Goal: Task Accomplishment & Management: Complete application form

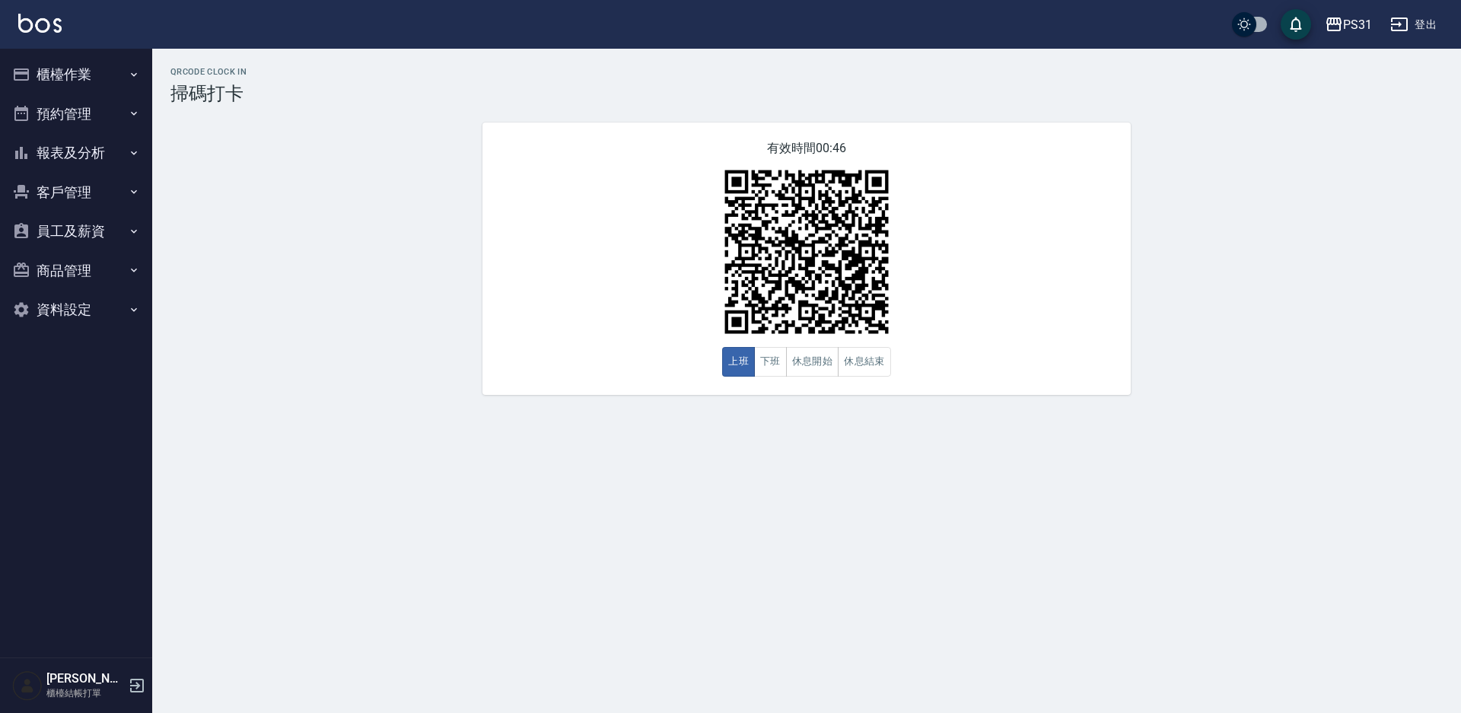
click at [40, 72] on button "櫃檯作業" at bounding box center [76, 75] width 140 height 40
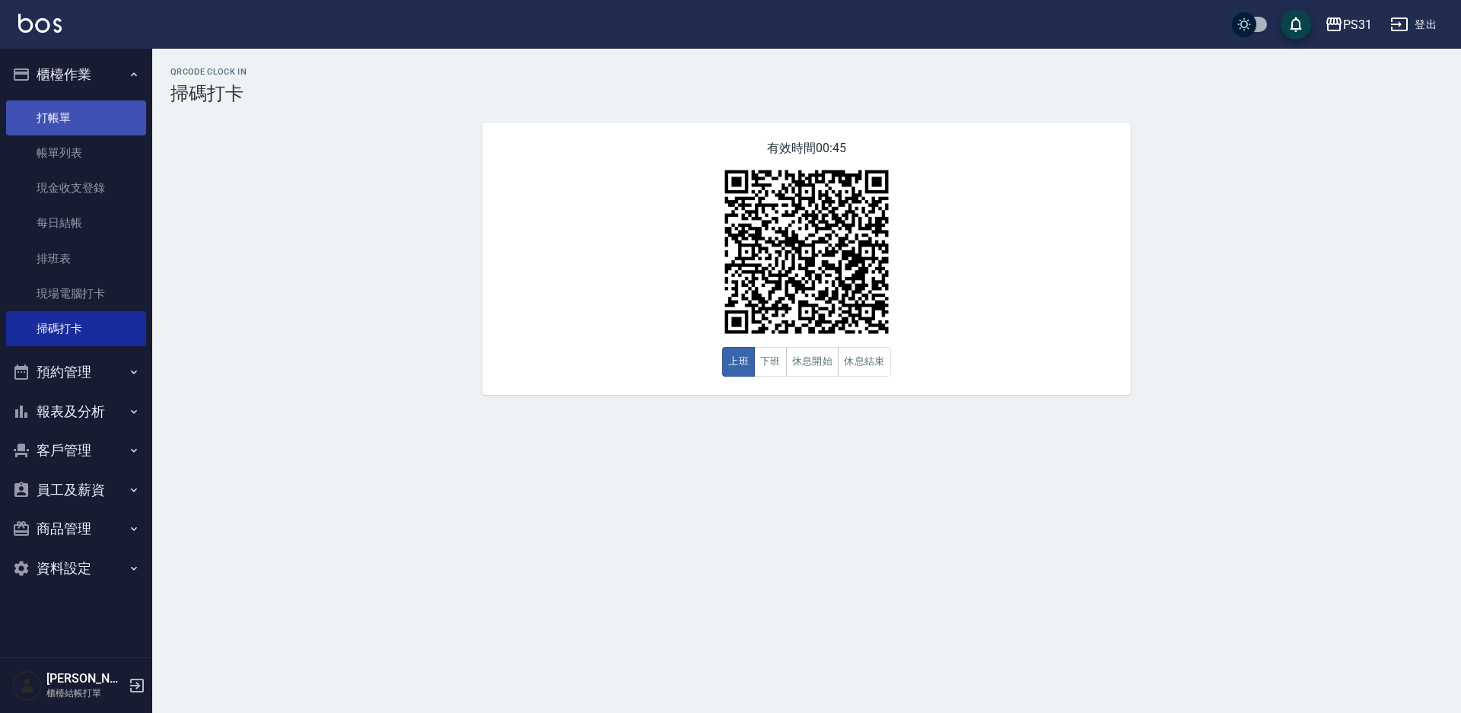
click at [116, 104] on link "打帳單" at bounding box center [76, 117] width 140 height 35
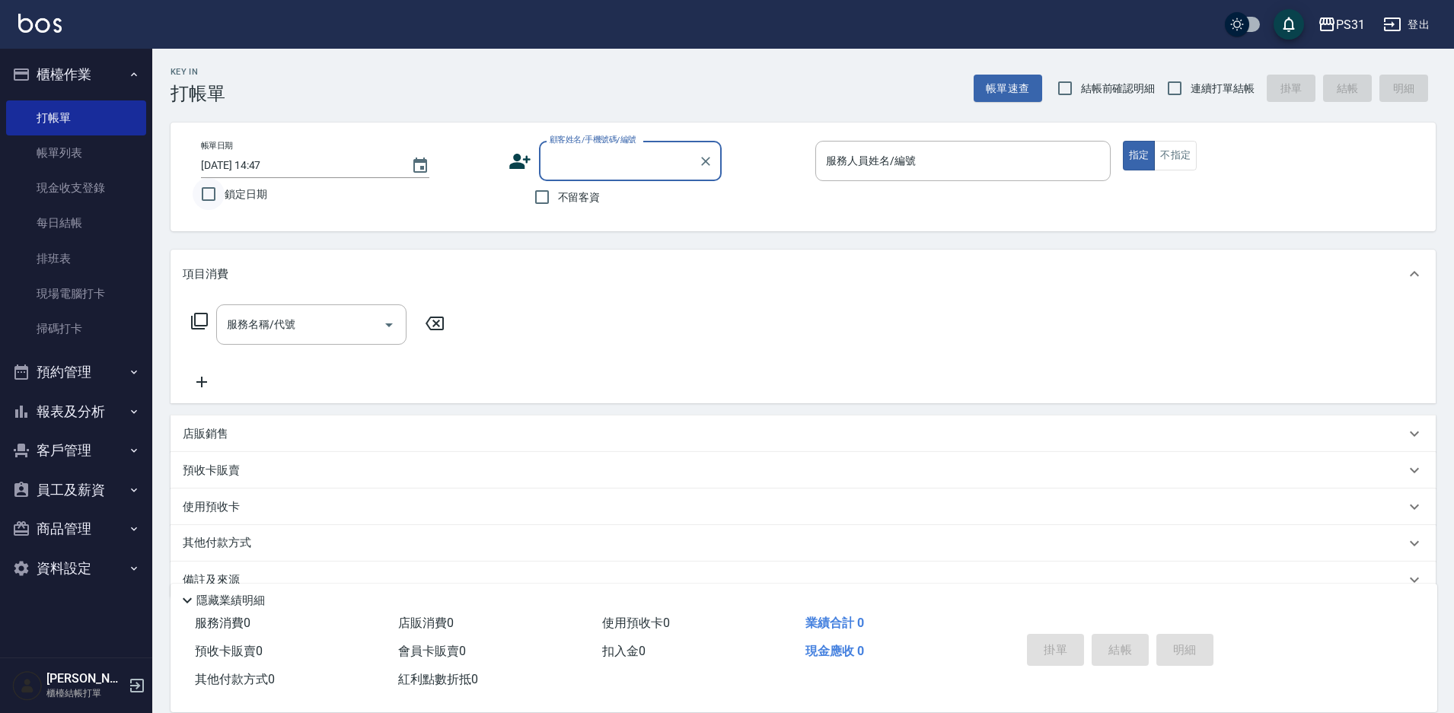
click at [202, 196] on input "鎖定日期" at bounding box center [209, 194] width 32 height 32
checkbox input "true"
click at [543, 201] on input "不留客資" at bounding box center [542, 197] width 32 height 32
checkbox input "true"
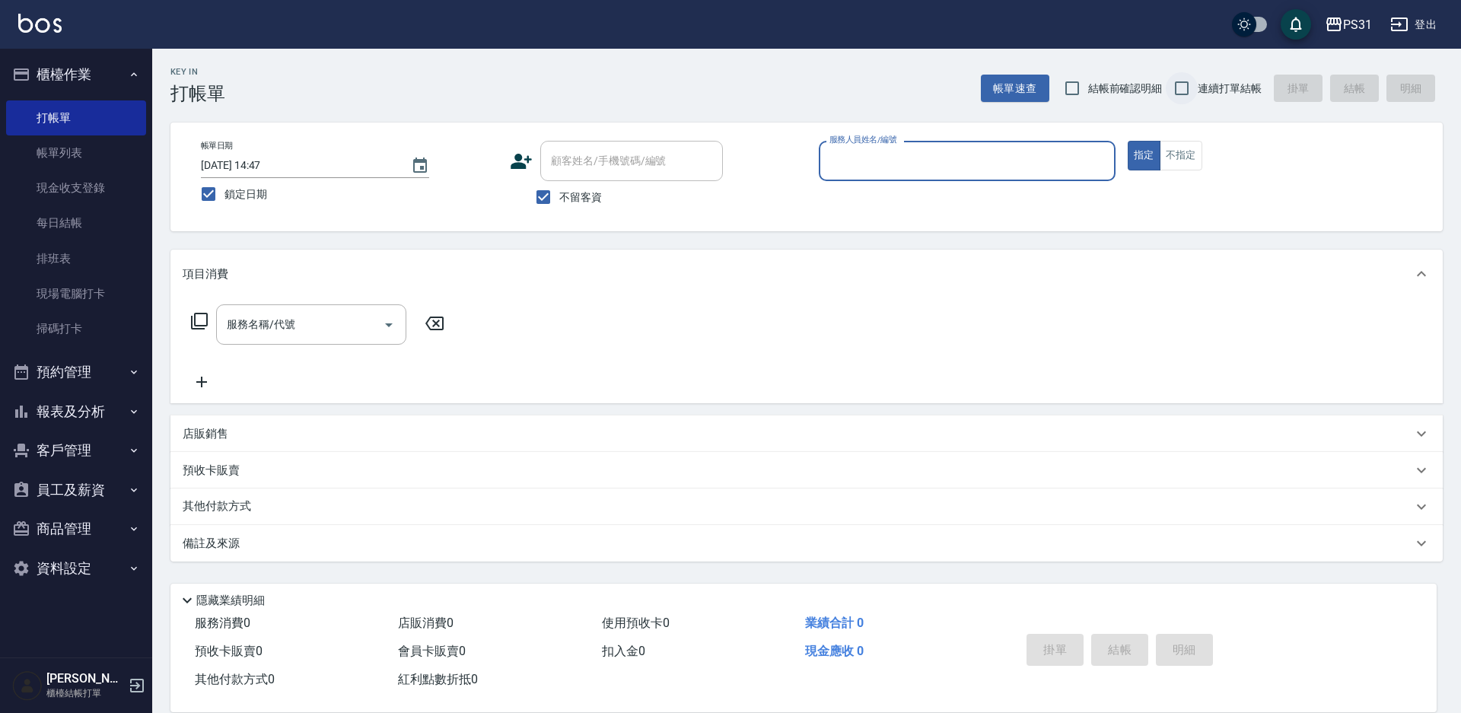
click at [1179, 89] on input "連續打單結帳" at bounding box center [1182, 88] width 32 height 32
checkbox input "true"
click at [216, 197] on input "鎖定日期" at bounding box center [209, 194] width 32 height 32
click at [210, 193] on input "鎖定日期" at bounding box center [209, 194] width 32 height 32
checkbox input "true"
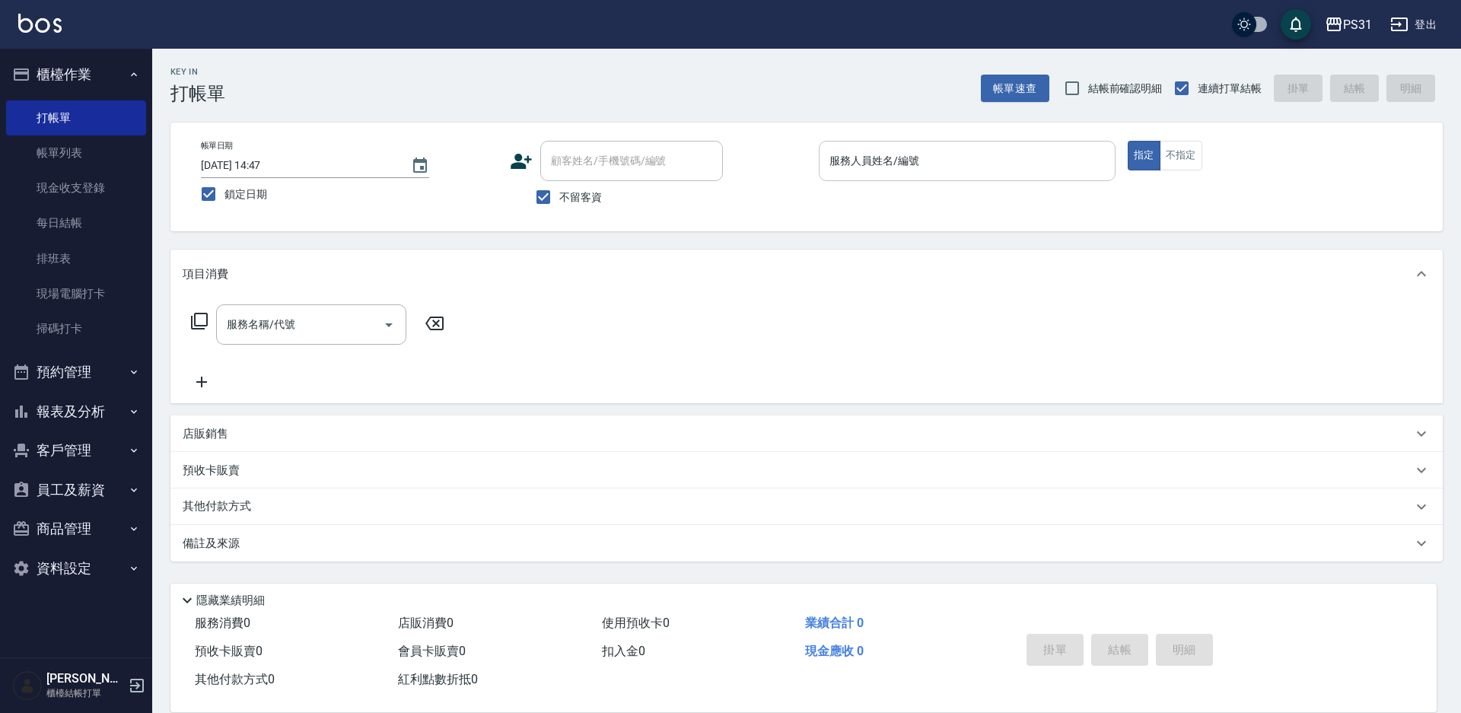
drag, startPoint x: 1004, startPoint y: 169, endPoint x: 1027, endPoint y: 158, distance: 26.2
click at [1003, 169] on input "服務人員姓名/編號" at bounding box center [967, 161] width 283 height 27
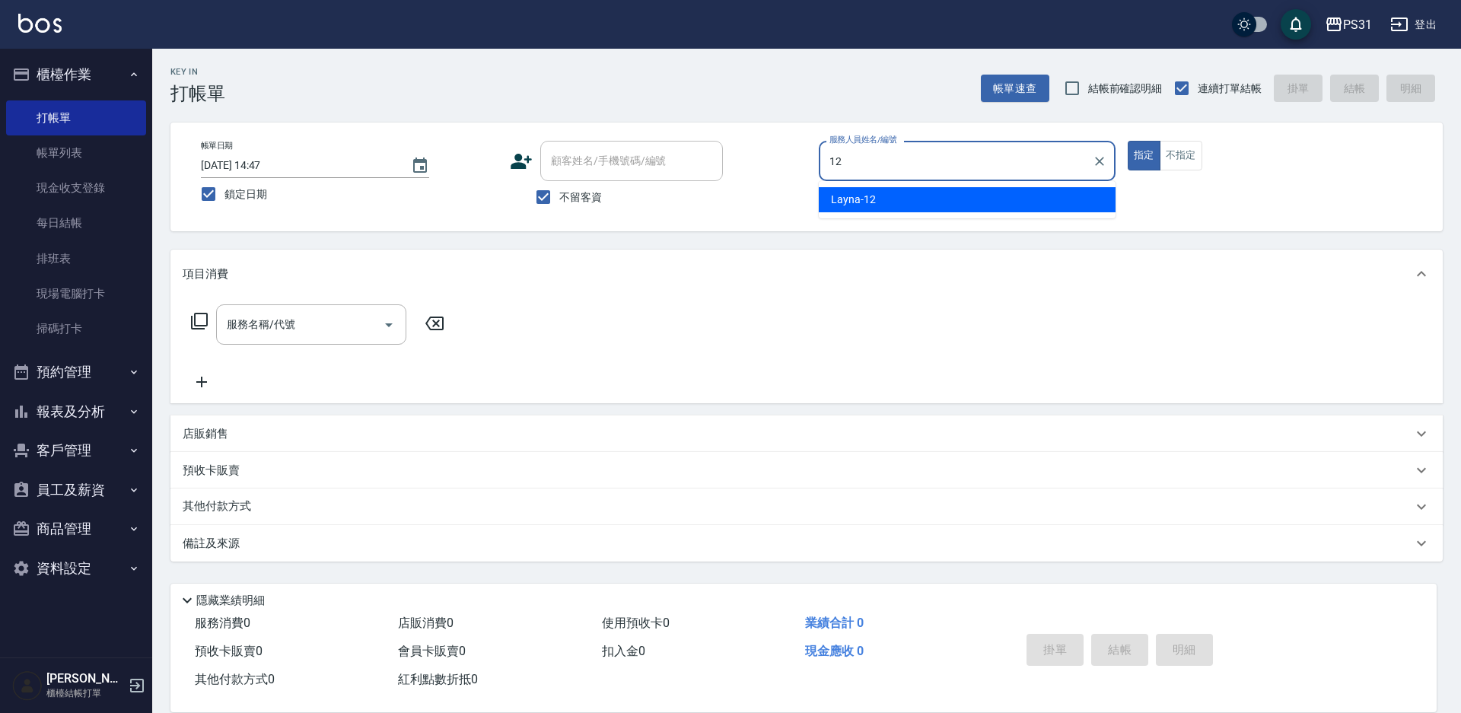
type input "Layna-12"
type button "true"
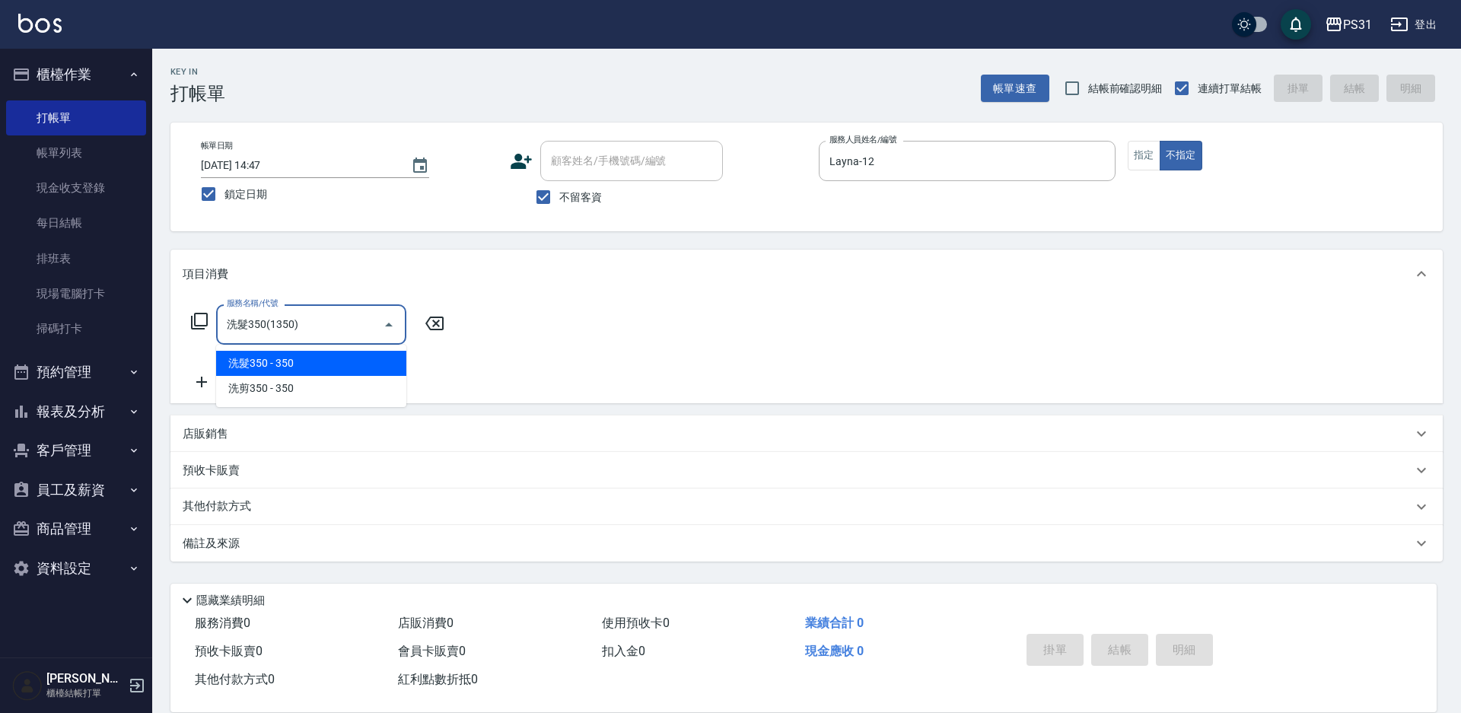
type input "洗髮350(1350)"
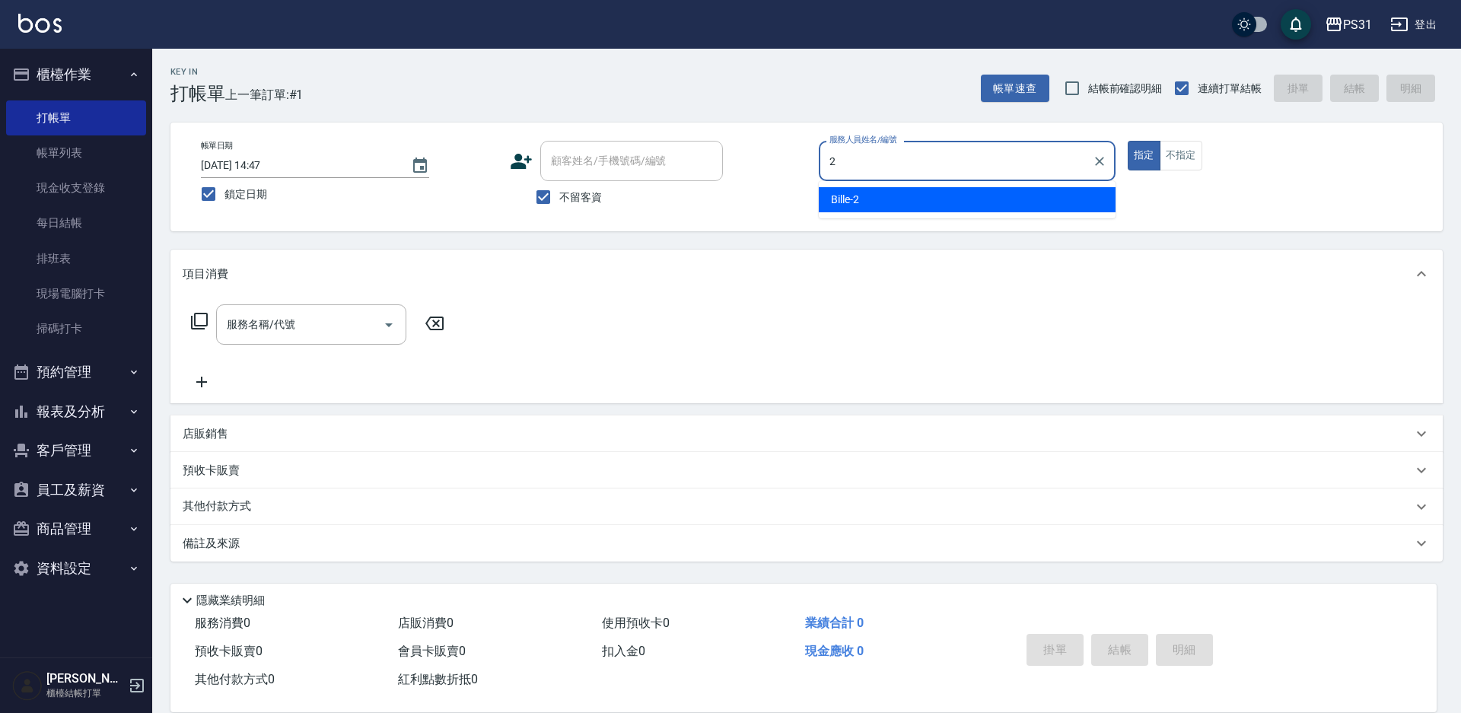
type input "Bille-2"
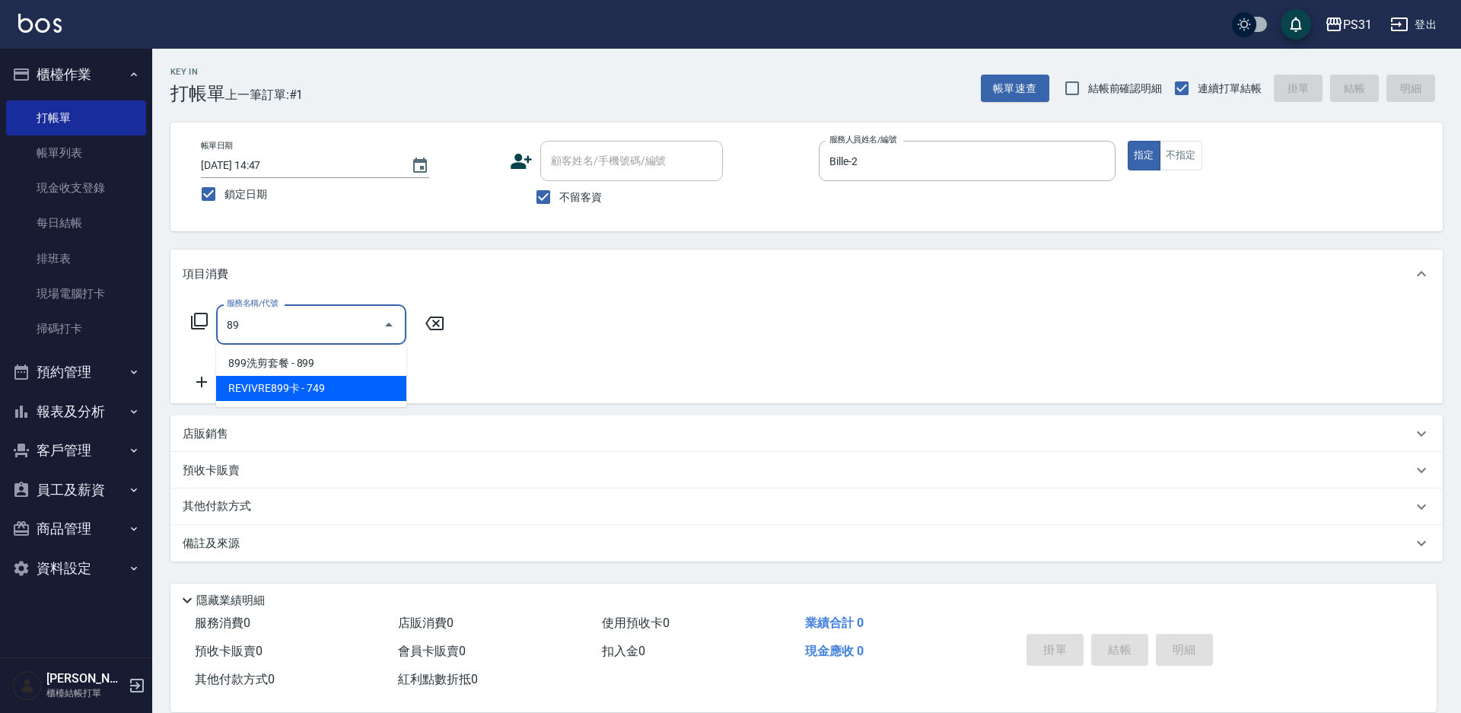
type input "8"
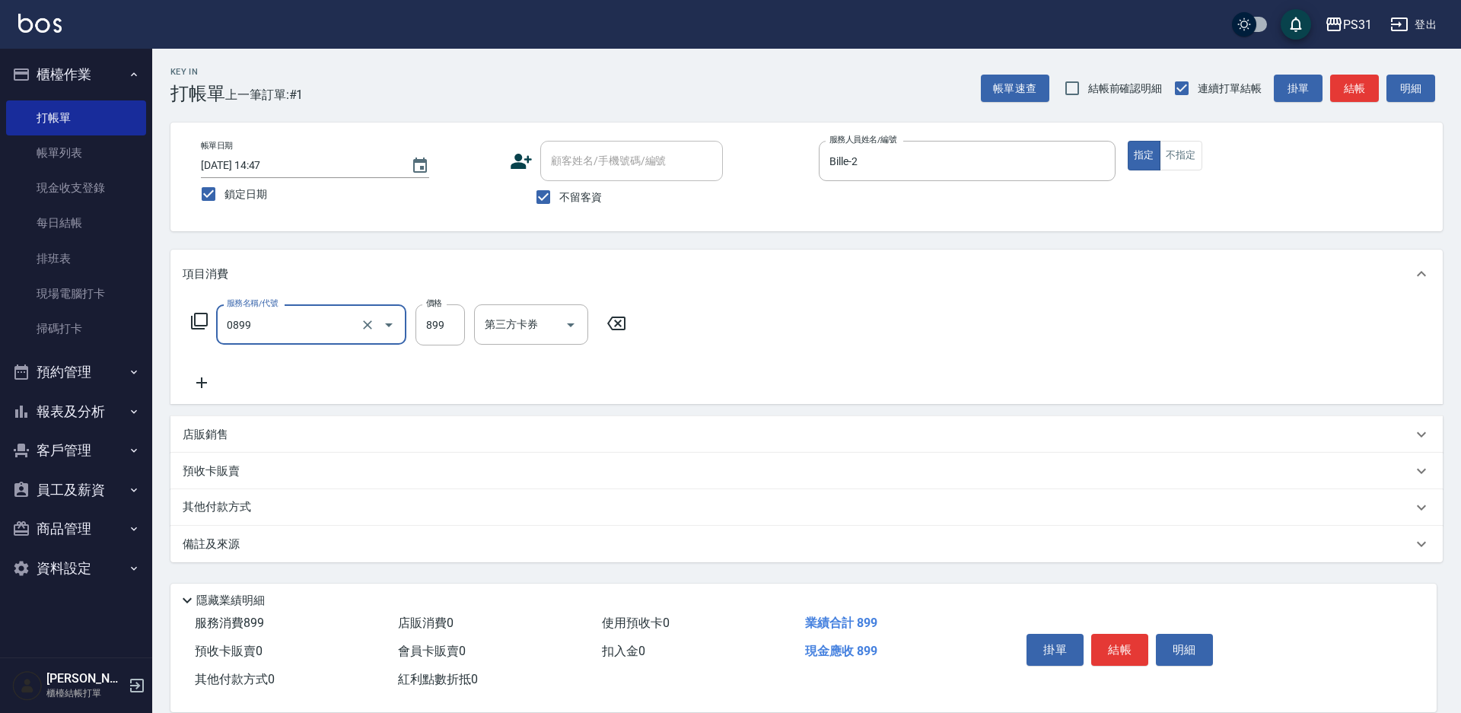
type input "REVIVRE(0899)"
type input "1200"
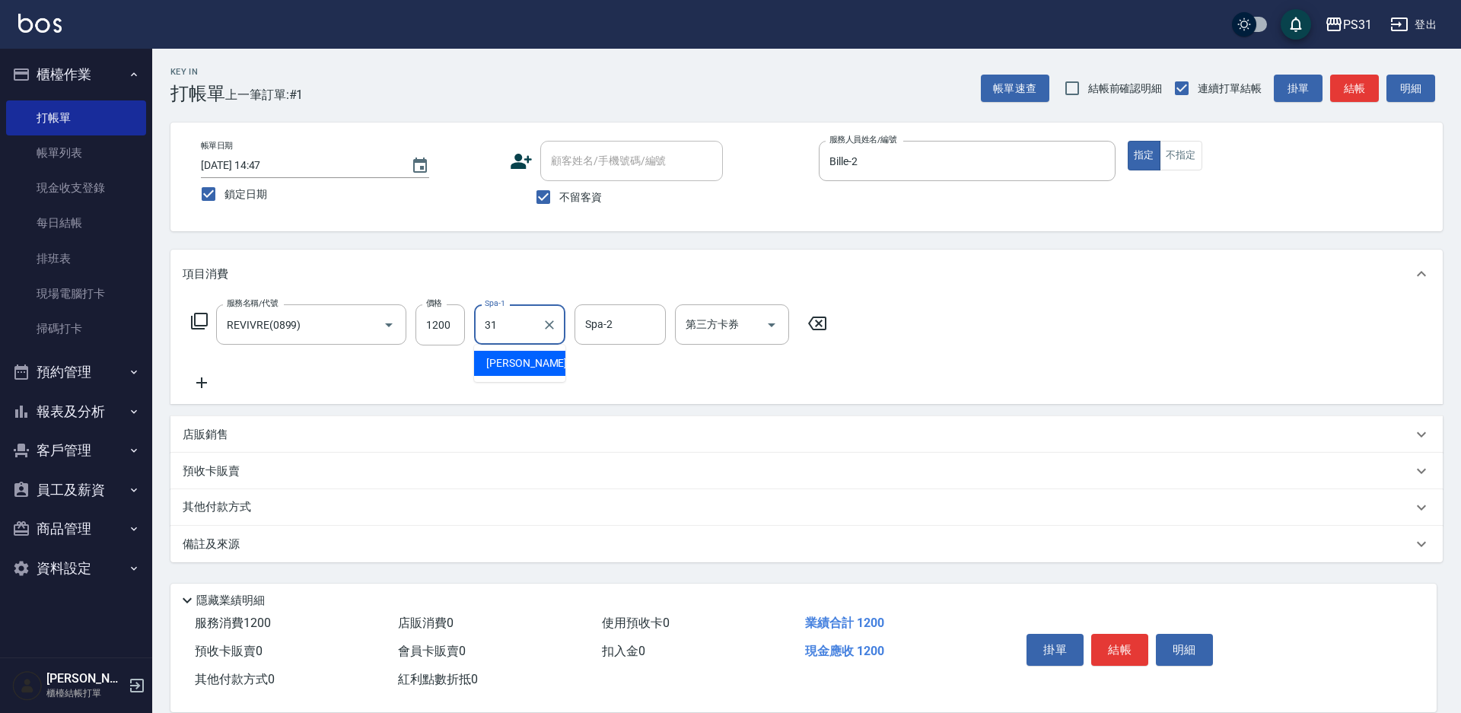
type input "[PERSON_NAME]-31"
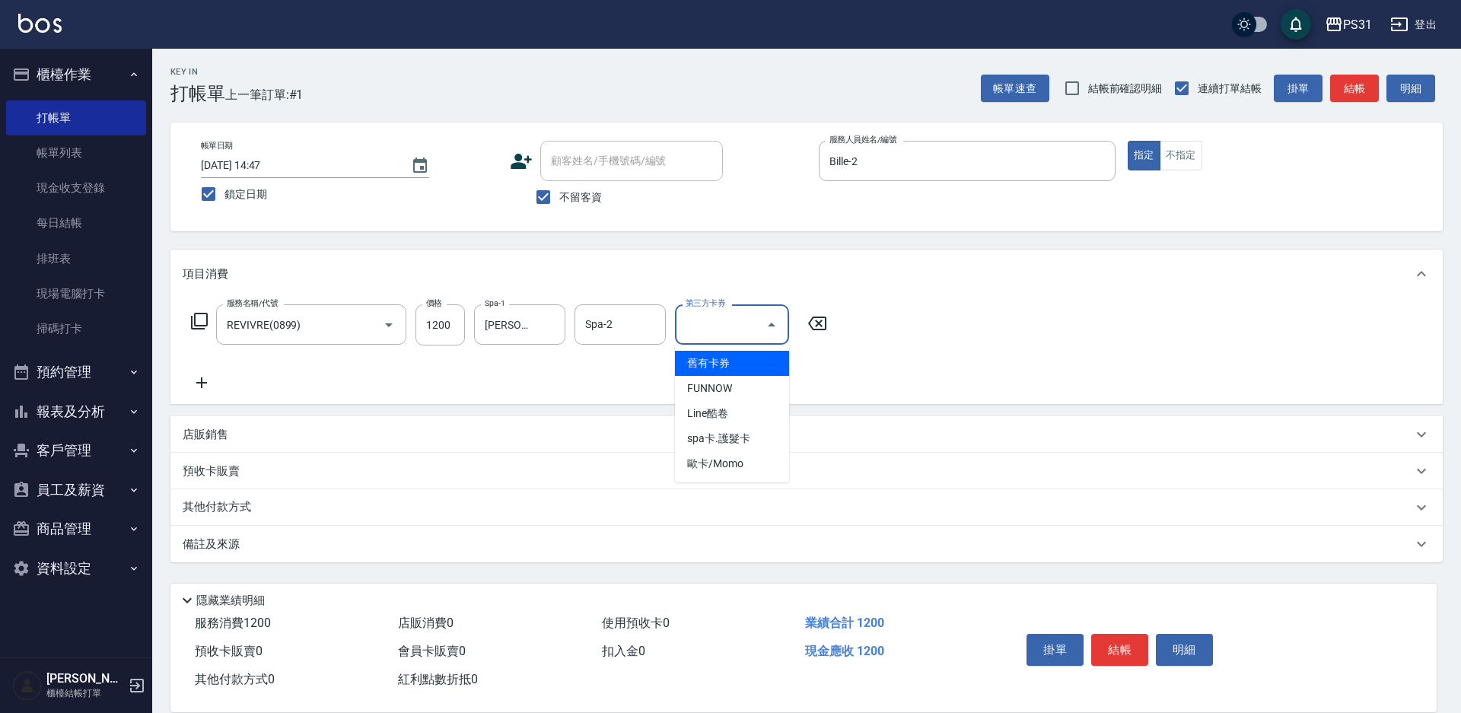
type input "舊有卡券"
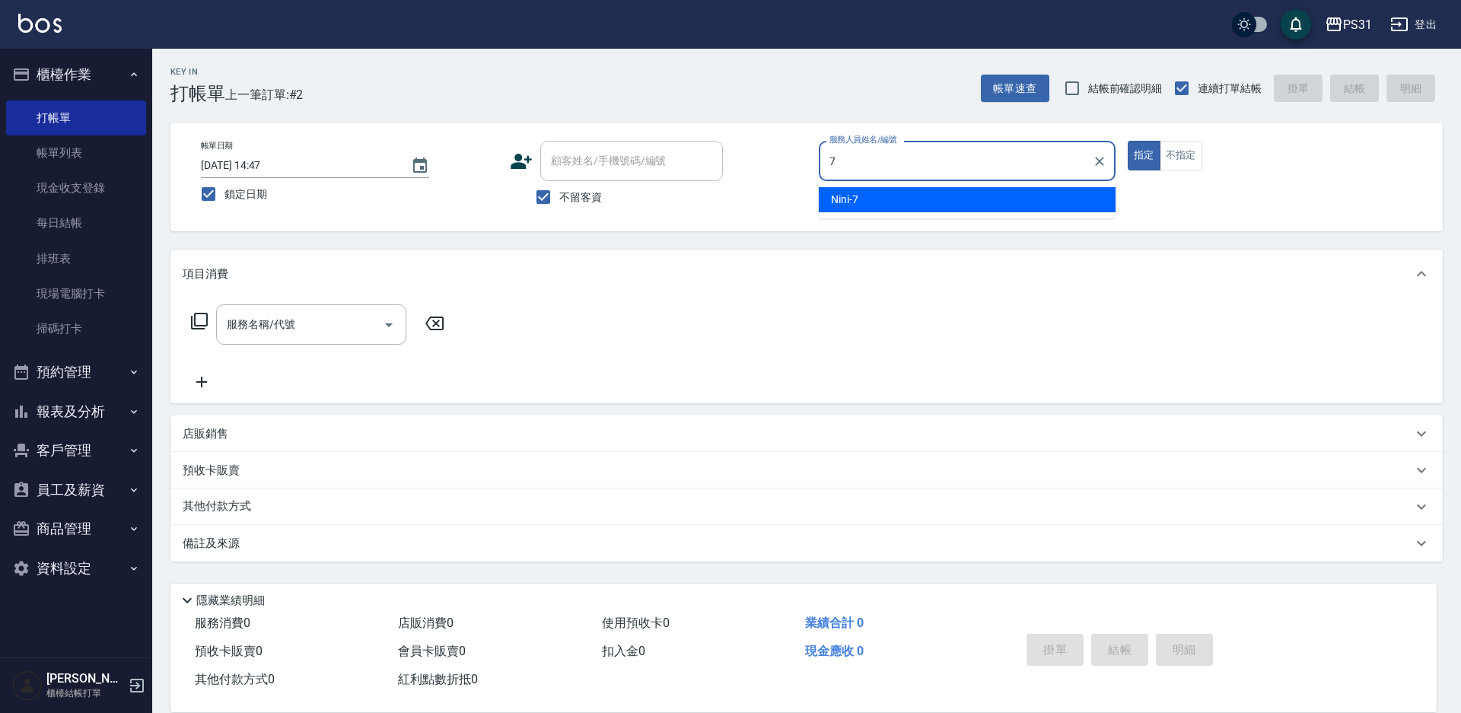
type input "Nini-7"
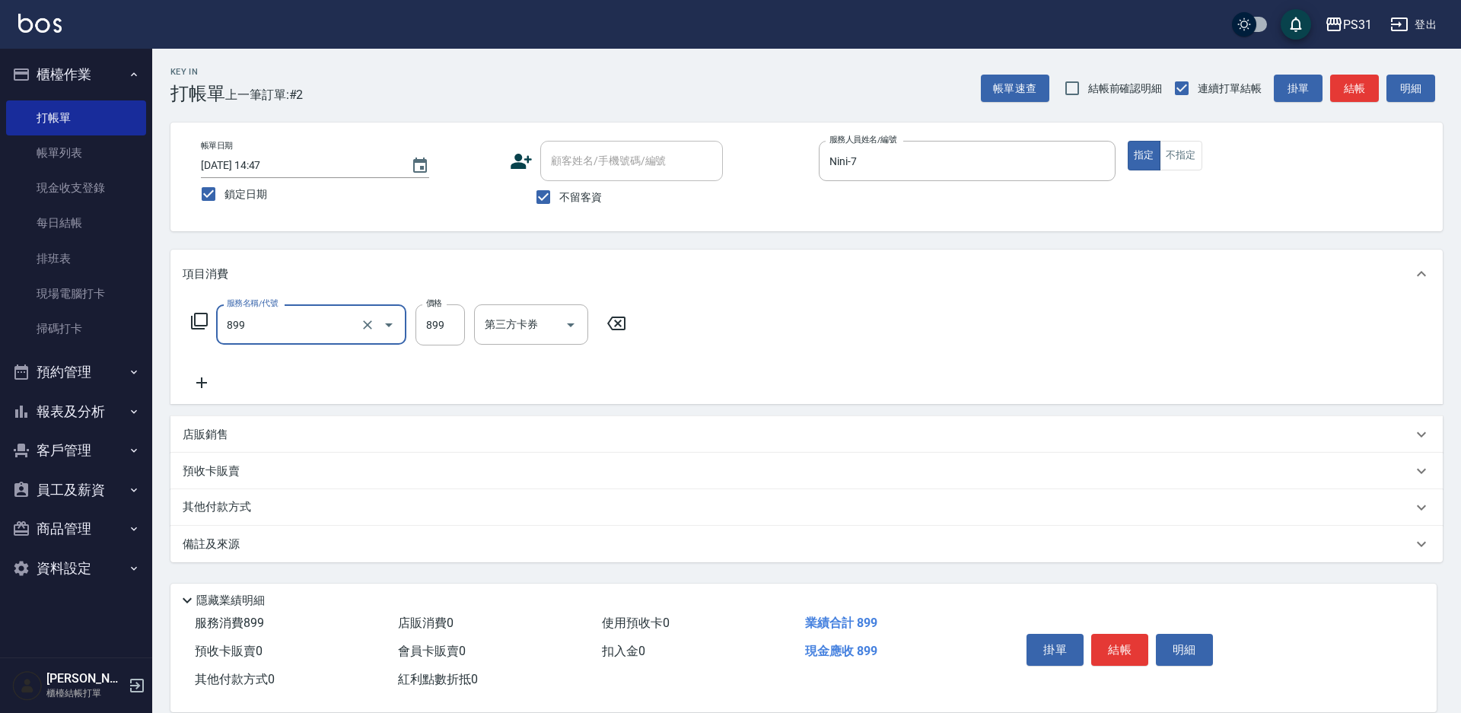
type input "899洗剪套餐(899)"
click at [447, 318] on input "34" at bounding box center [440, 324] width 49 height 41
type input "899"
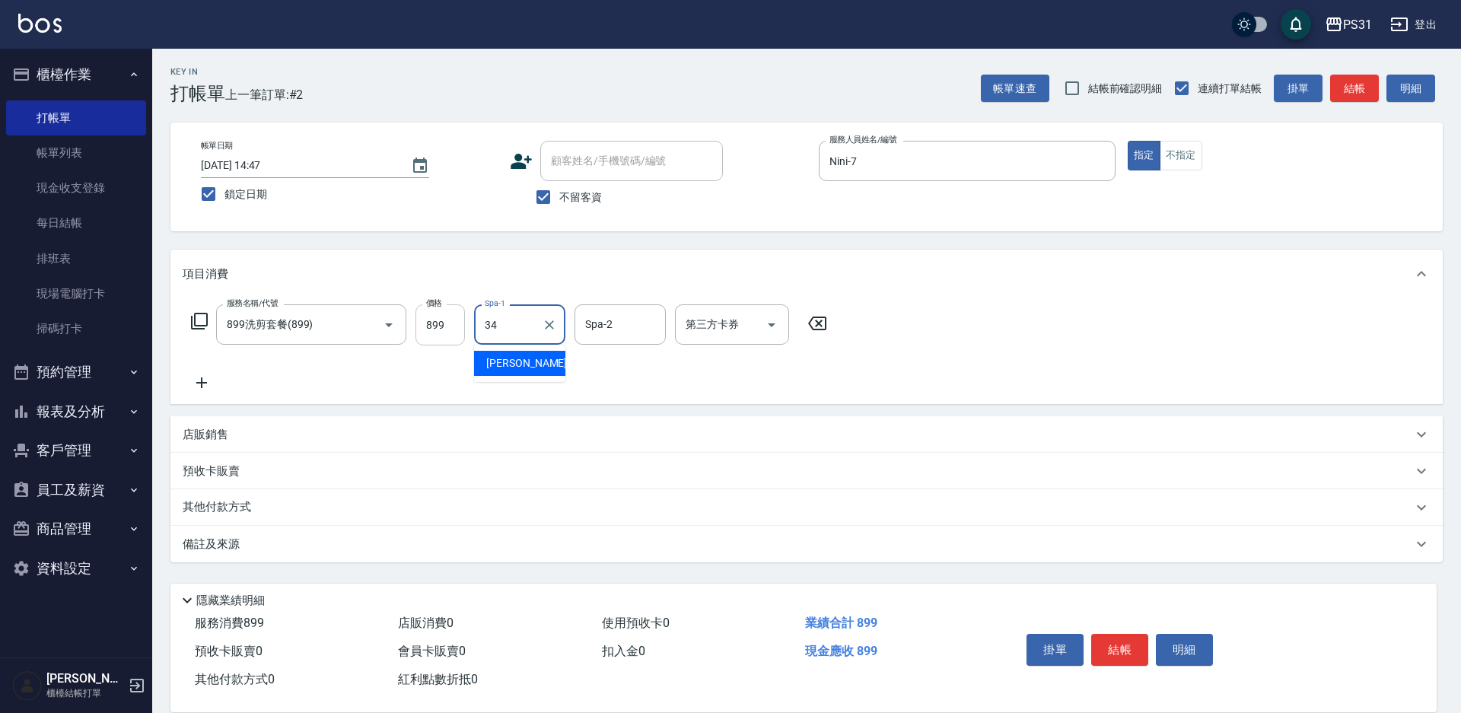
type input "鈺欣-34"
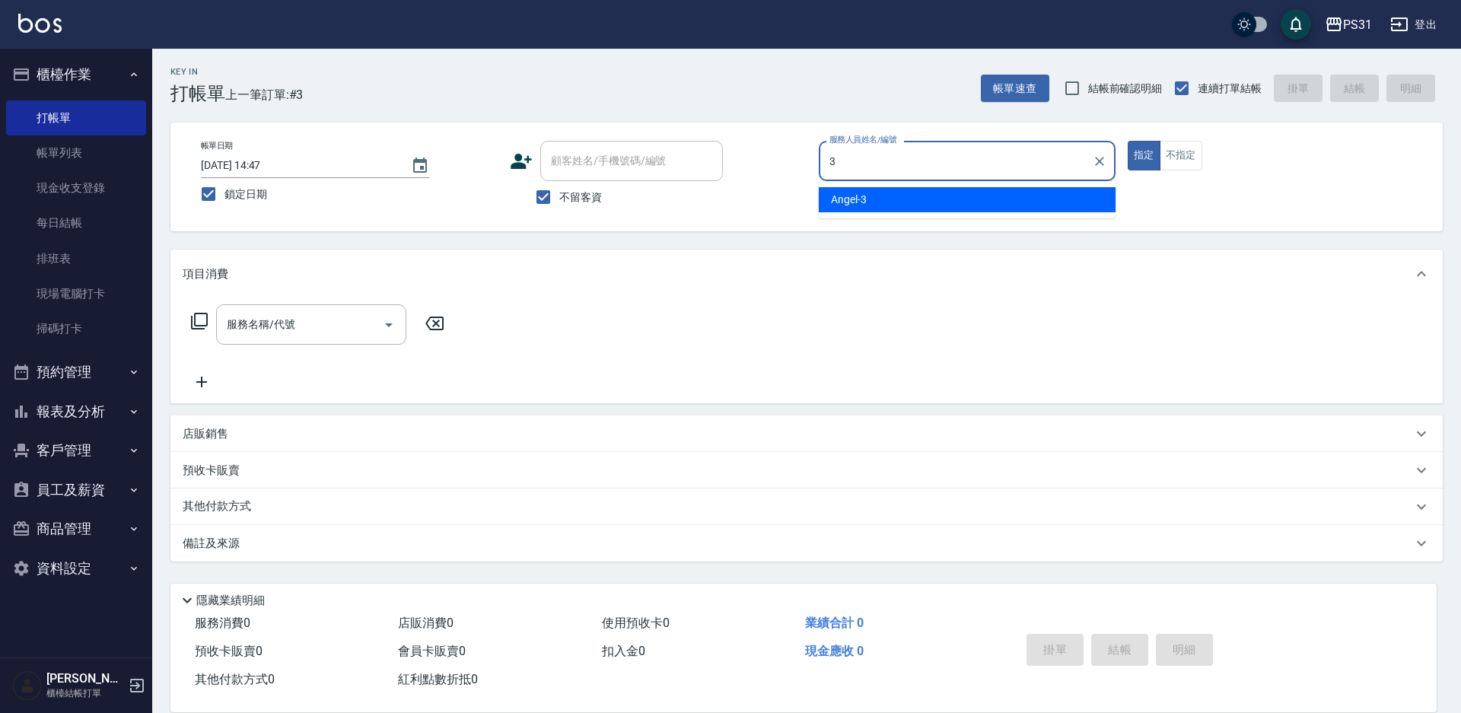
type input "Angel-3"
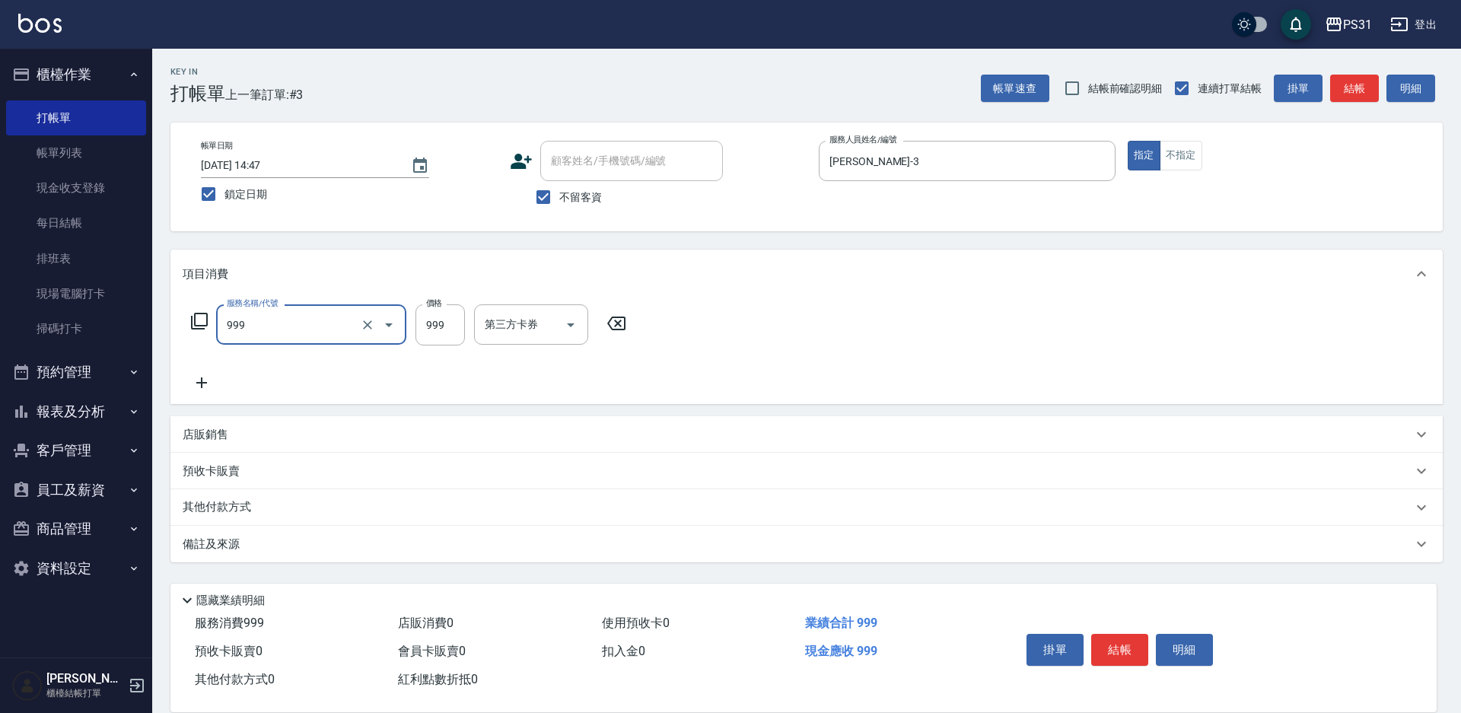
type input "精油套餐999(999)"
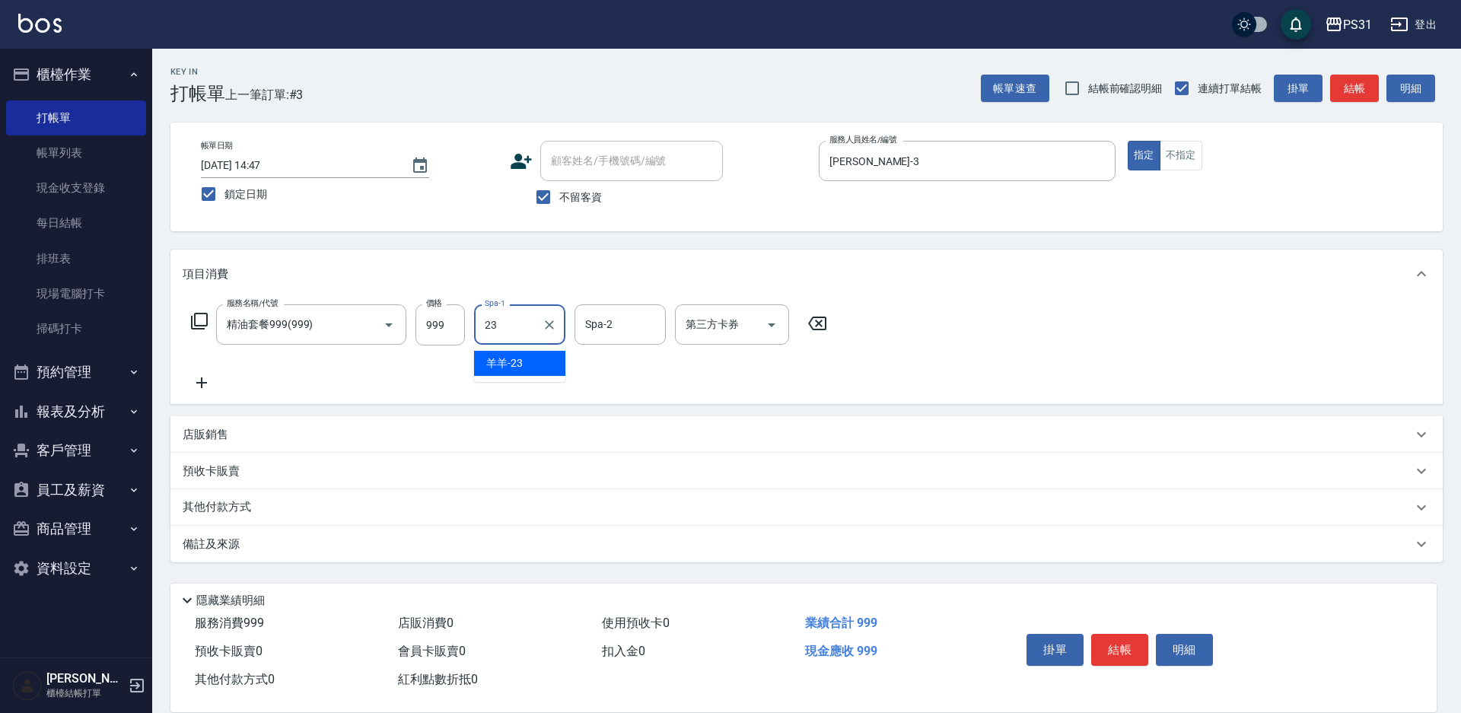
type input "羊羊-23"
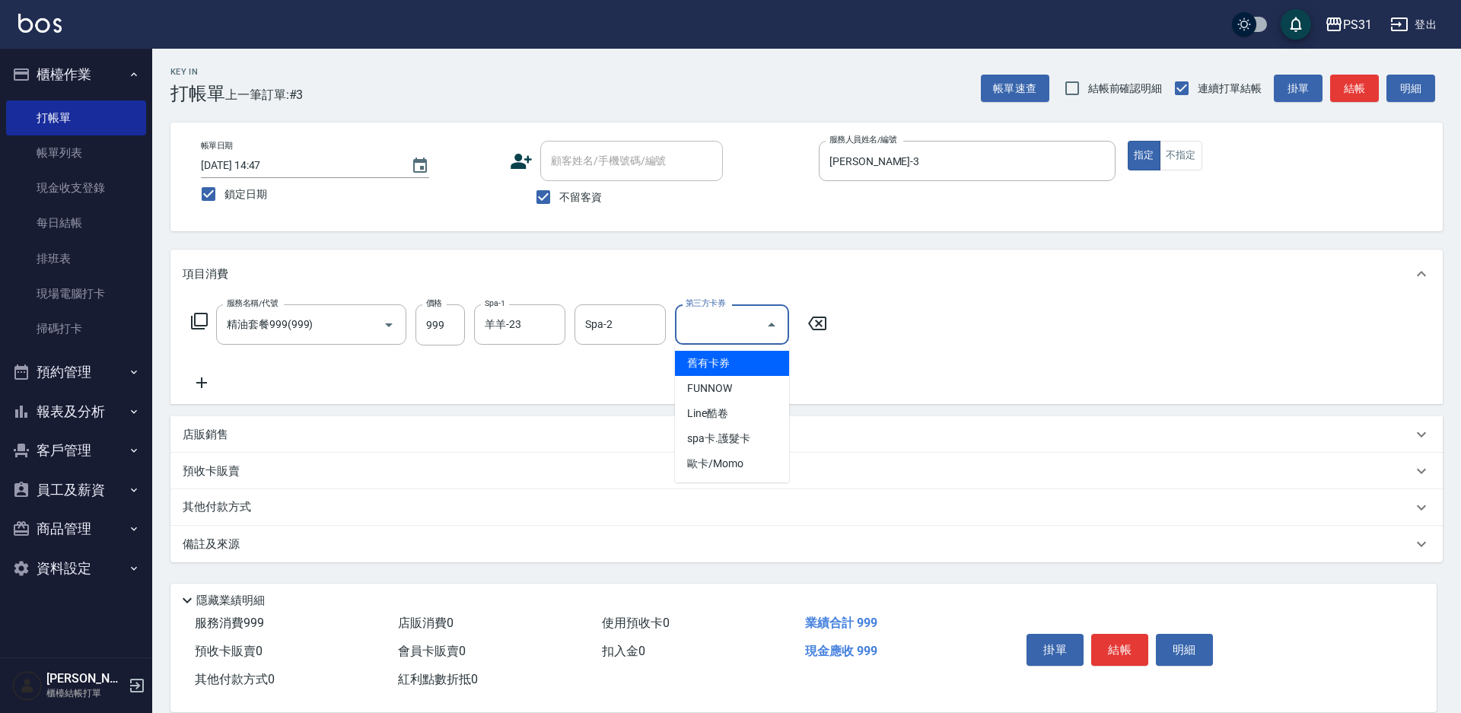
type input "舊有卡券"
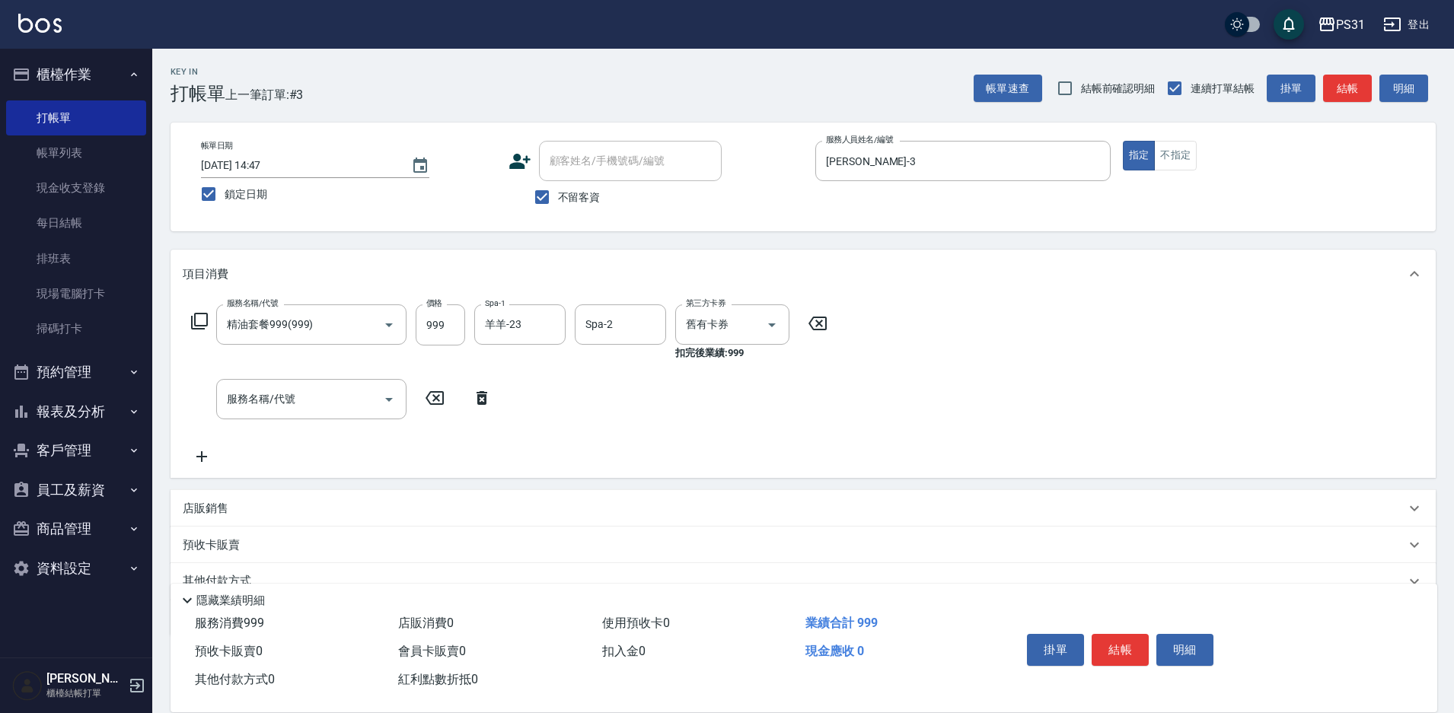
click at [205, 497] on div "店販銷售" at bounding box center [802, 508] width 1265 height 37
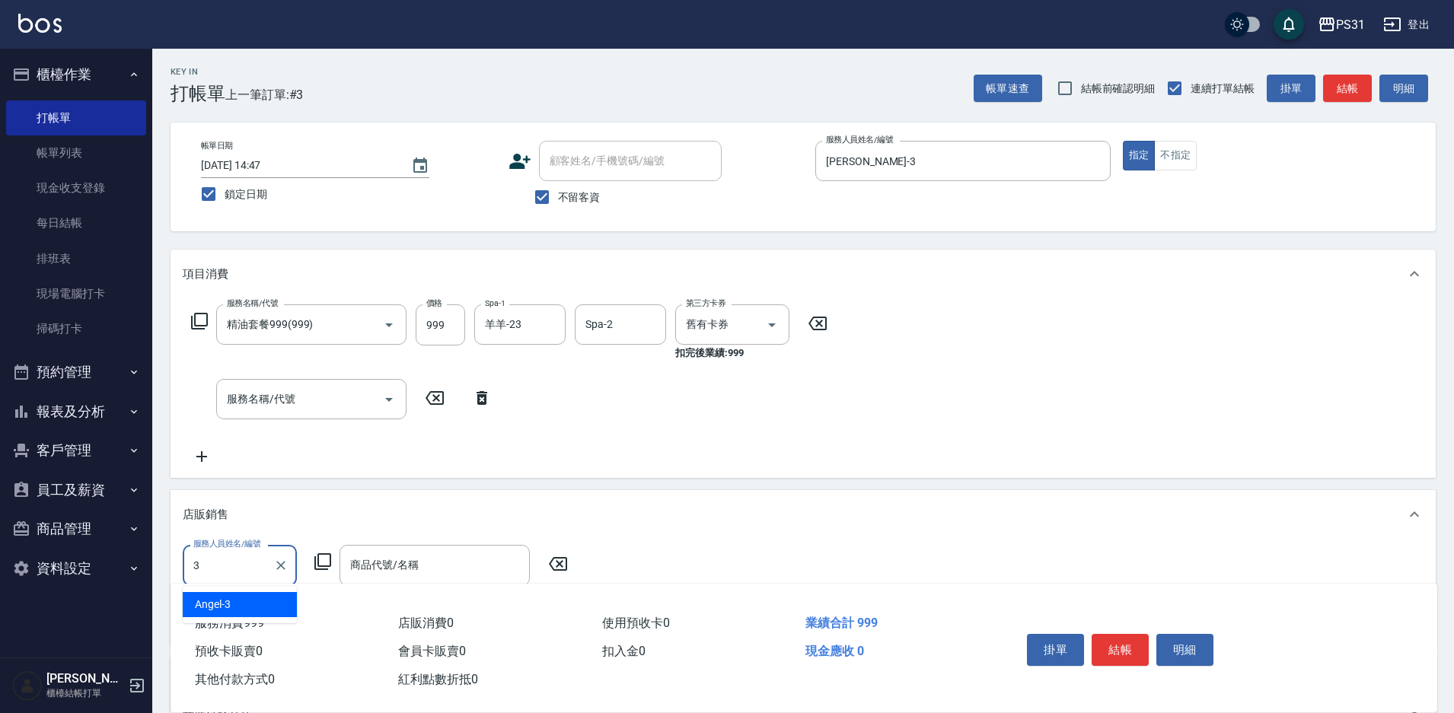
type input "Angel-3"
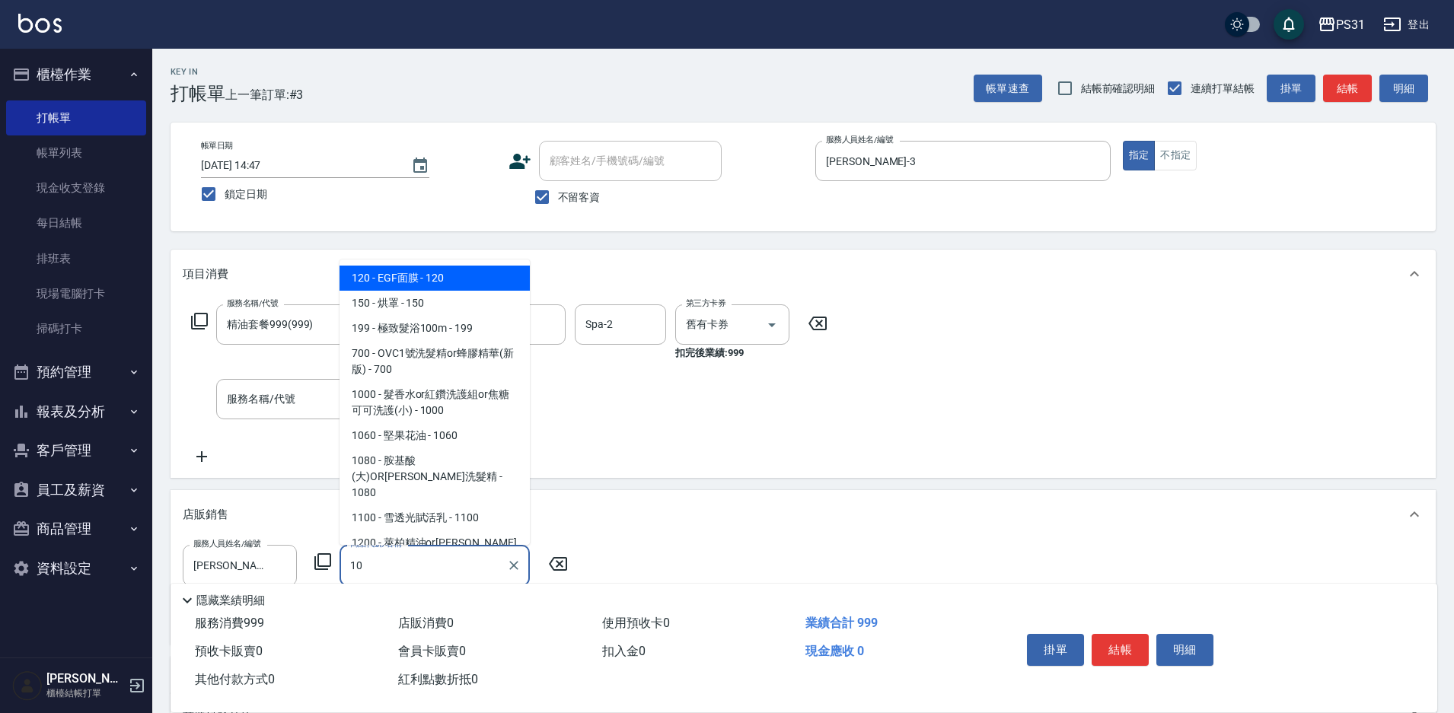
type input "1"
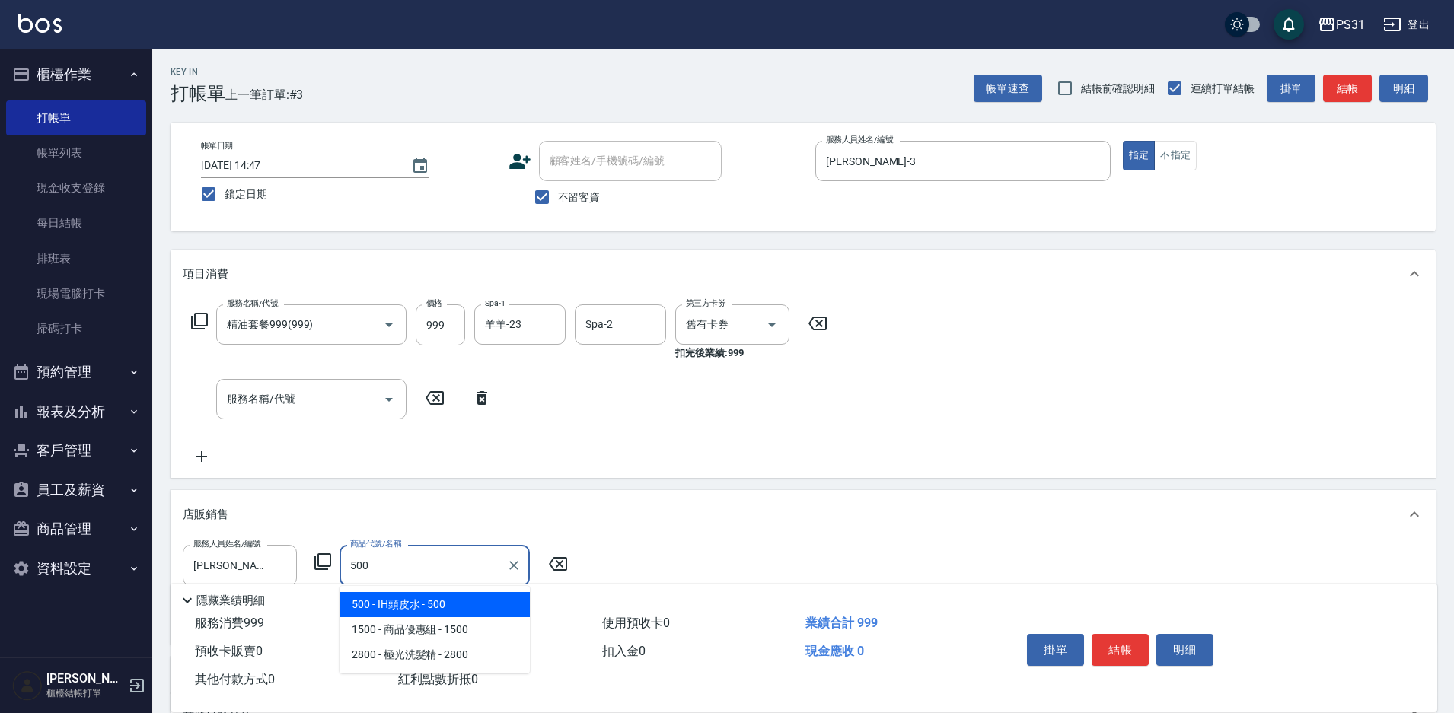
type input "IH頭皮水"
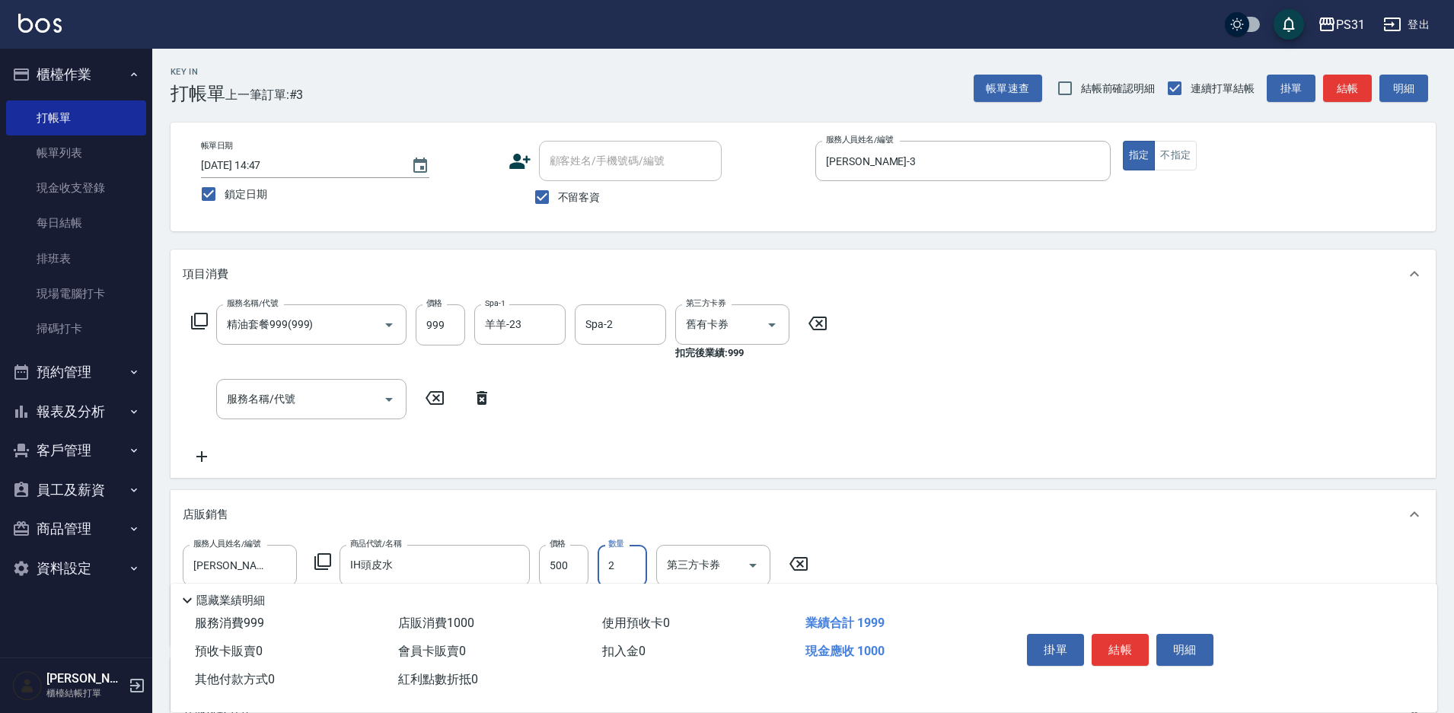
type input "2"
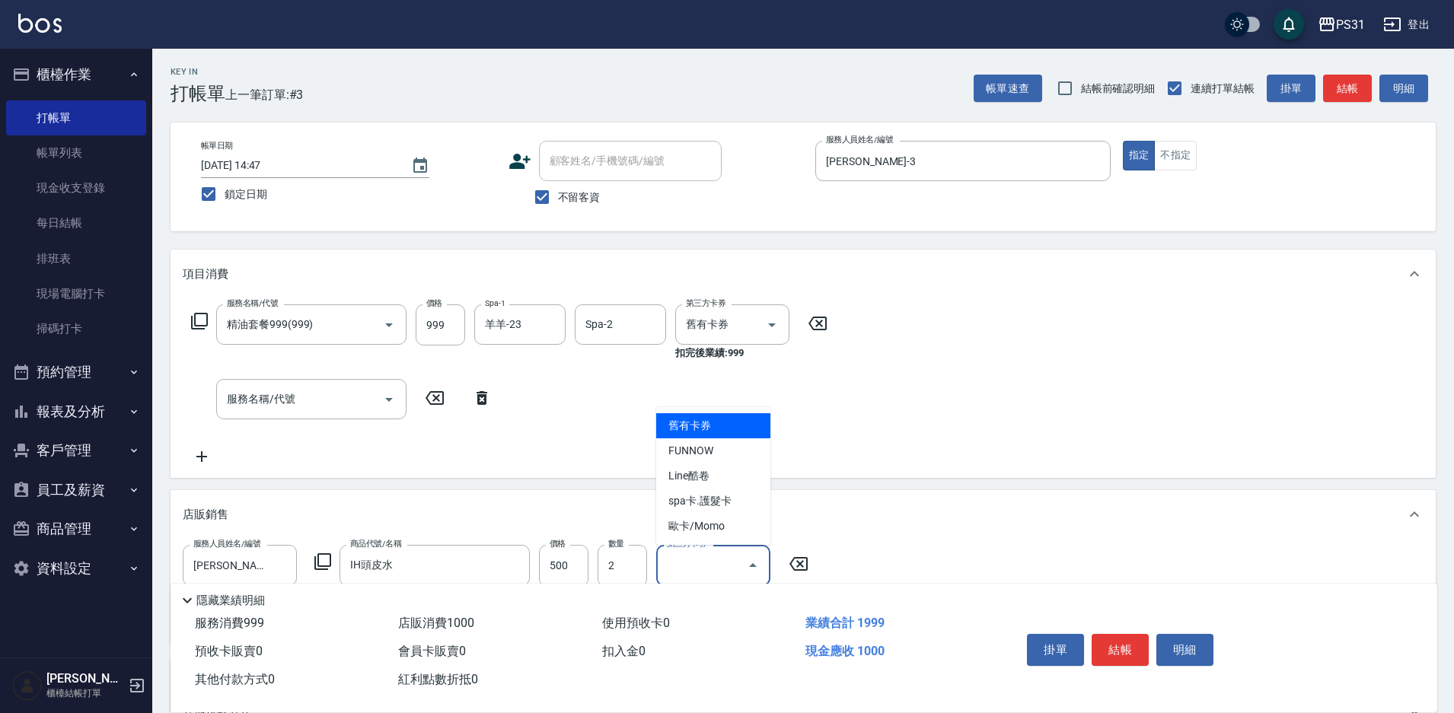
type input "舊有卡券"
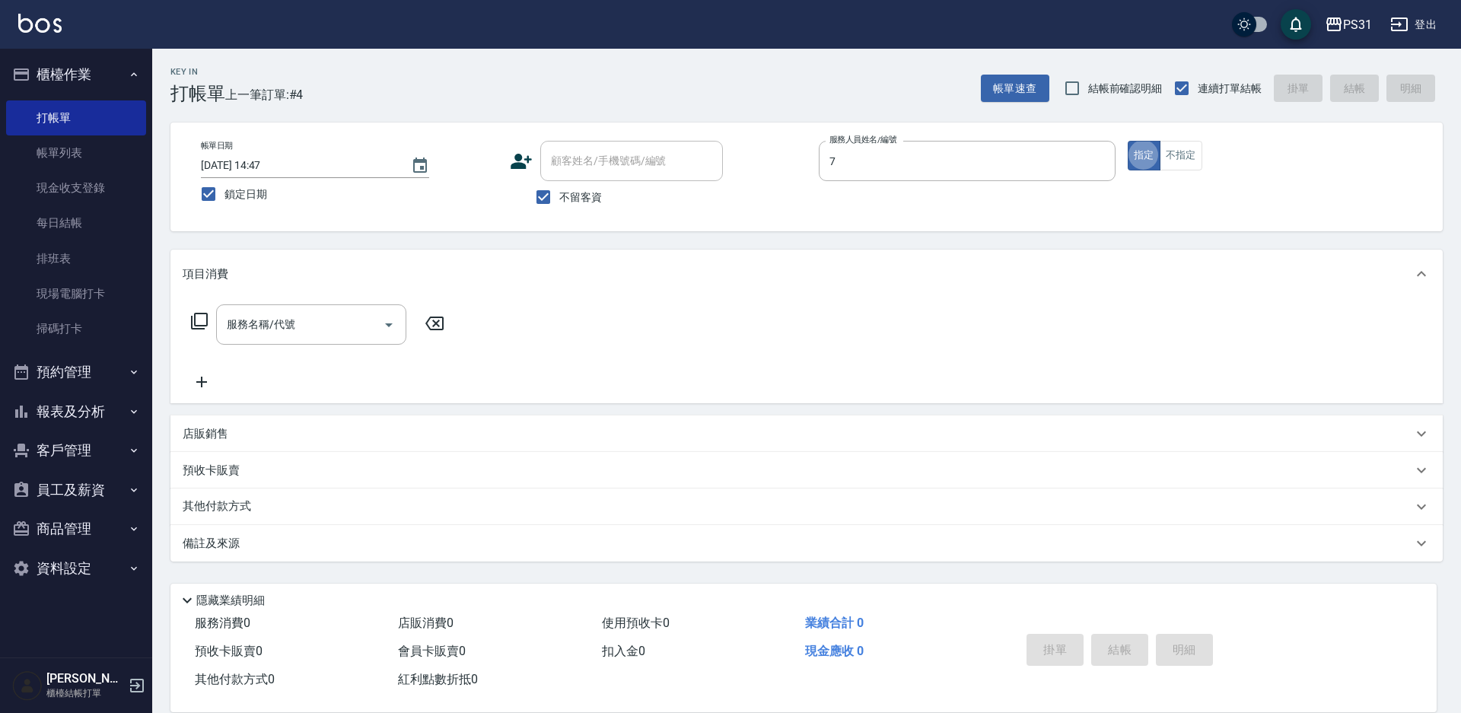
type input "Nini-7"
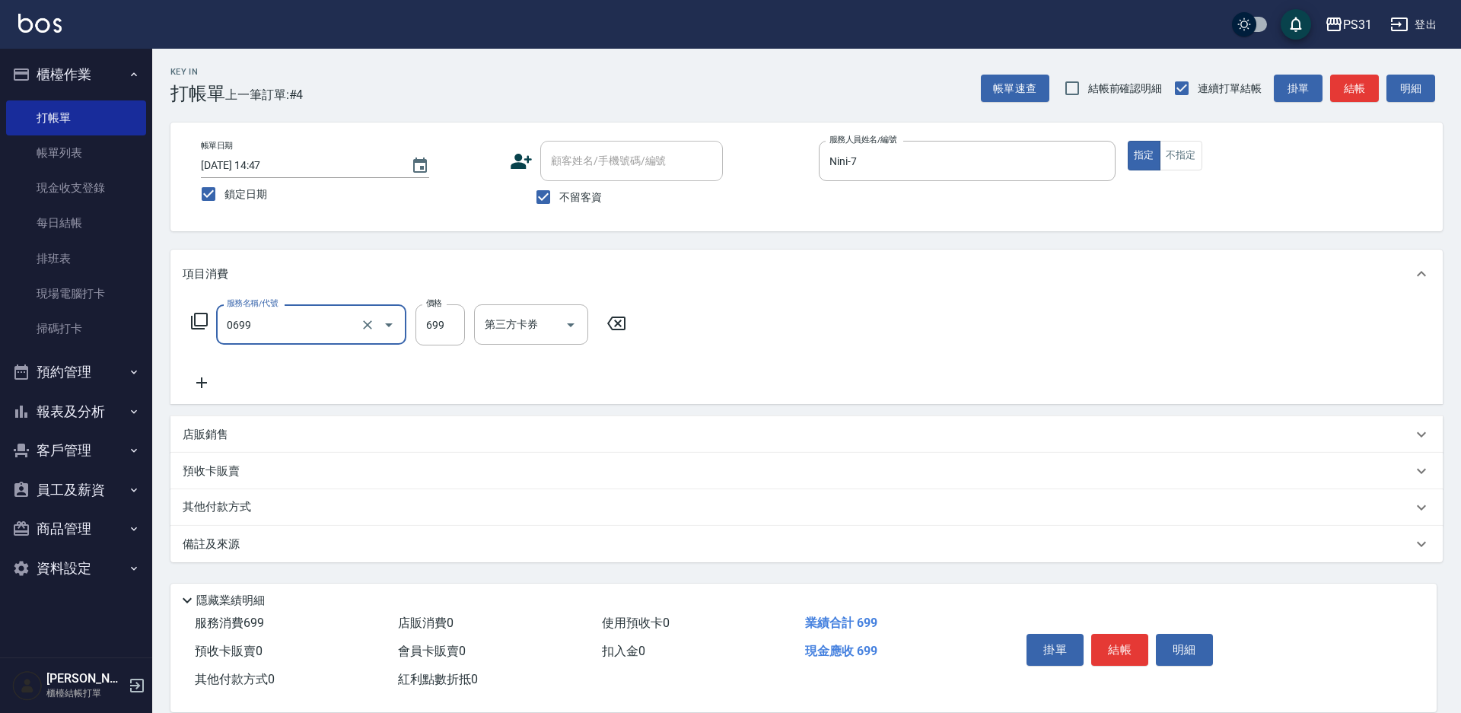
type input "精油699(0699)"
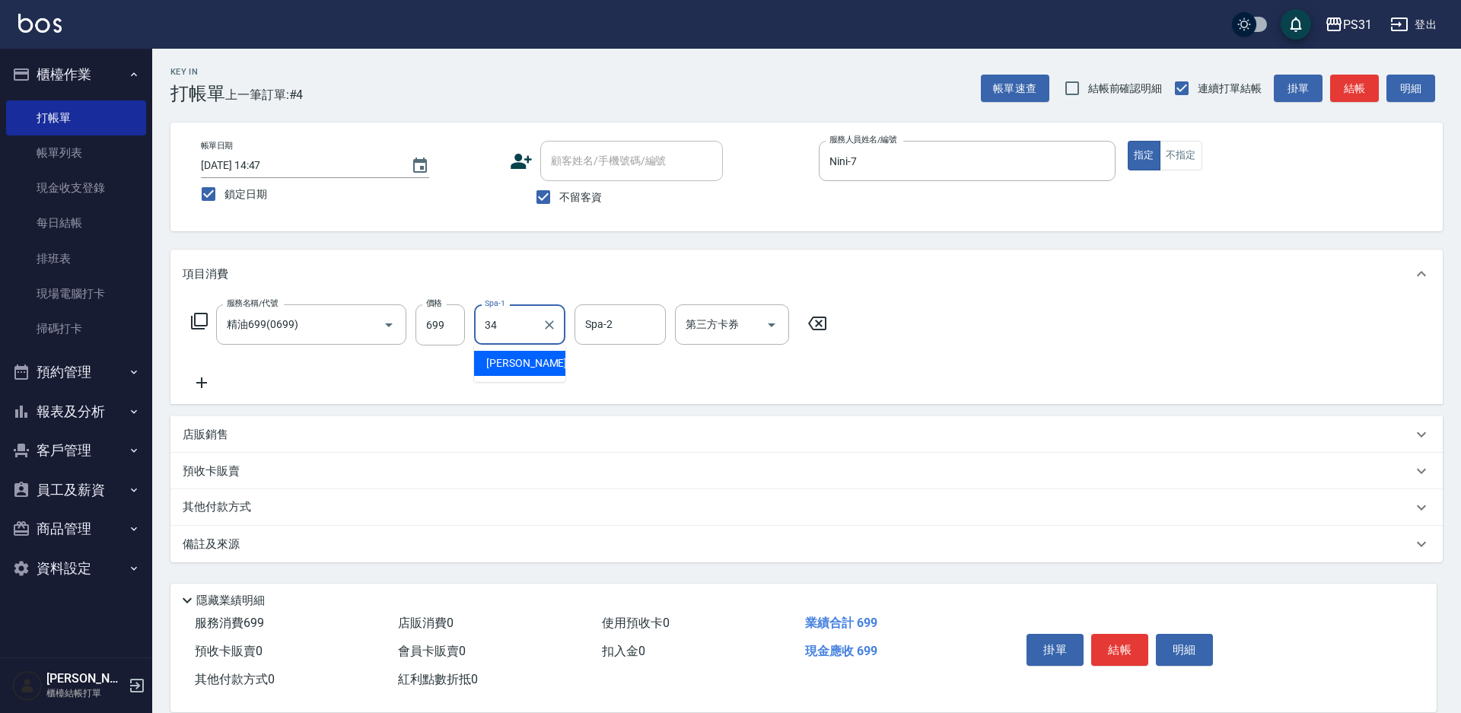
type input "鈺欣-34"
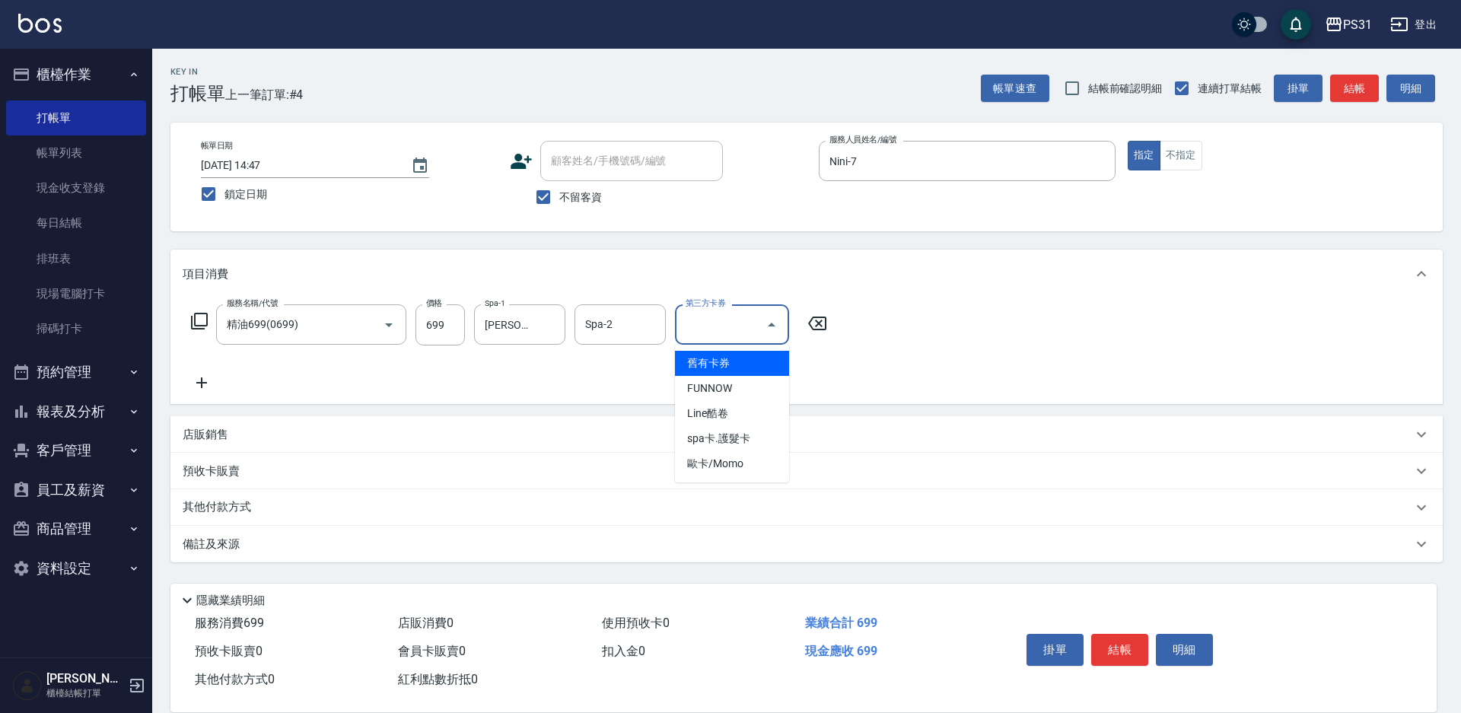
type input "舊有卡券"
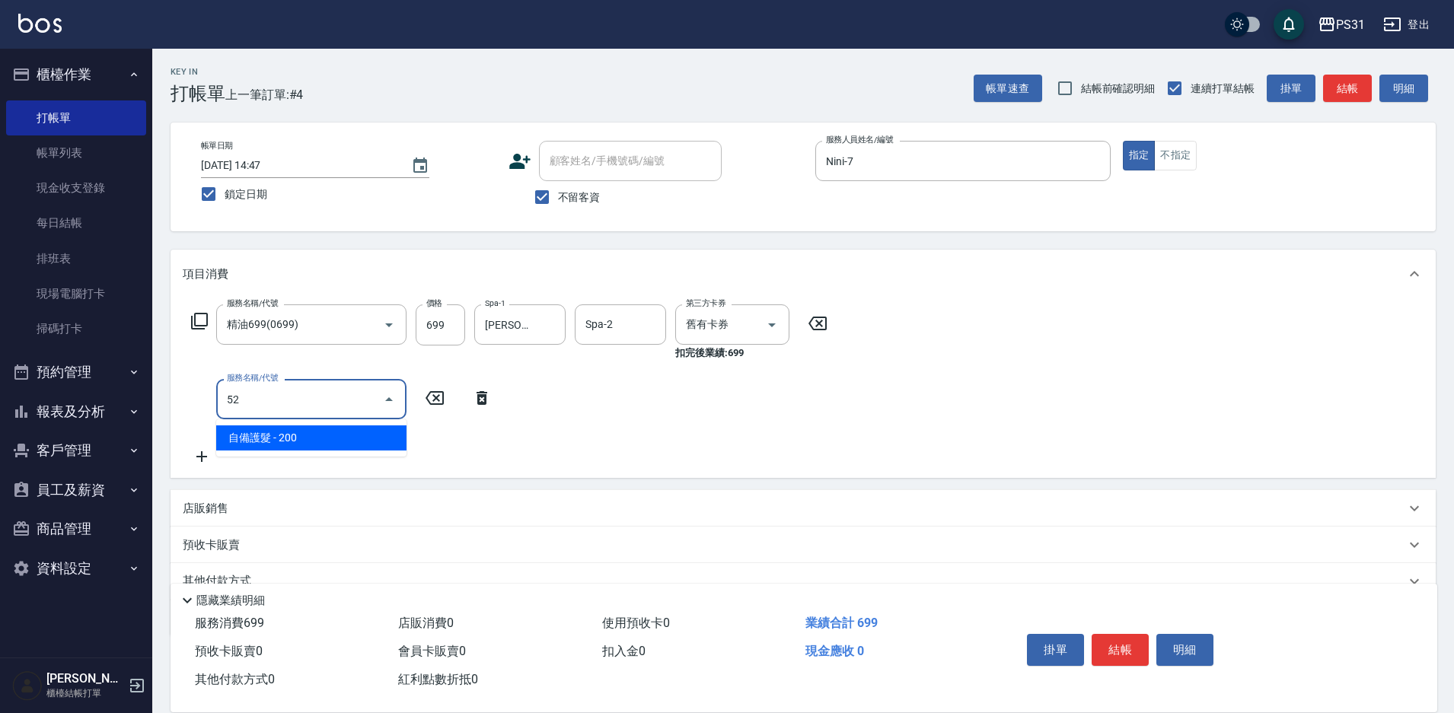
type input "5"
type input "極光護髮(52500)"
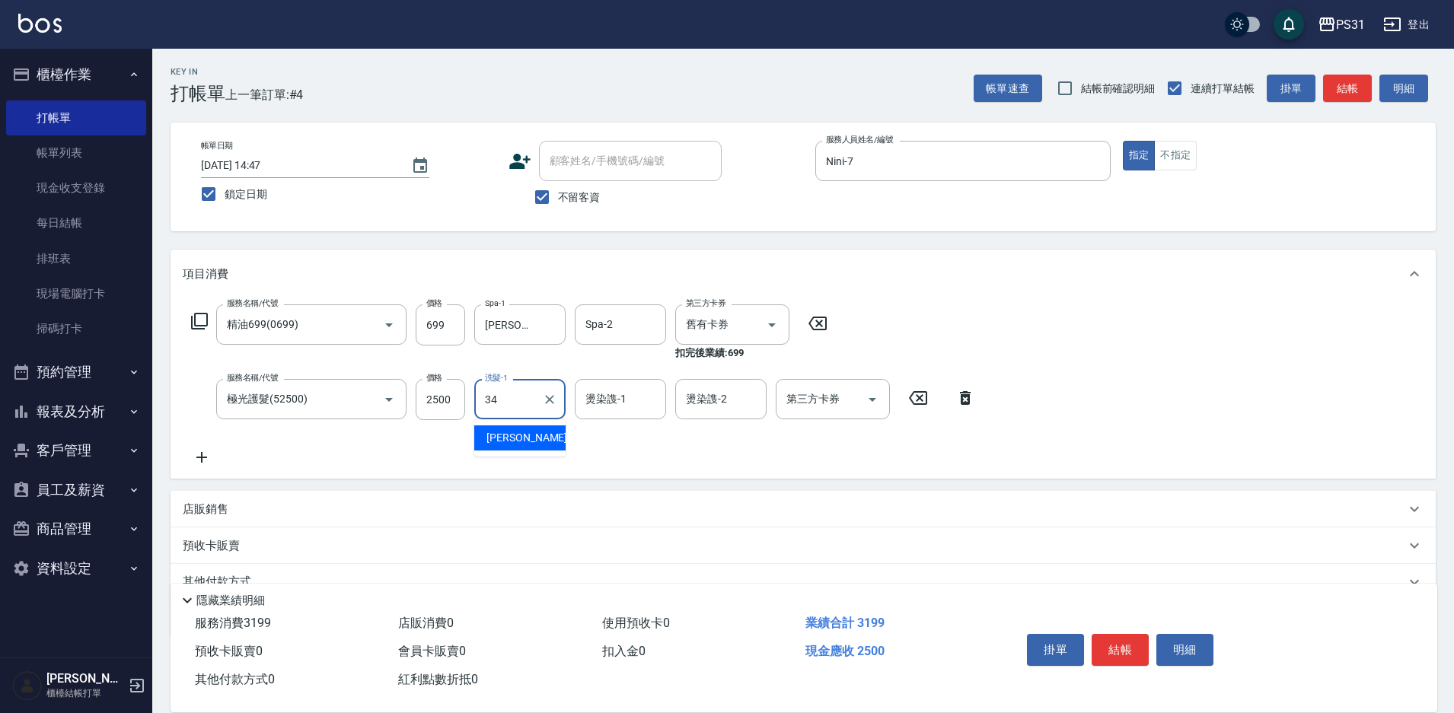
type input "鈺欣-34"
type input "Nini-7"
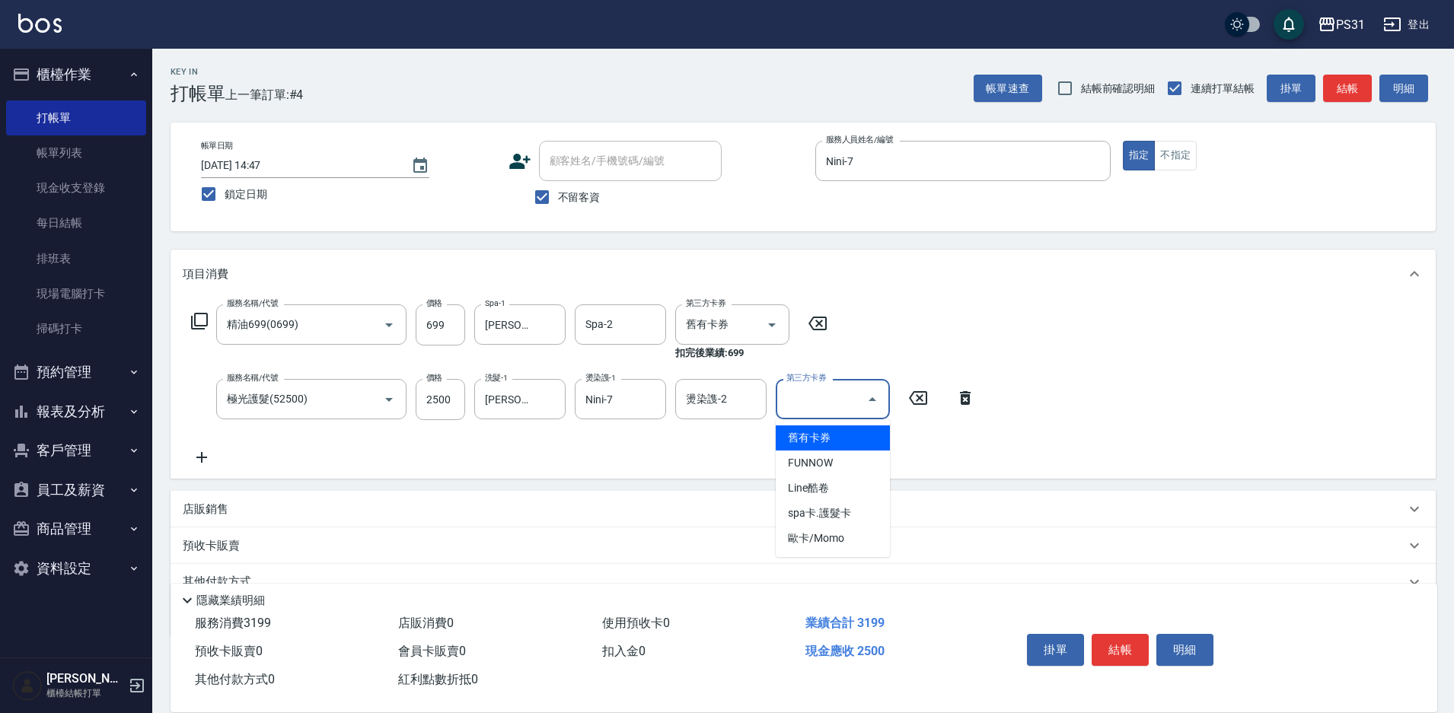
type input "舊有卡券"
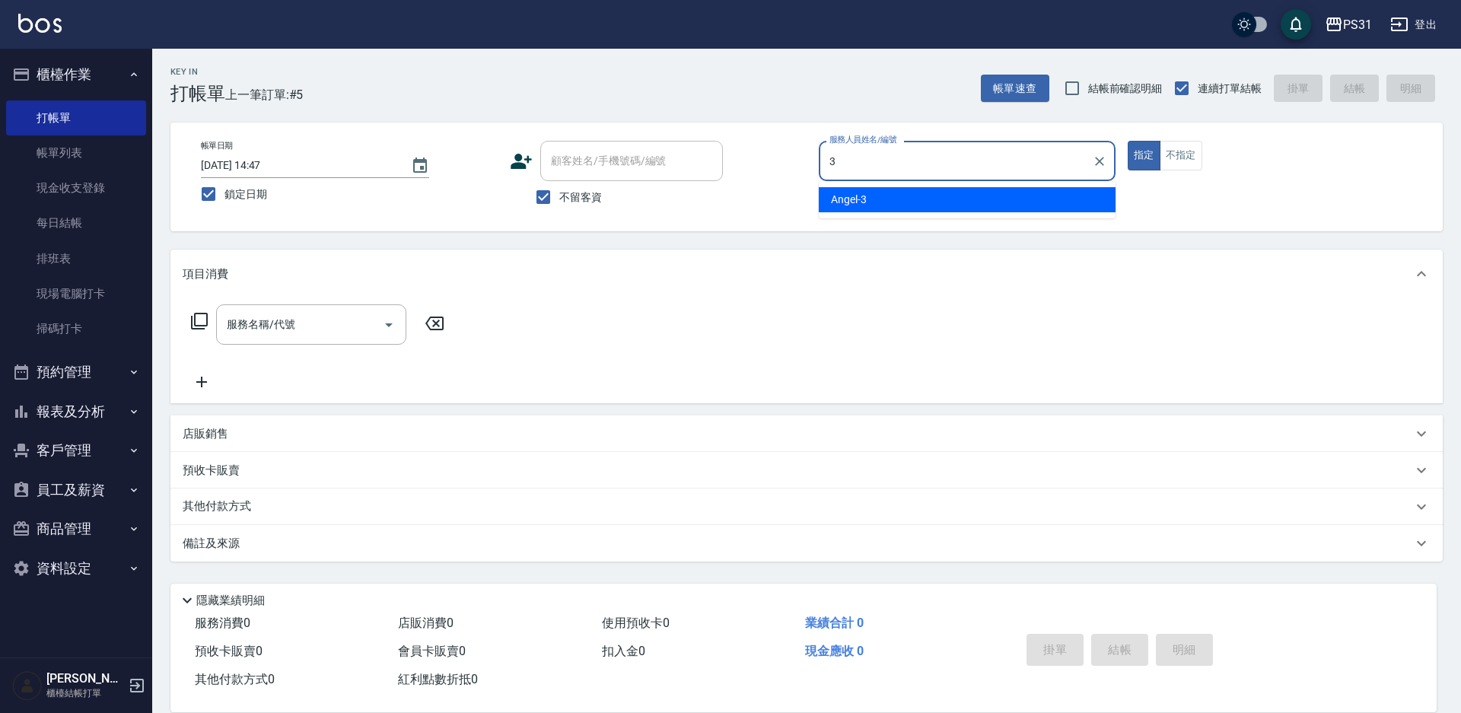
type input "Angel-3"
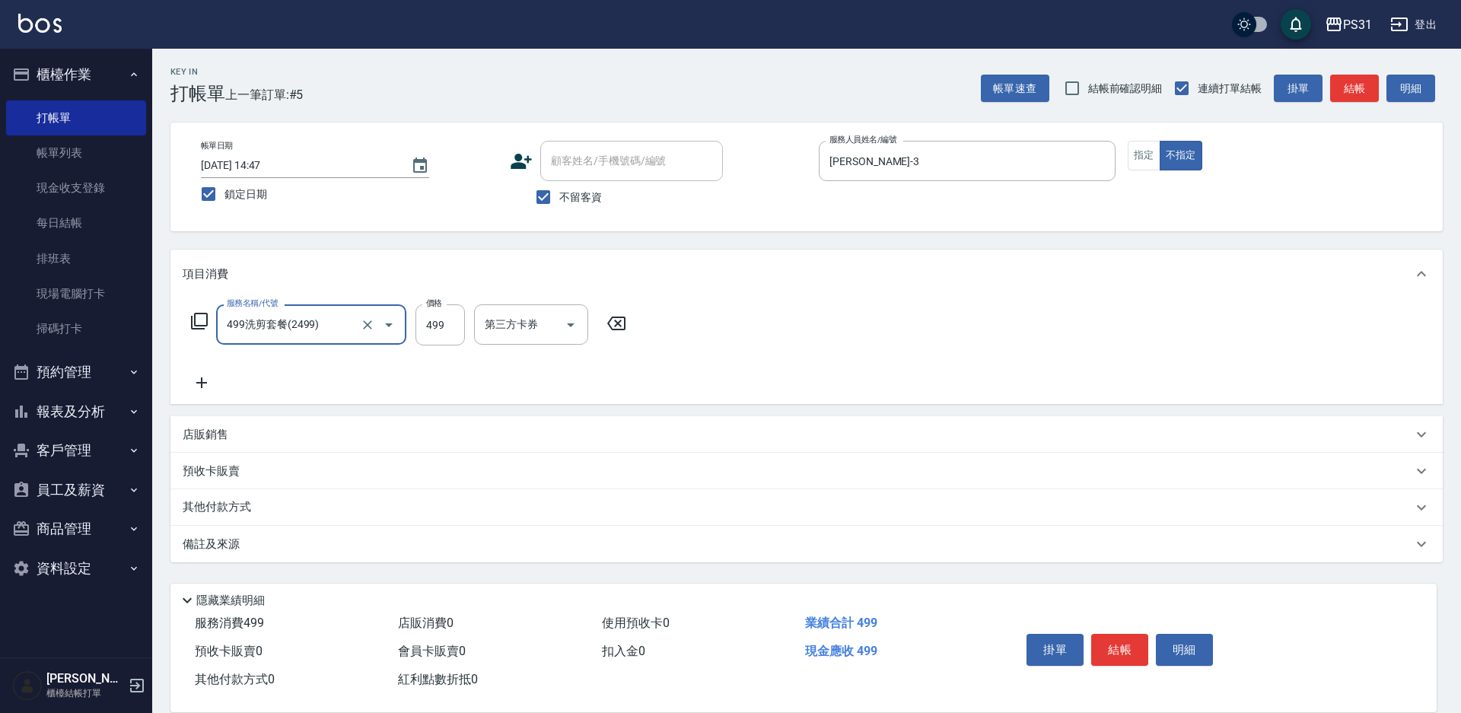
type input "499洗剪套餐(2499)"
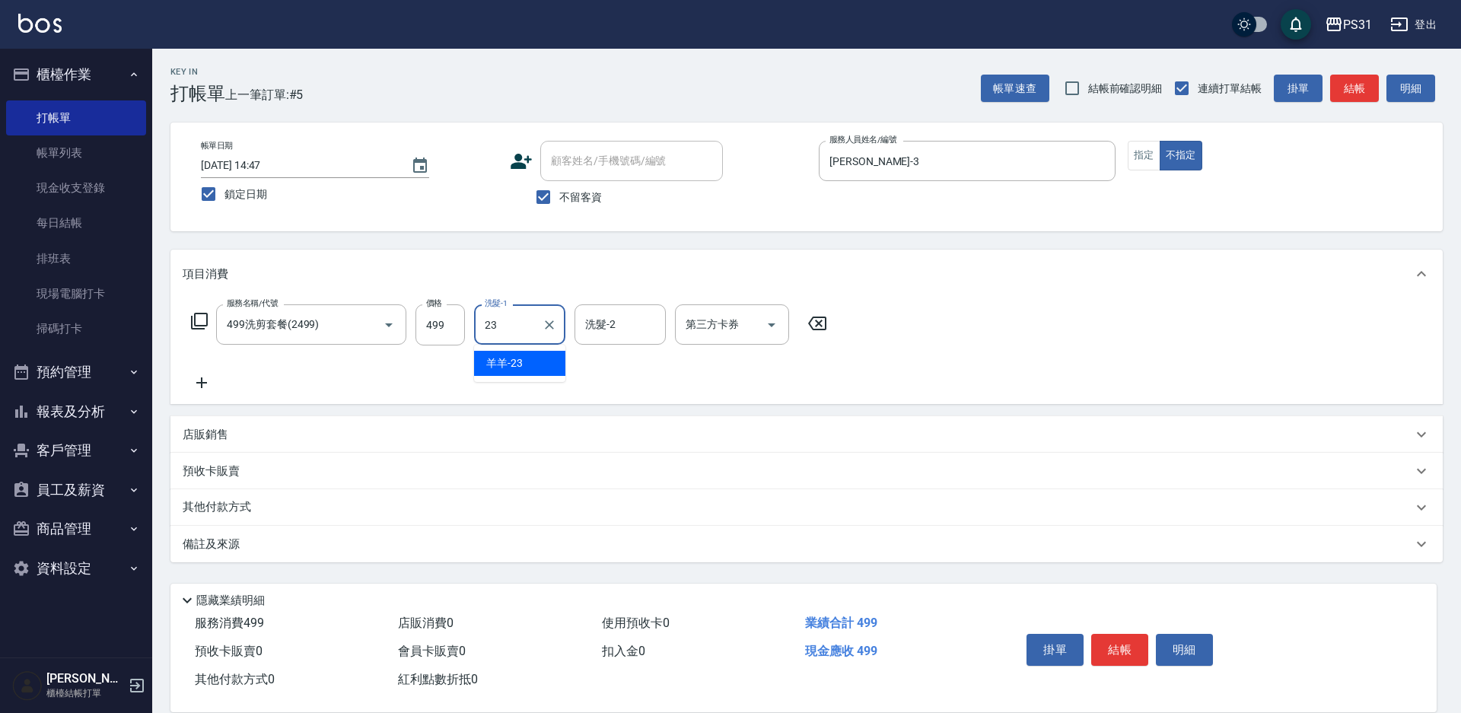
type input "羊羊-23"
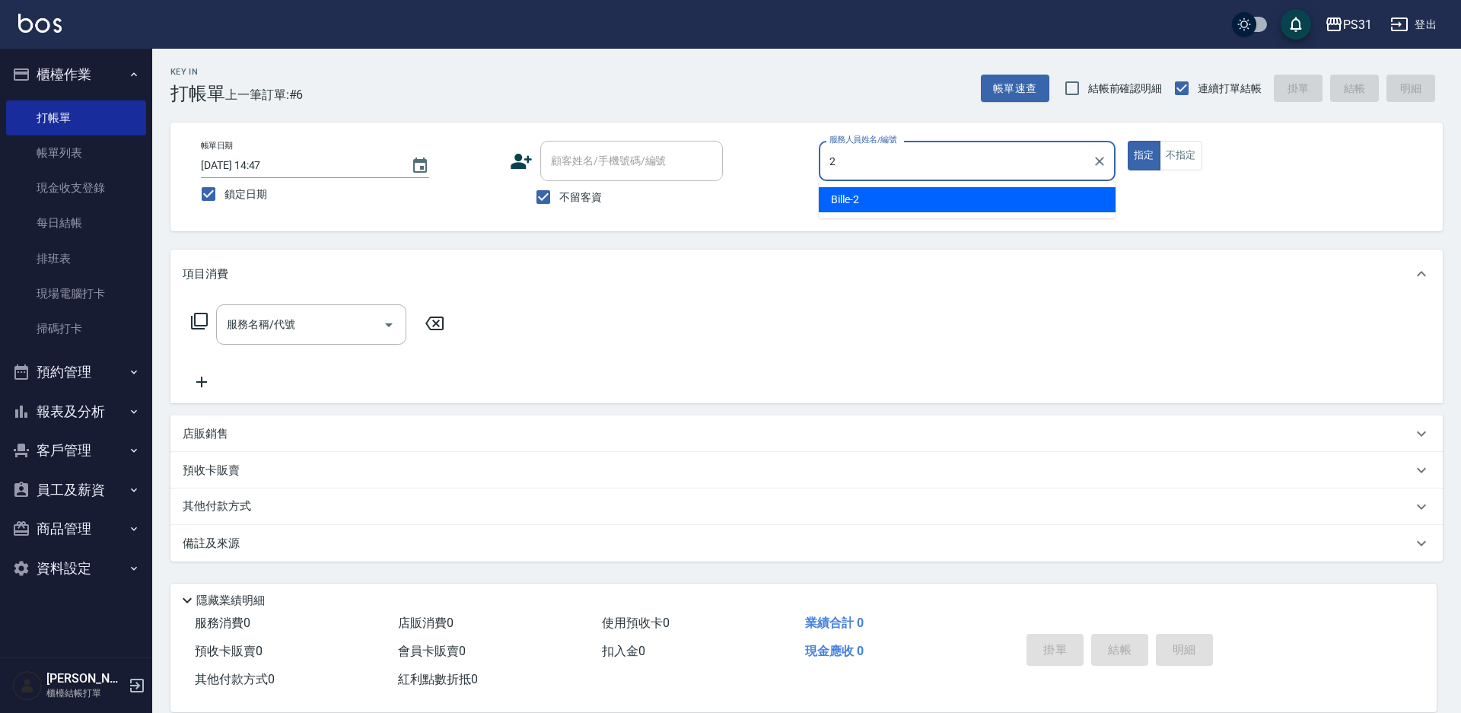
type input "Bille-2"
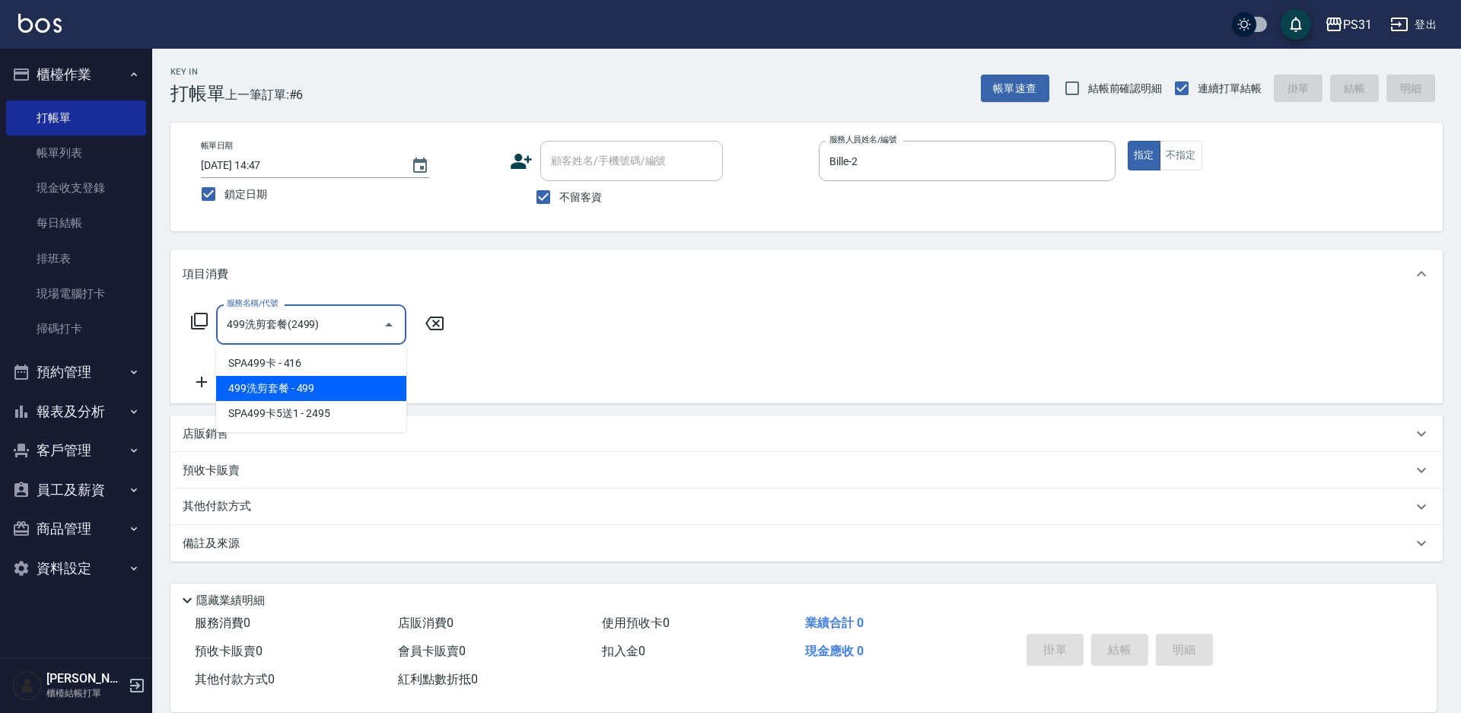
type input "499洗剪套餐(2499)"
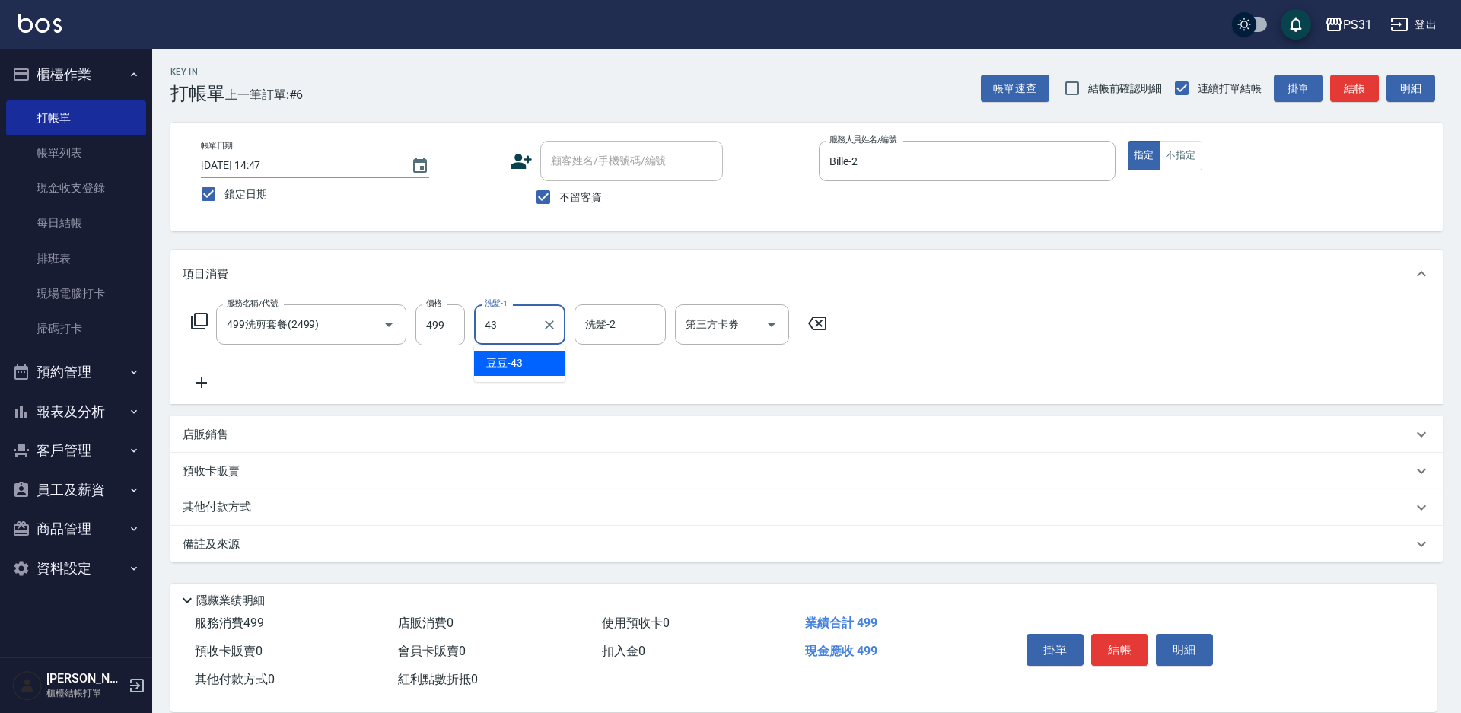
type input "豆豆-43"
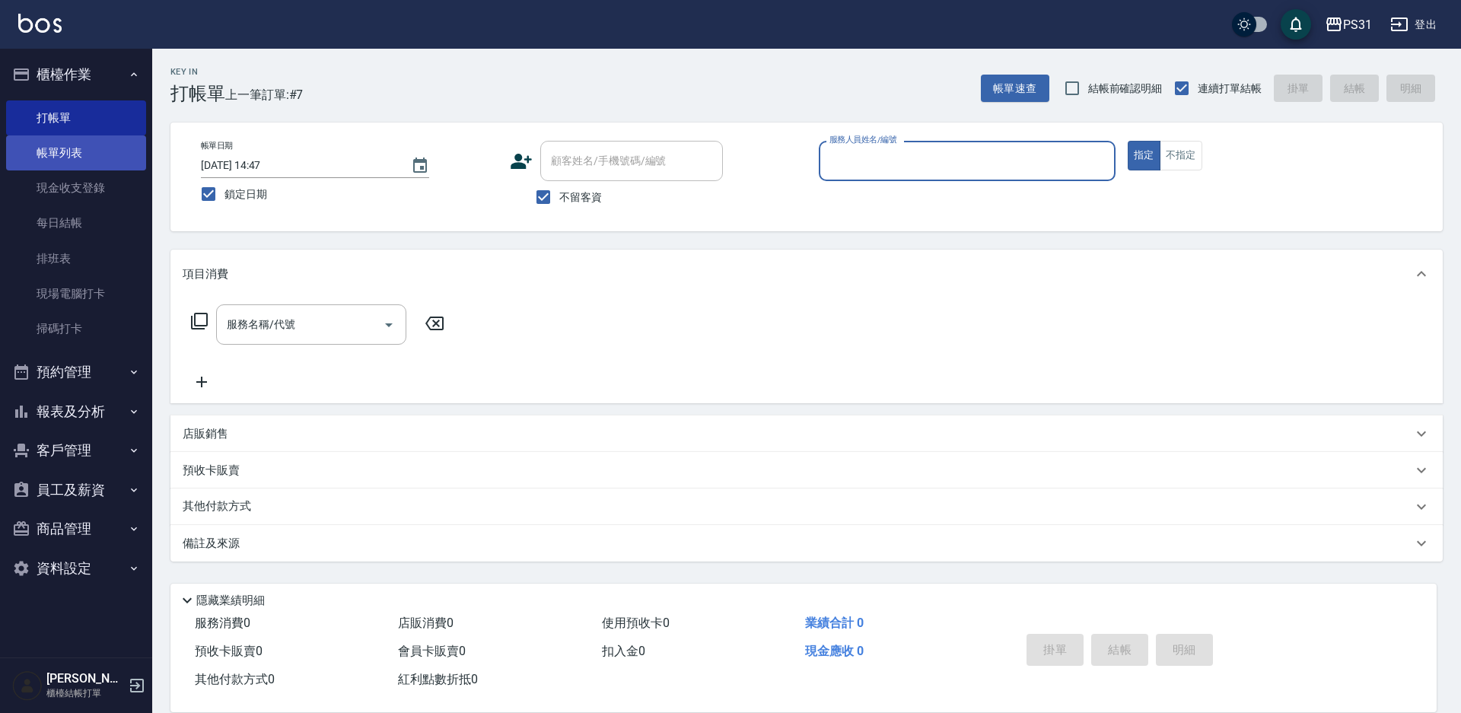
click at [63, 151] on link "帳單列表" at bounding box center [76, 152] width 140 height 35
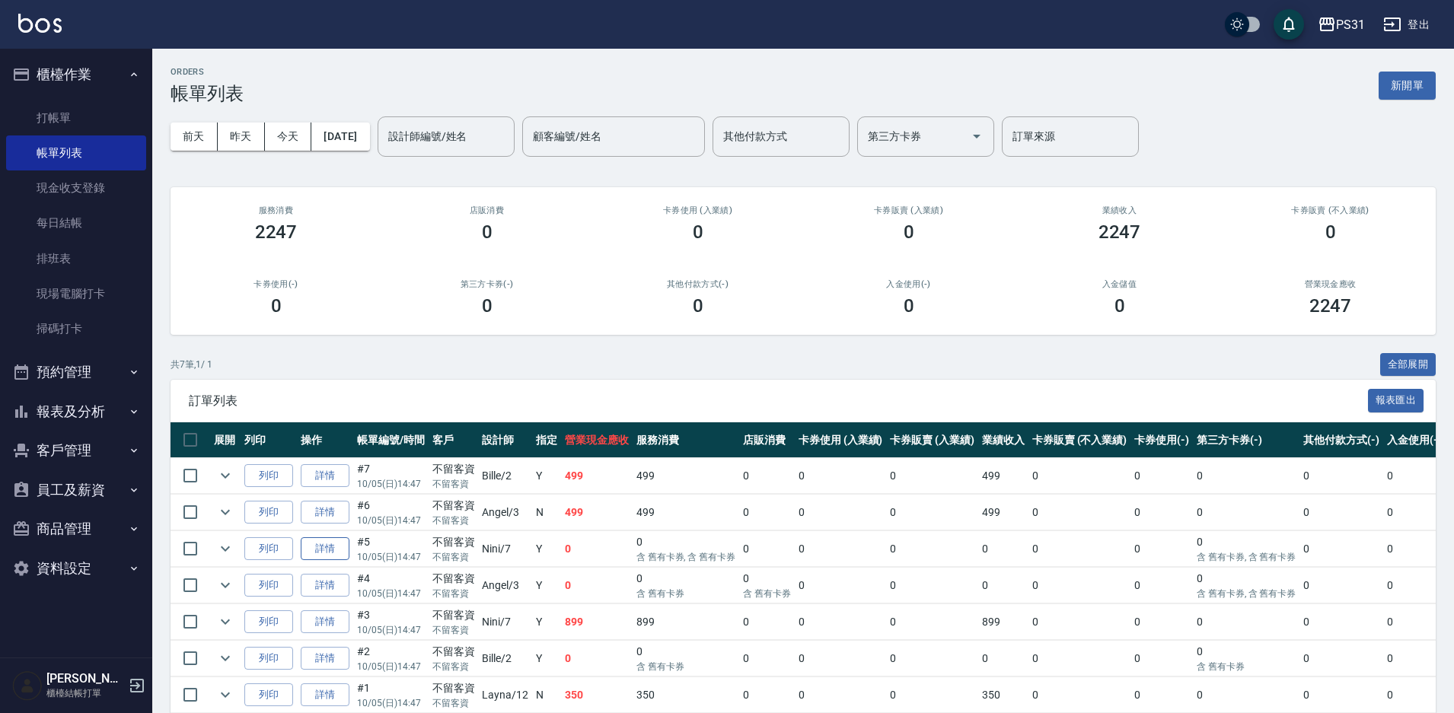
click at [318, 553] on link "詳情" at bounding box center [325, 549] width 49 height 24
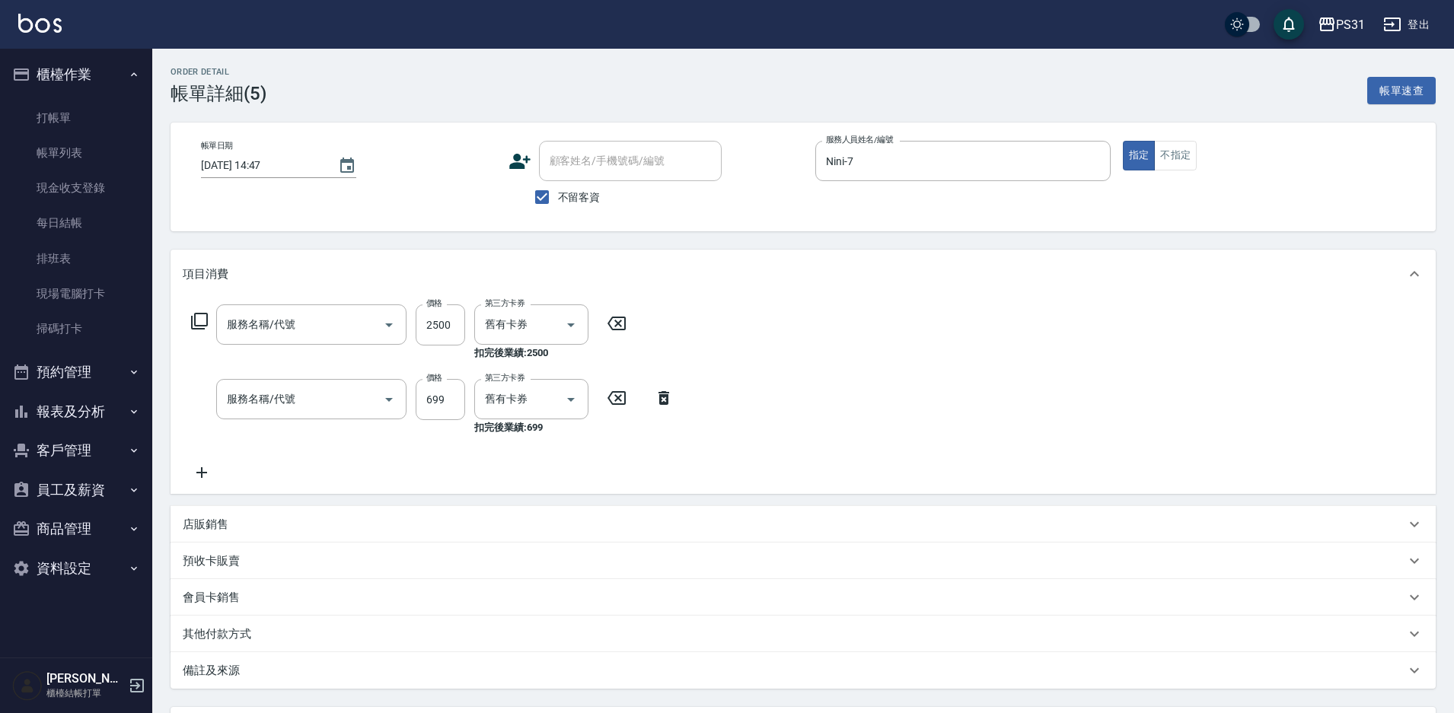
type input "[DATE] 14:47"
checkbox input "true"
type input "Nini-7"
type input "極光護髮(52500)"
type input "精油699(0699)"
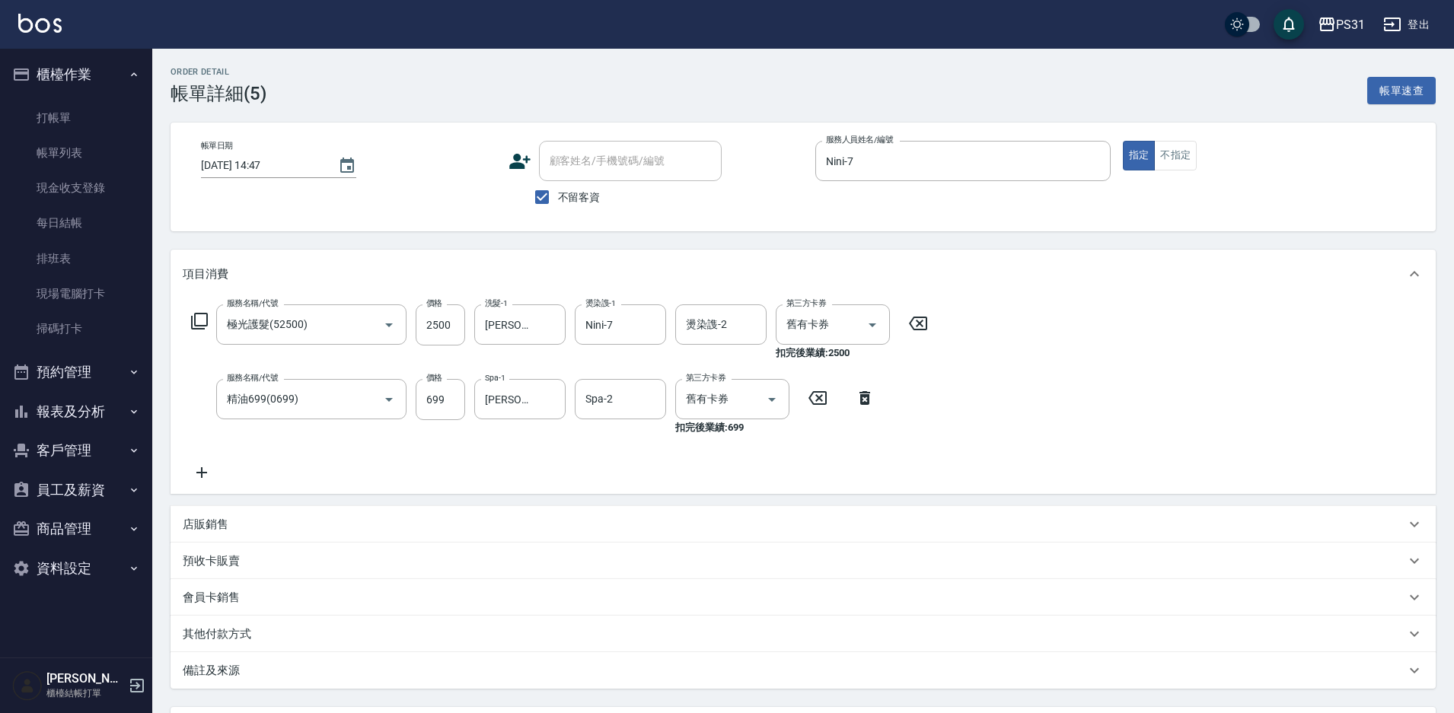
click at [567, 315] on form "洗髮-1 鈺欣-34 洗髮-1" at bounding box center [524, 324] width 100 height 40
click at [553, 320] on icon "Clear" at bounding box center [549, 324] width 15 height 15
click at [727, 336] on input "燙染謢-2" at bounding box center [721, 324] width 78 height 27
type input "鈺欣-34"
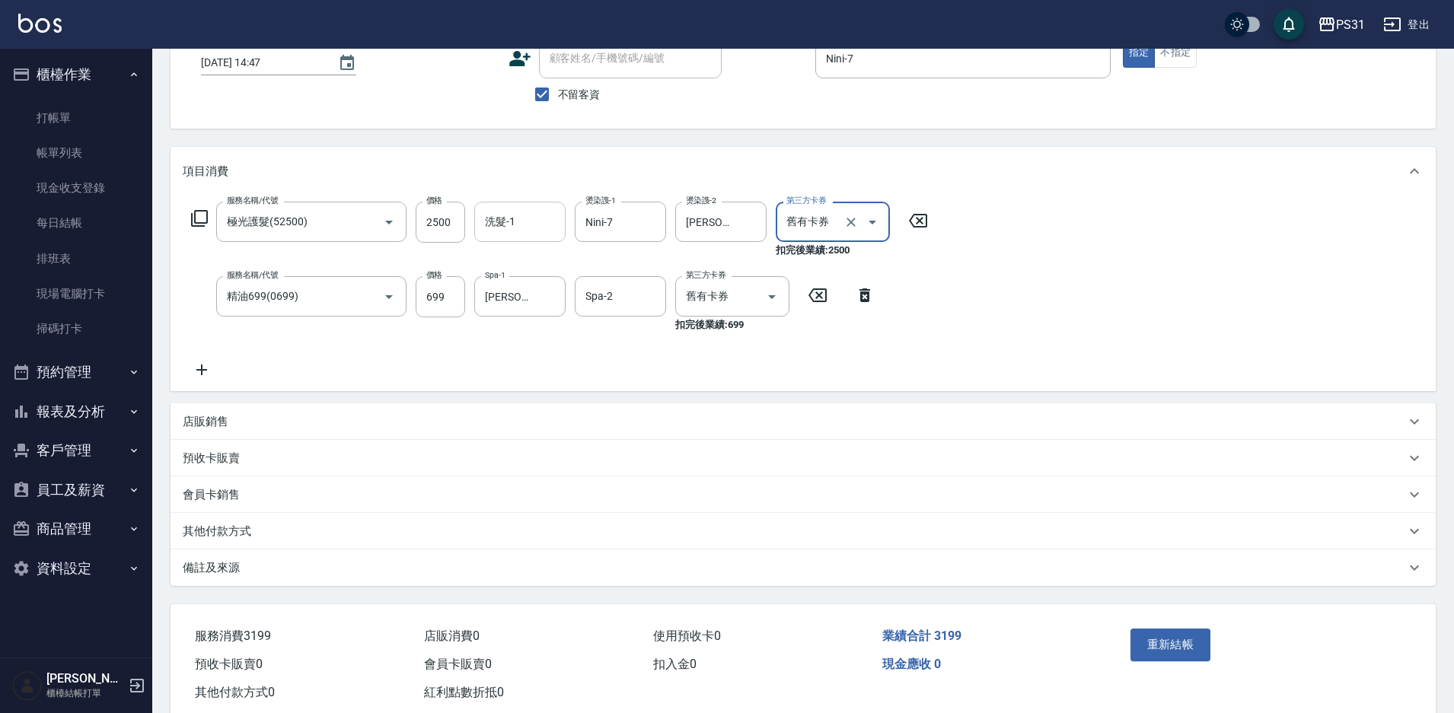
scroll to position [140, 0]
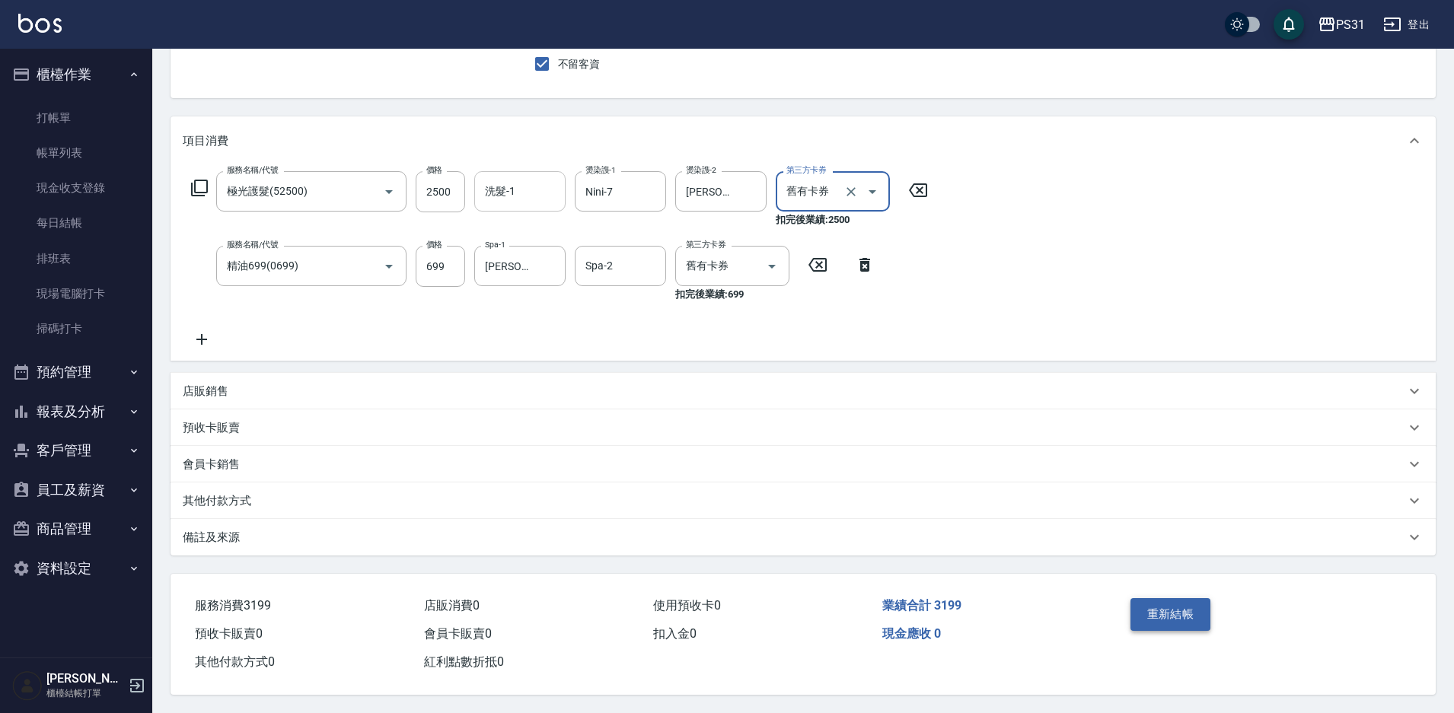
click at [1198, 613] on button "重新結帳" at bounding box center [1170, 614] width 81 height 32
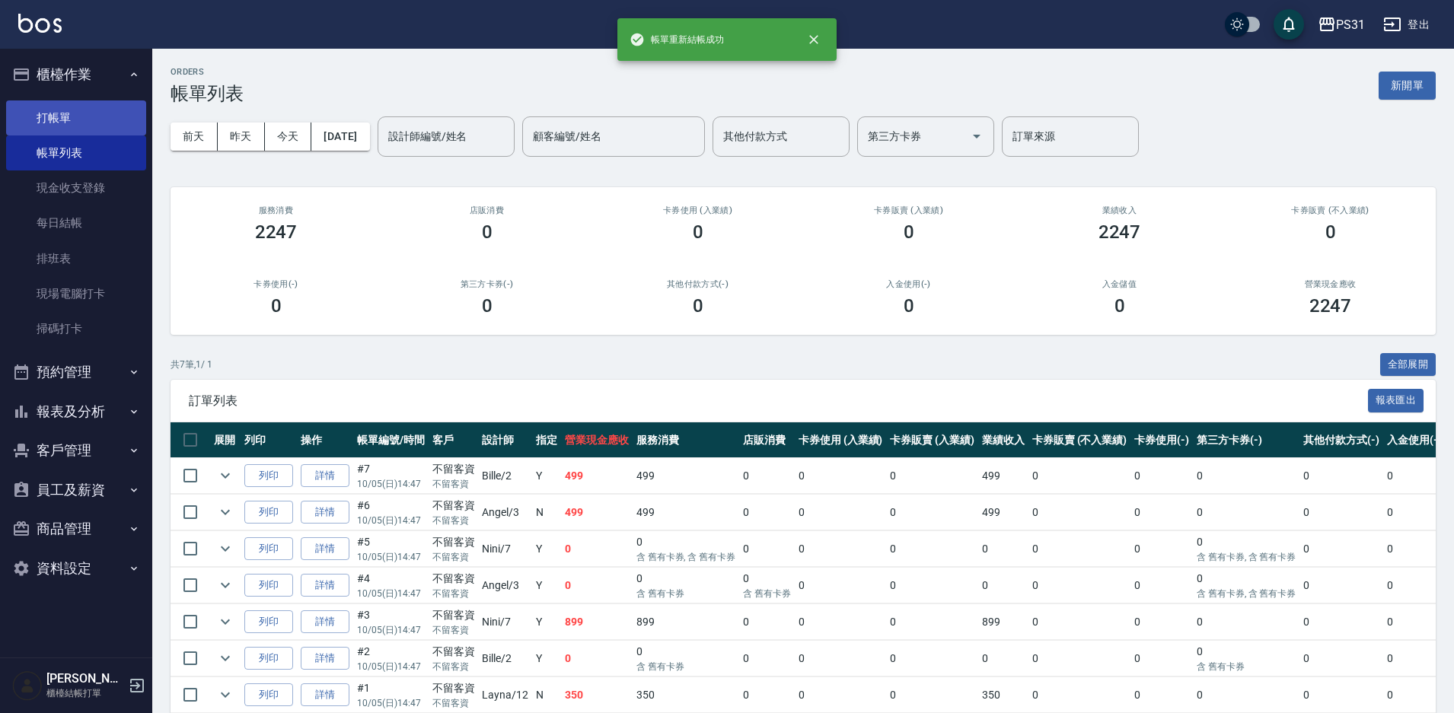
click at [48, 116] on link "打帳單" at bounding box center [76, 117] width 140 height 35
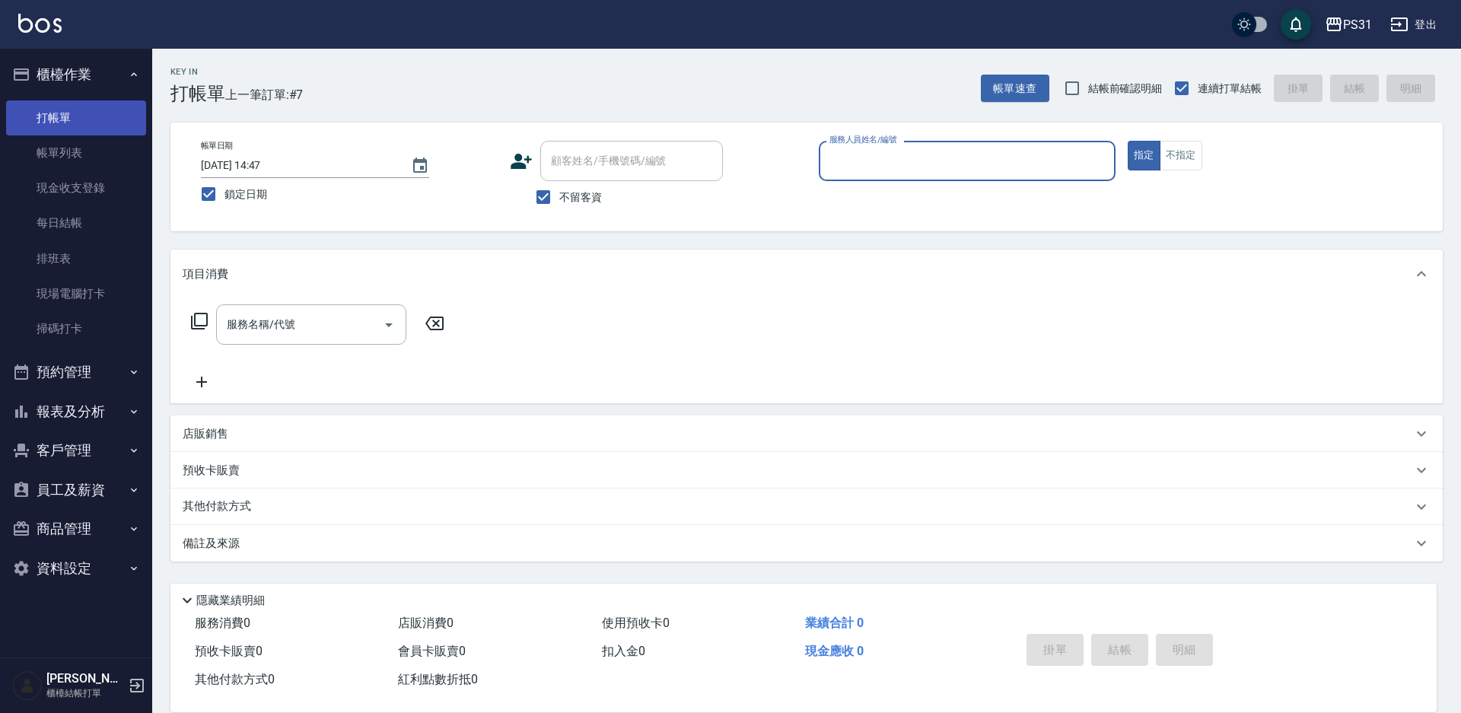
click at [48, 116] on link "打帳單" at bounding box center [76, 117] width 140 height 35
click at [1016, 165] on input "服務人員姓名/編號" at bounding box center [967, 161] width 283 height 27
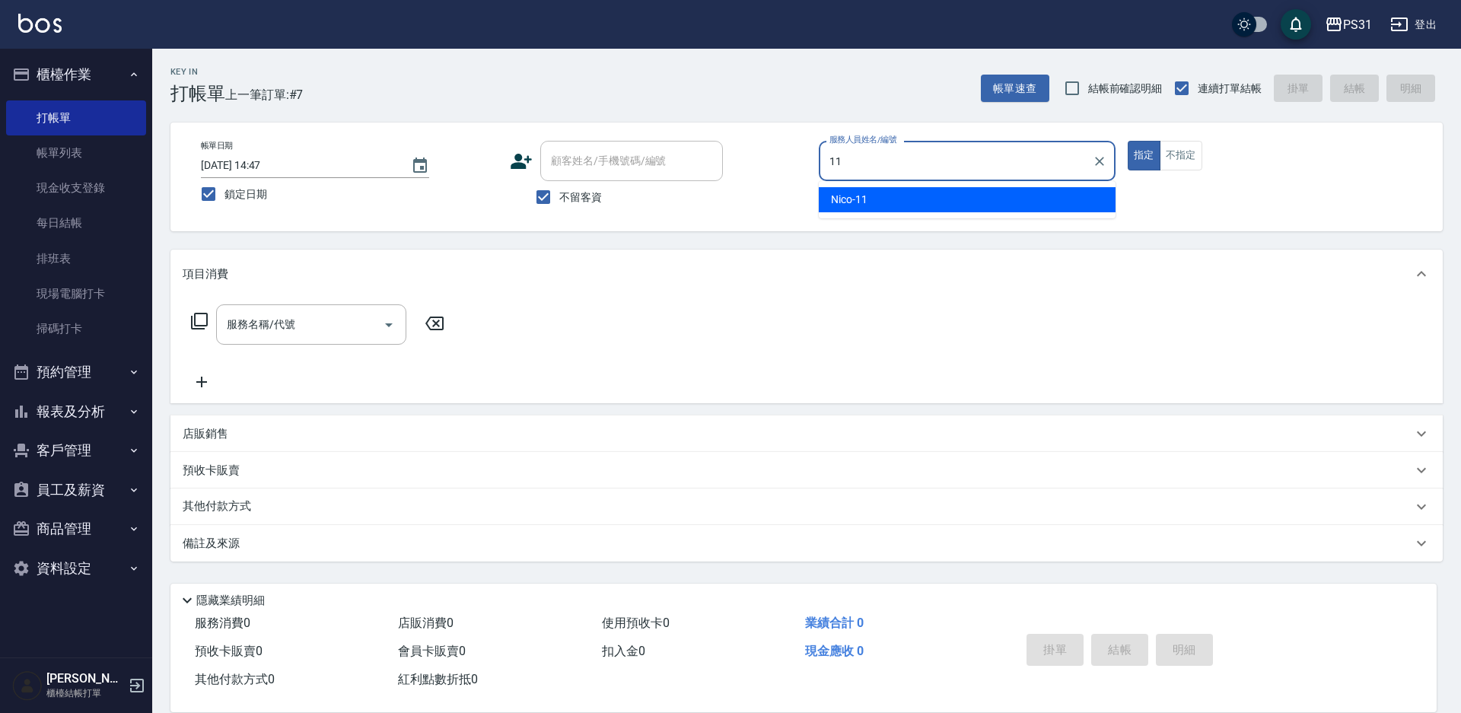
type input "Nico-11"
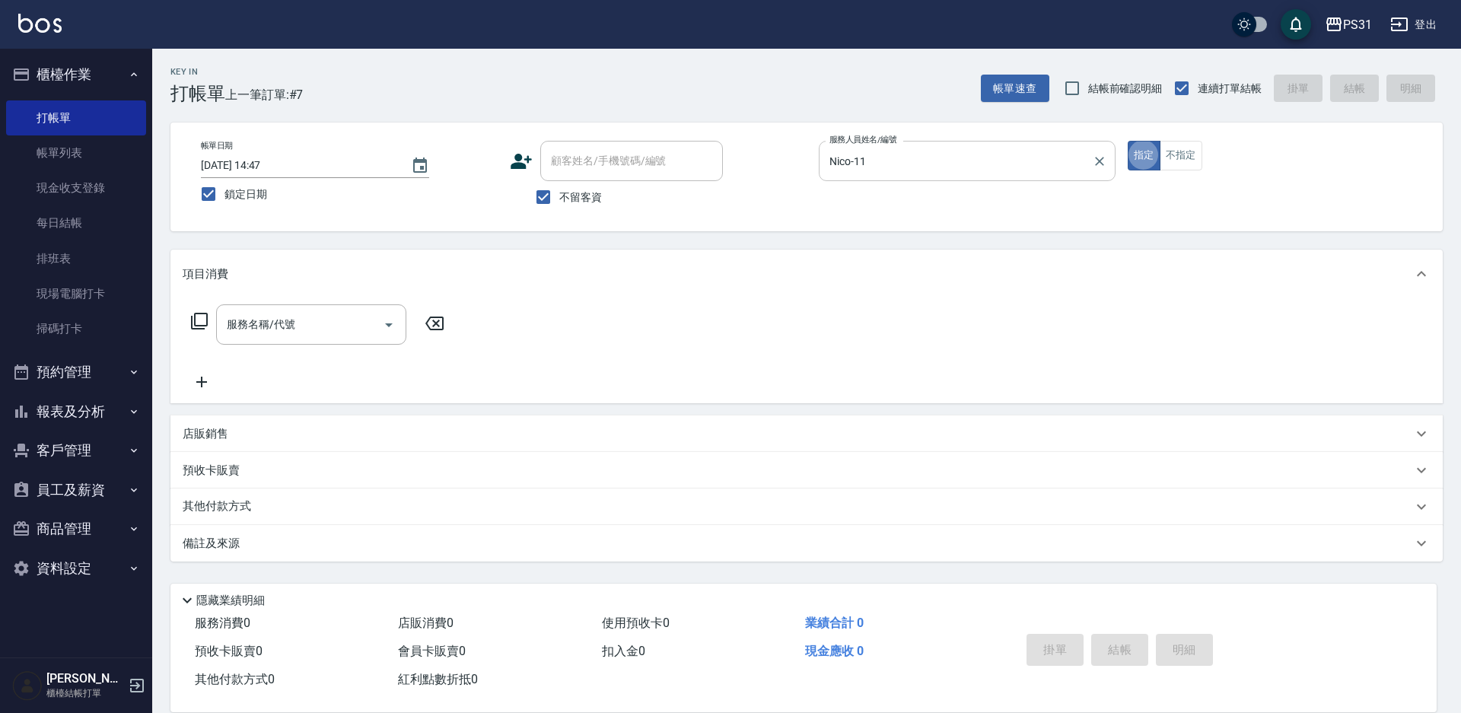
type button "true"
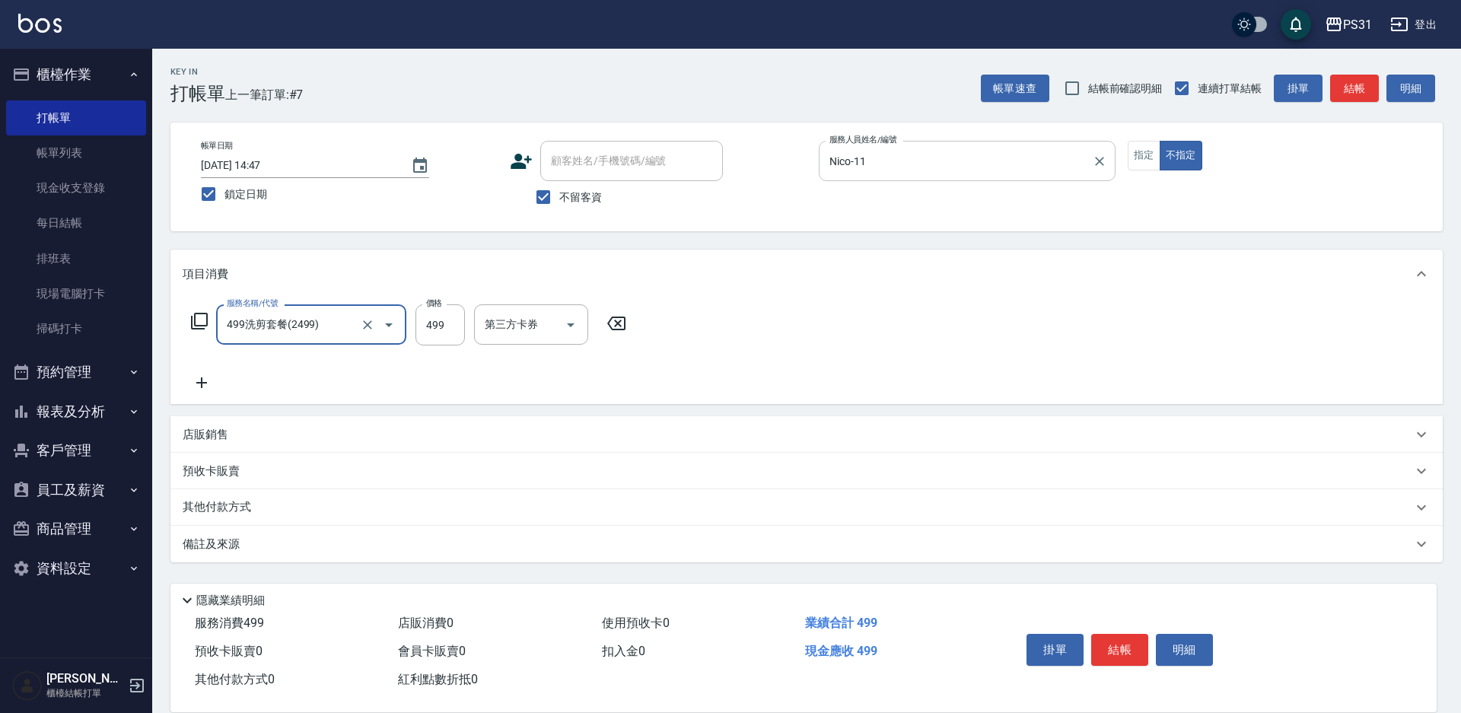
type input "499洗剪套餐(2499)"
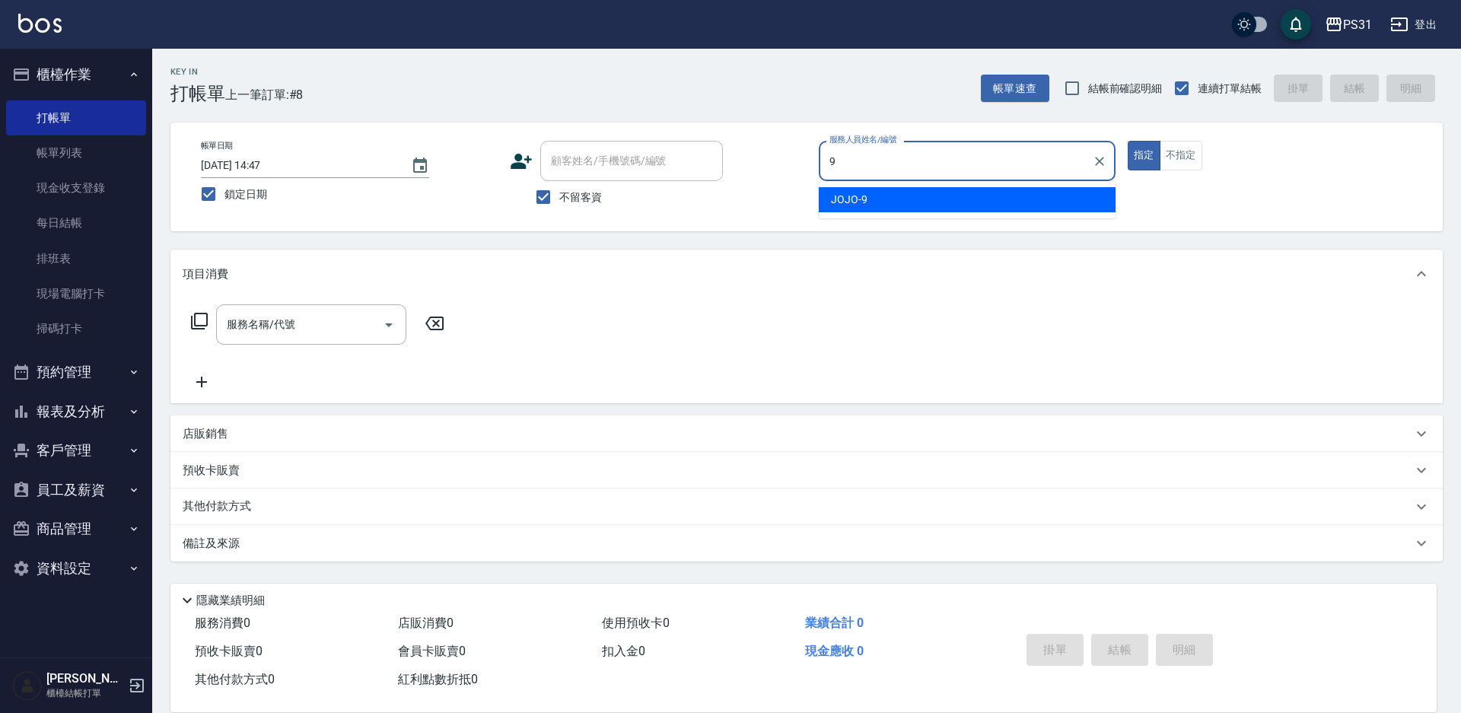
type input "JOJO-9"
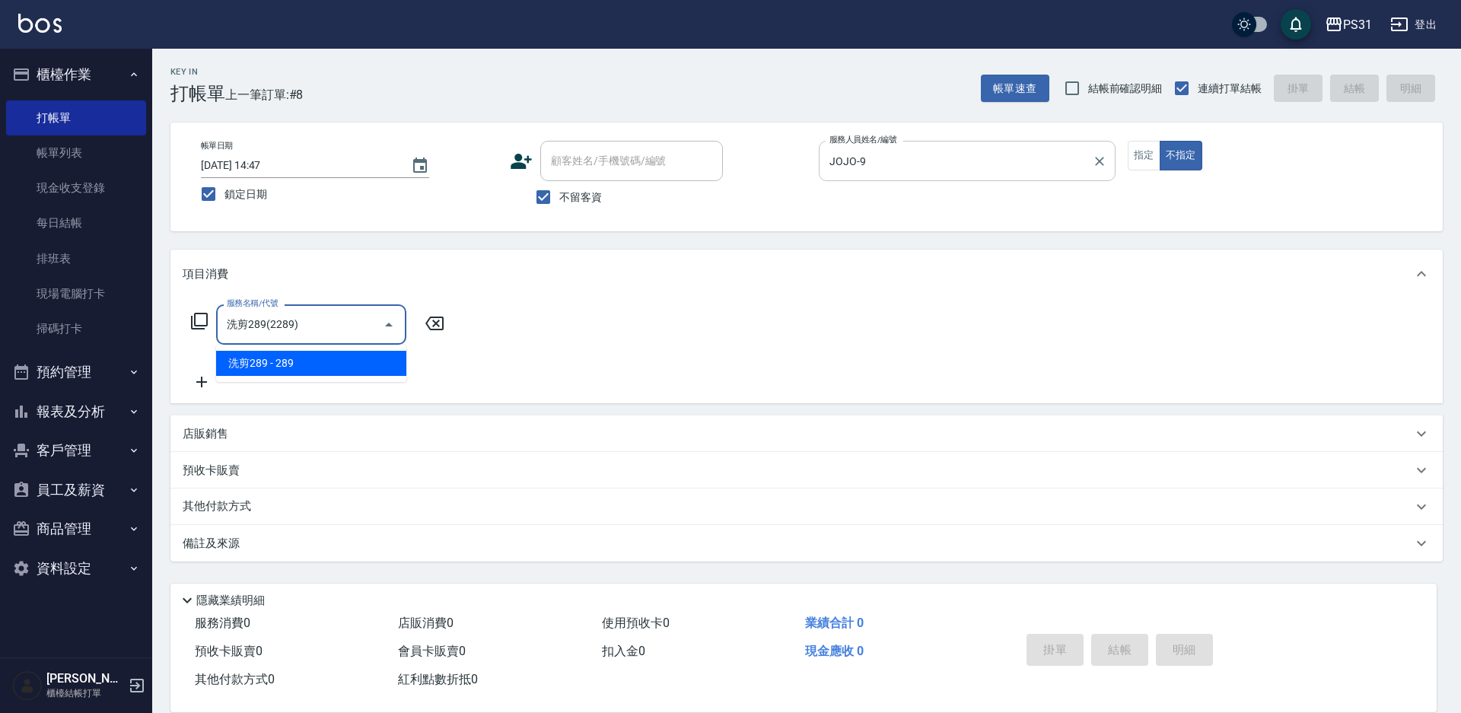
type input "洗剪289(2289)"
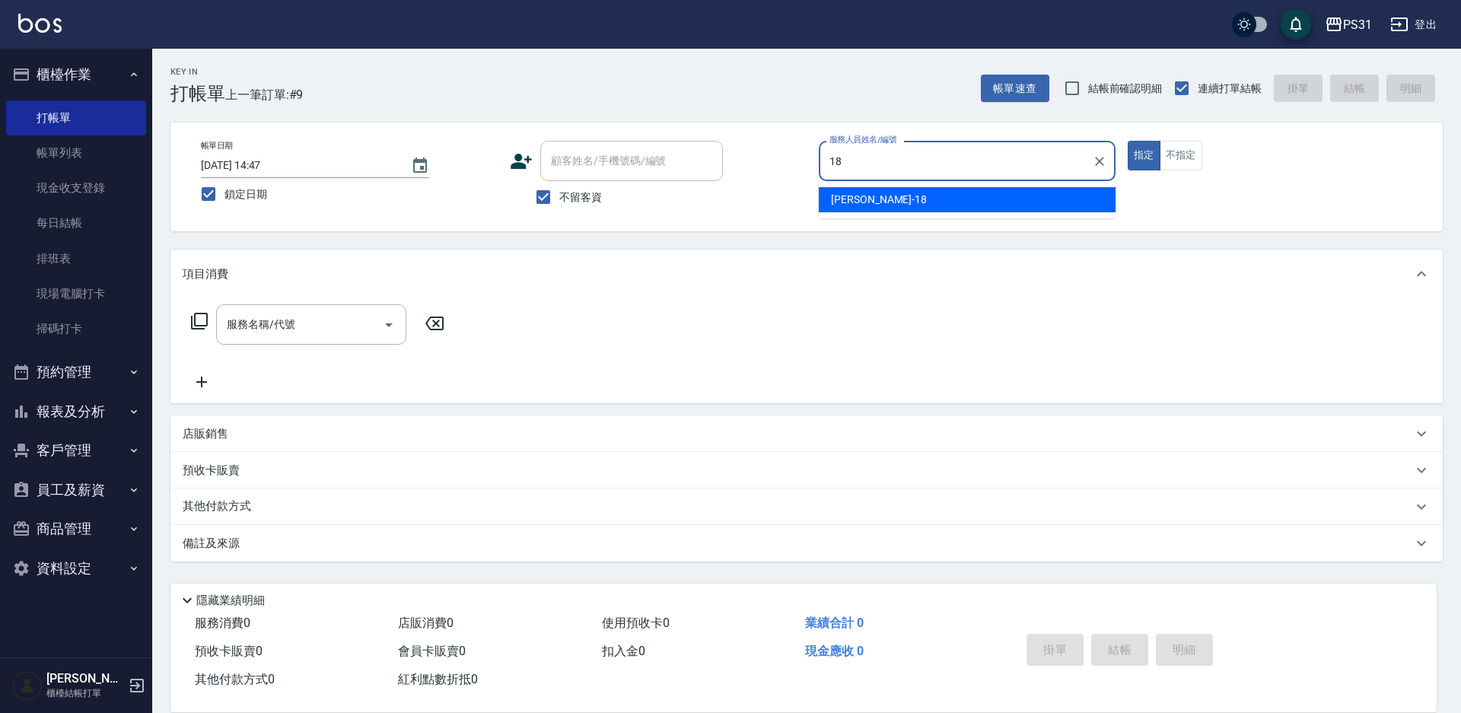
type input "[PERSON_NAME]-18"
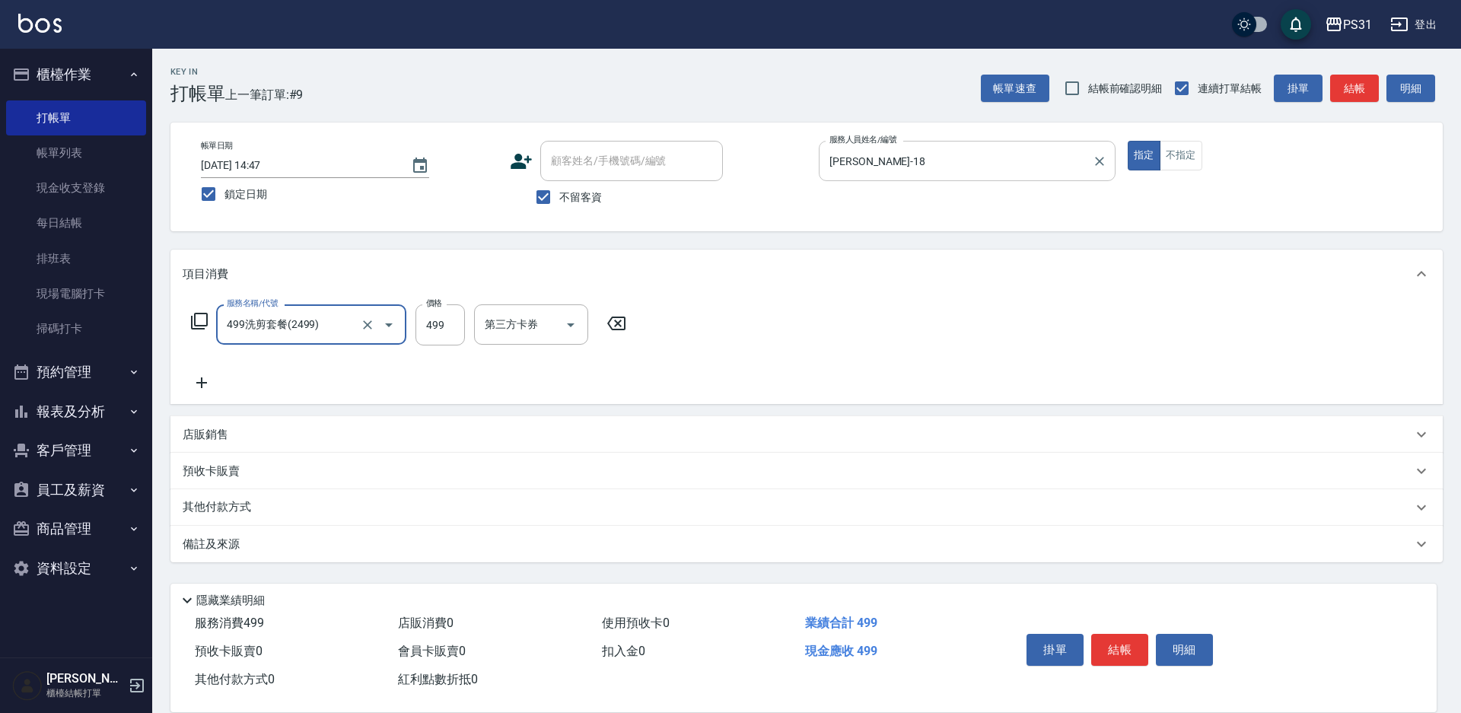
type input "499洗剪套餐(2499)"
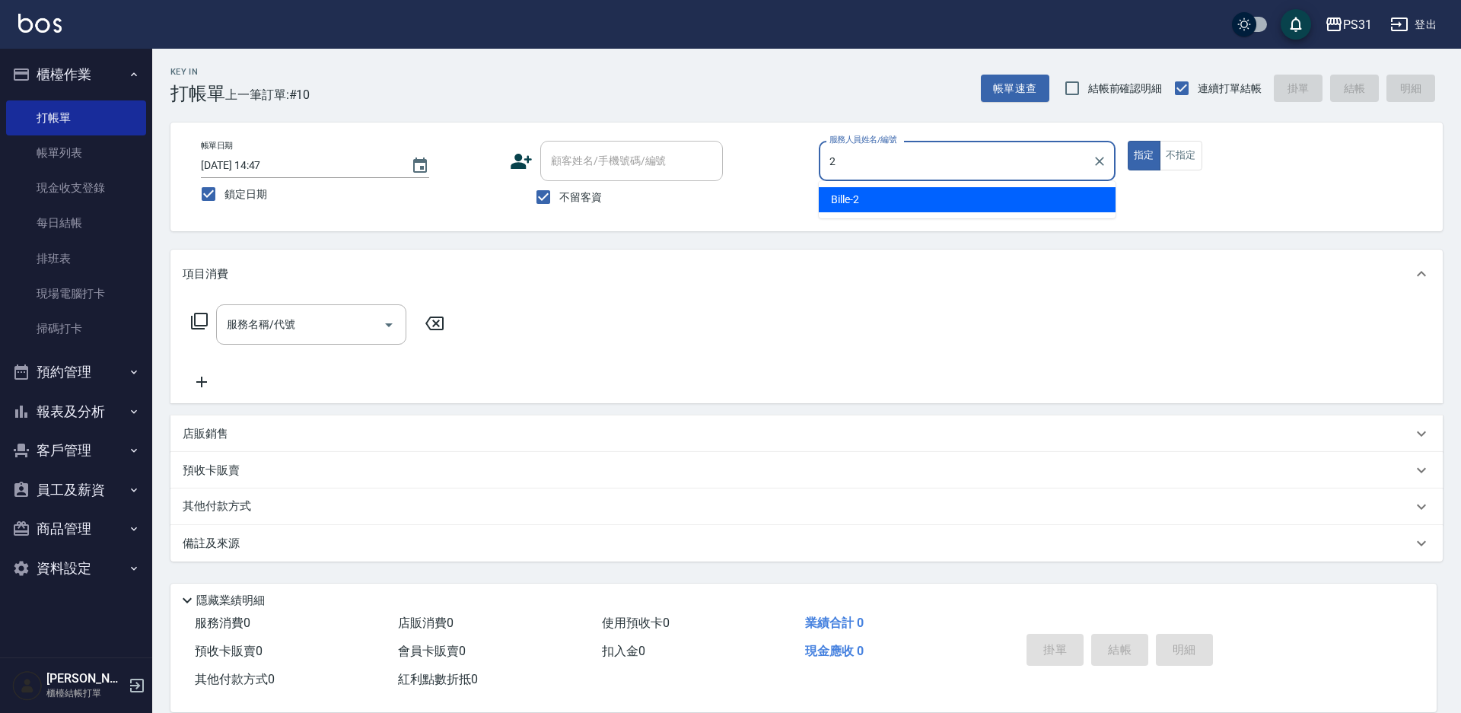
type input "Bille-2"
drag, startPoint x: 704, startPoint y: 170, endPoint x: 194, endPoint y: 325, distance: 532.8
click at [194, 325] on icon at bounding box center [199, 321] width 17 height 17
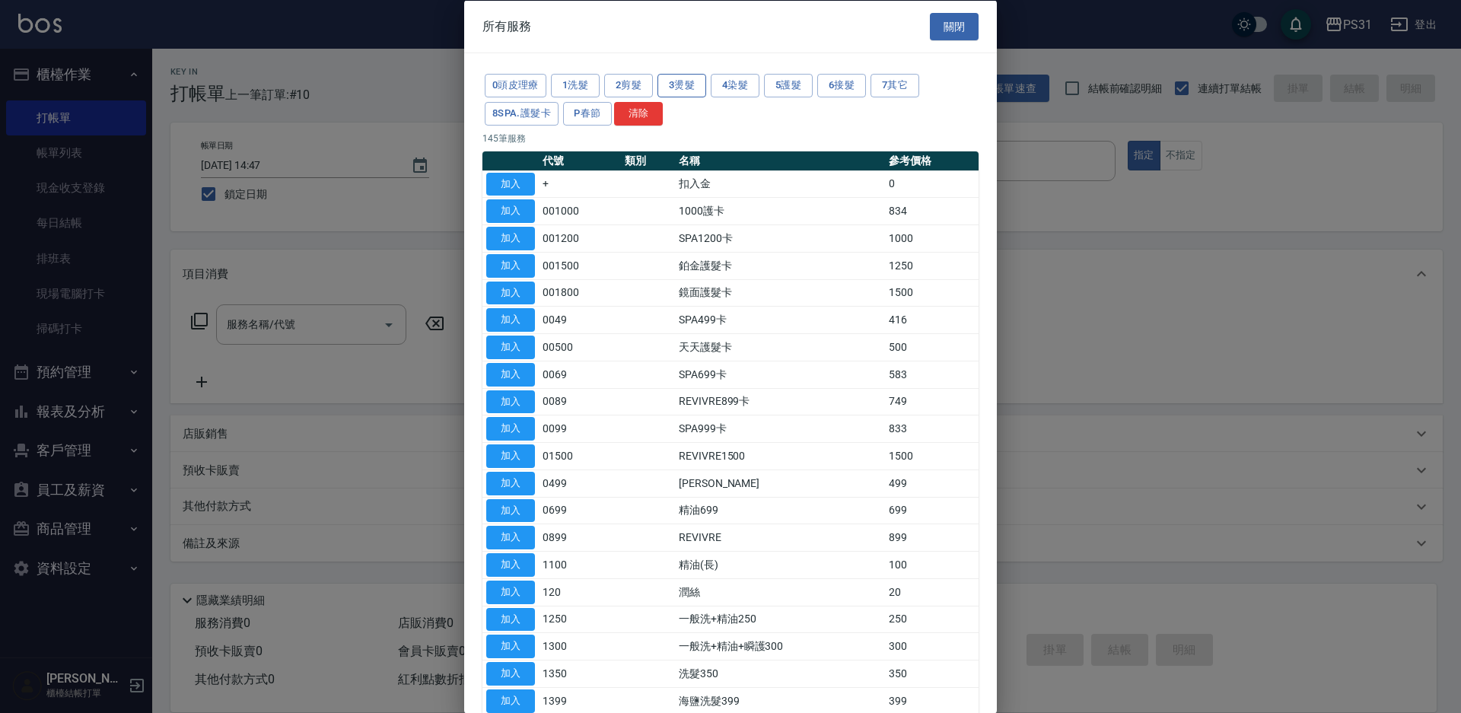
click at [693, 82] on button "3燙髮" at bounding box center [682, 86] width 49 height 24
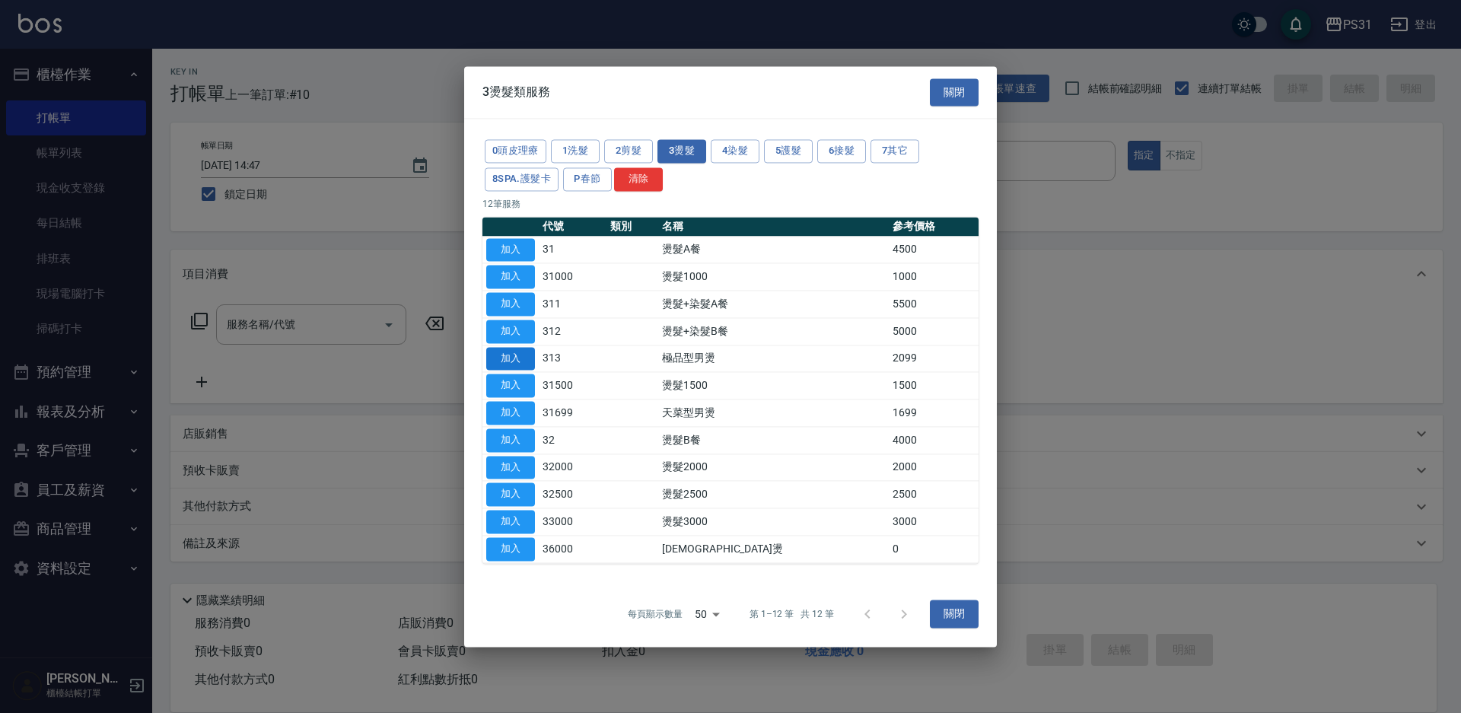
click at [508, 363] on button "加入" at bounding box center [510, 359] width 49 height 24
type input "極品型男燙(313)"
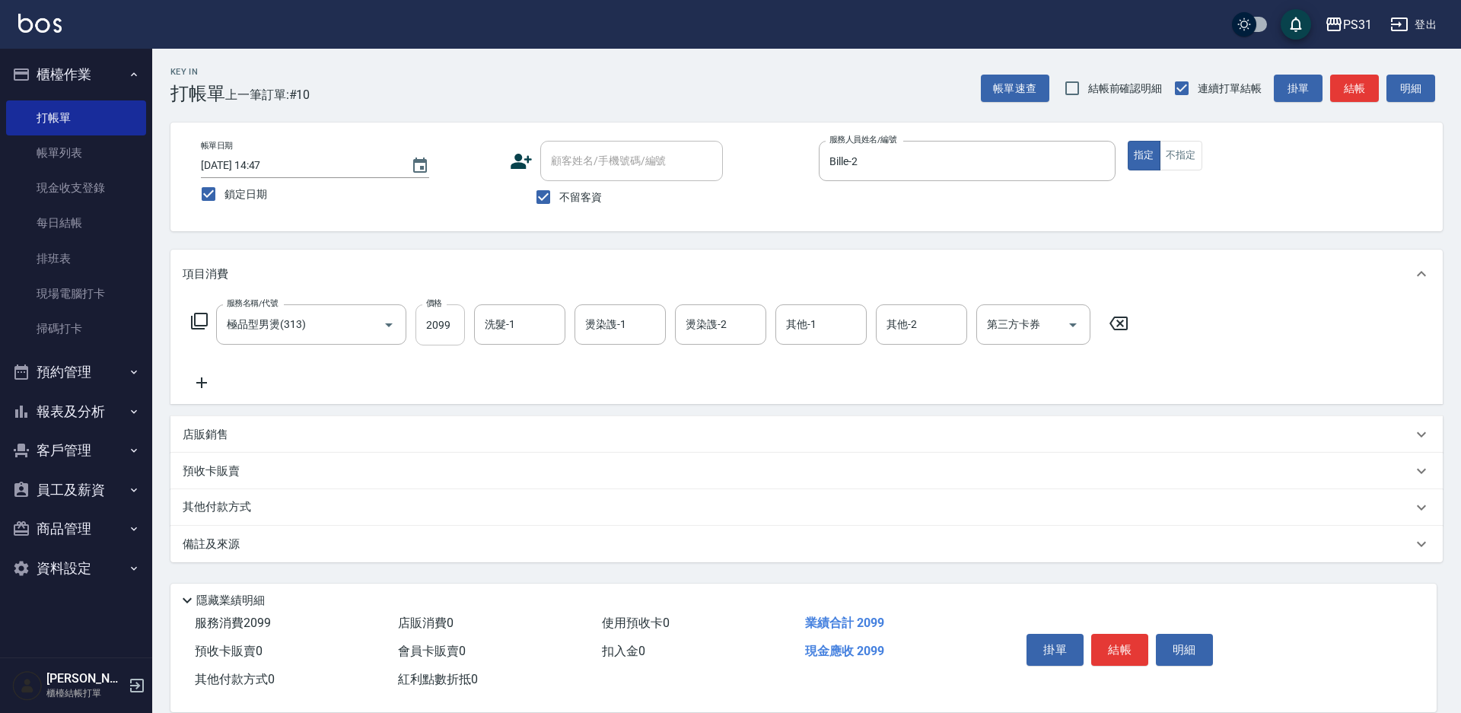
click at [437, 325] on input "2099" at bounding box center [440, 324] width 49 height 41
type input "2799"
type input "[PERSON_NAME]-31"
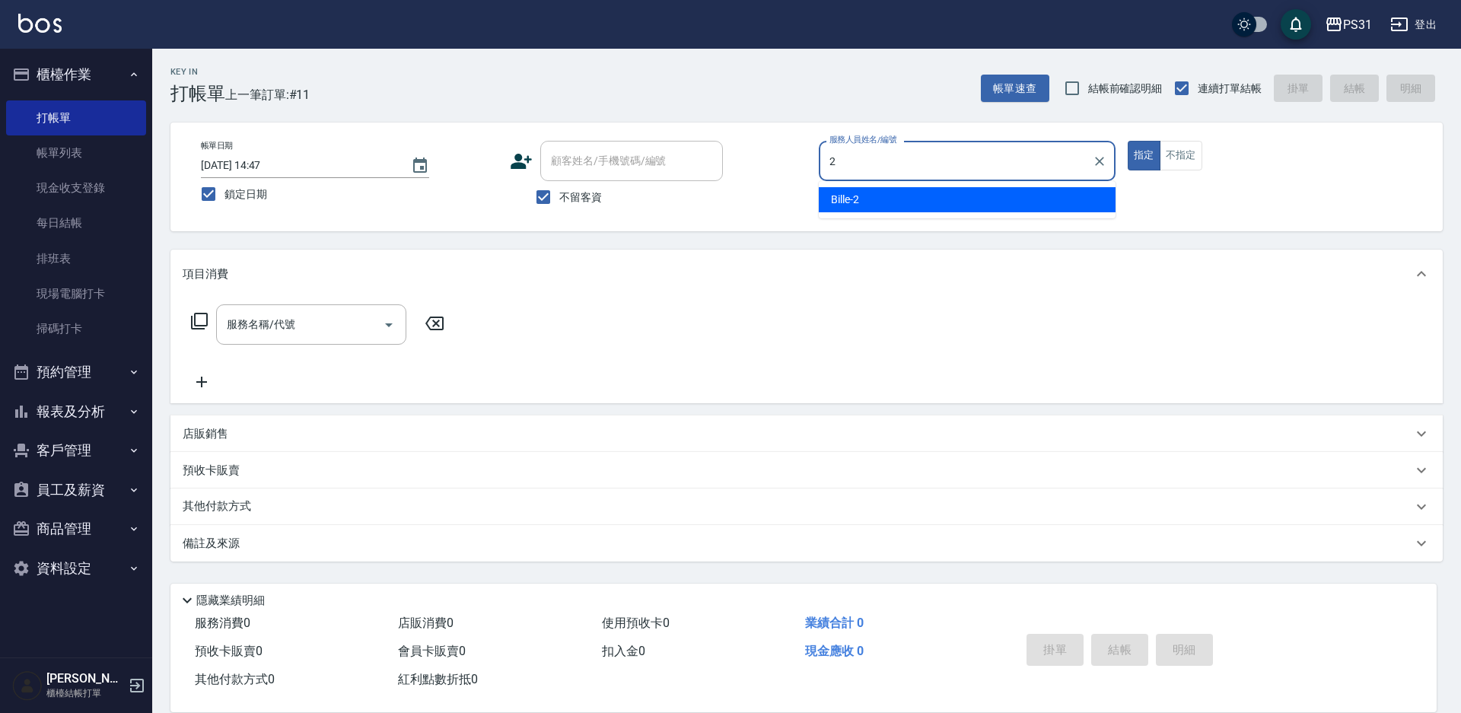
type input "Bille-2"
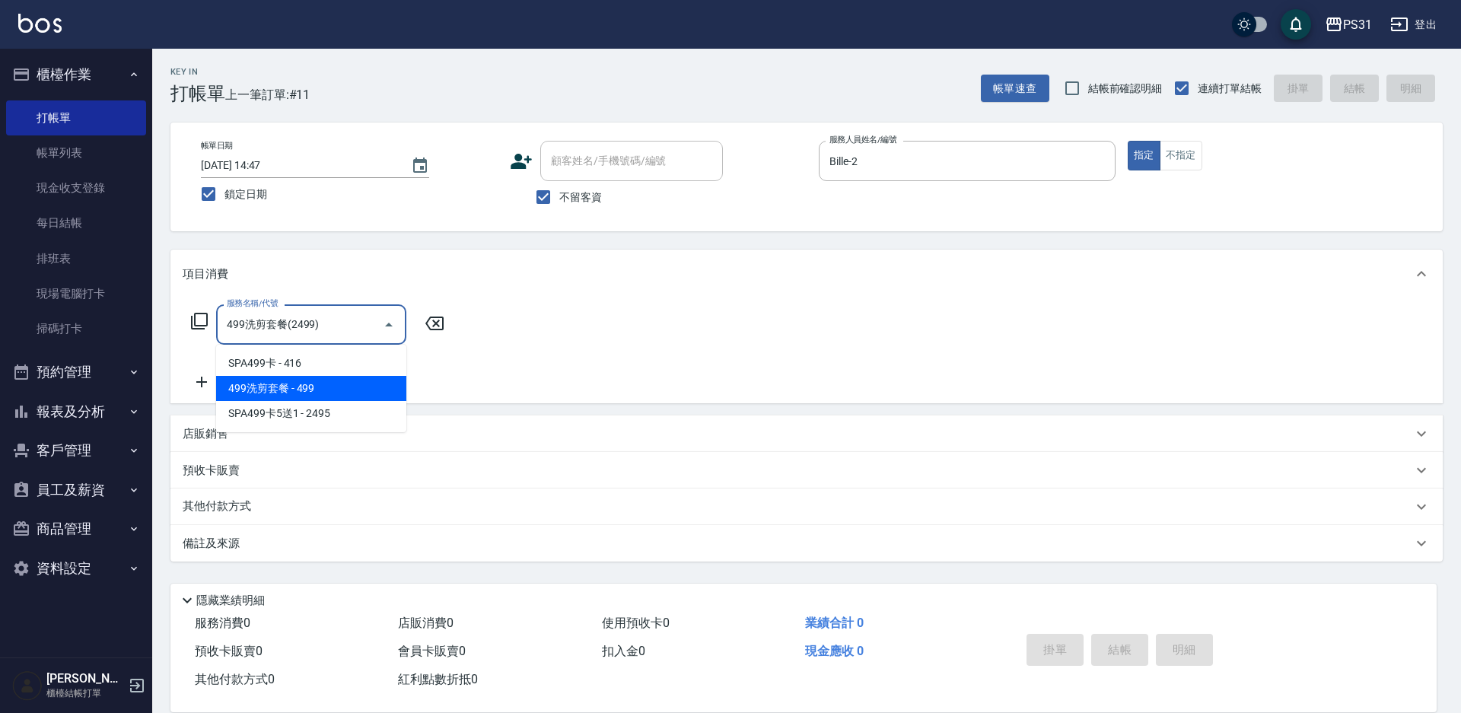
type input "499洗剪套餐(2499)"
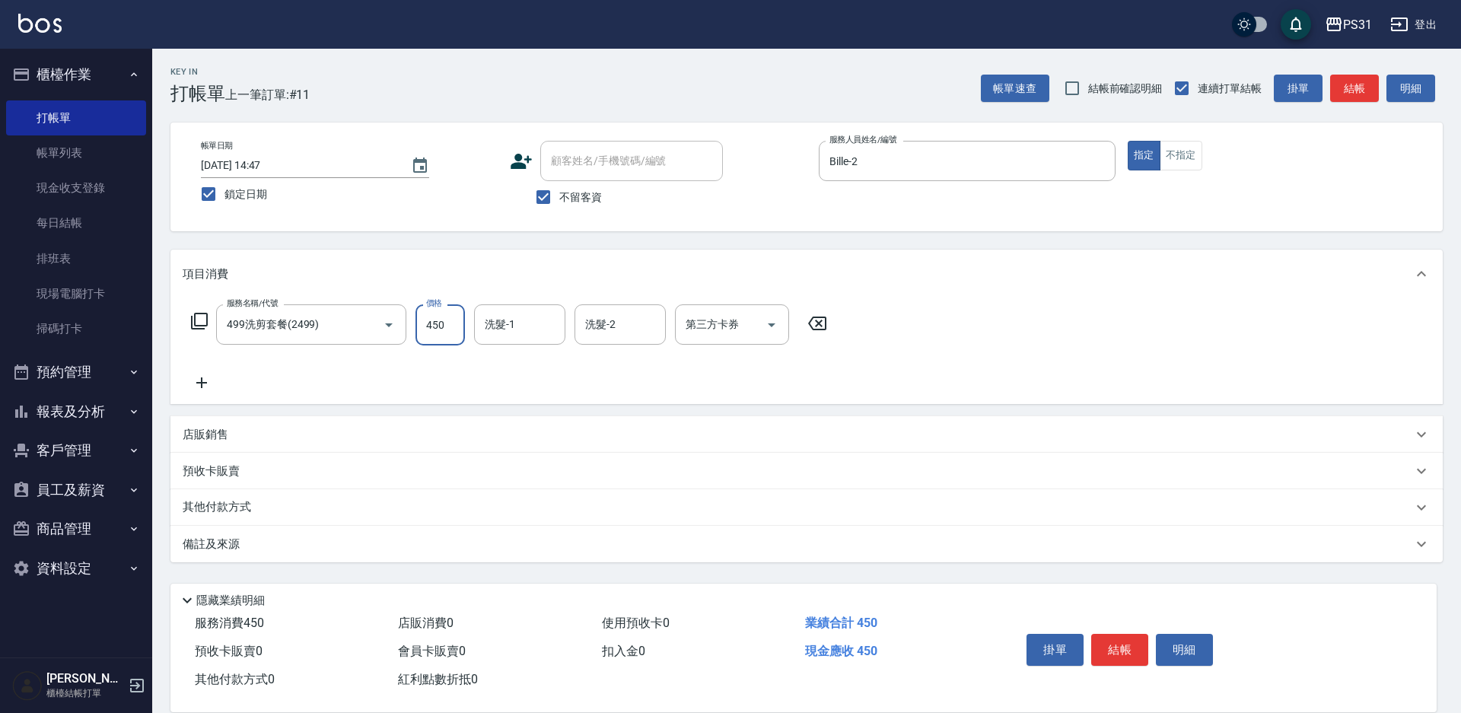
type input "450"
type input "[PERSON_NAME]-31"
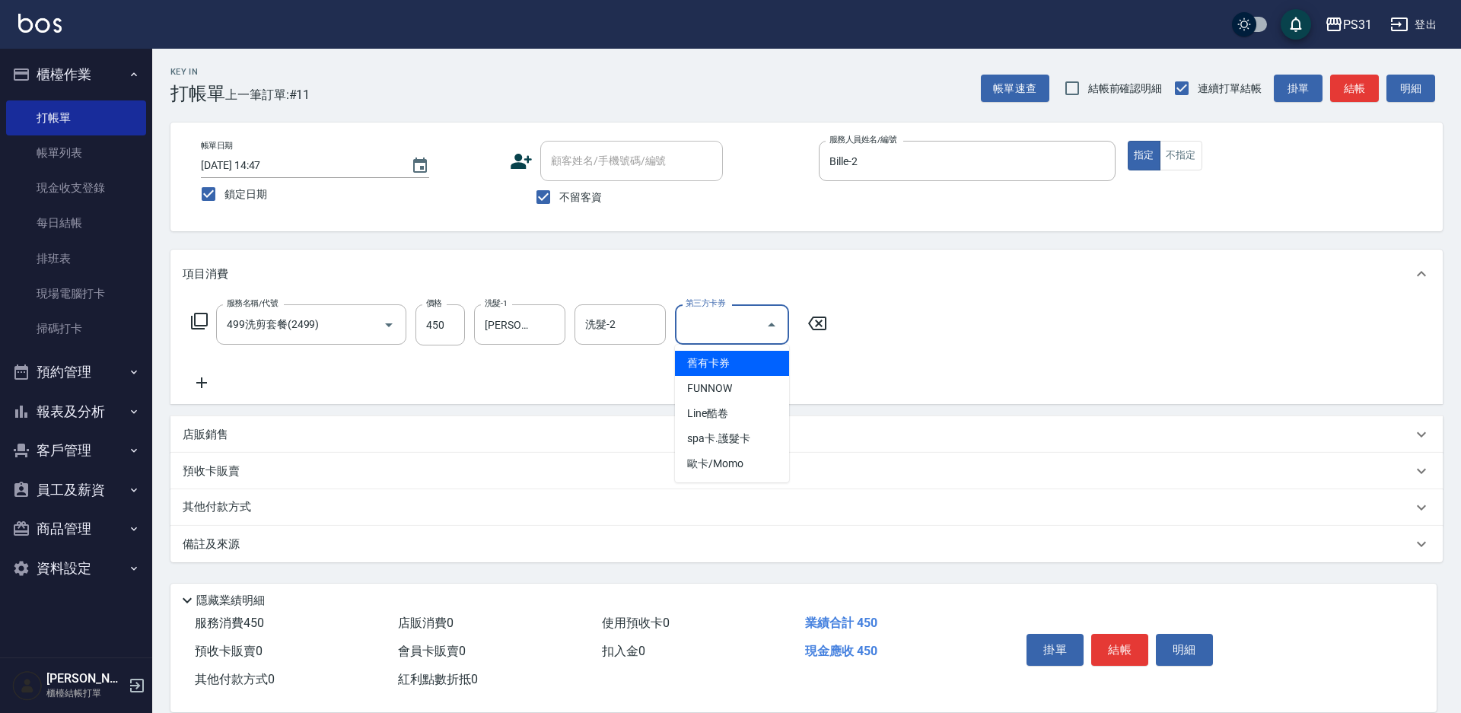
type input "舊有卡券"
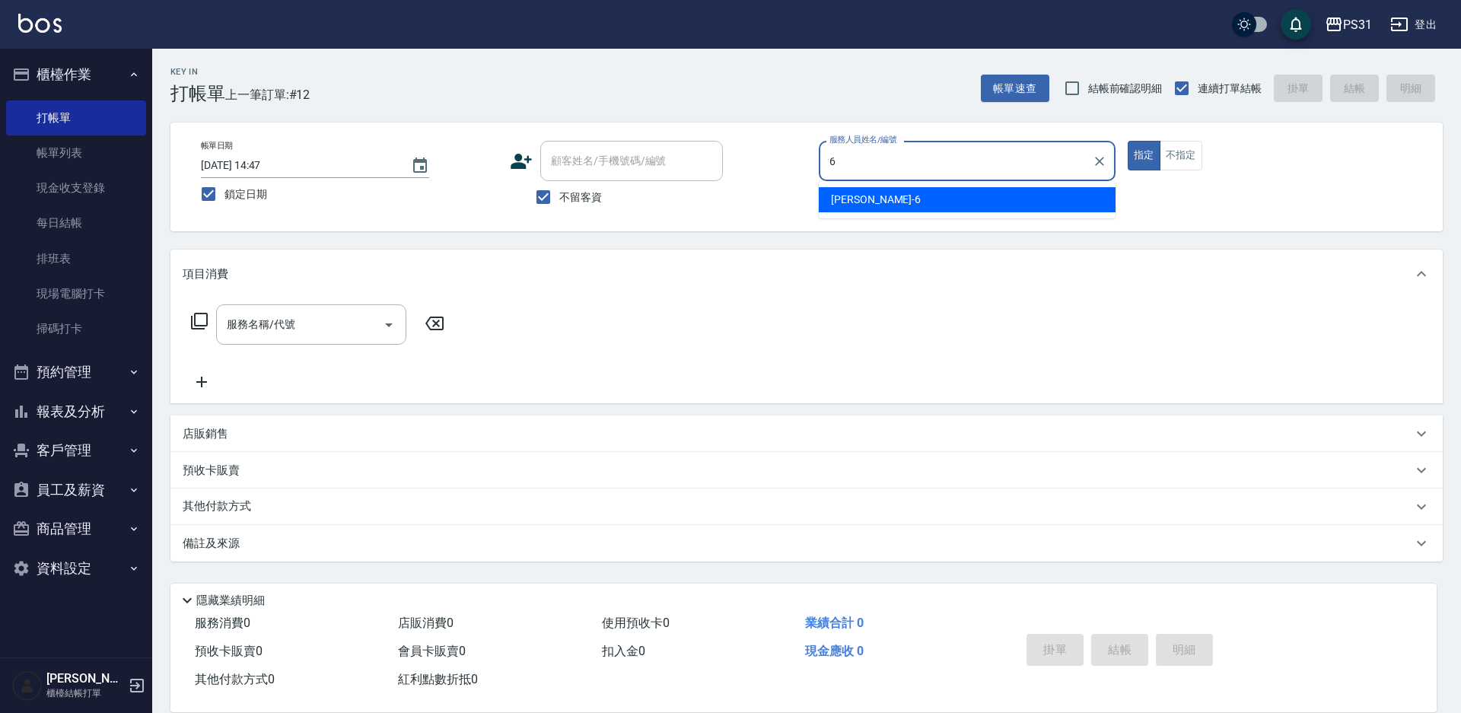
type input "Aki-6"
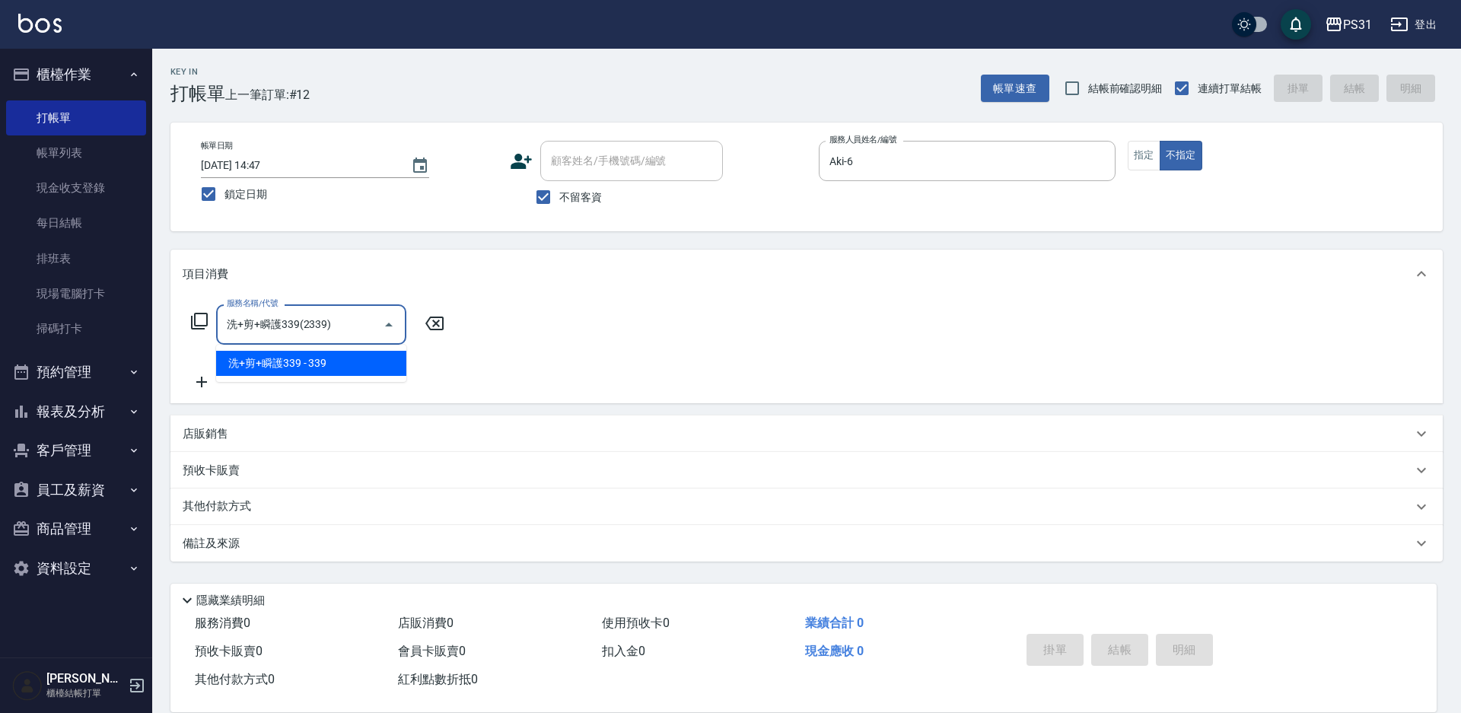
type input "洗+剪+瞬護339(2339)"
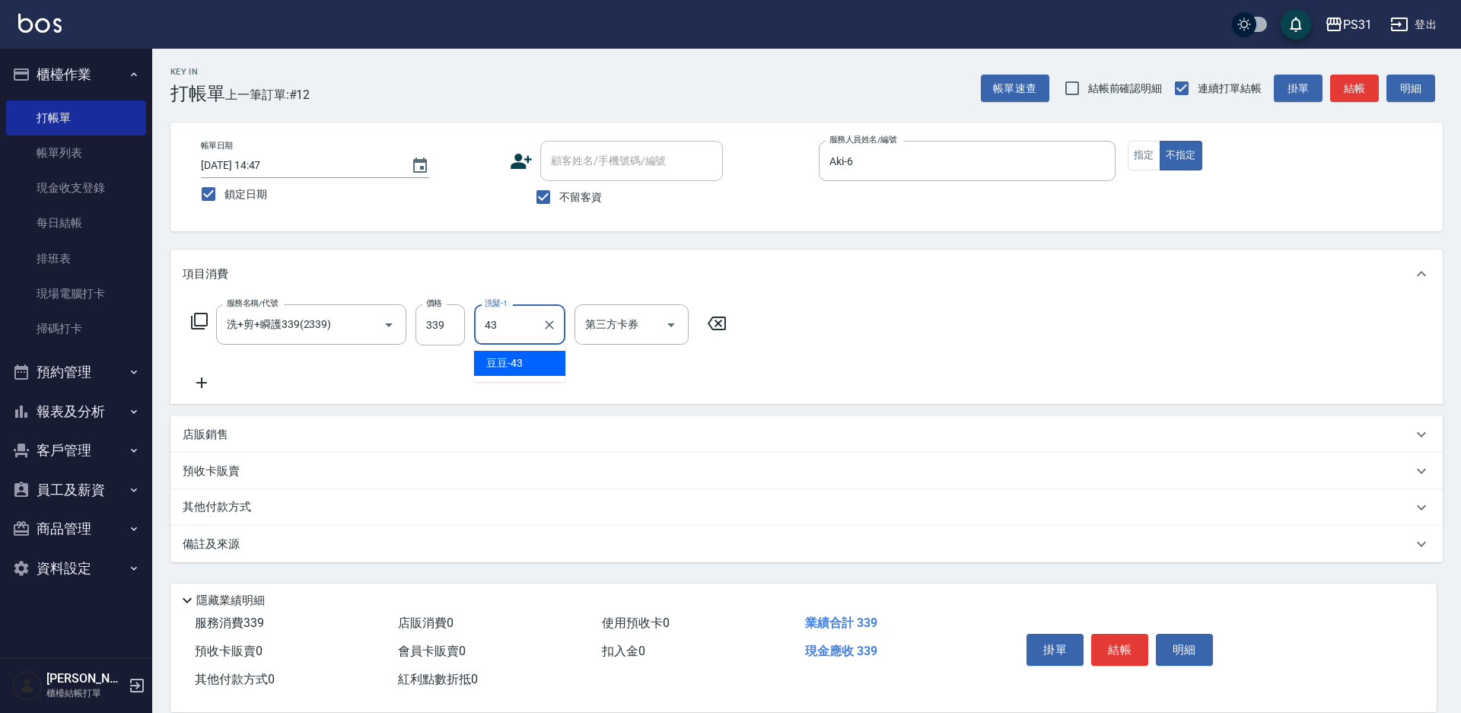
type input "豆豆-43"
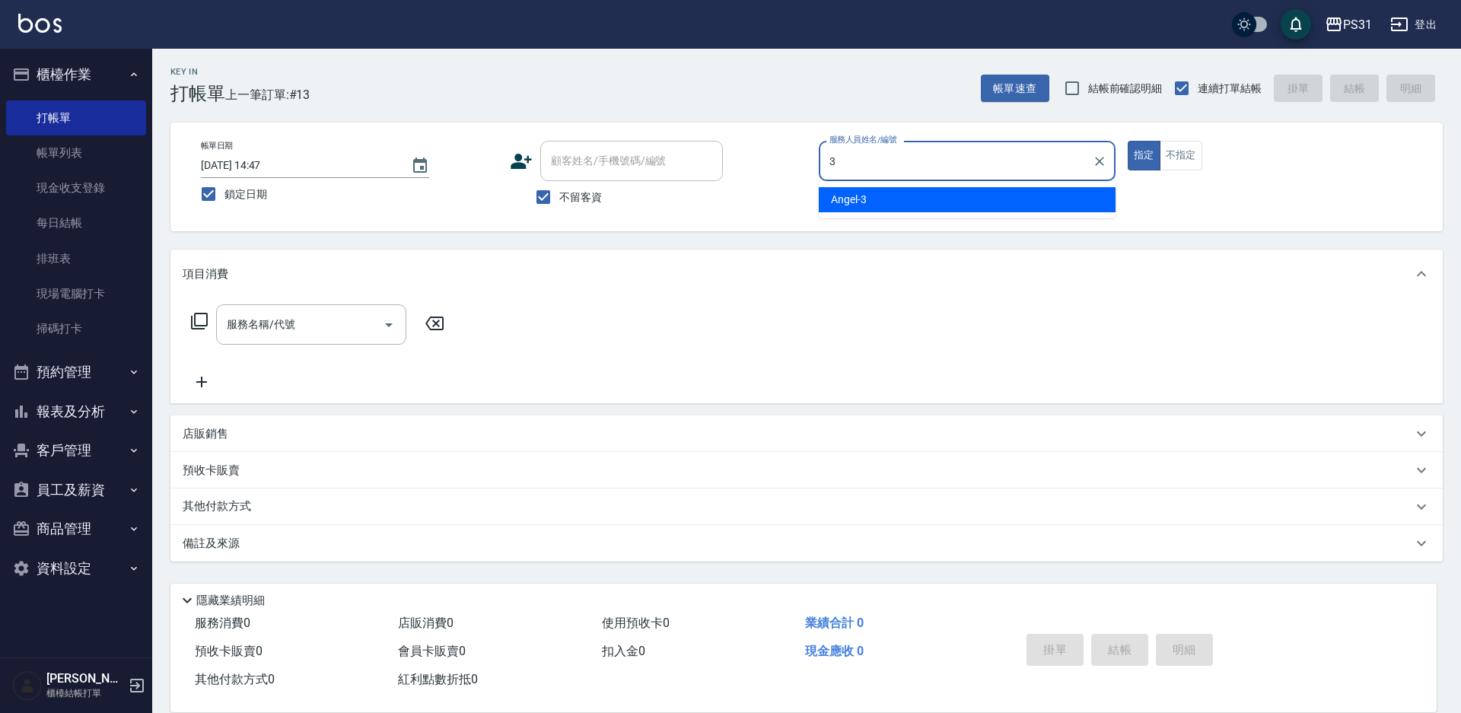
type input "Angel-3"
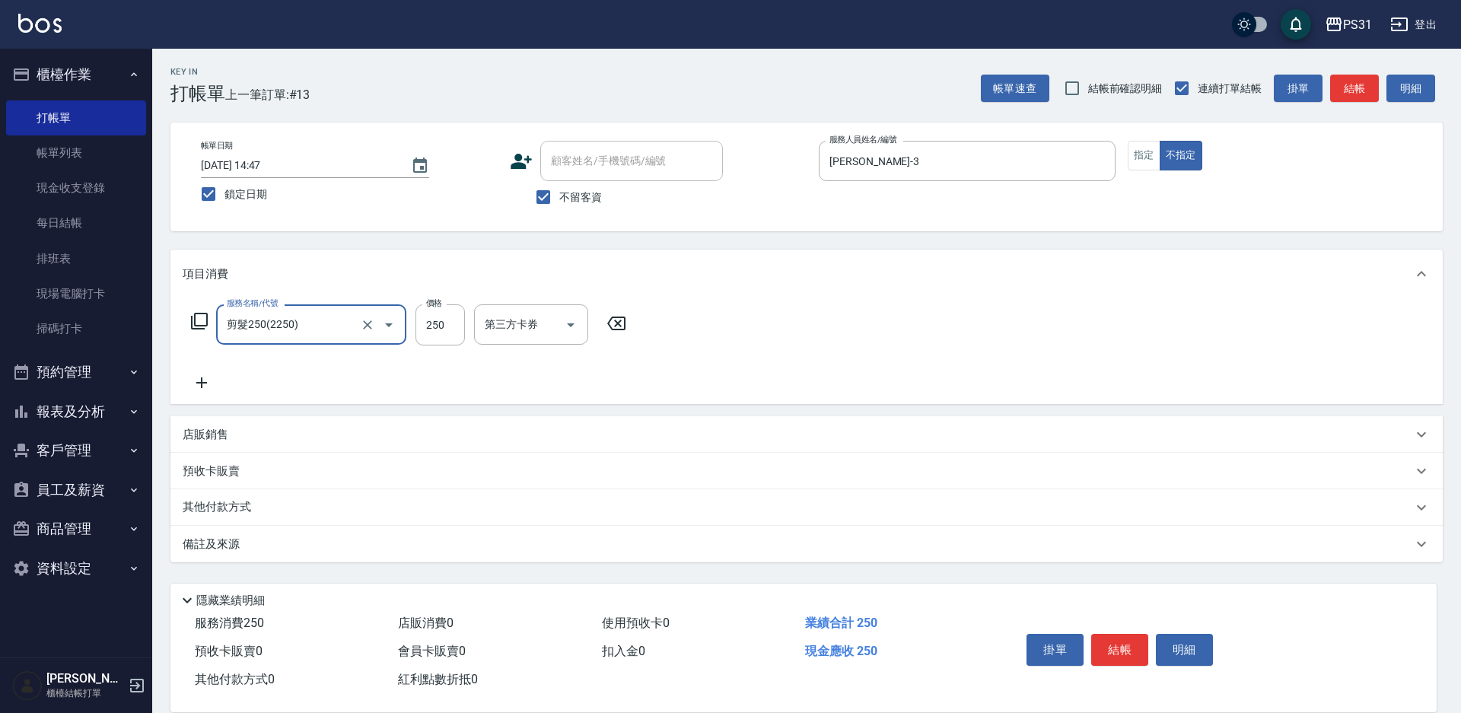
type input "剪髮250(2250)"
type input "150"
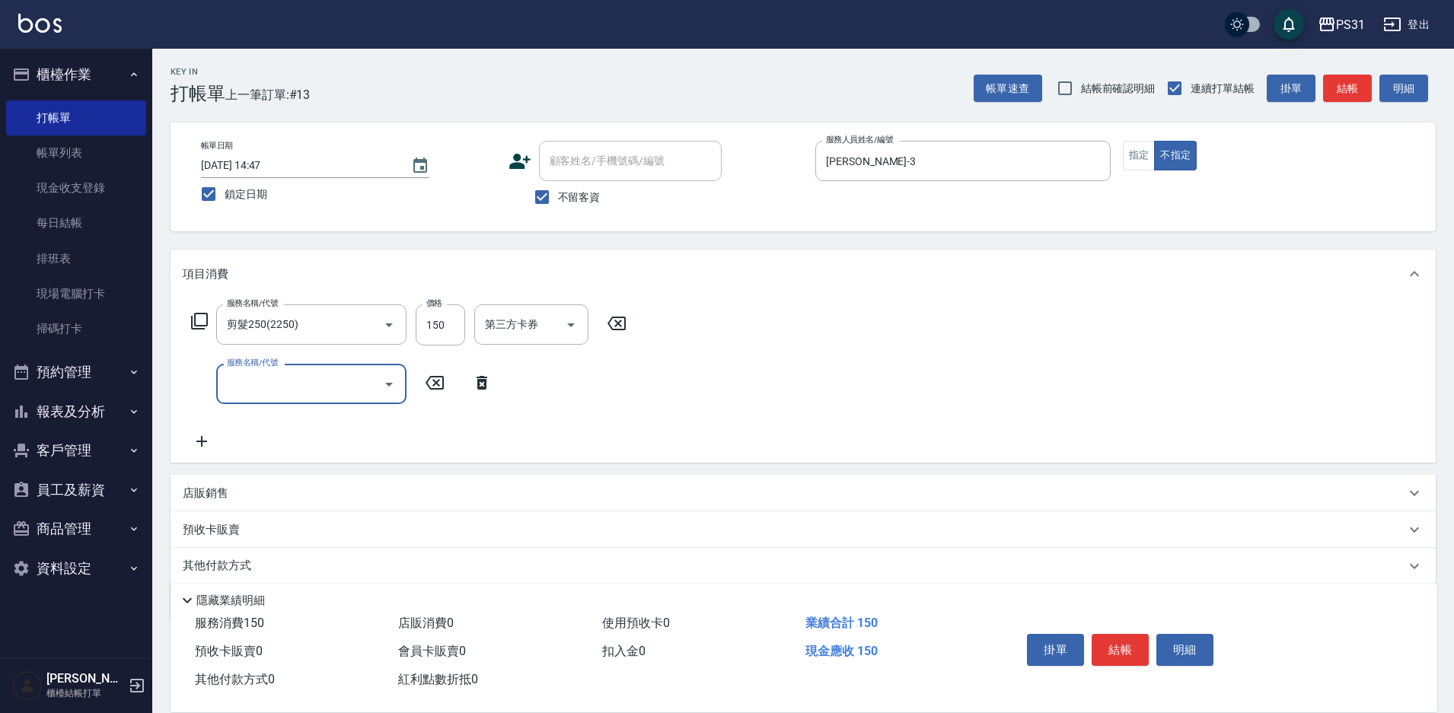
click at [551, 325] on input "第三方卡券" at bounding box center [520, 324] width 78 height 27
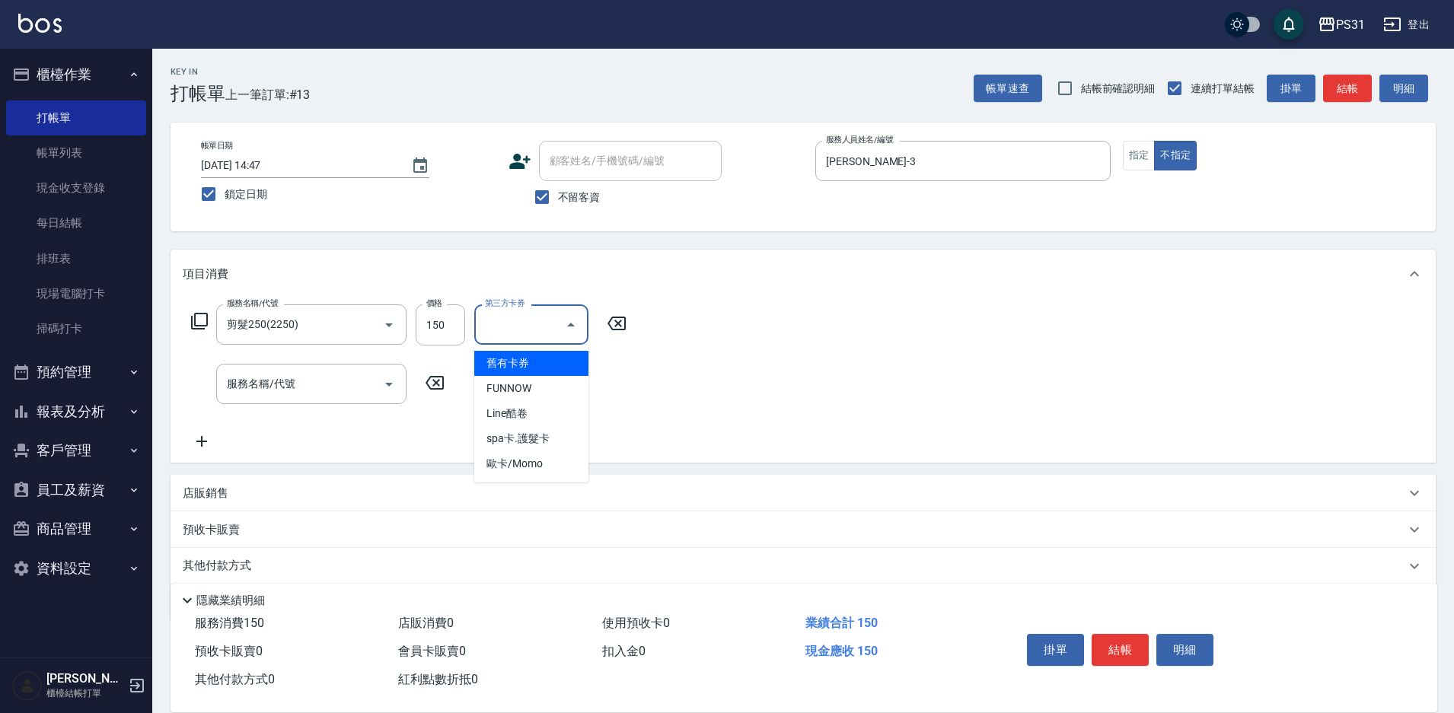
click at [552, 370] on span "舊有卡券" at bounding box center [531, 363] width 114 height 25
type input "舊有卡券"
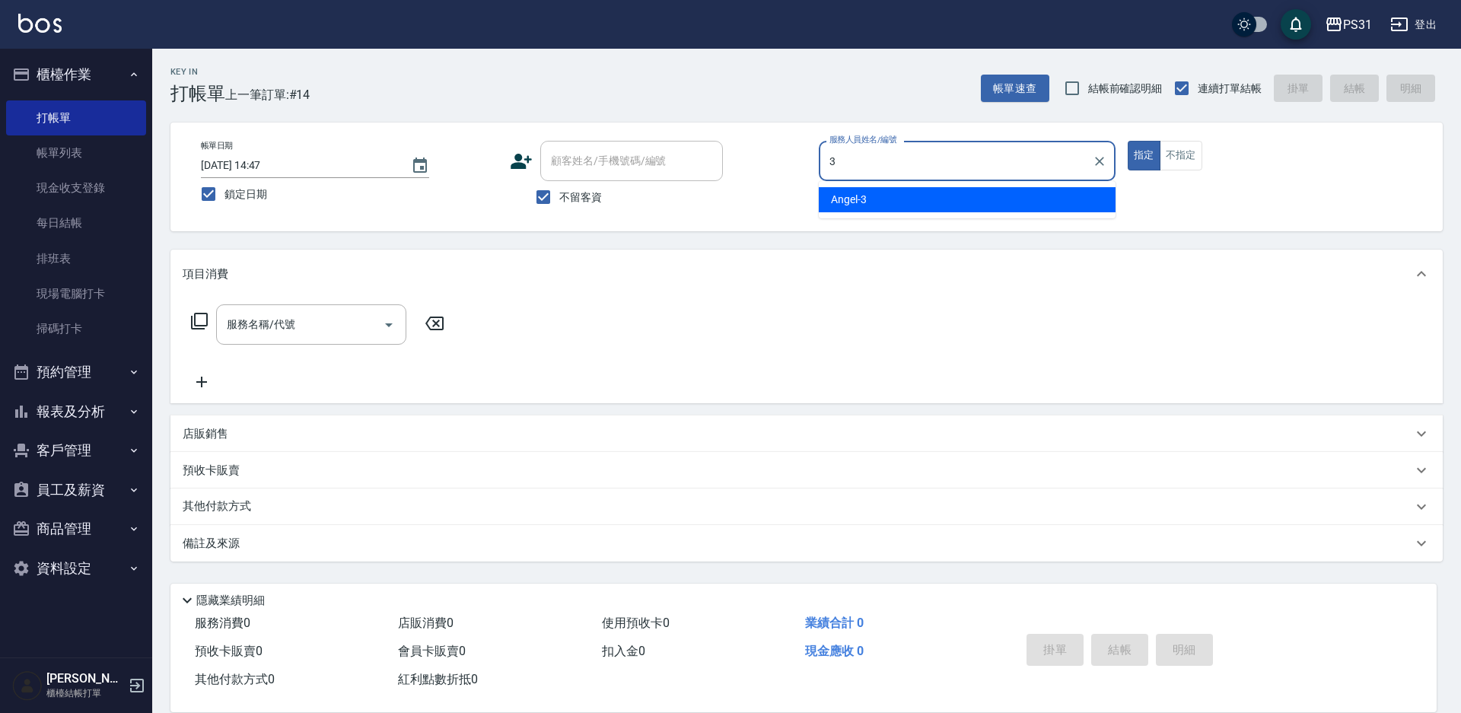
type input "Angel-3"
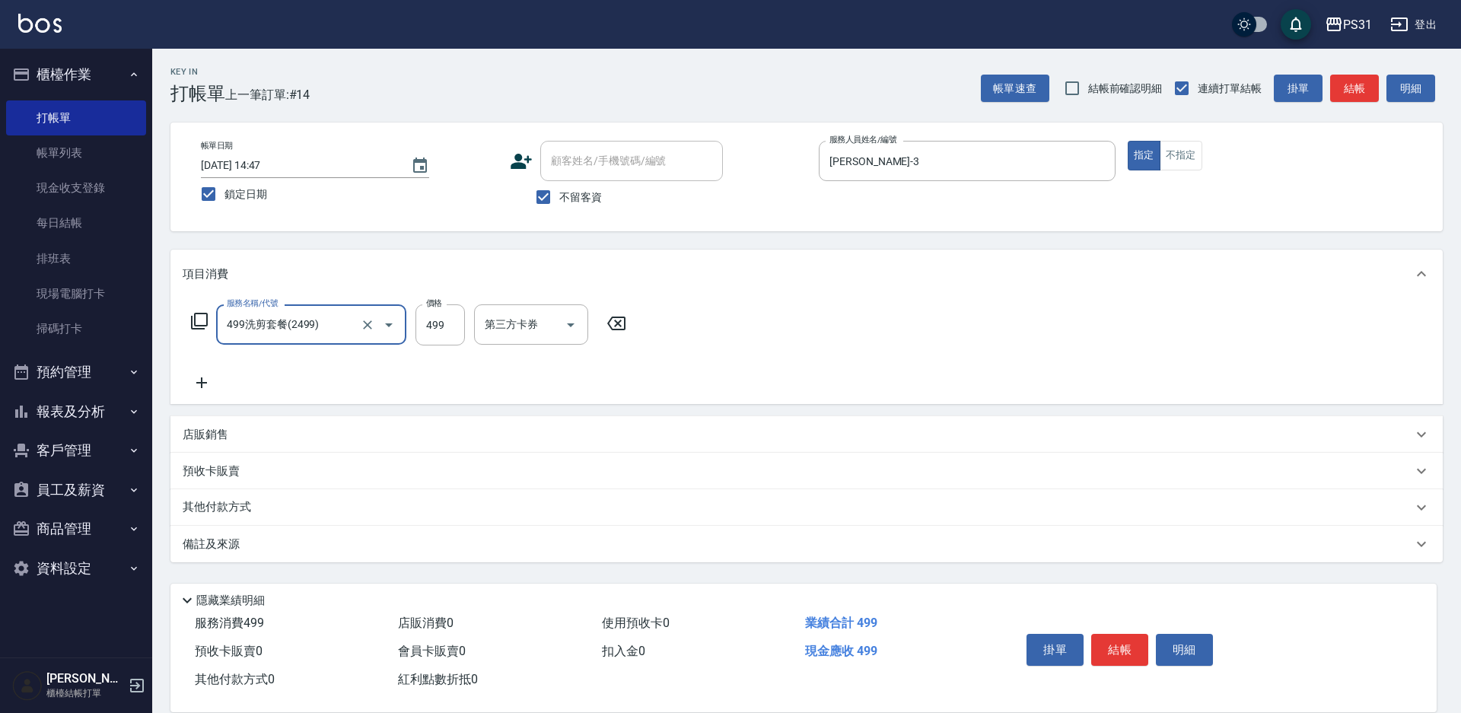
type input "499洗剪套餐(2499)"
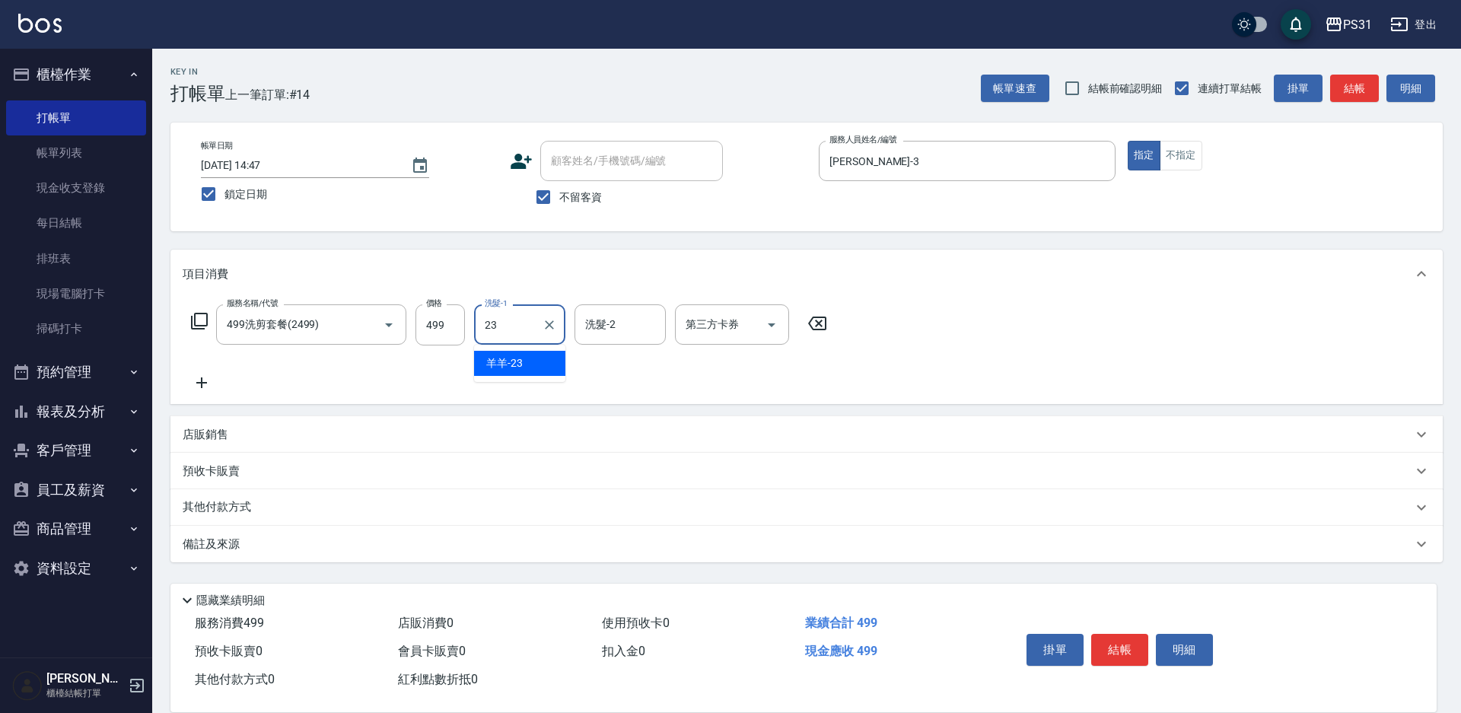
type input "羊羊-23"
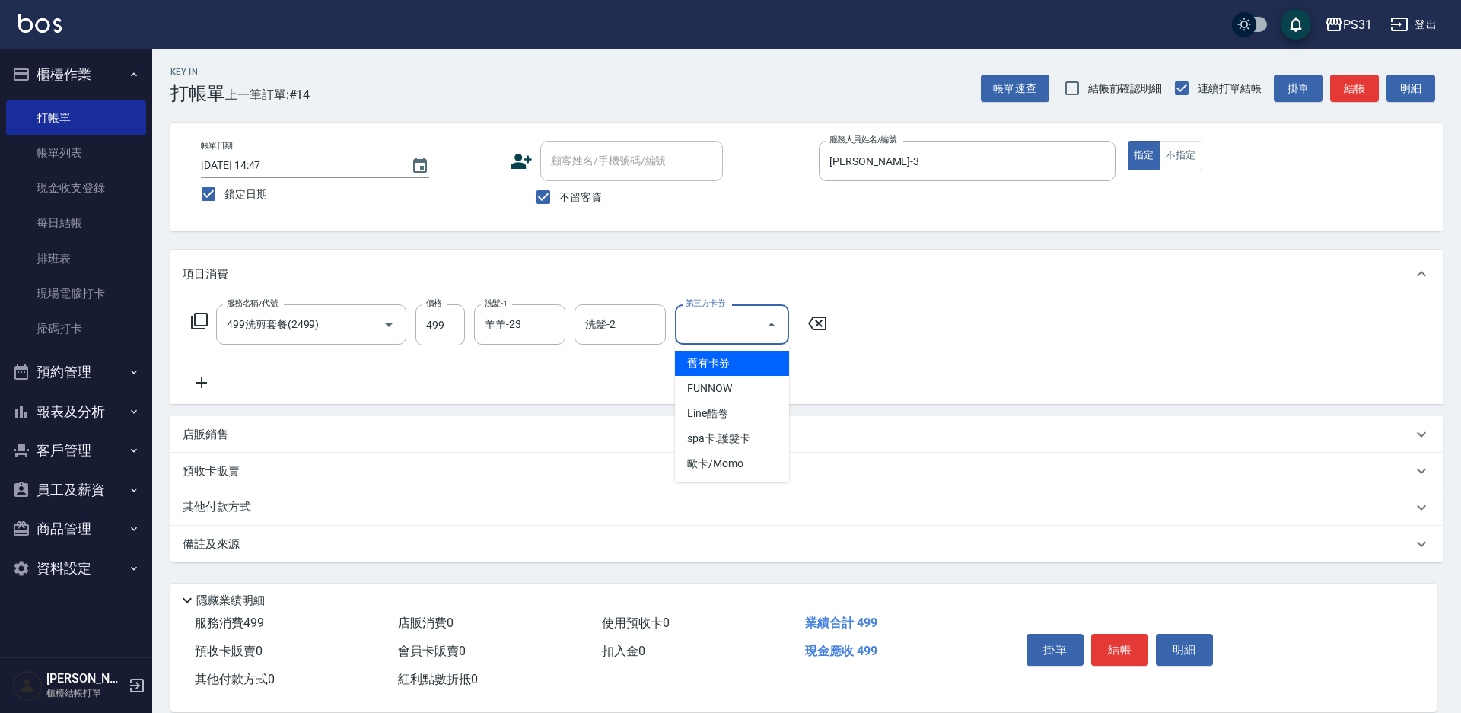
type input "舊有卡券"
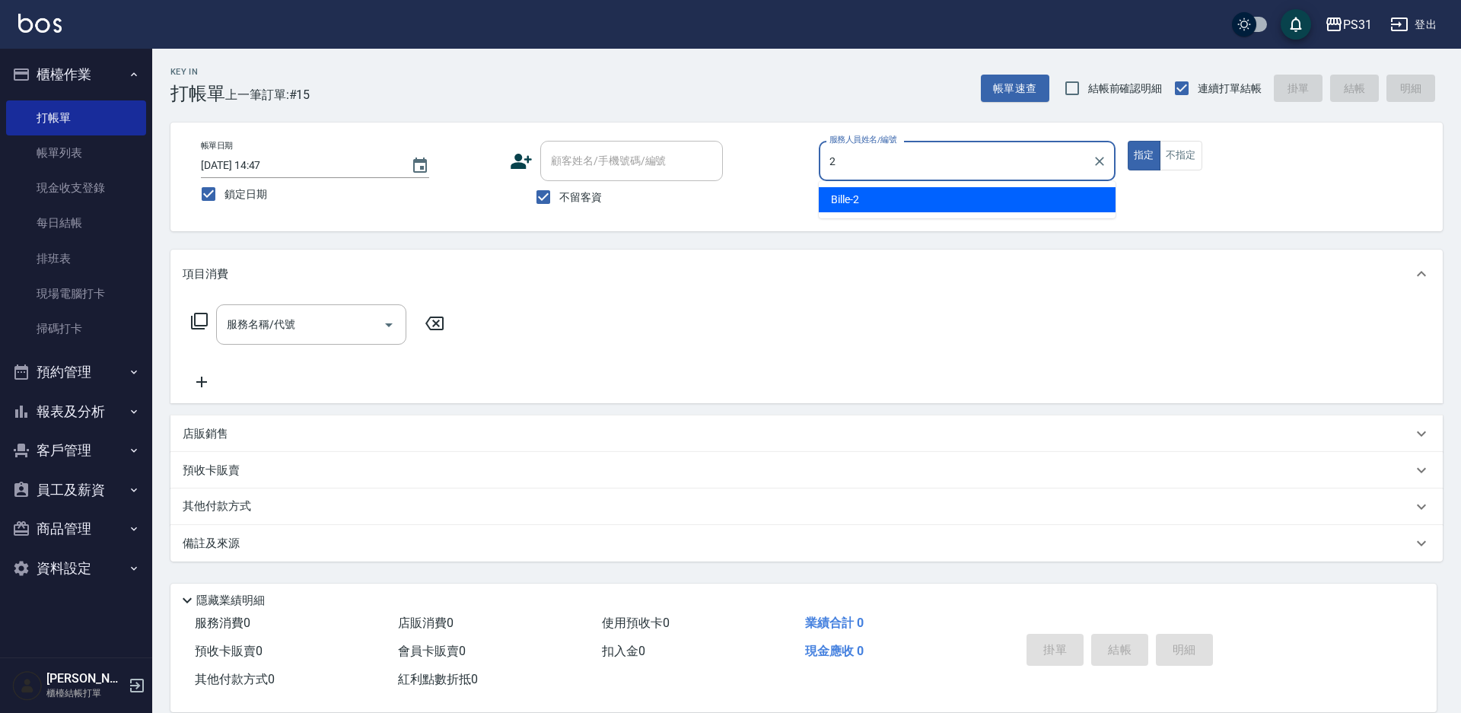
type input "Bille-2"
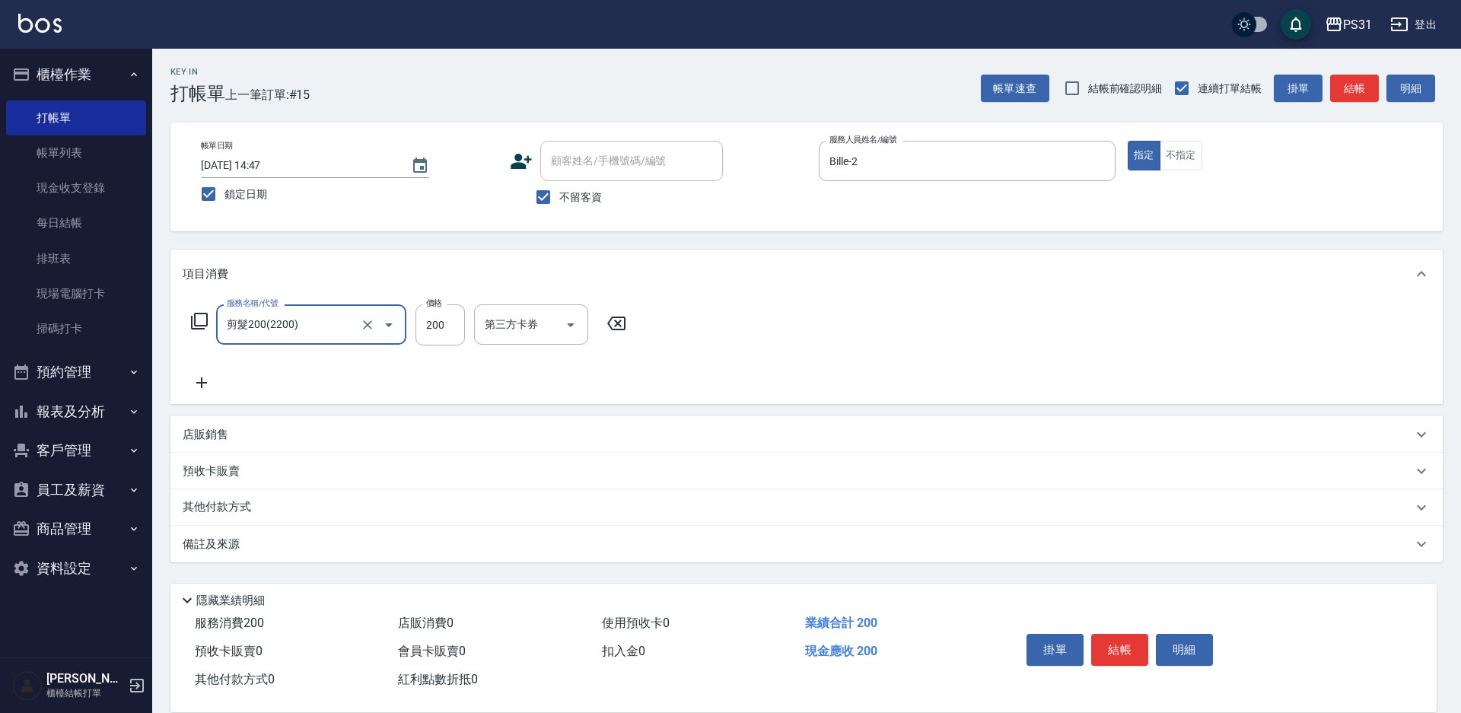
type input "剪髮200(2200)"
type input "270"
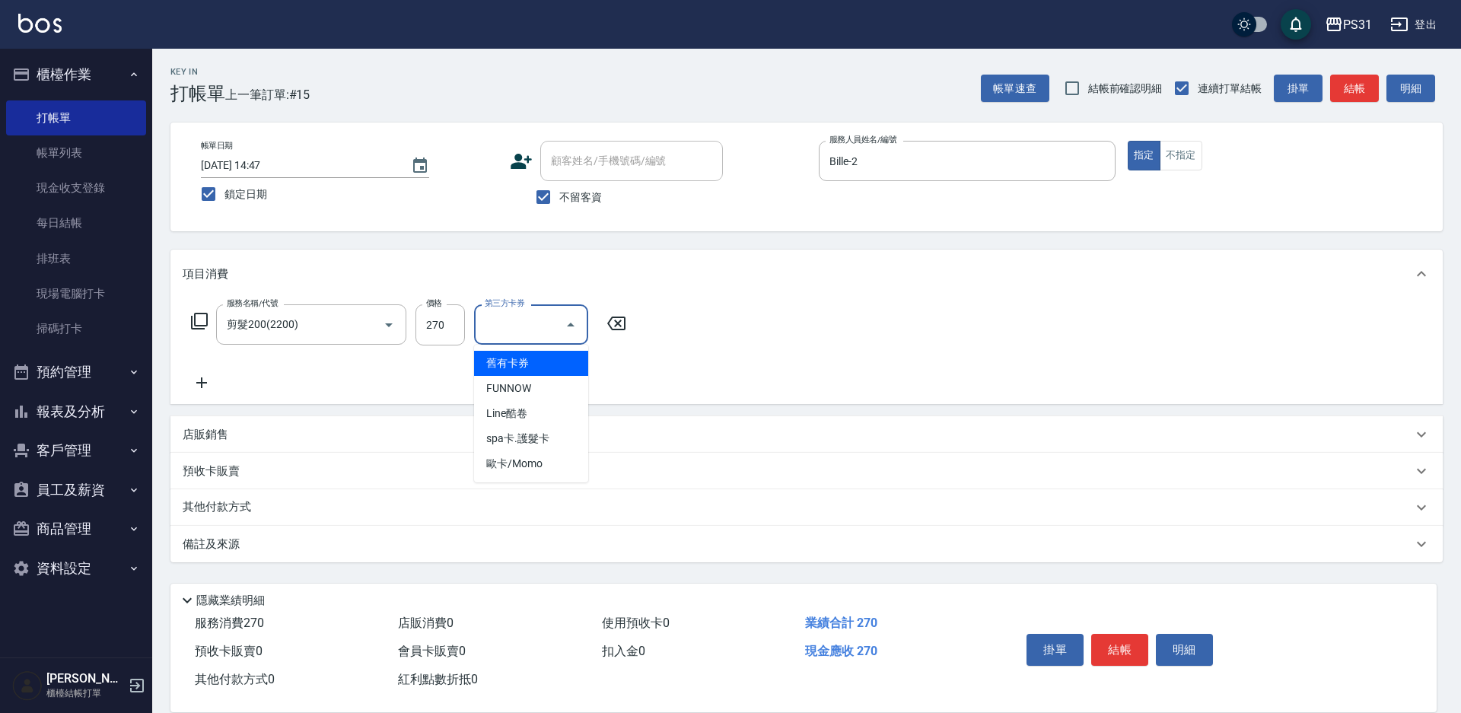
type input "舊有卡券"
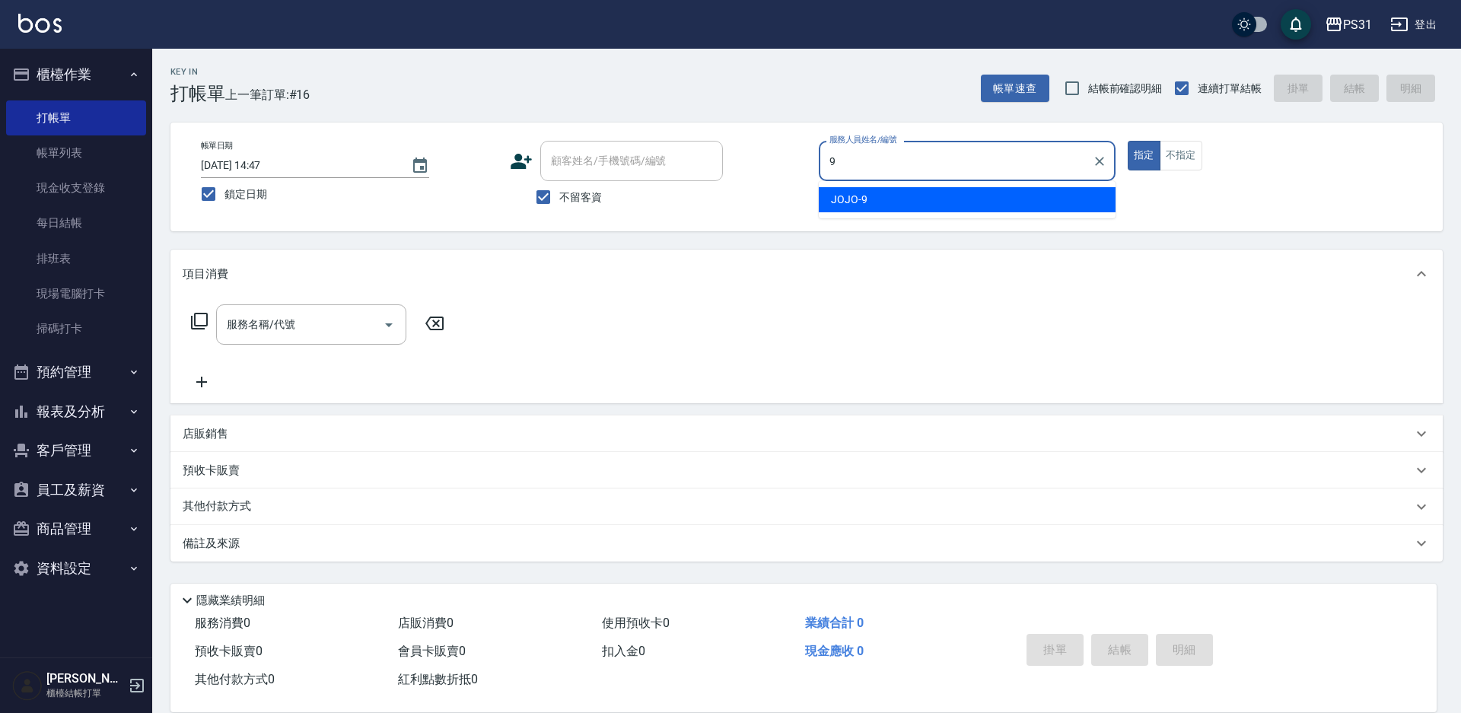
type input "JOJO-9"
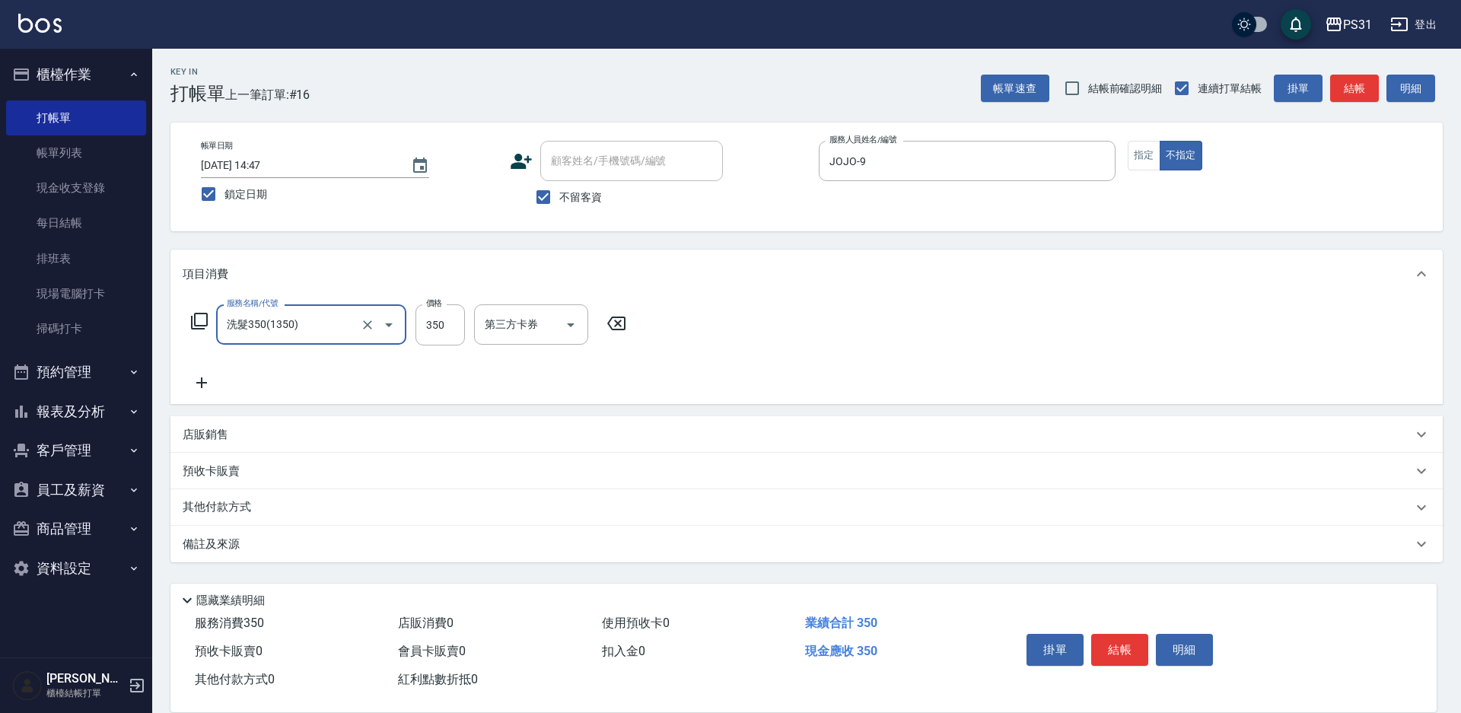
type input "洗髮350(1350)"
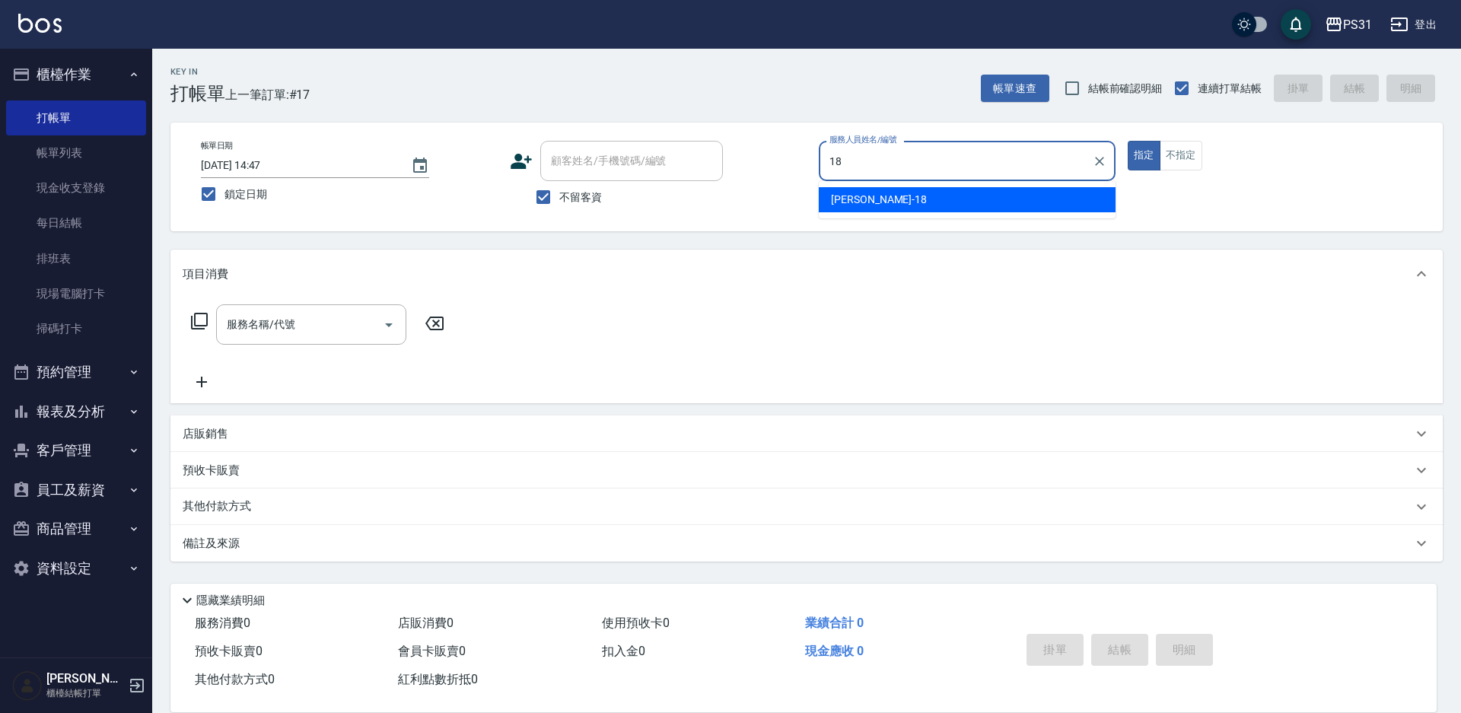
type input "[PERSON_NAME]-18"
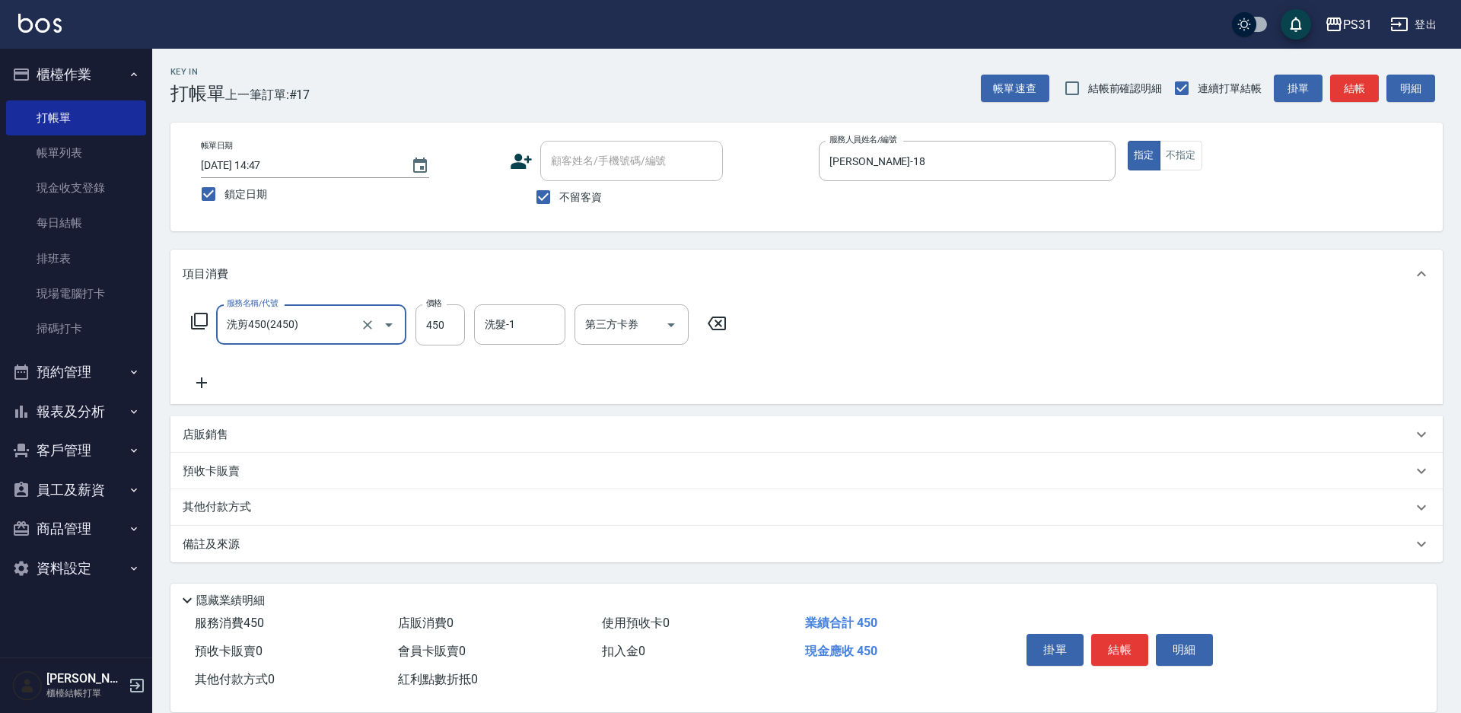
type input "洗剪450(2450)"
type input "[PERSON_NAME]-31"
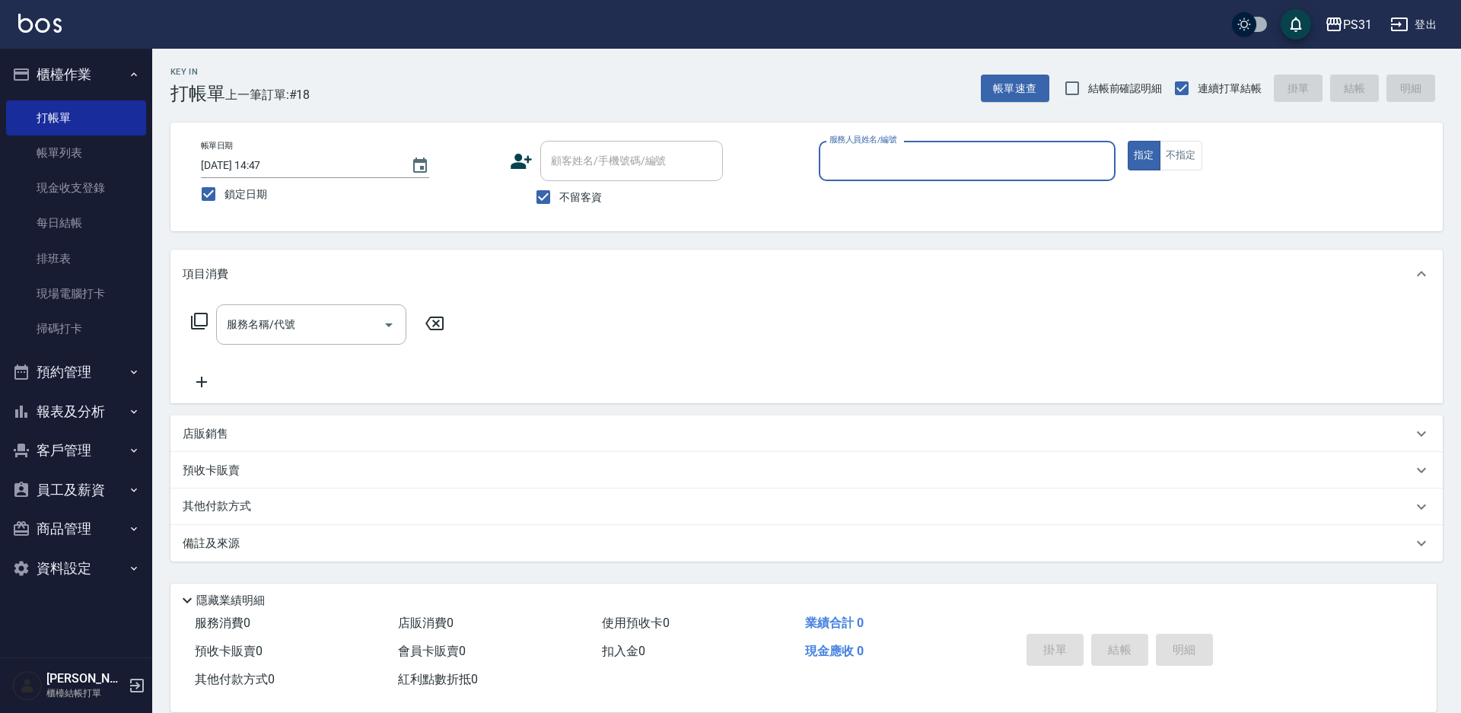
click at [75, 416] on button "報表及分析" at bounding box center [76, 412] width 140 height 40
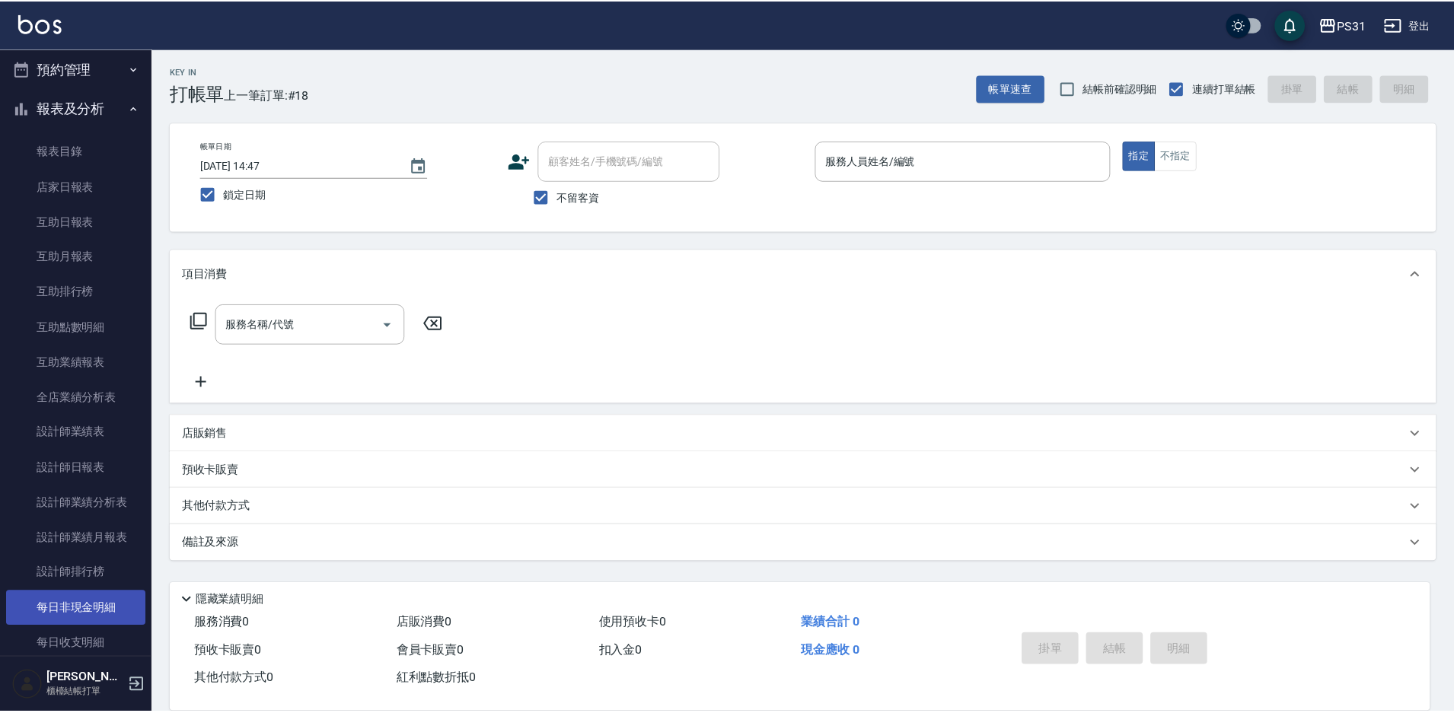
scroll to position [304, 0]
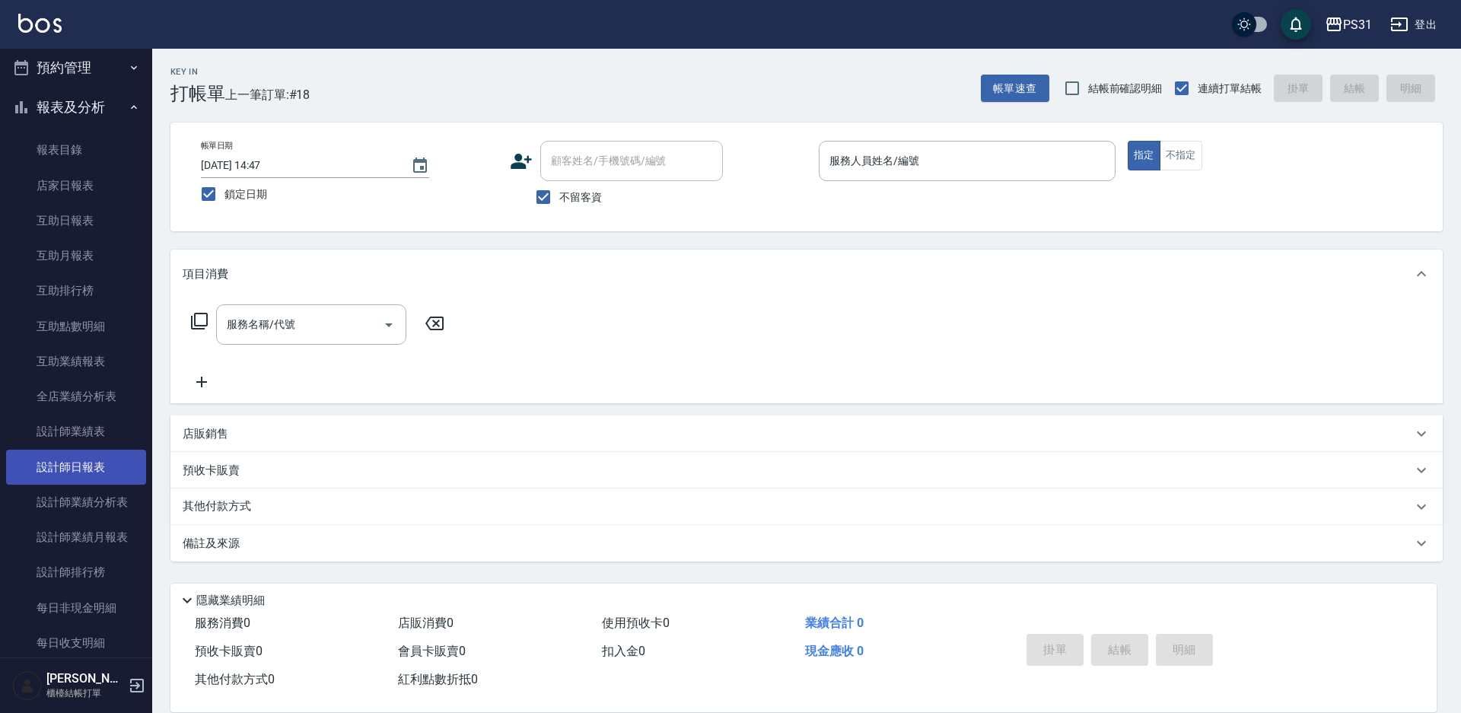
click at [72, 456] on link "設計師日報表" at bounding box center [76, 467] width 140 height 35
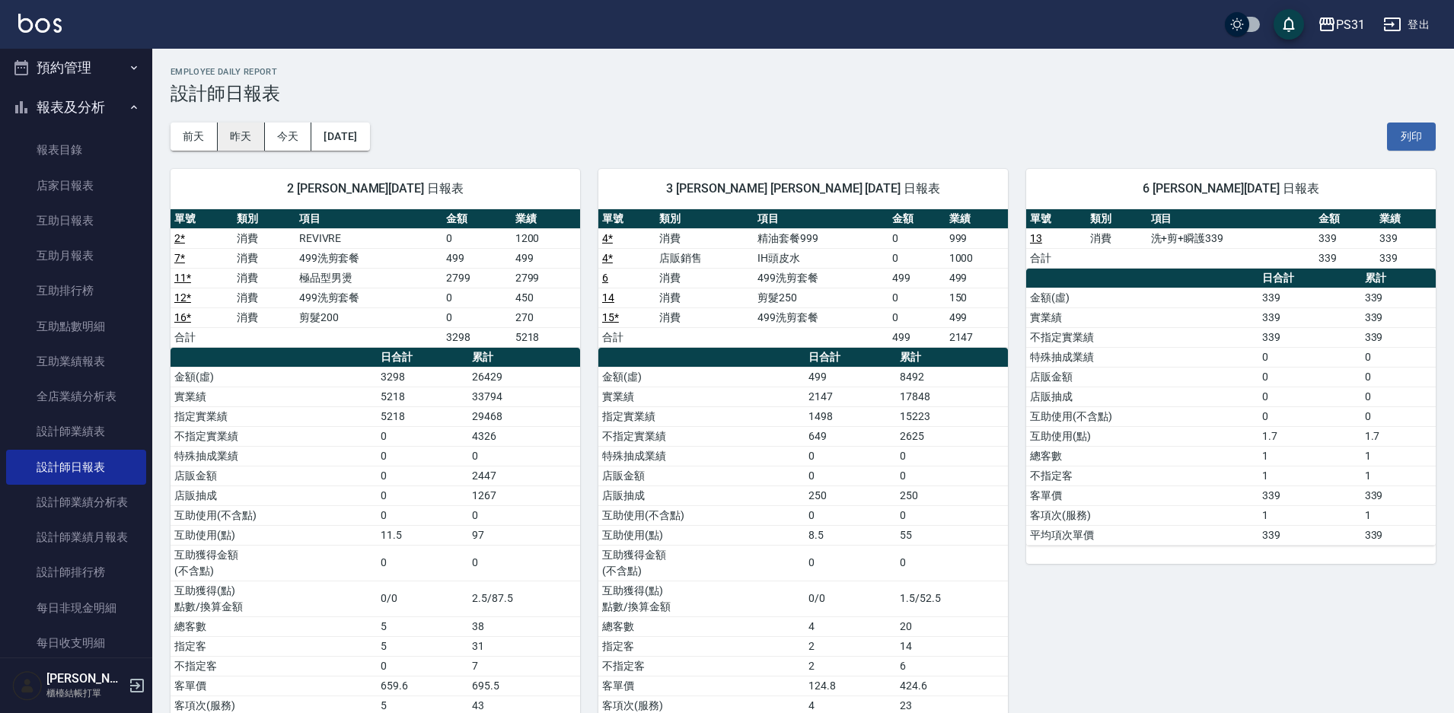
click at [228, 132] on button "昨天" at bounding box center [241, 137] width 47 height 28
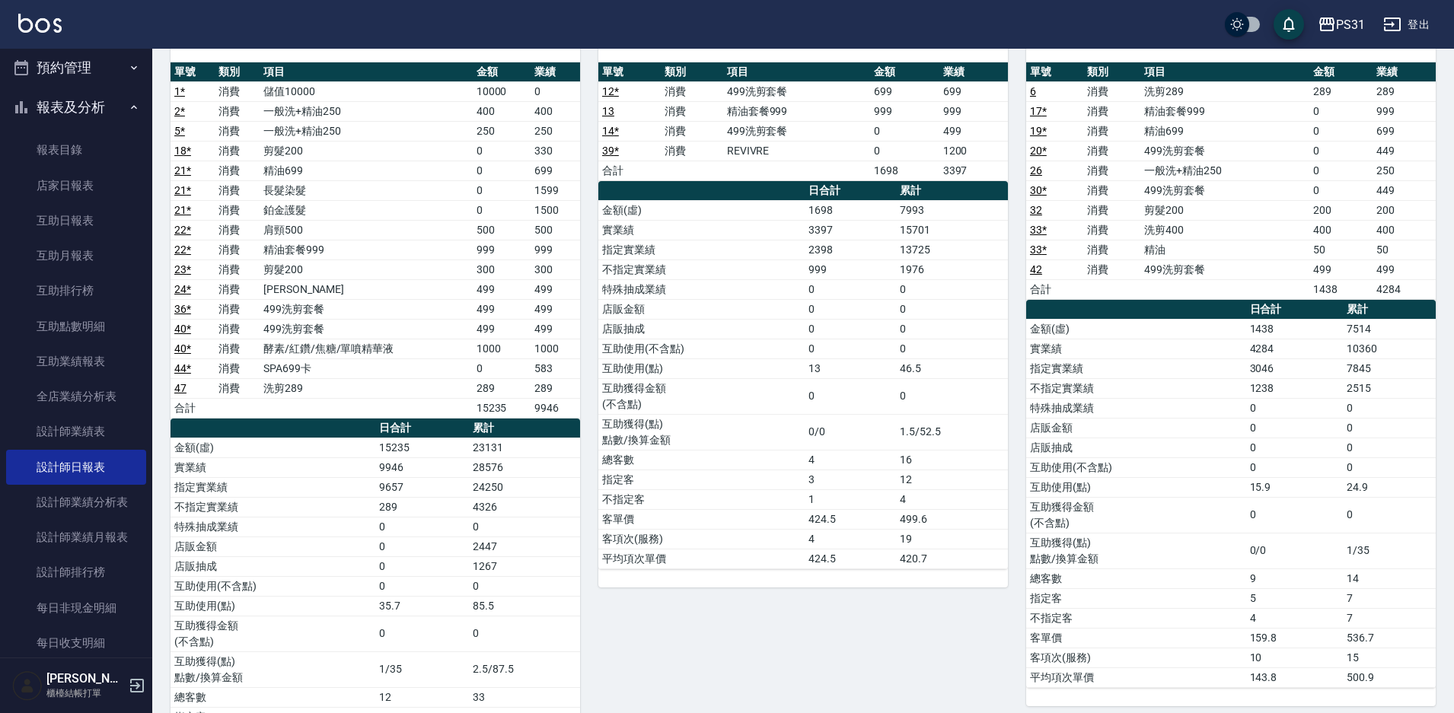
scroll to position [76, 0]
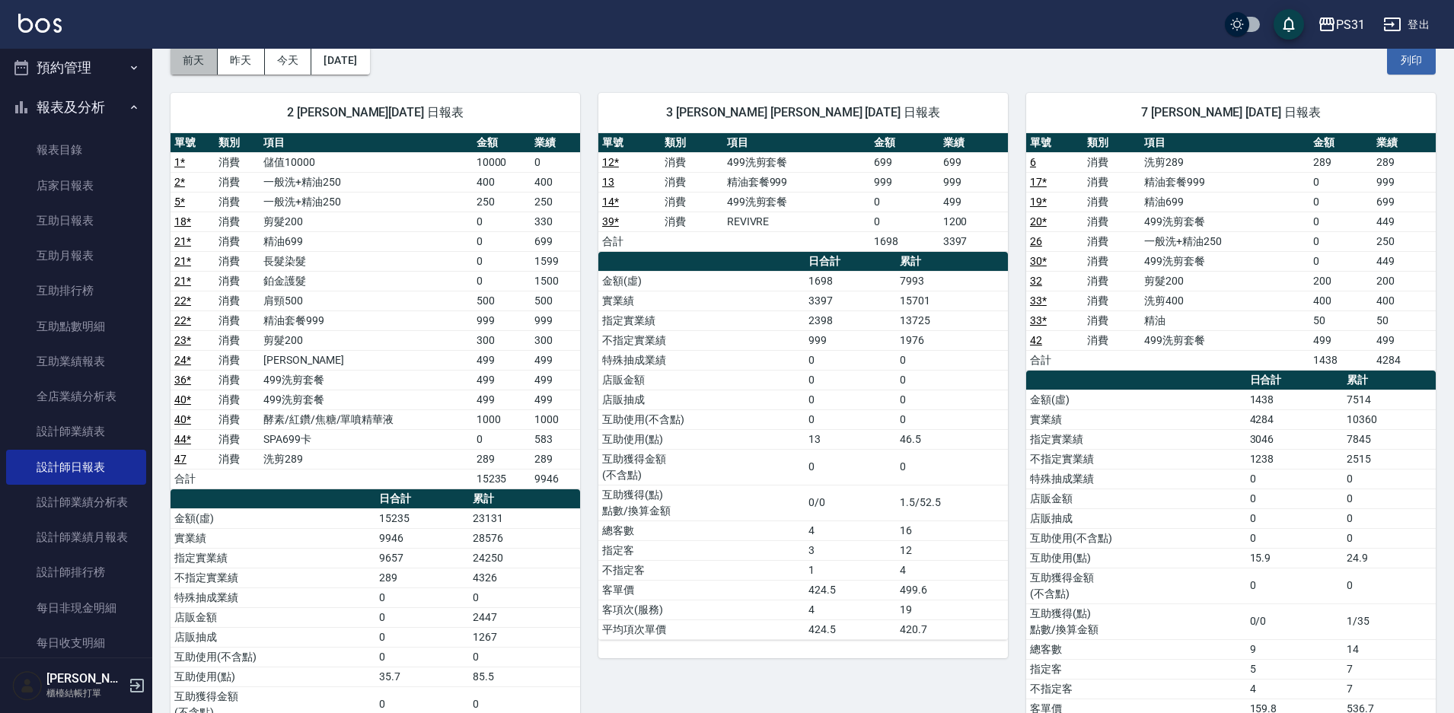
click at [174, 65] on button "前天" at bounding box center [193, 60] width 47 height 28
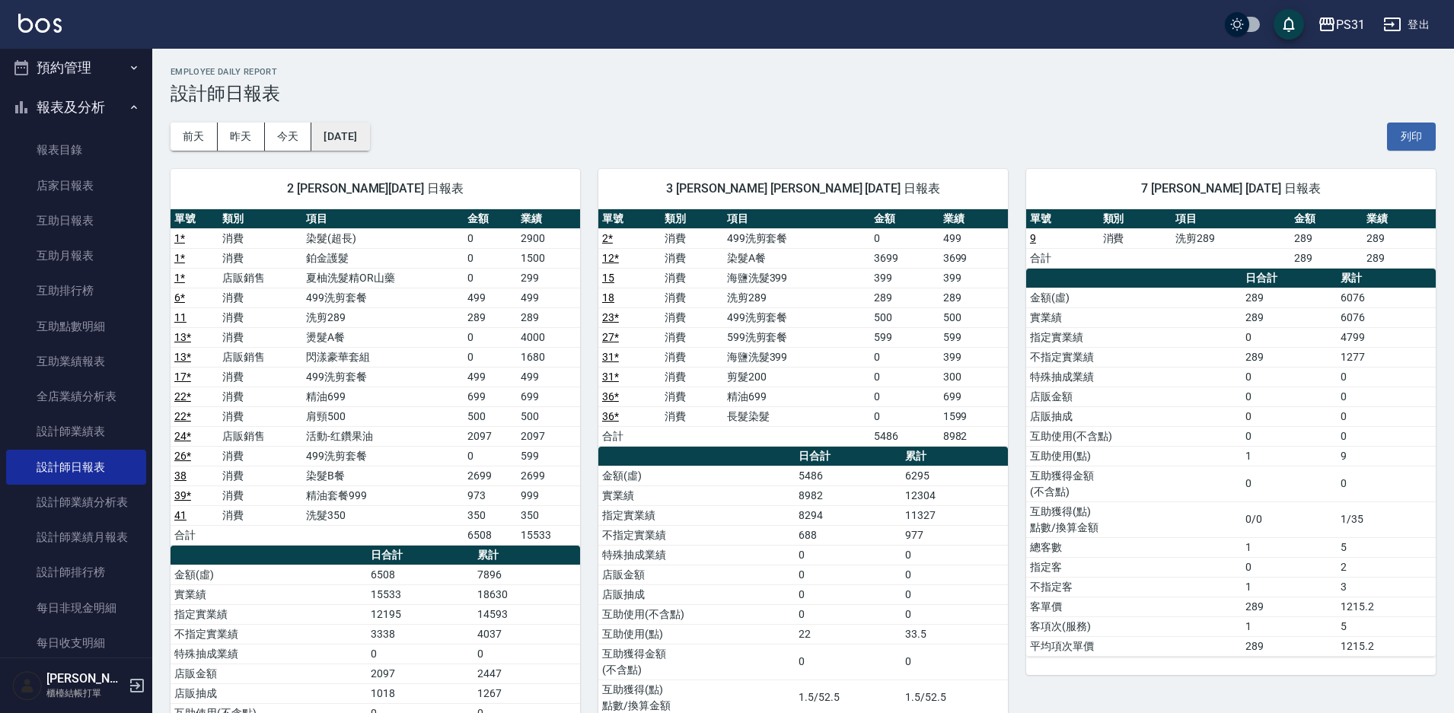
click at [355, 141] on button "2025/10/03" at bounding box center [340, 137] width 58 height 28
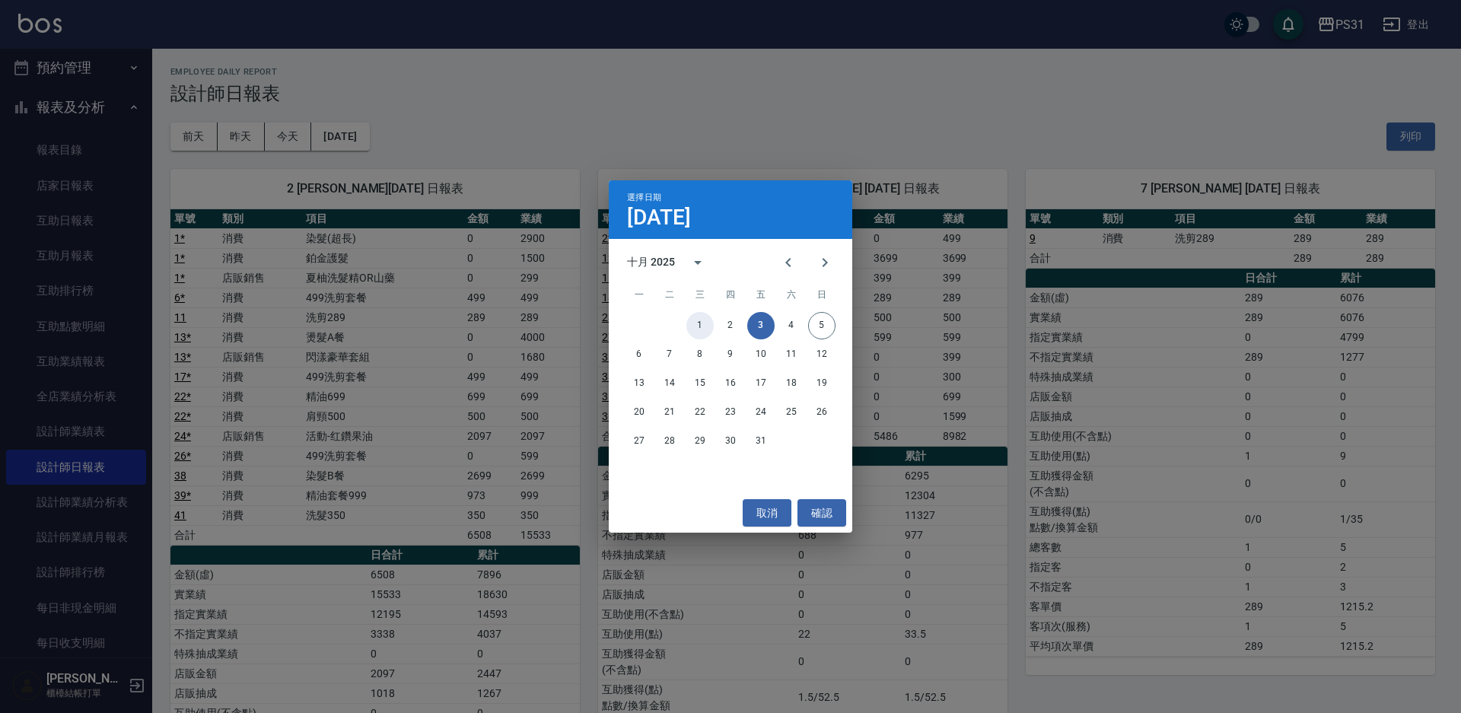
click at [699, 330] on button "1" at bounding box center [700, 325] width 27 height 27
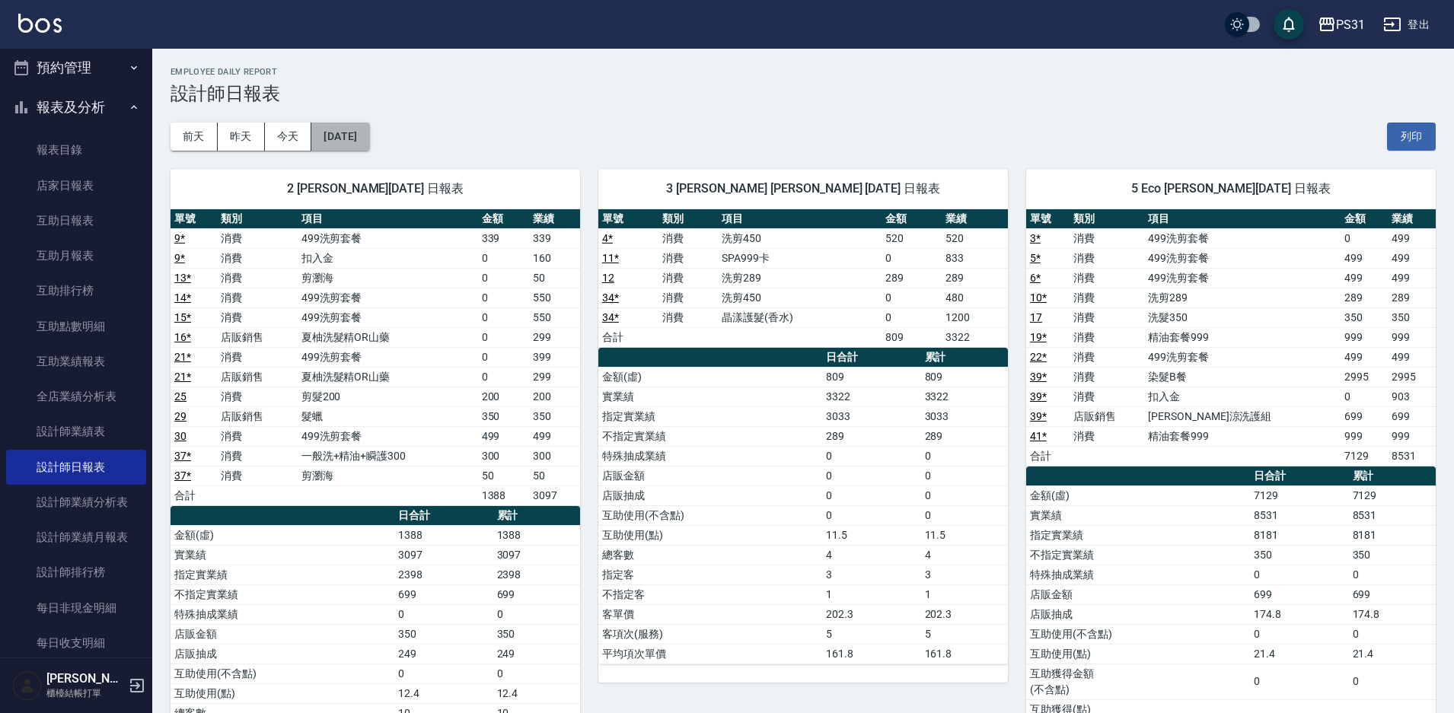
click at [346, 139] on button "2025/10/01" at bounding box center [340, 137] width 58 height 28
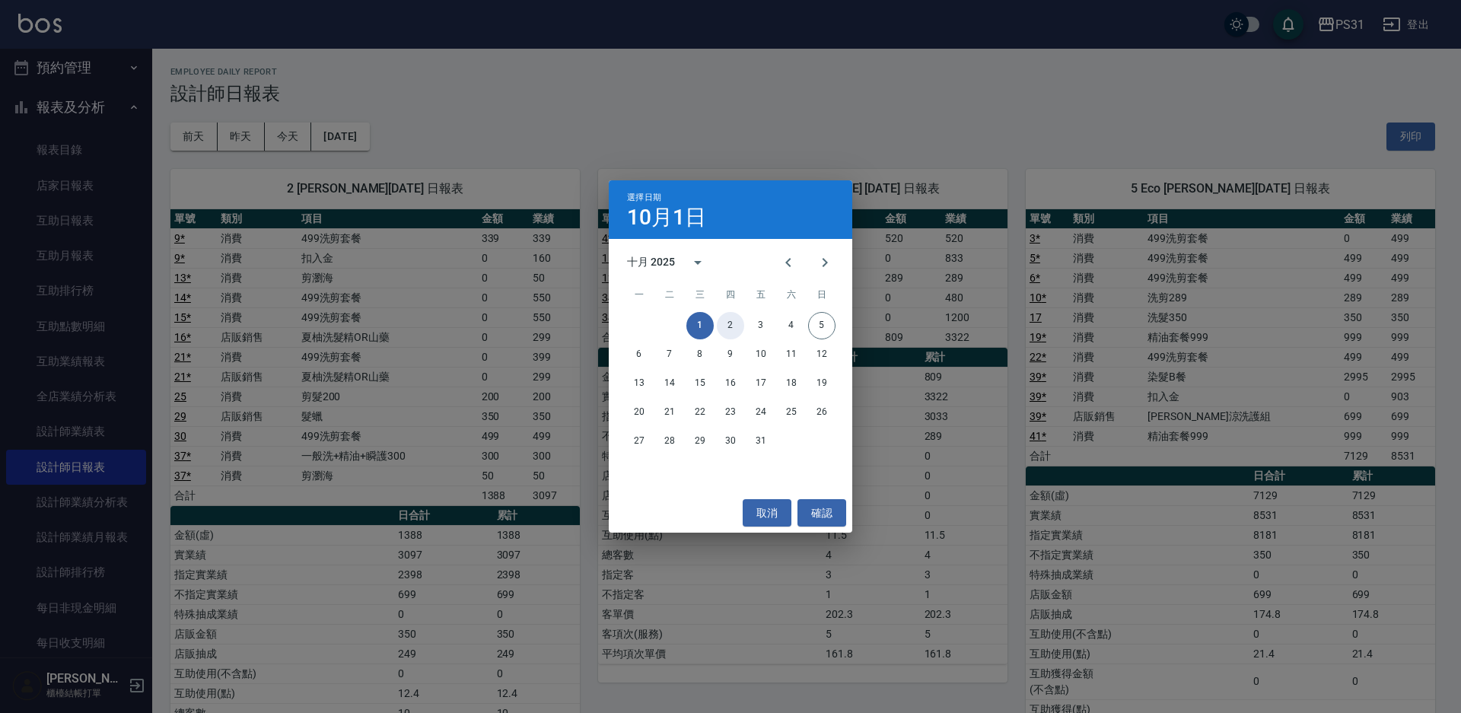
click at [727, 327] on button "2" at bounding box center [730, 325] width 27 height 27
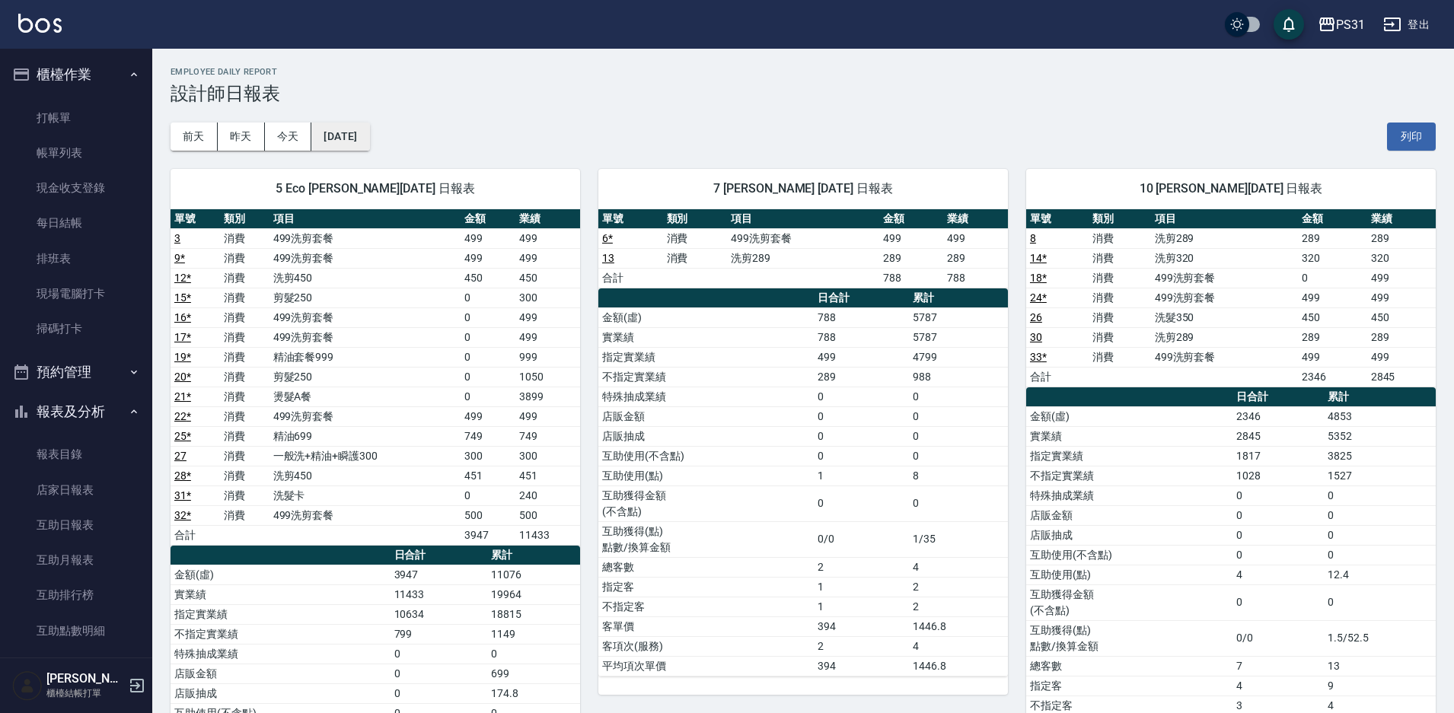
click at [340, 133] on button "2025/10/02" at bounding box center [340, 137] width 58 height 28
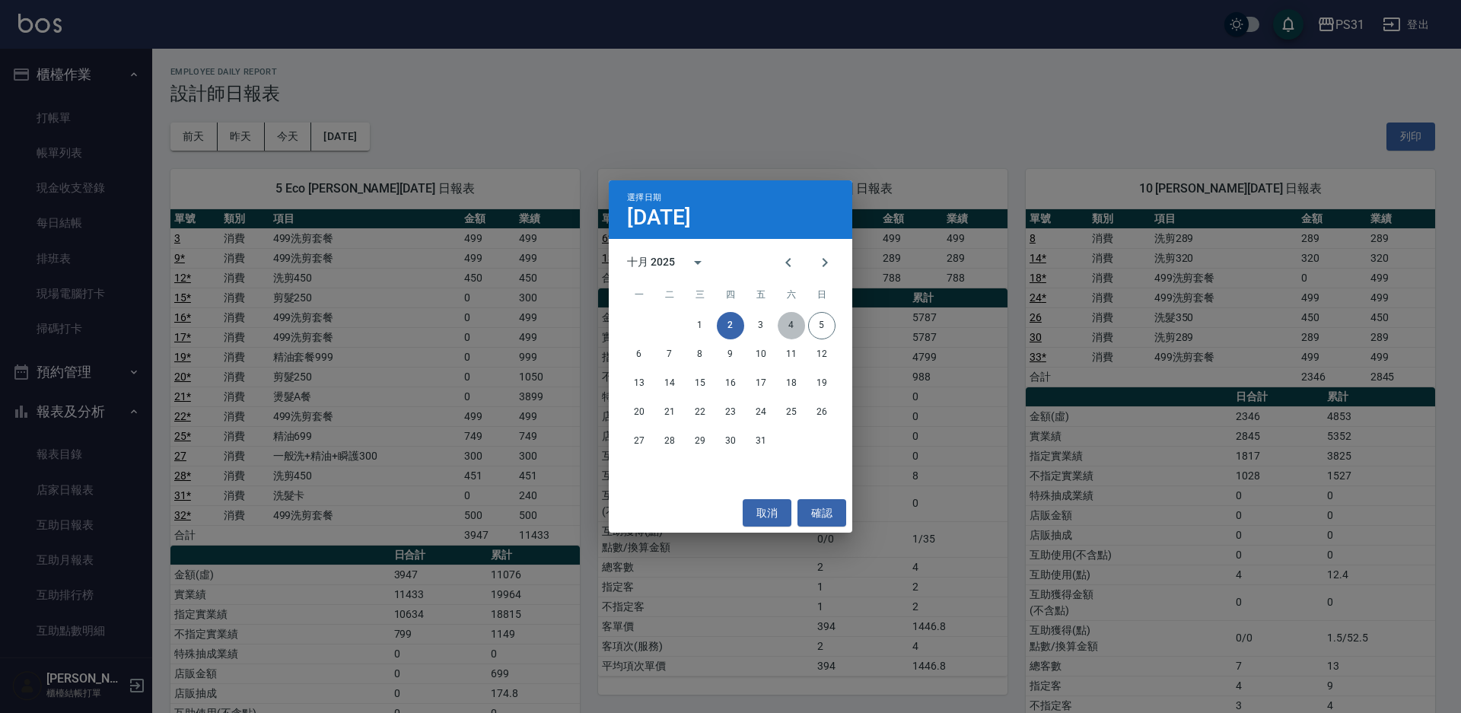
click at [788, 329] on button "4" at bounding box center [791, 325] width 27 height 27
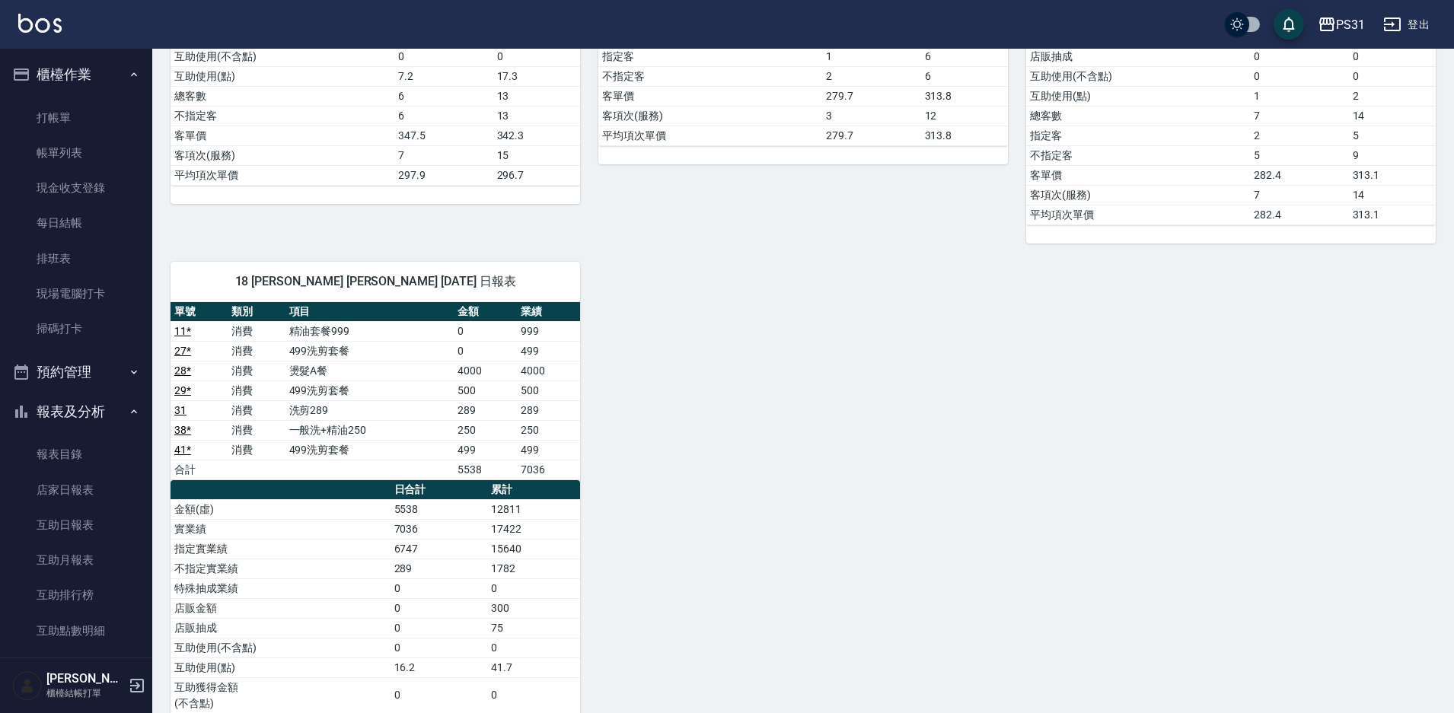
scroll to position [1294, 0]
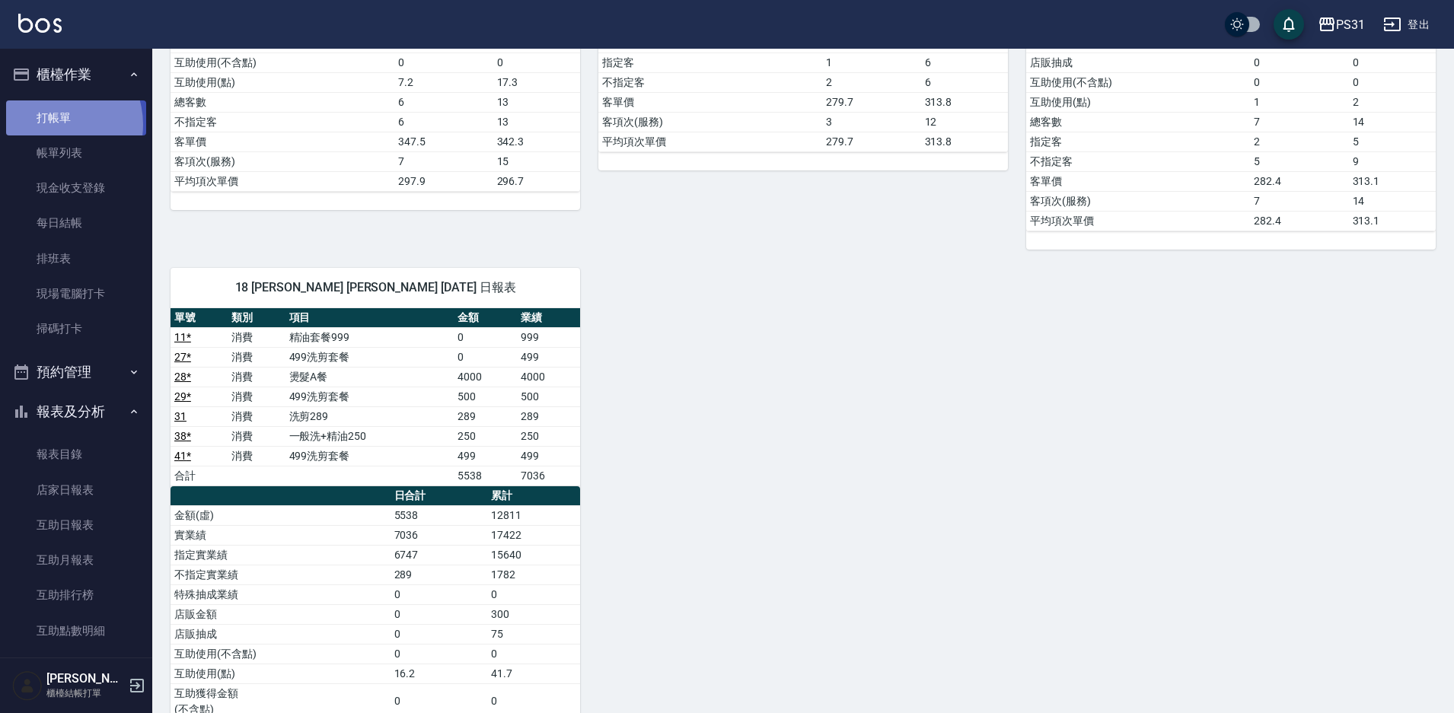
drag, startPoint x: 53, startPoint y: 124, endPoint x: 65, endPoint y: 123, distance: 13.0
click at [55, 123] on link "打帳單" at bounding box center [76, 117] width 140 height 35
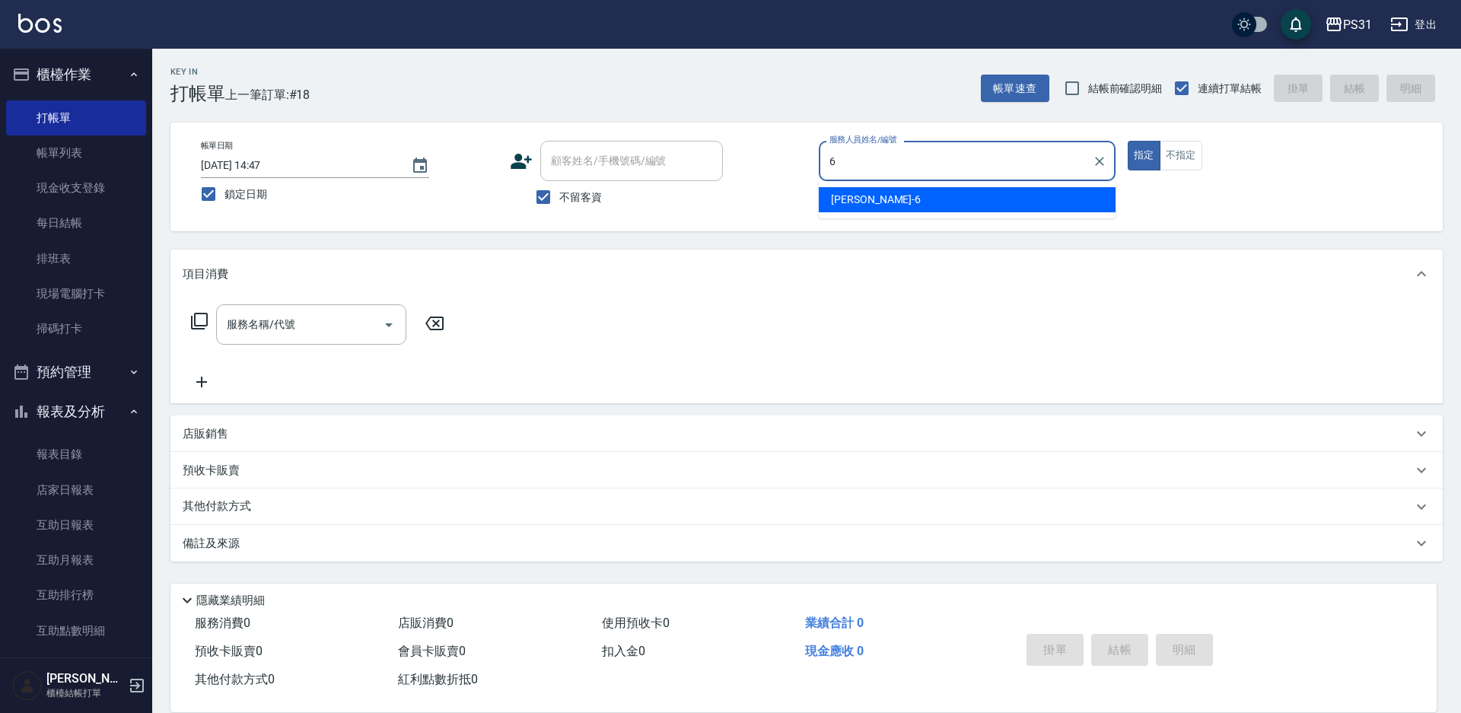
type input "Aki-6"
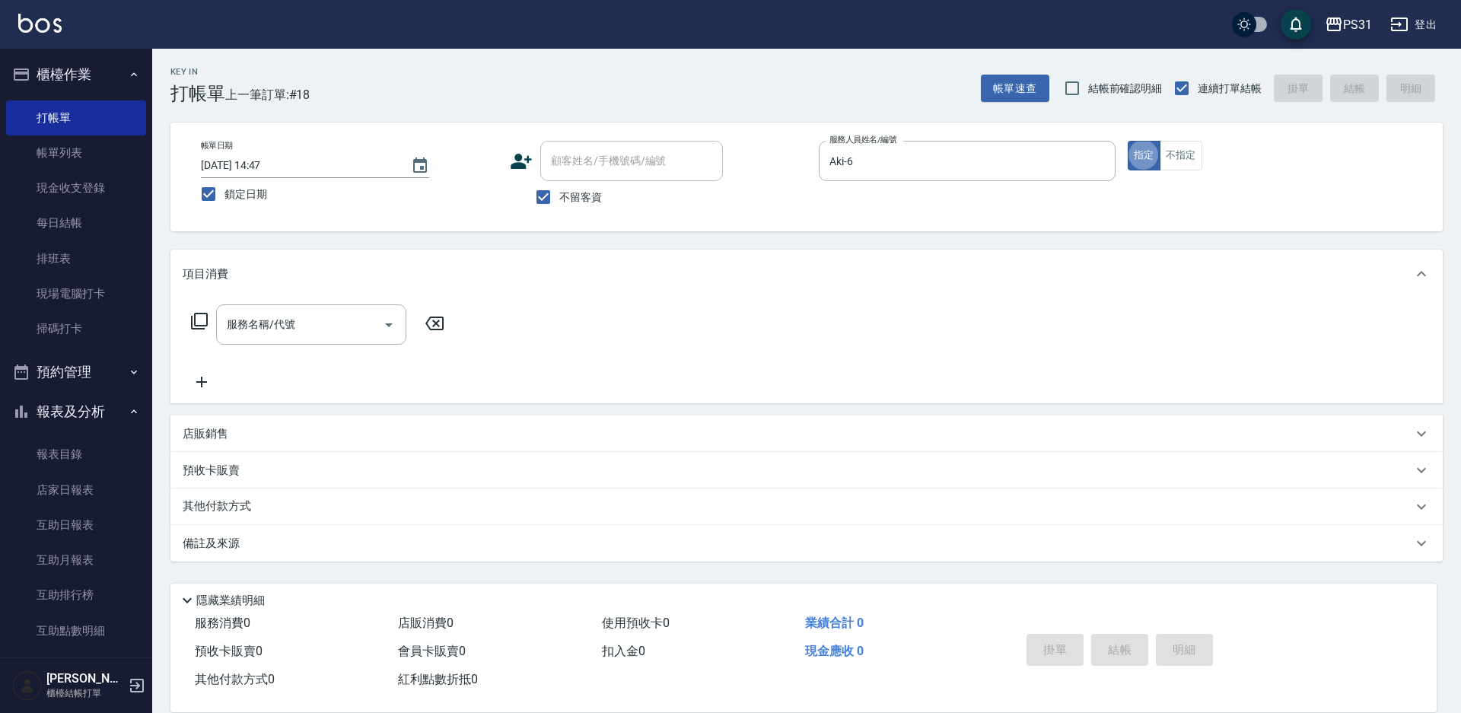
type button "true"
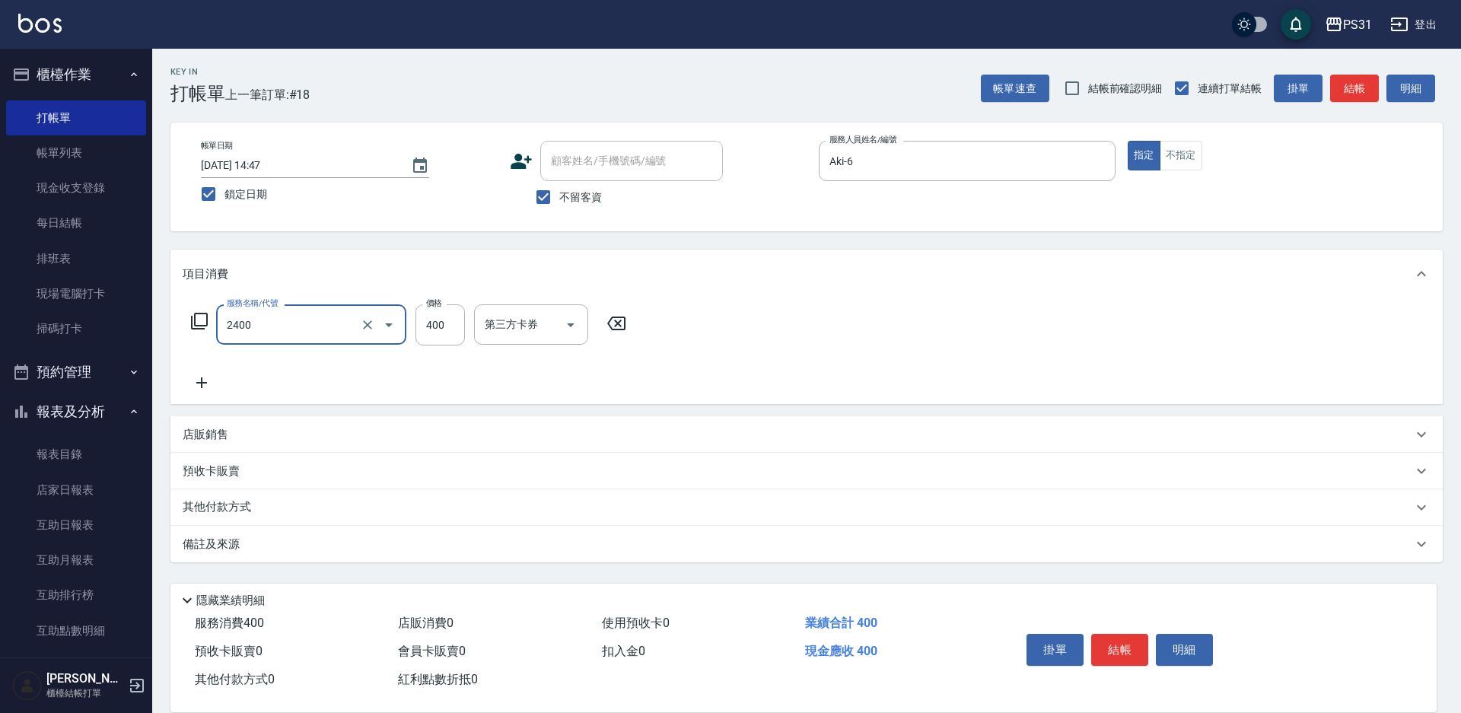
type input "洗剪400(2400)"
type input "500"
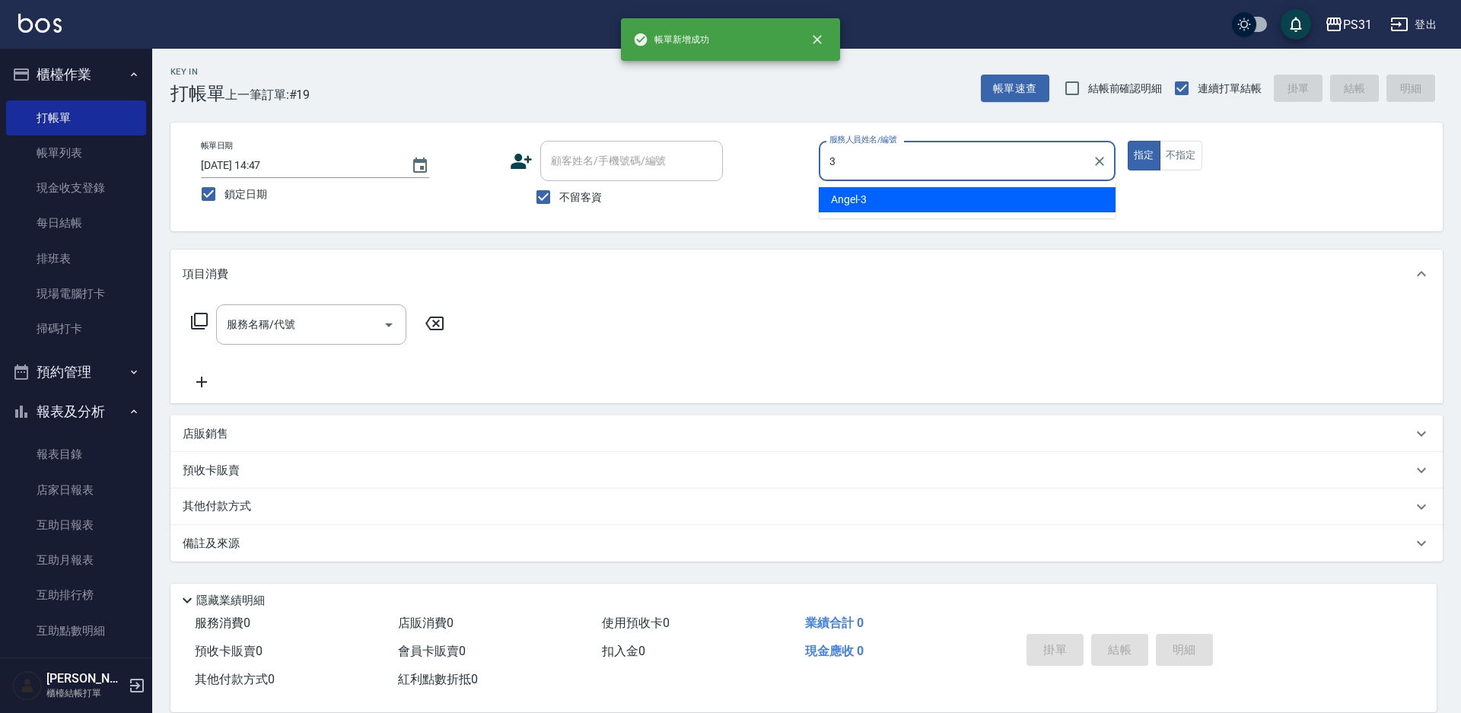
type input "Angel-3"
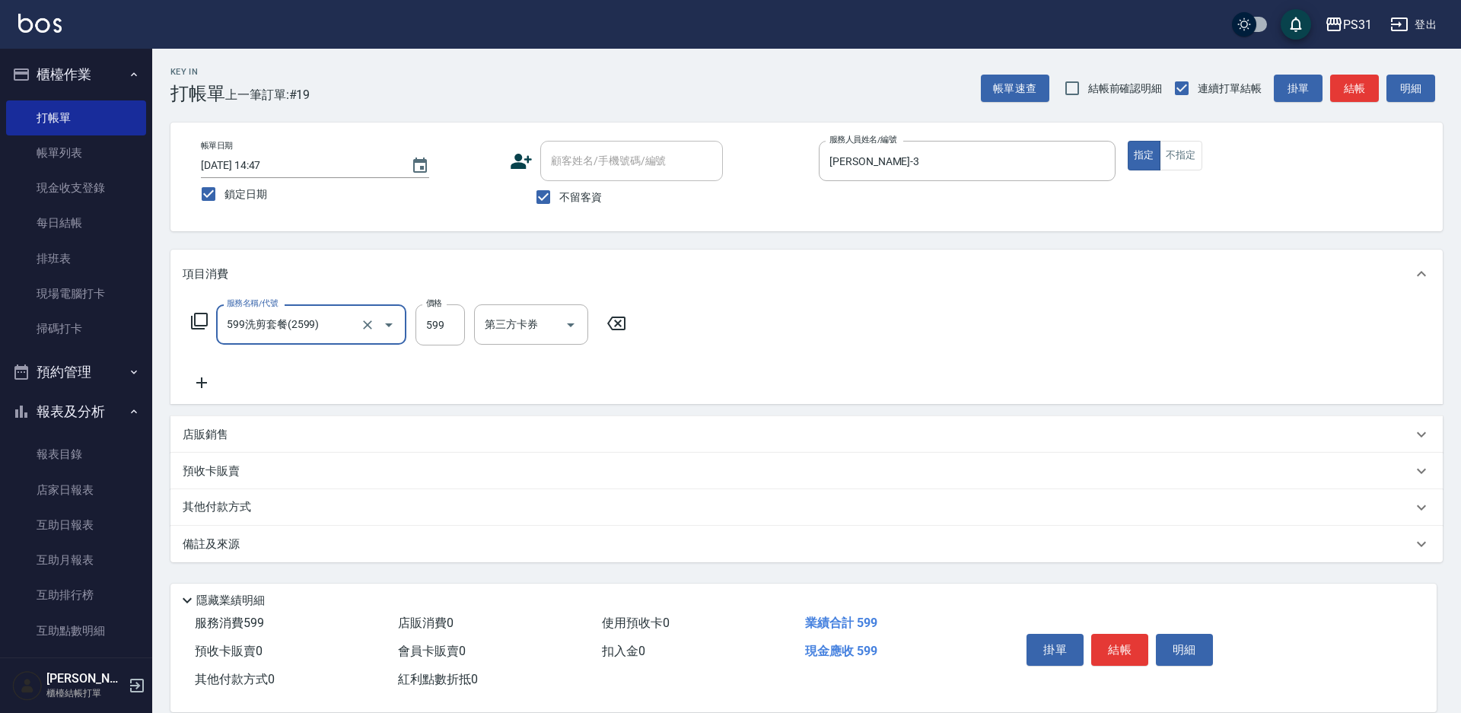
type input "599洗剪套餐(2599)"
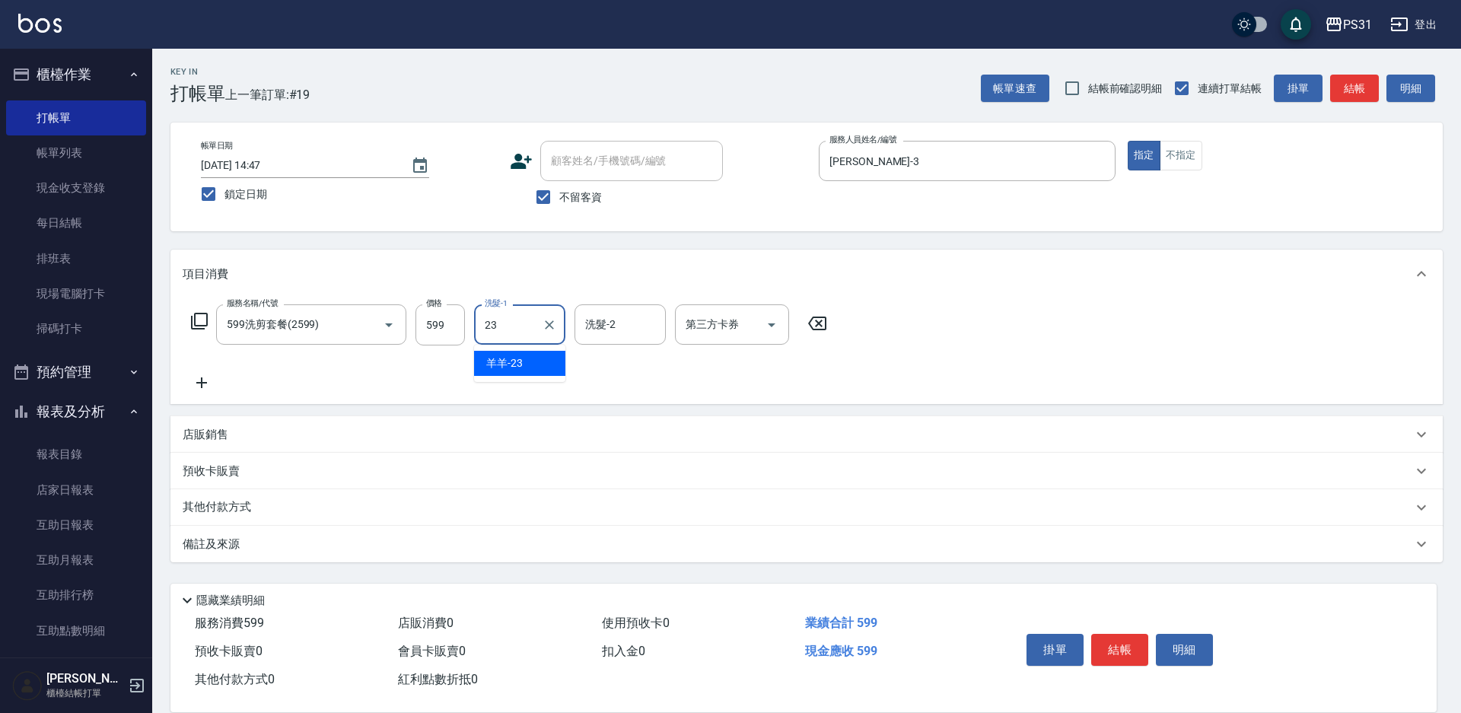
type input "羊羊-23"
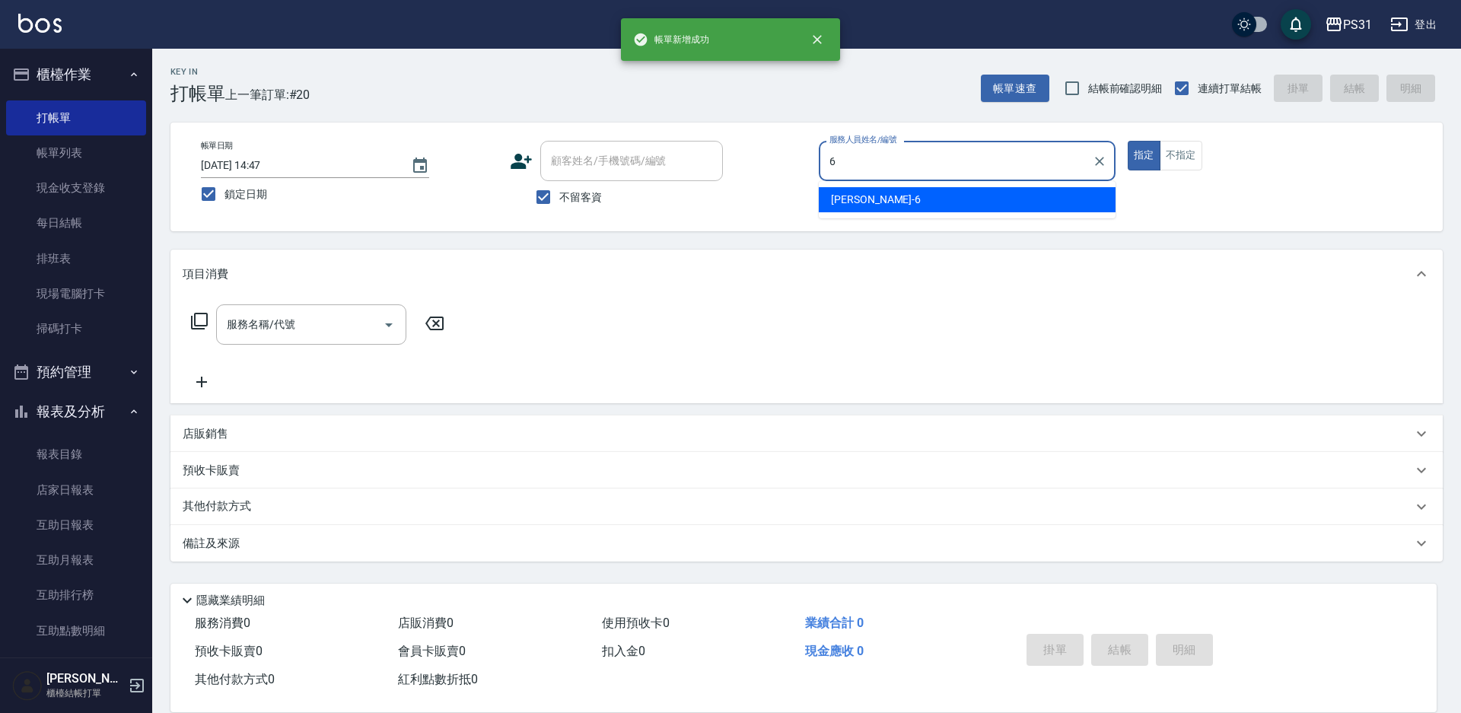
type input "Aki-6"
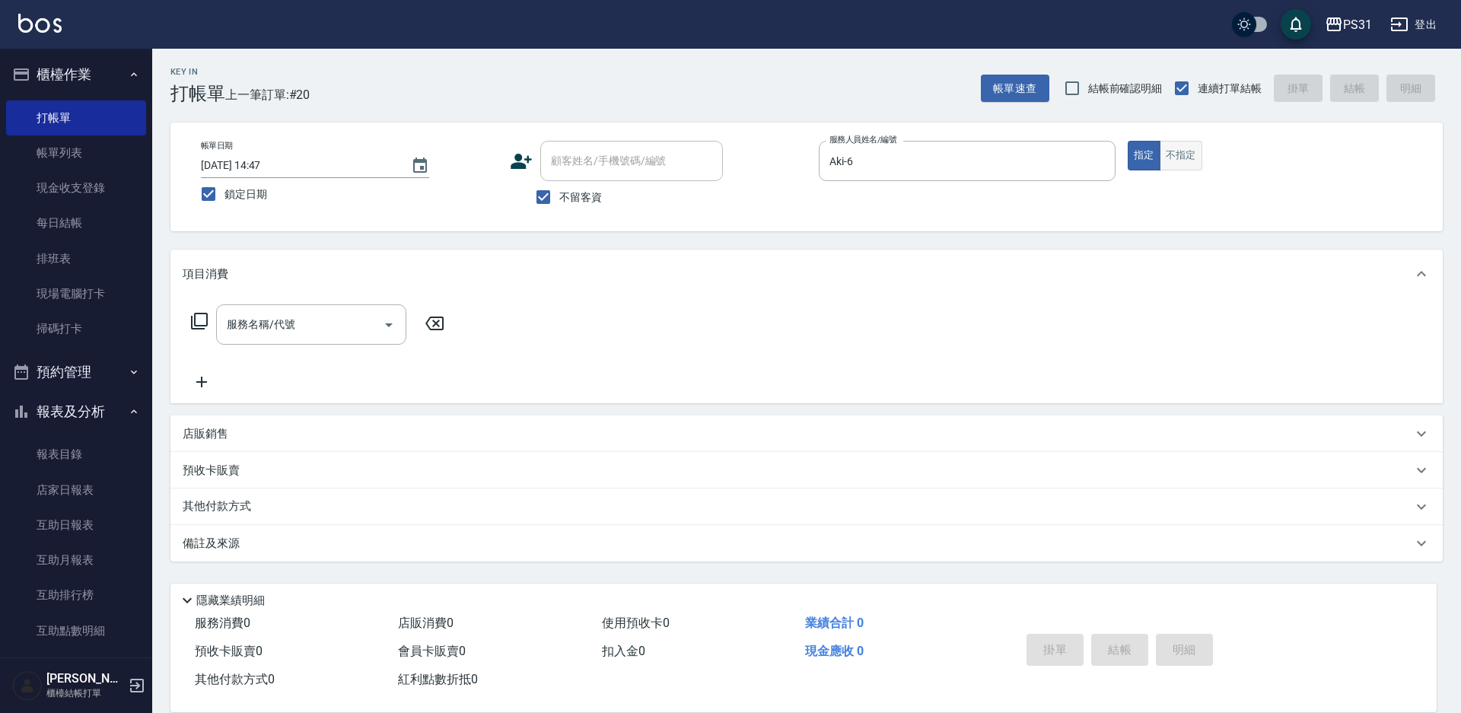
drag, startPoint x: 1448, startPoint y: 60, endPoint x: 1186, endPoint y: 147, distance: 276.5
click at [1186, 147] on button "不指定" at bounding box center [1181, 156] width 43 height 30
type button "false"
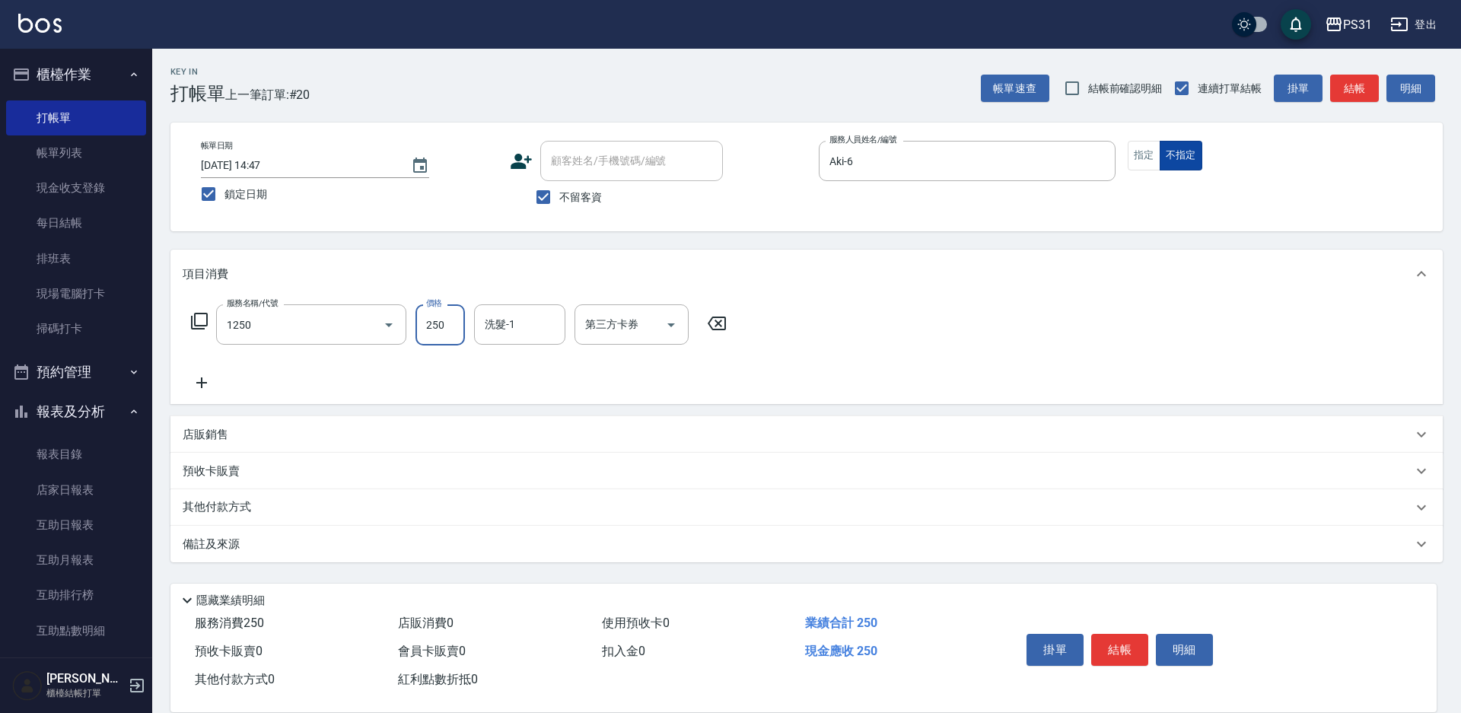
type input "一般洗+精油250(1250)"
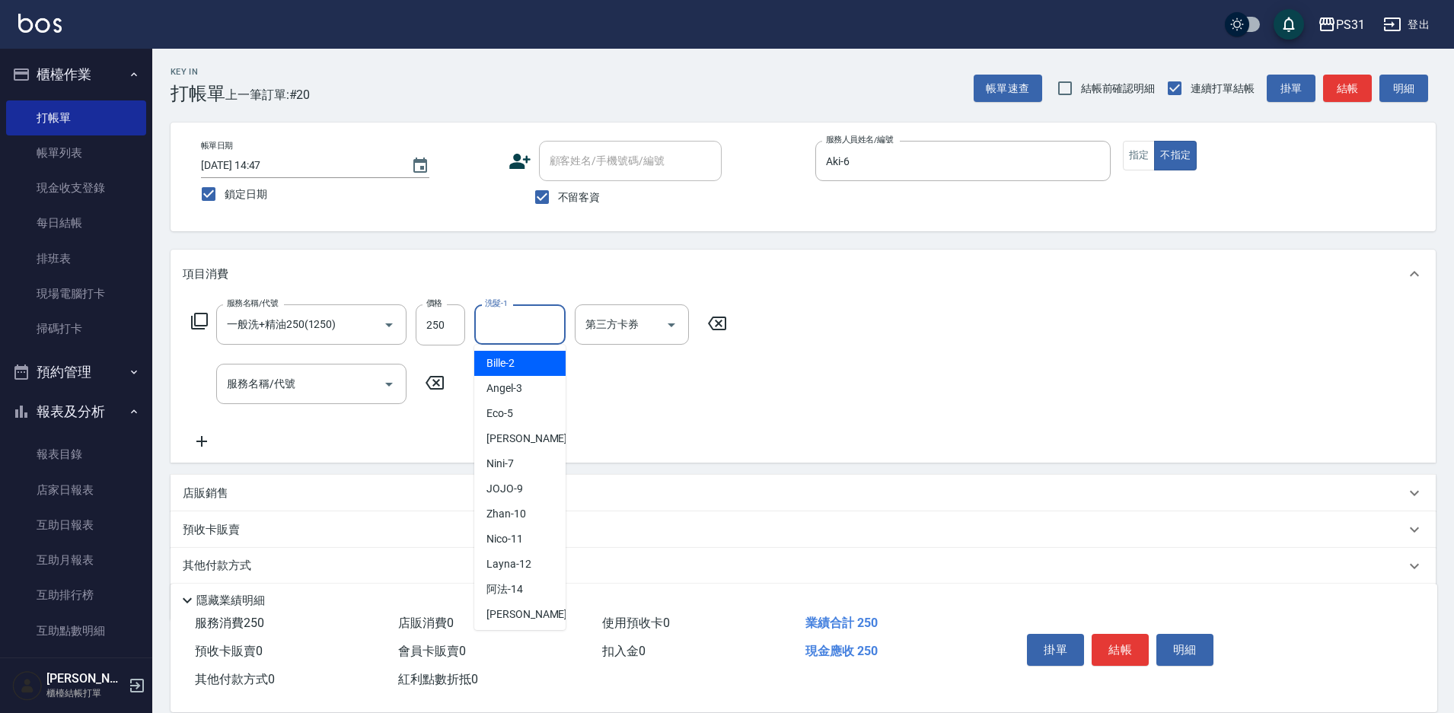
click at [513, 322] on input "洗髮-1" at bounding box center [520, 324] width 78 height 27
type input "豆豆-43"
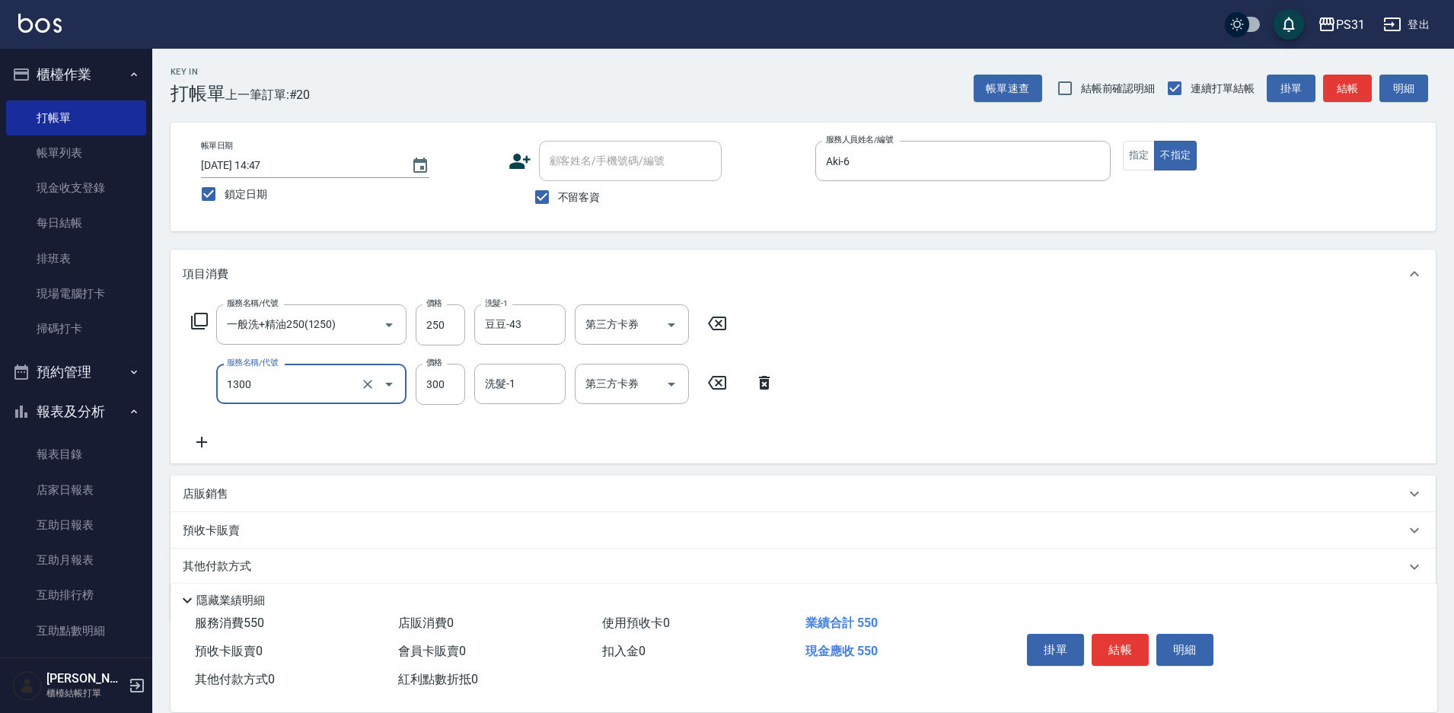
type input "一般洗+精油+瞬護300(1300)"
click at [723, 318] on icon at bounding box center [717, 324] width 18 height 14
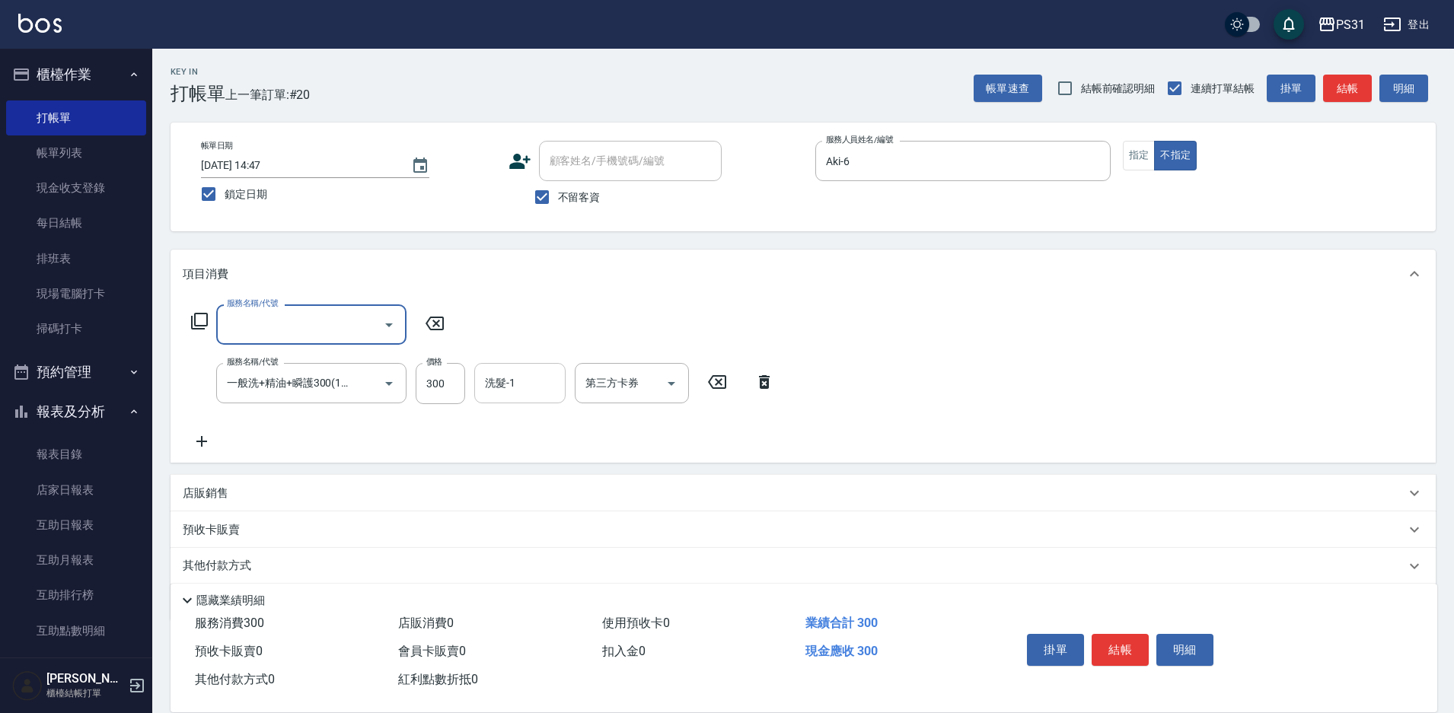
click at [505, 388] on input "洗髮-1" at bounding box center [520, 383] width 78 height 27
type input "豆豆-43"
click at [336, 319] on input "服務名稱/代號" at bounding box center [300, 324] width 154 height 27
type input "酵素/紅鑽/焦糖/單噴精華液(51000)"
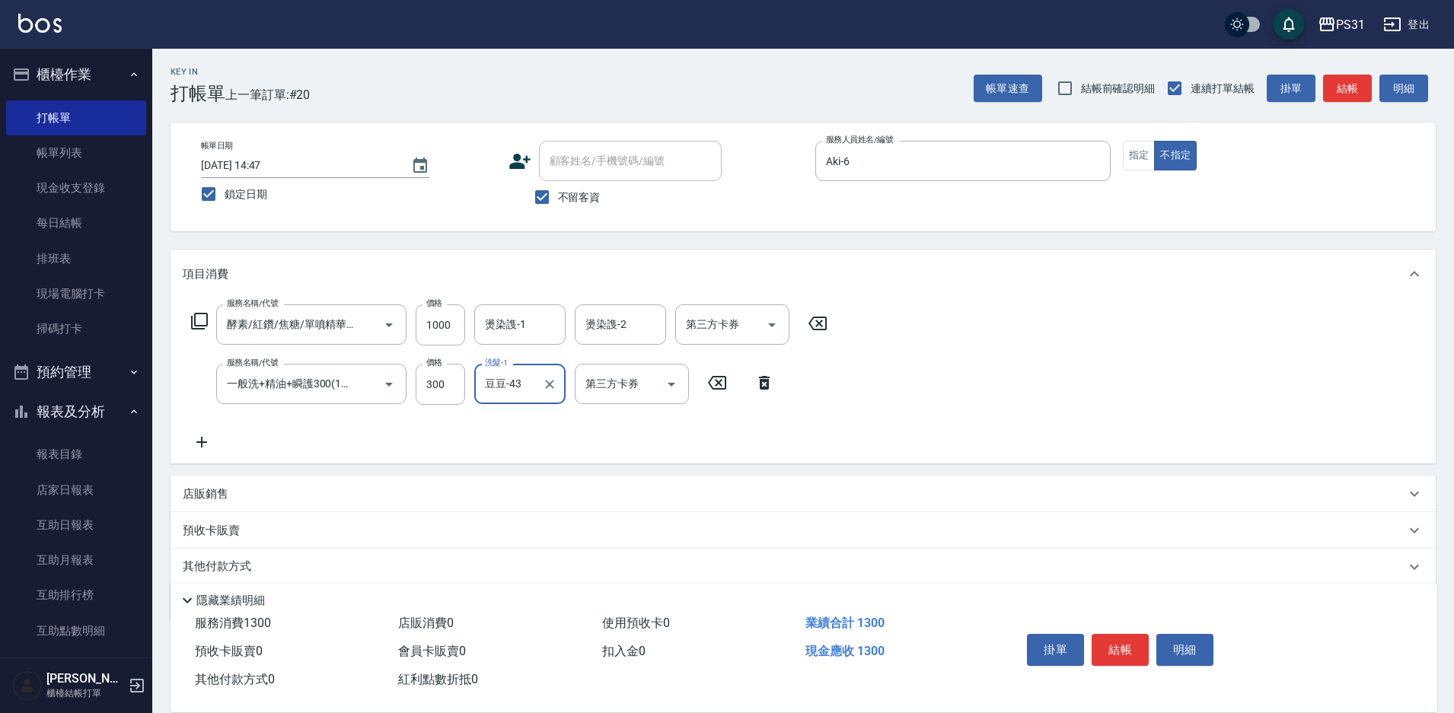
click at [519, 327] on input "燙染謢-1" at bounding box center [520, 324] width 78 height 27
type input "豆豆-43"
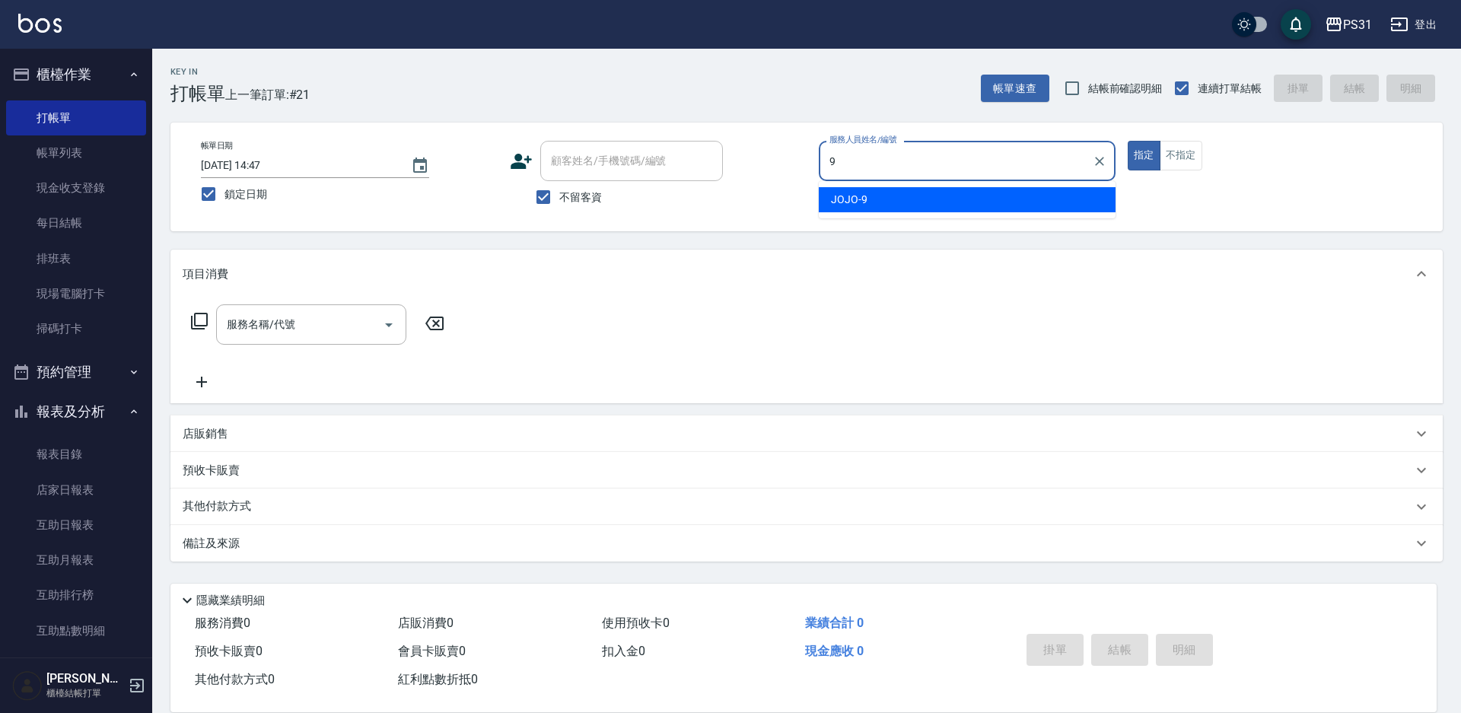
type input "JOJO-9"
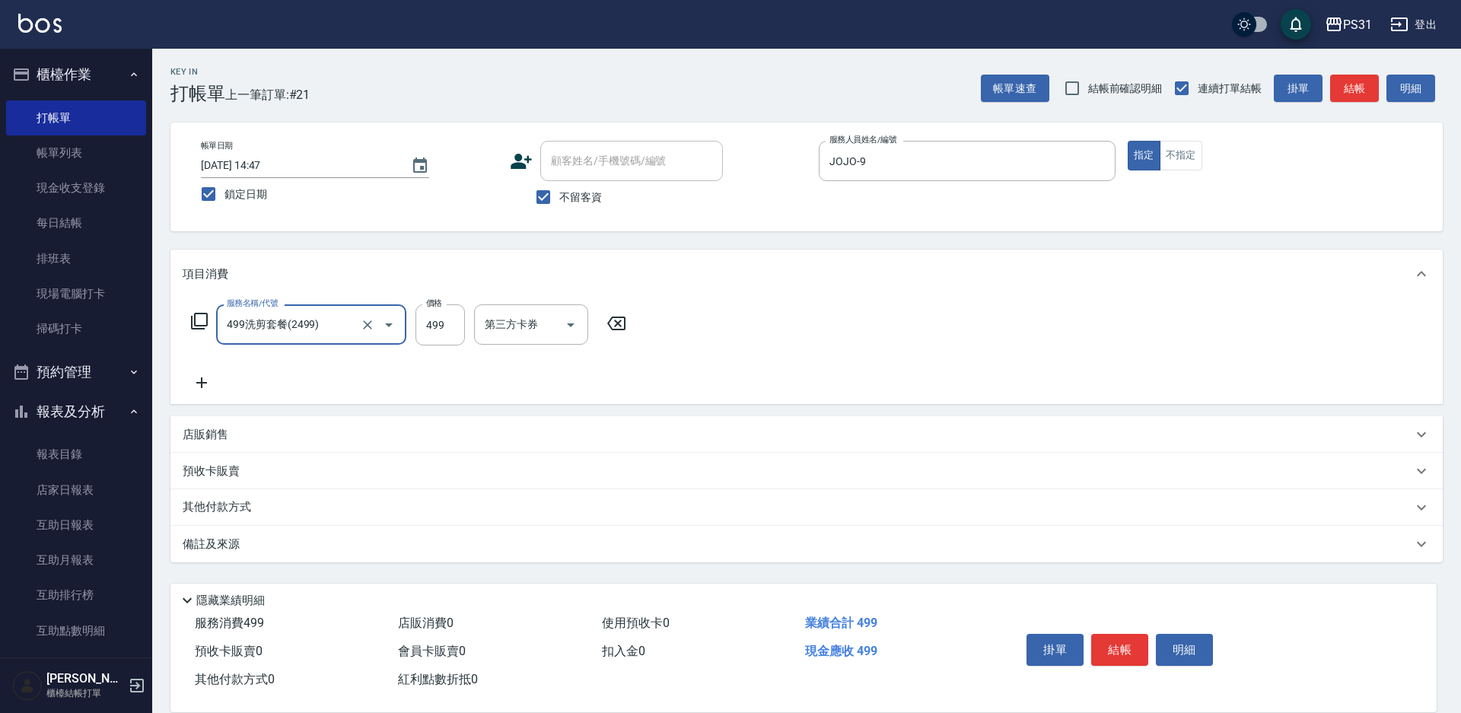
type input "499洗剪套餐(2499)"
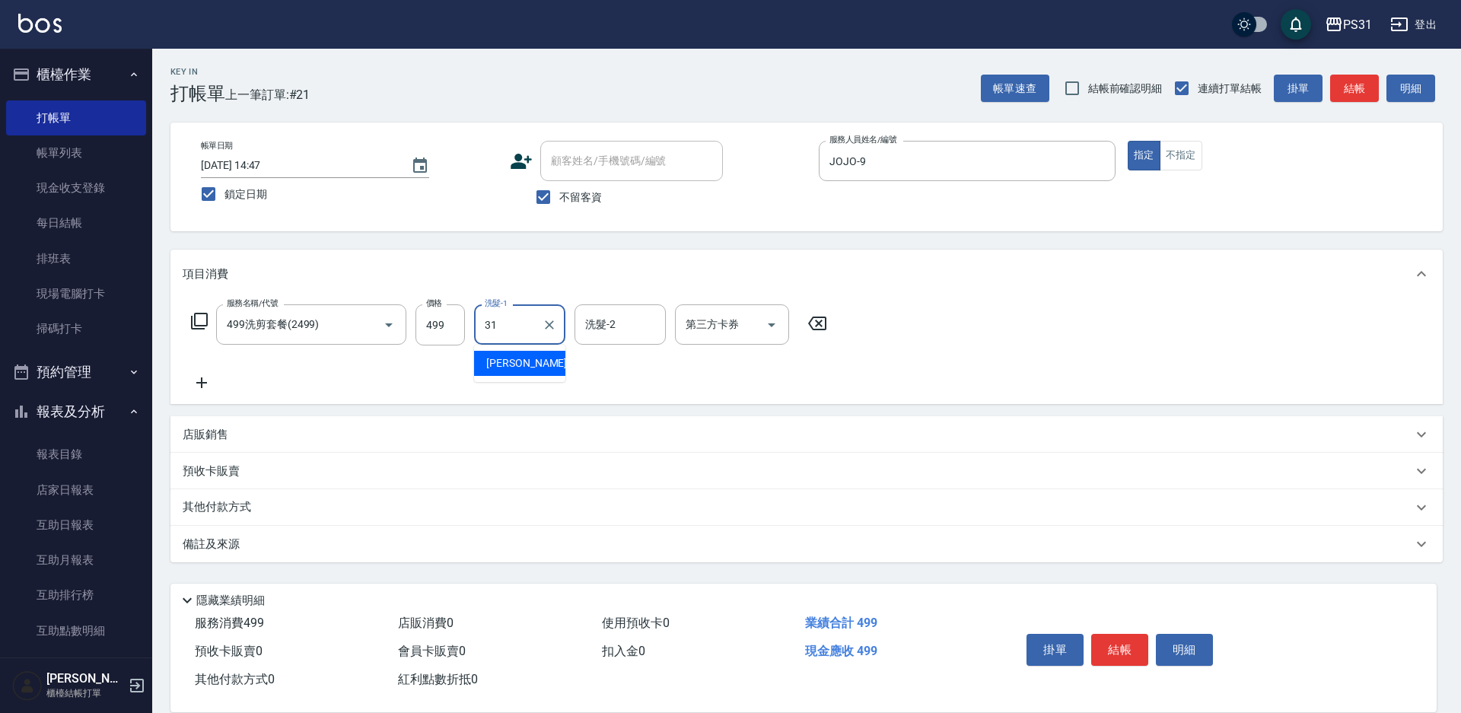
type input "[PERSON_NAME]-31"
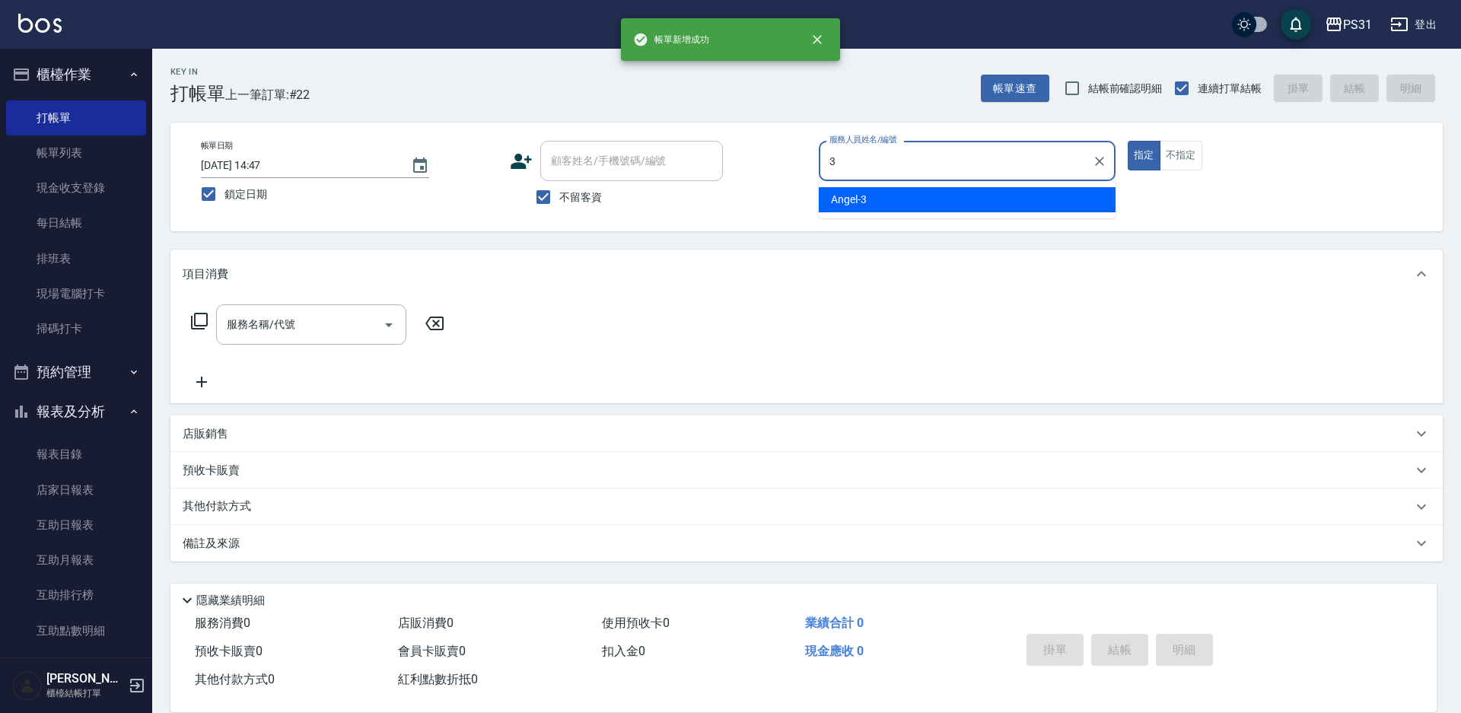
type input "Angel-3"
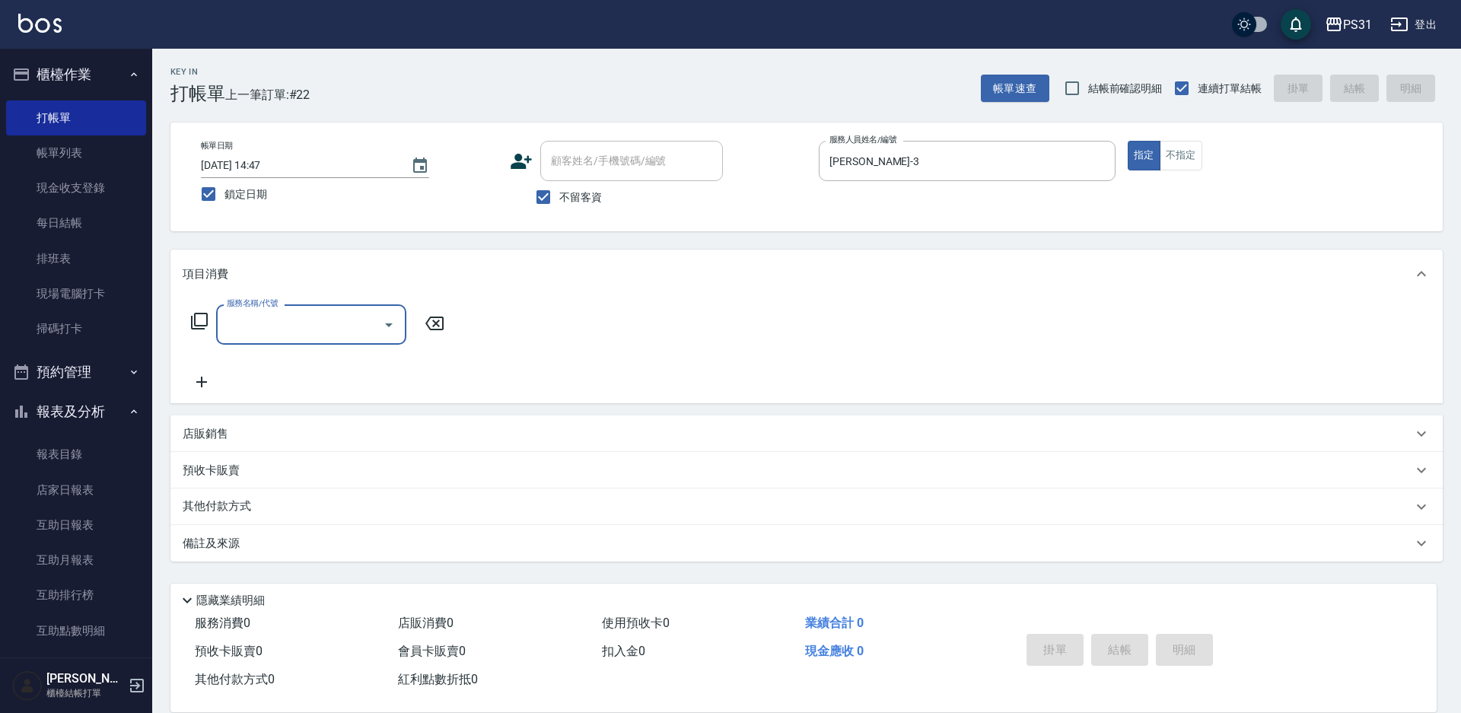
click at [202, 317] on icon at bounding box center [199, 321] width 18 height 18
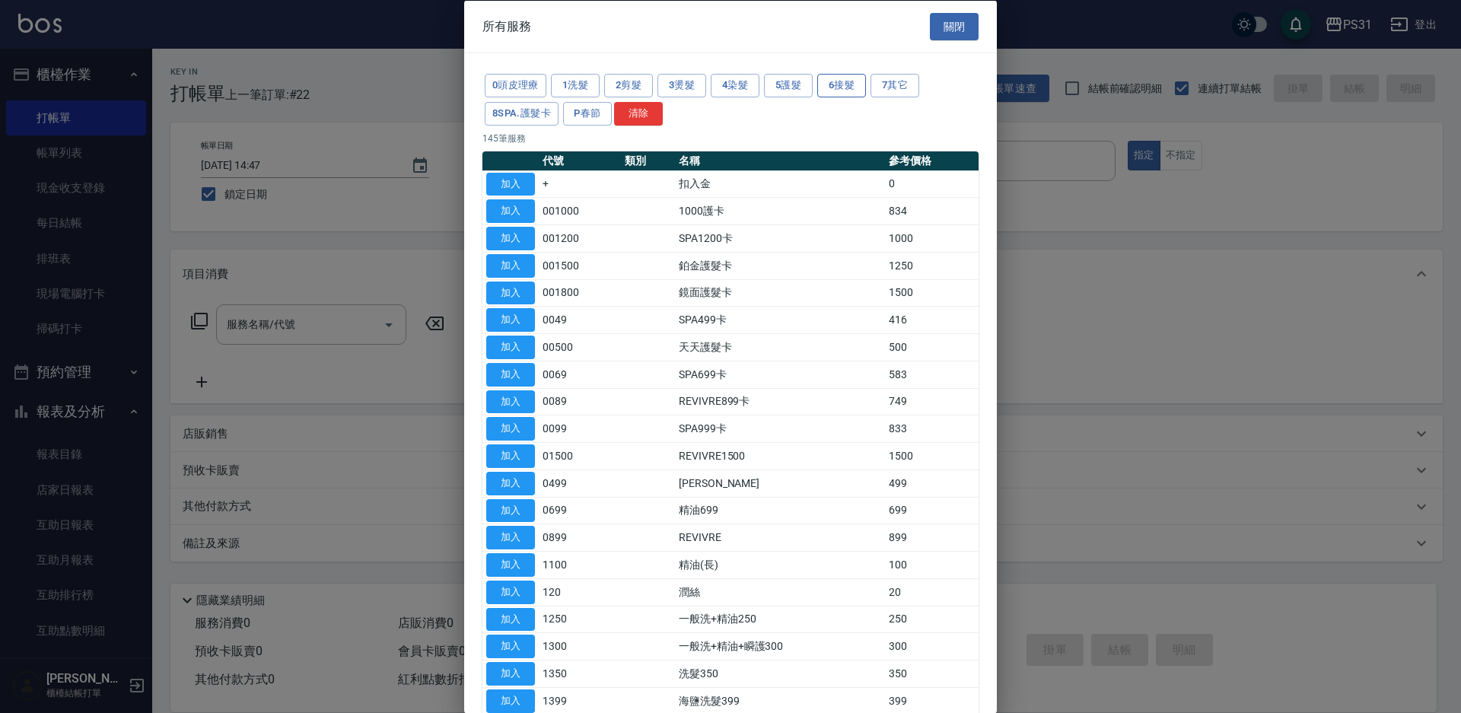
click at [856, 91] on button "6接髮" at bounding box center [841, 86] width 49 height 24
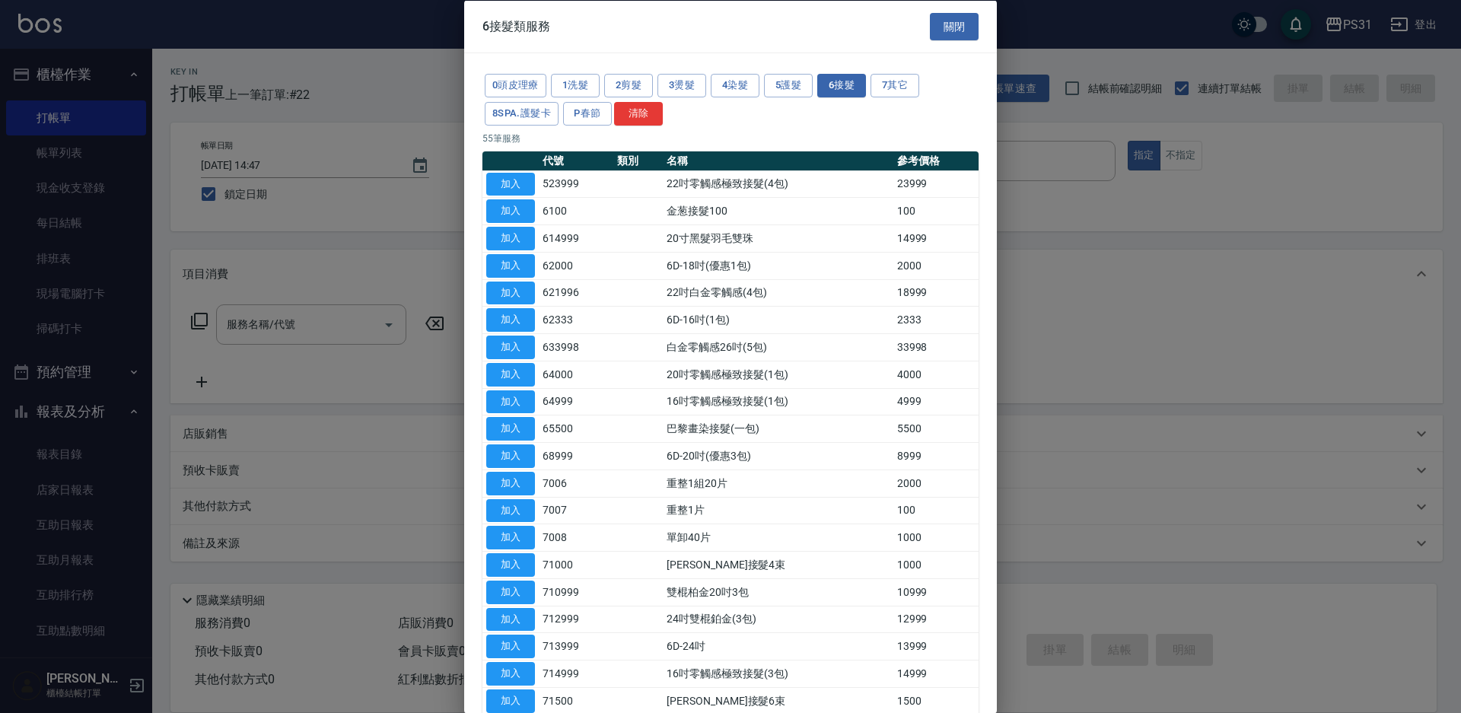
drag, startPoint x: 524, startPoint y: 534, endPoint x: 516, endPoint y: 523, distance: 13.1
click at [521, 526] on button "加入" at bounding box center [510, 538] width 49 height 24
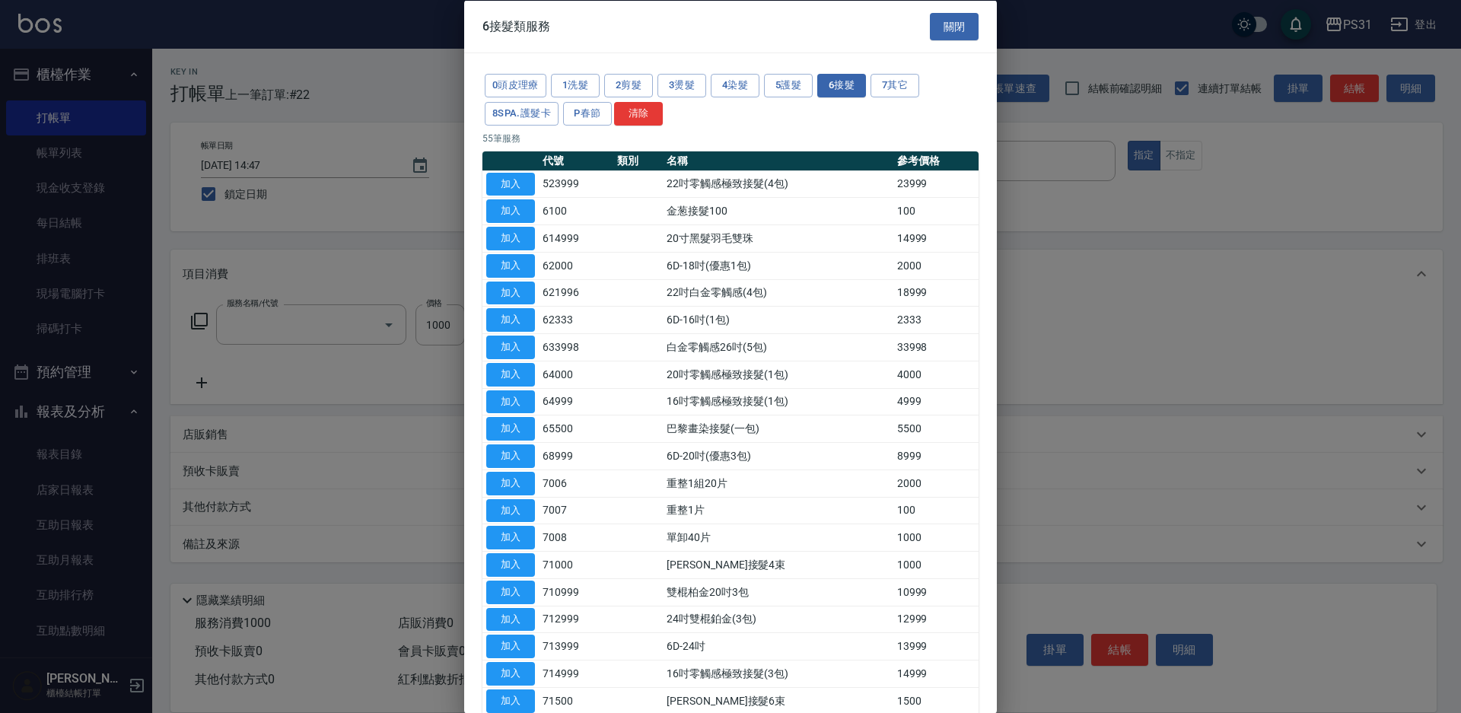
type input "單卸40片(7008)"
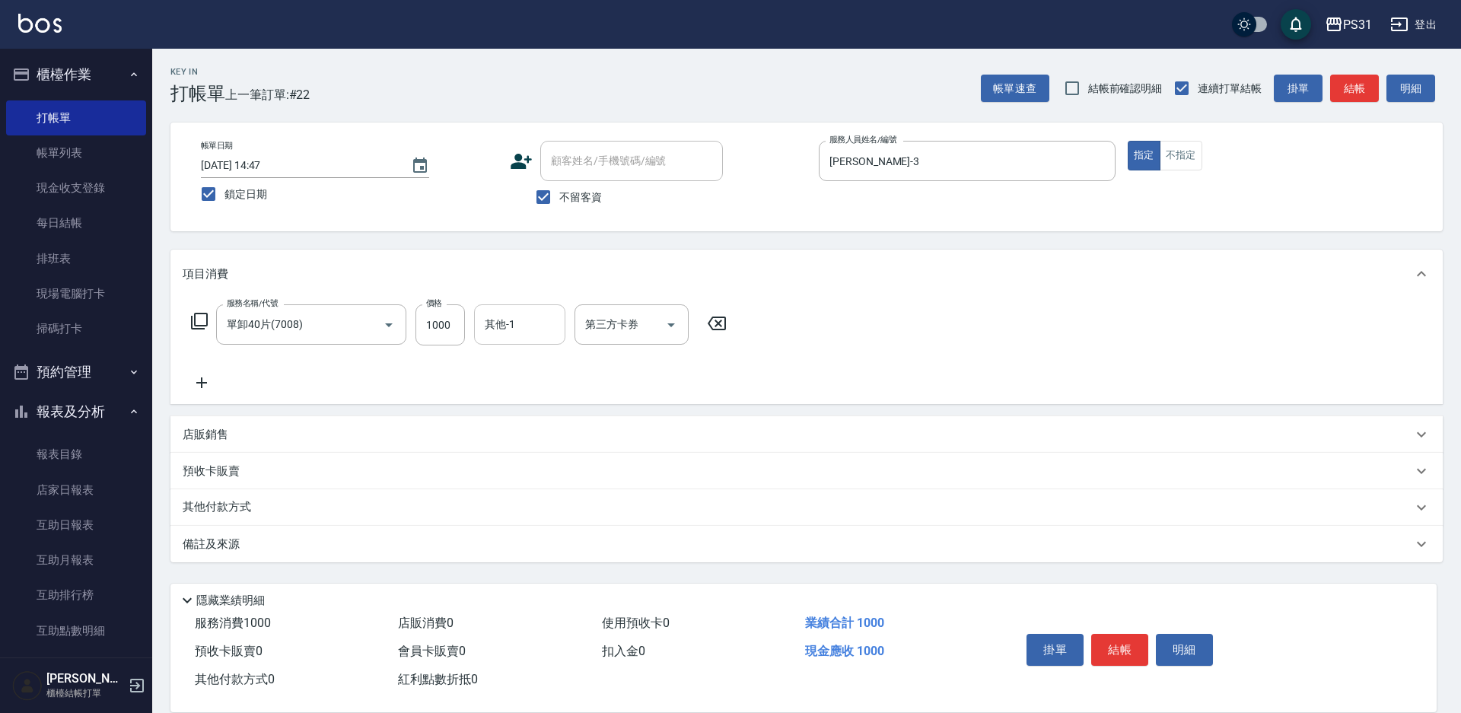
click at [518, 331] on input "其他-1" at bounding box center [520, 324] width 78 height 27
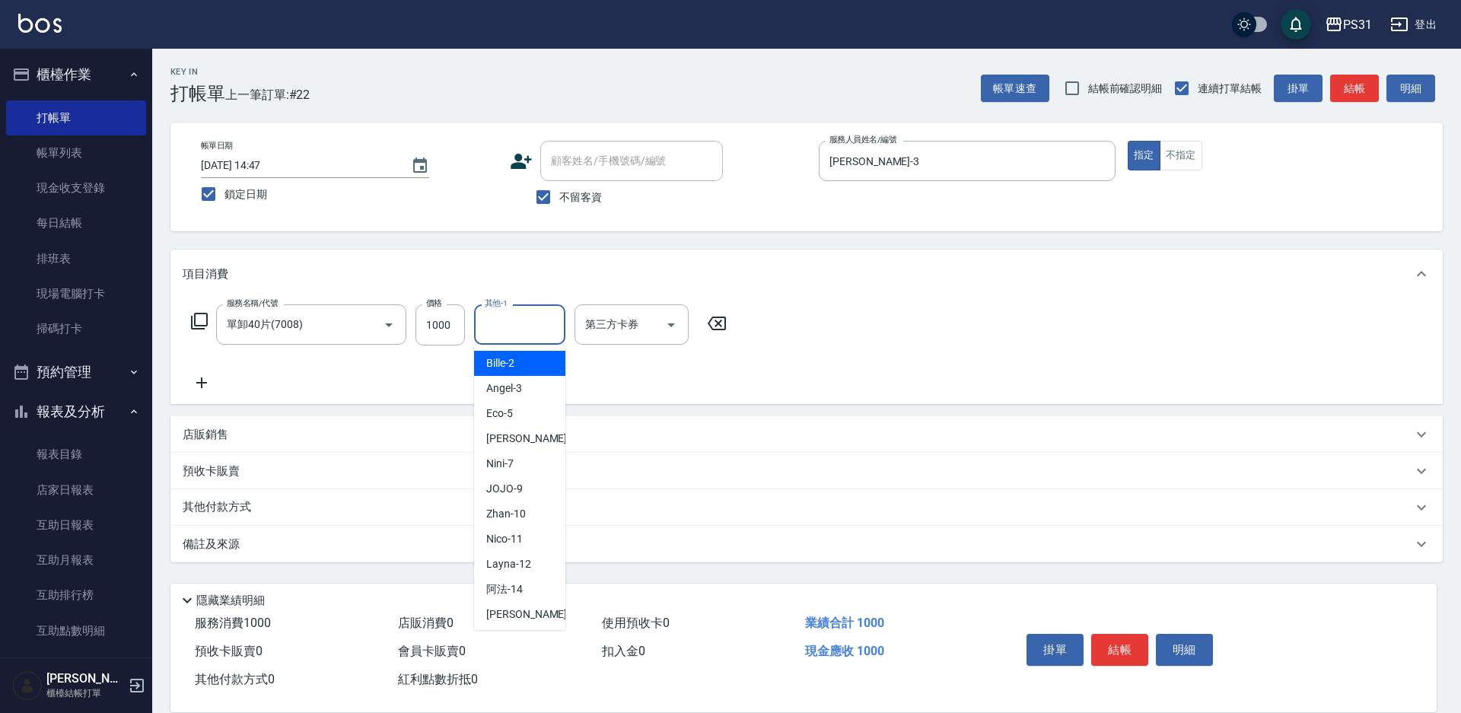
click at [866, 295] on div "項目消費" at bounding box center [806, 274] width 1273 height 49
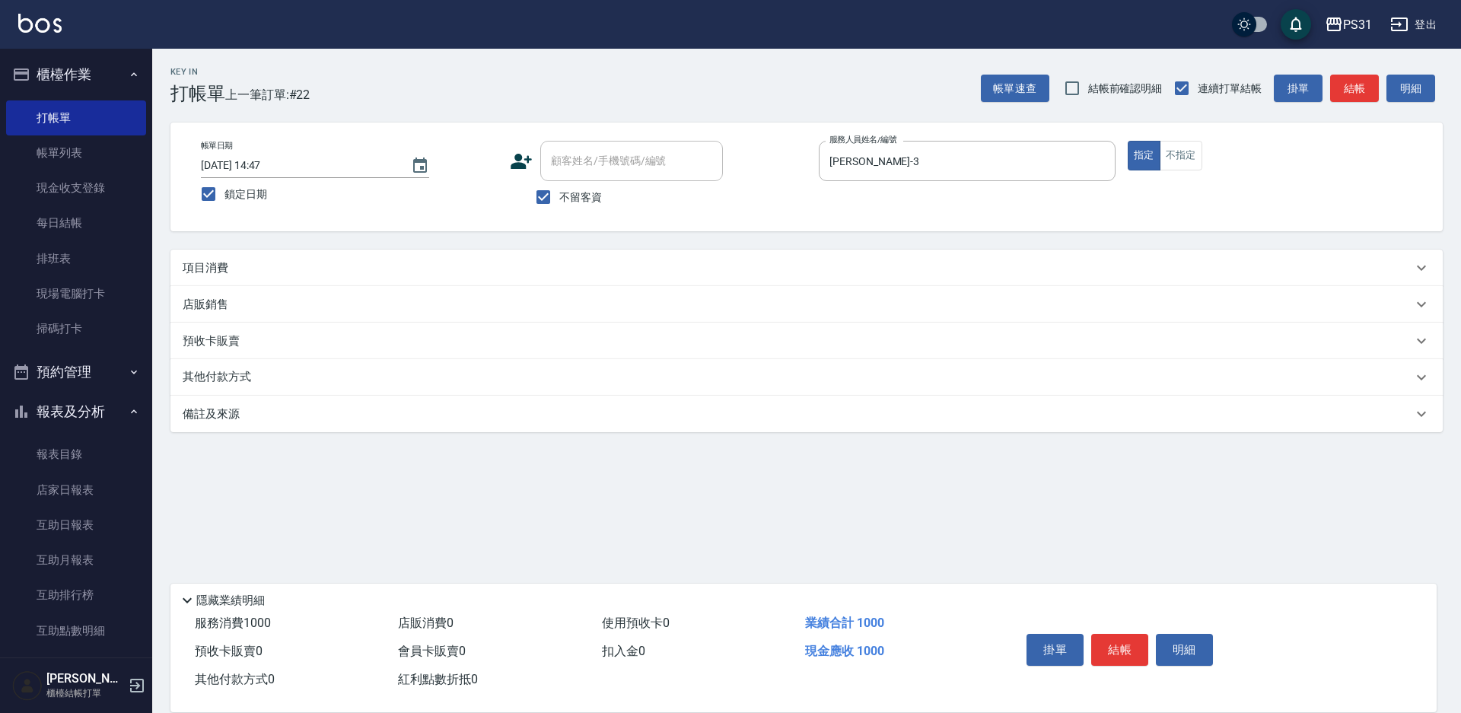
click at [288, 257] on div "項目消費" at bounding box center [806, 268] width 1273 height 37
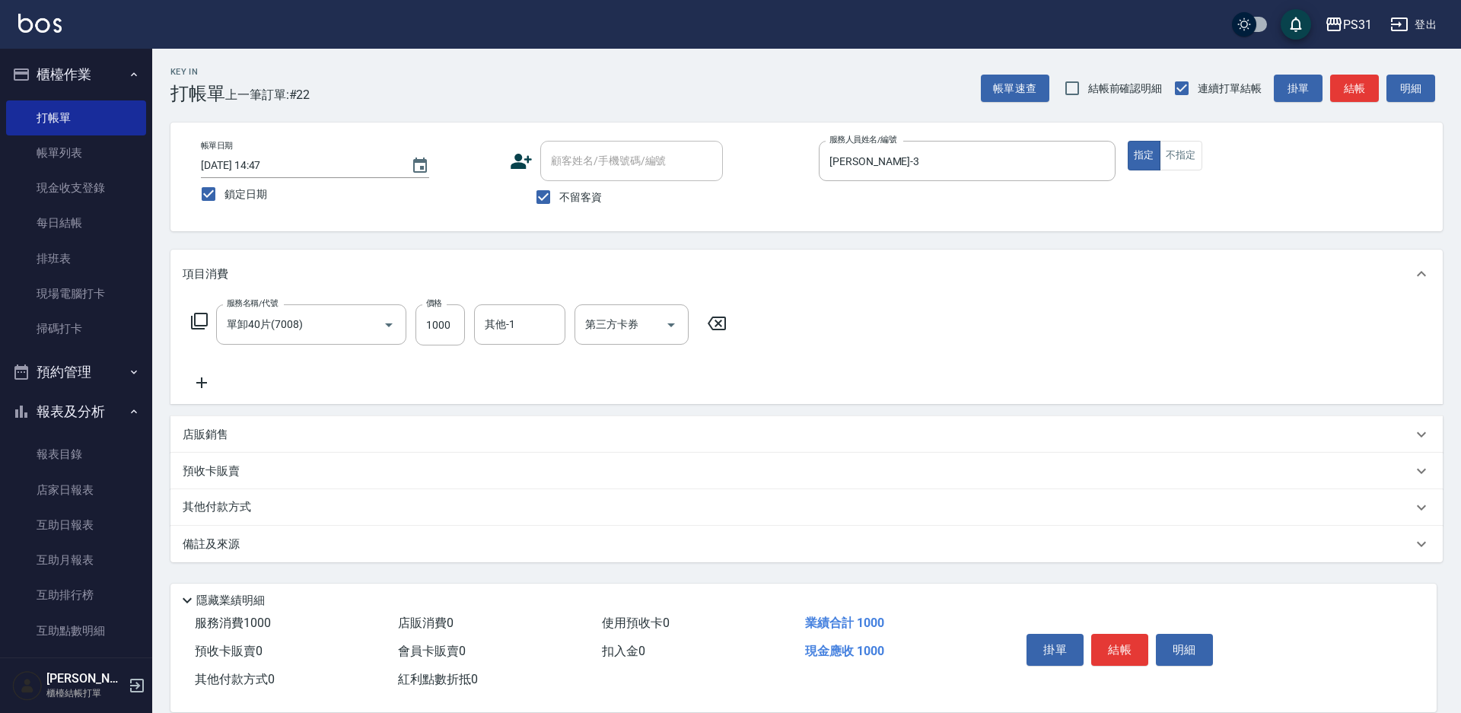
click at [712, 323] on icon at bounding box center [717, 323] width 38 height 18
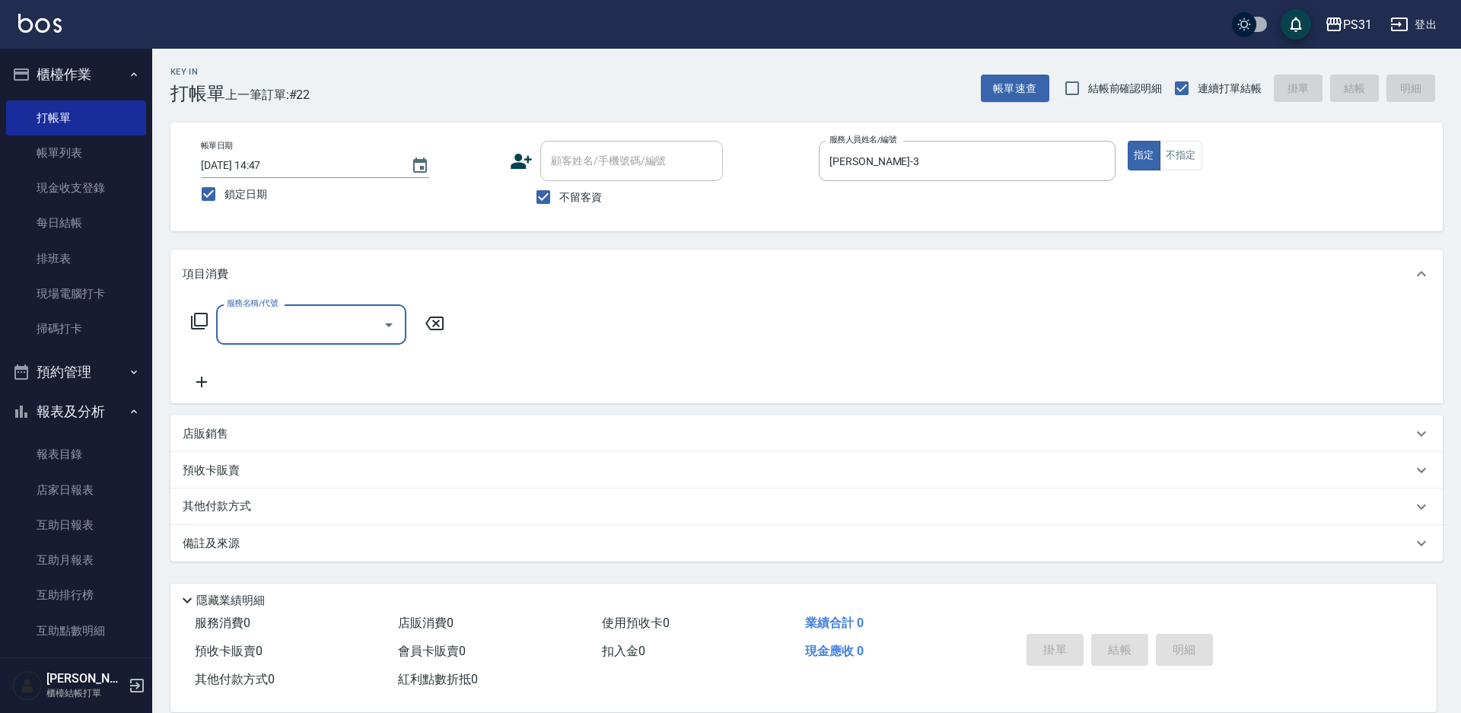
click at [283, 321] on input "服務名稱/代號" at bounding box center [300, 324] width 154 height 27
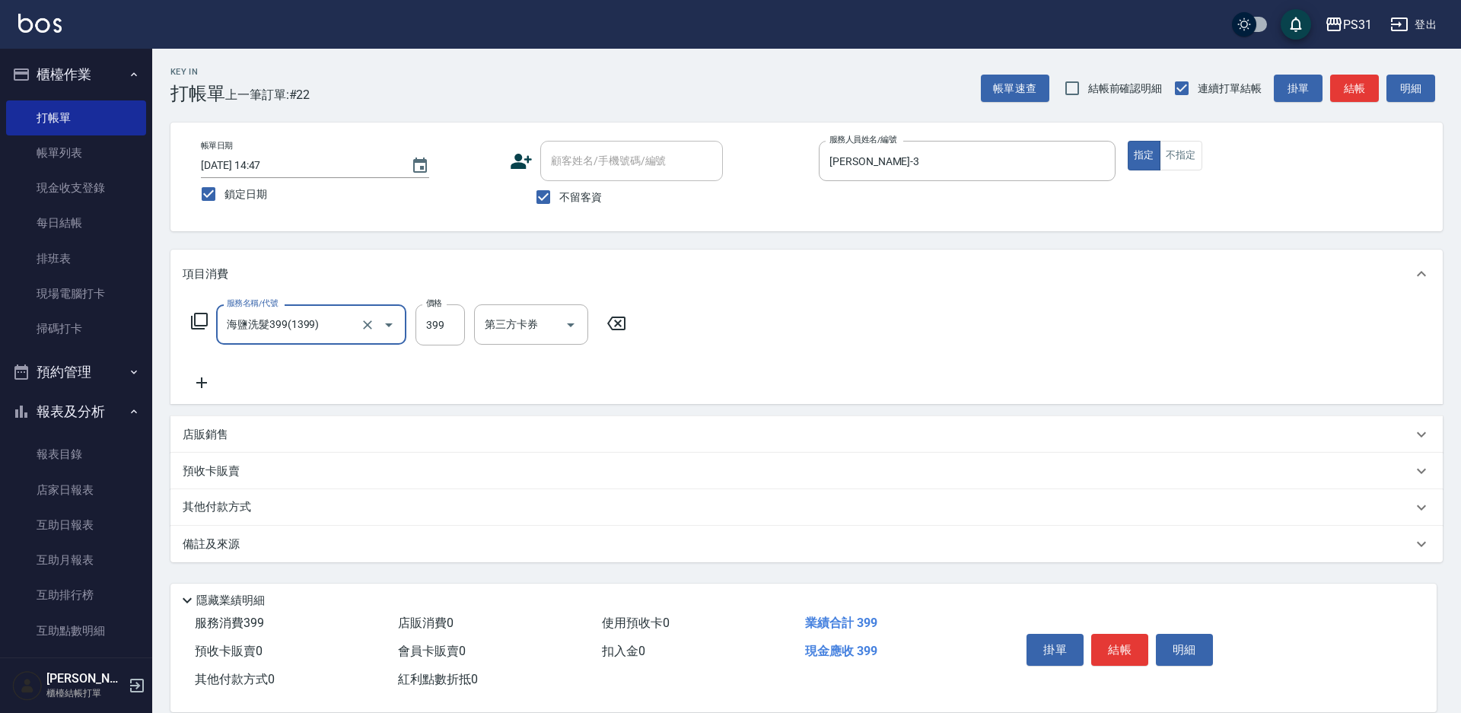
type input "海鹽洗髮399(1399)"
type input "400"
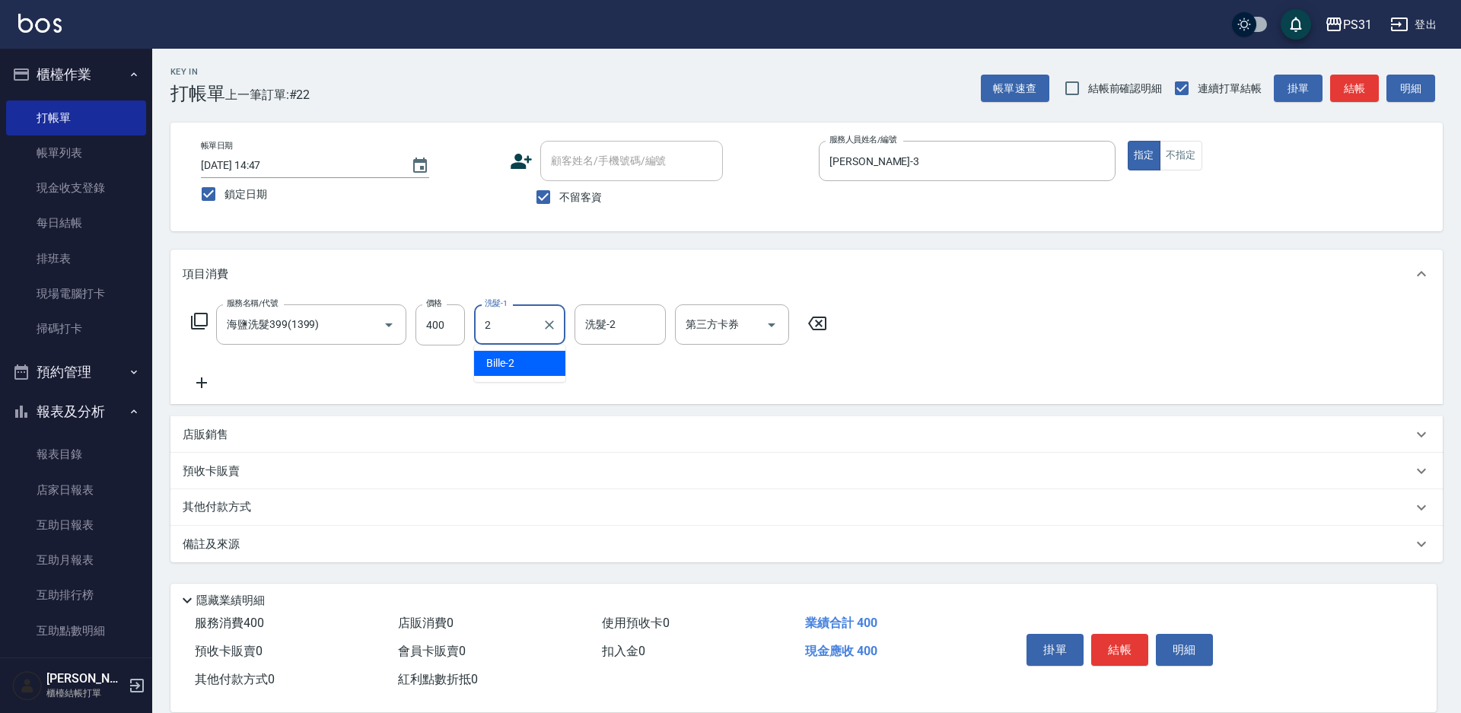
type input "Bille-2"
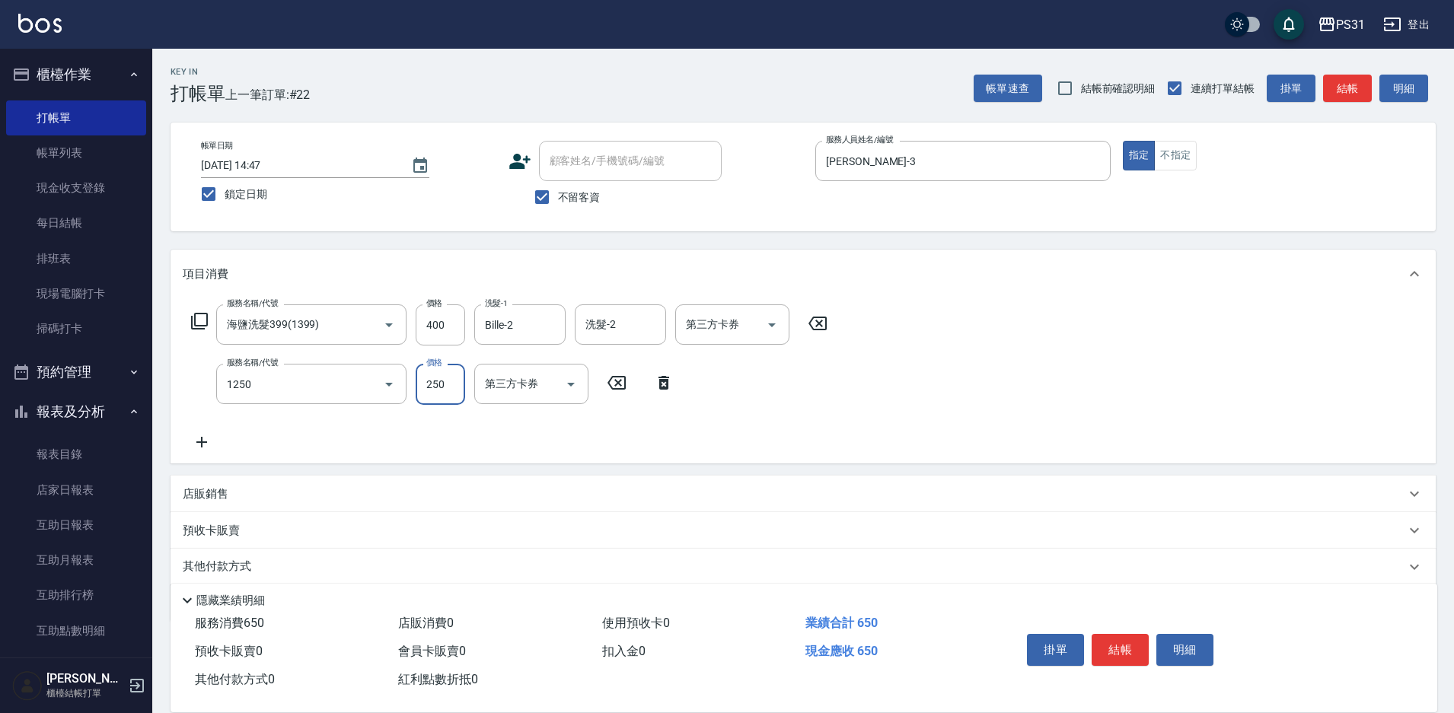
type input "一般洗+精油250(1250)"
type input "Bille-2"
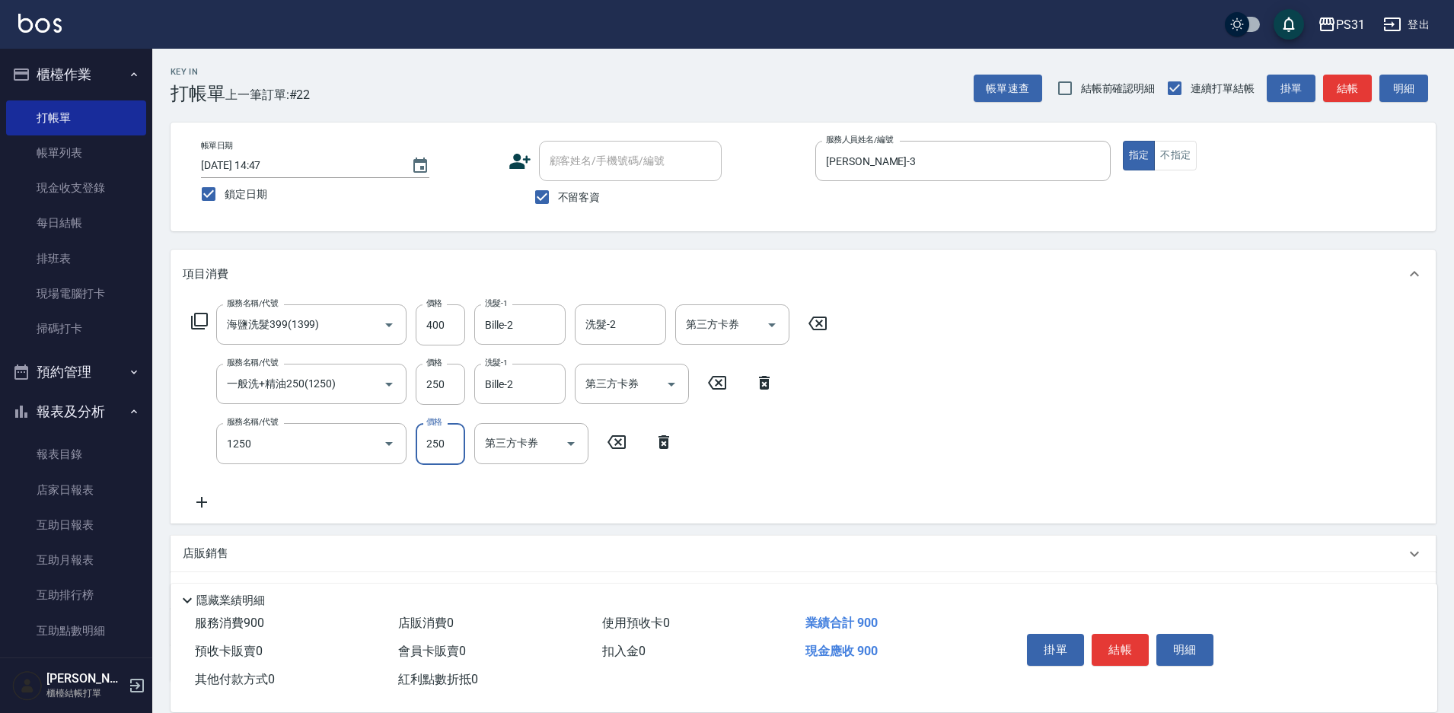
type input "一般洗+精油250(1250)"
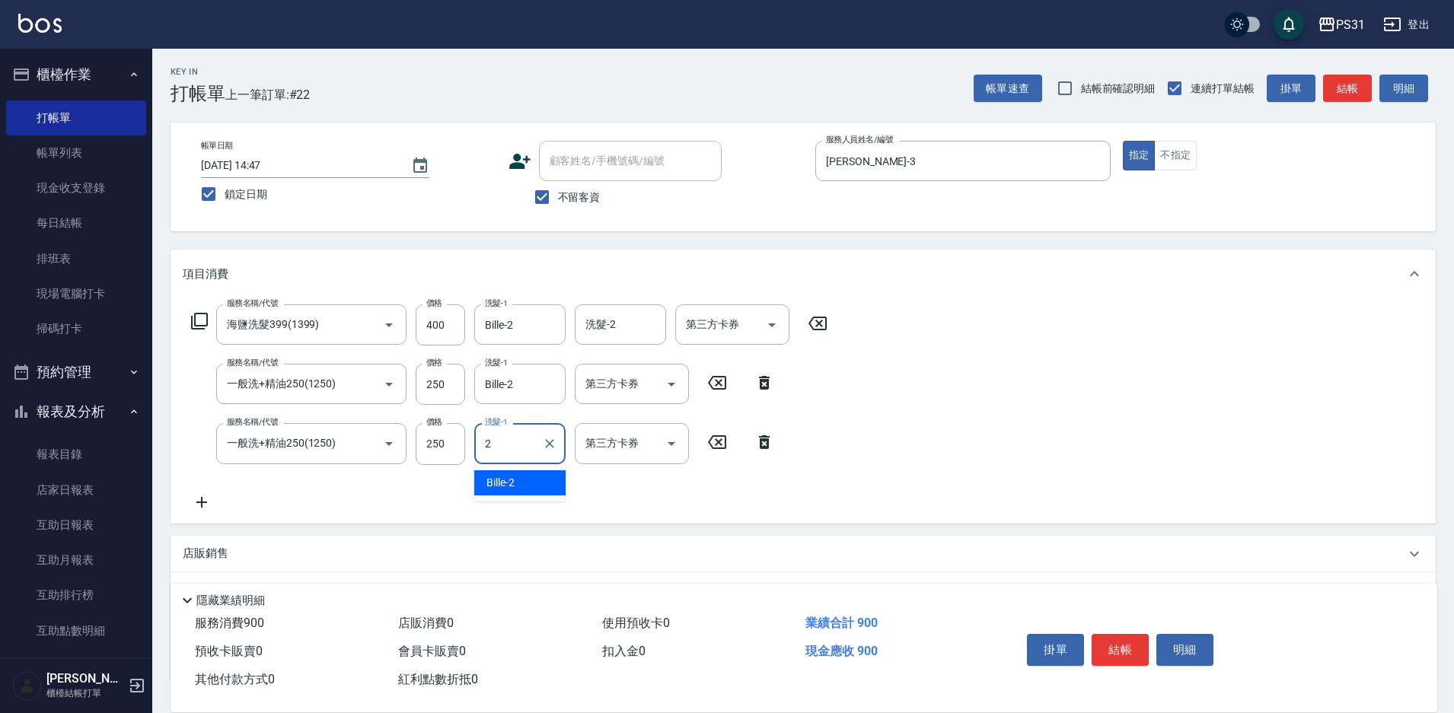
type input "Bille-2"
click at [551, 445] on icon "Clear" at bounding box center [549, 443] width 9 height 9
type input "[PERSON_NAME]-31"
click at [447, 327] on input "400" at bounding box center [440, 324] width 49 height 41
type input "500"
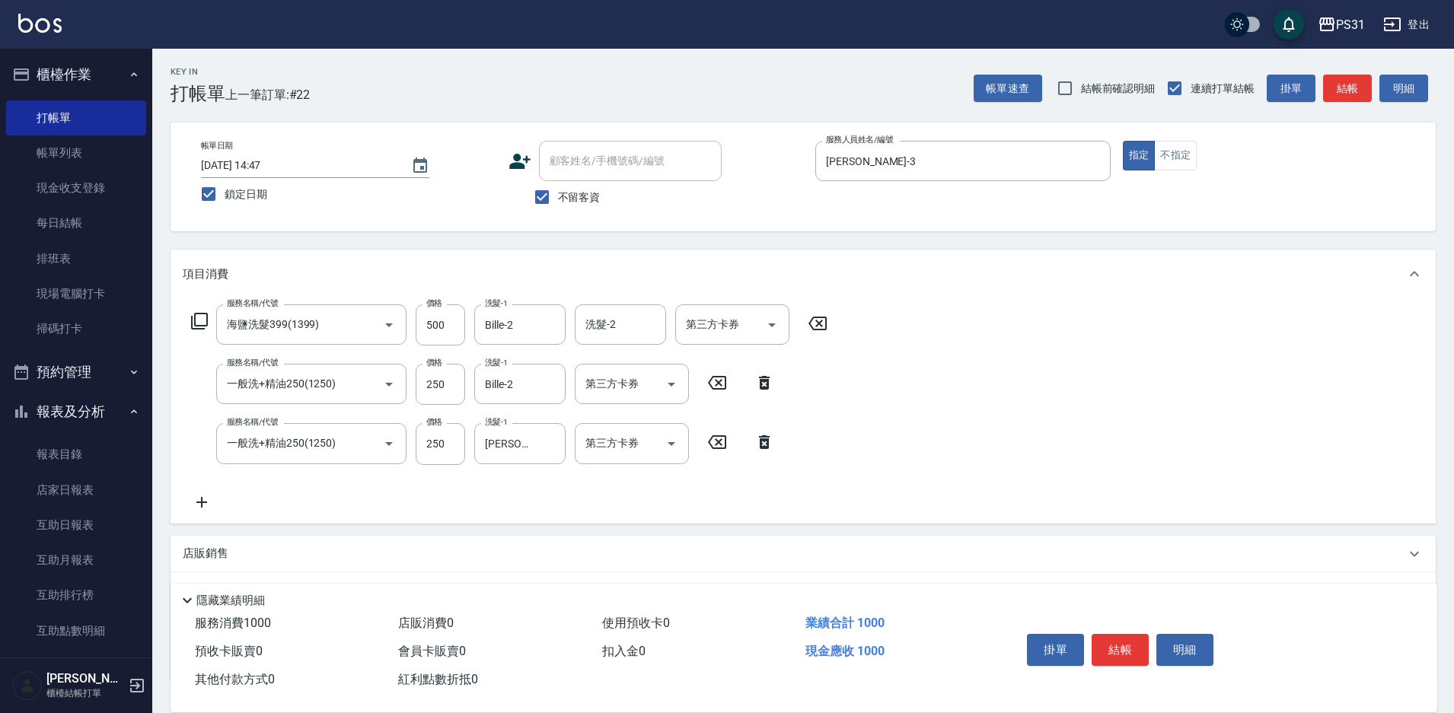
click at [1091, 438] on div "服務名稱/代號 海鹽洗髮399(1399) 服務名稱/代號 價格 500 價格 洗髮-1 Bille-2 洗髮-1 洗髮-2 洗髮-2 第三方卡券 第三方卡券…" at bounding box center [802, 410] width 1265 height 225
click at [550, 322] on icon "Clear" at bounding box center [549, 324] width 15 height 15
type input "羊羊-23"
click at [367, 378] on icon "Clear" at bounding box center [367, 384] width 15 height 15
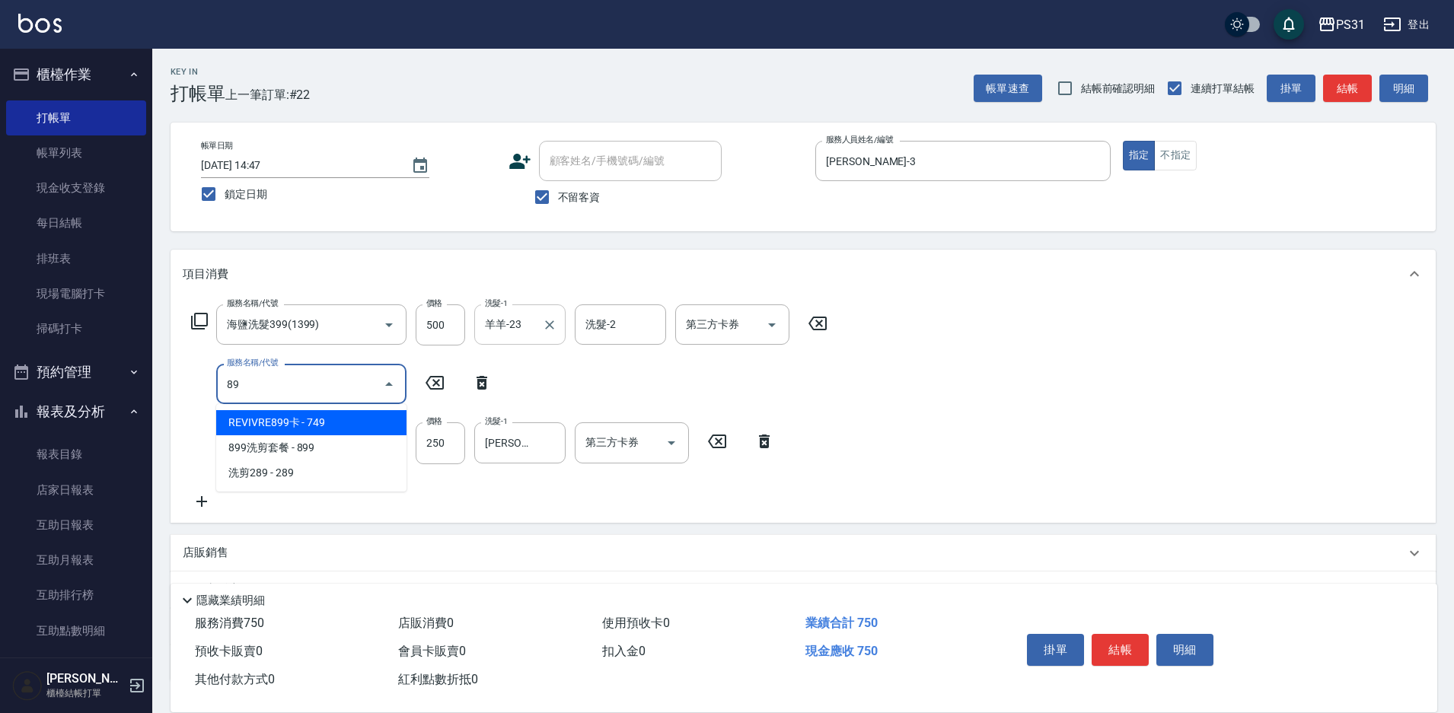
type input "8"
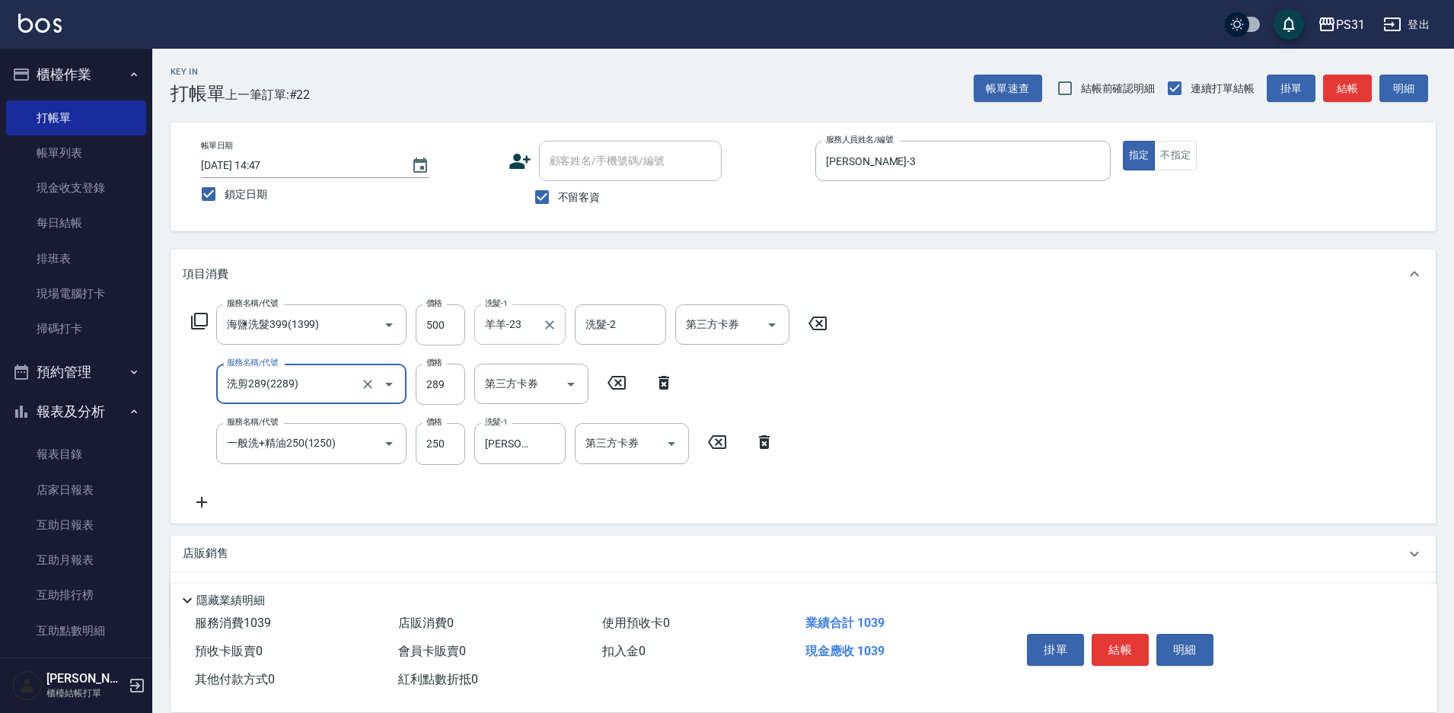
type input "洗剪289(2289)"
click at [446, 390] on input "289" at bounding box center [440, 384] width 49 height 41
click at [432, 390] on input "289" at bounding box center [440, 384] width 49 height 41
type input "250"
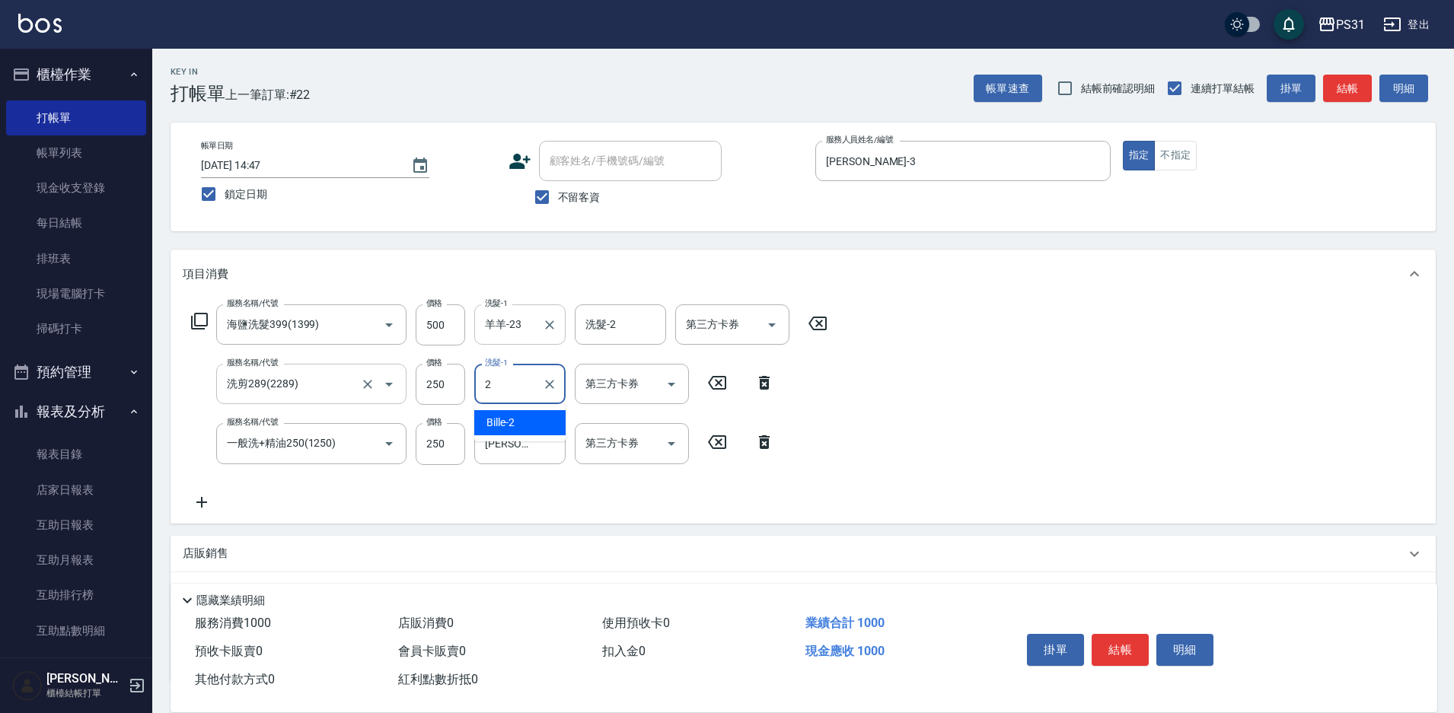
type input "Bille-2"
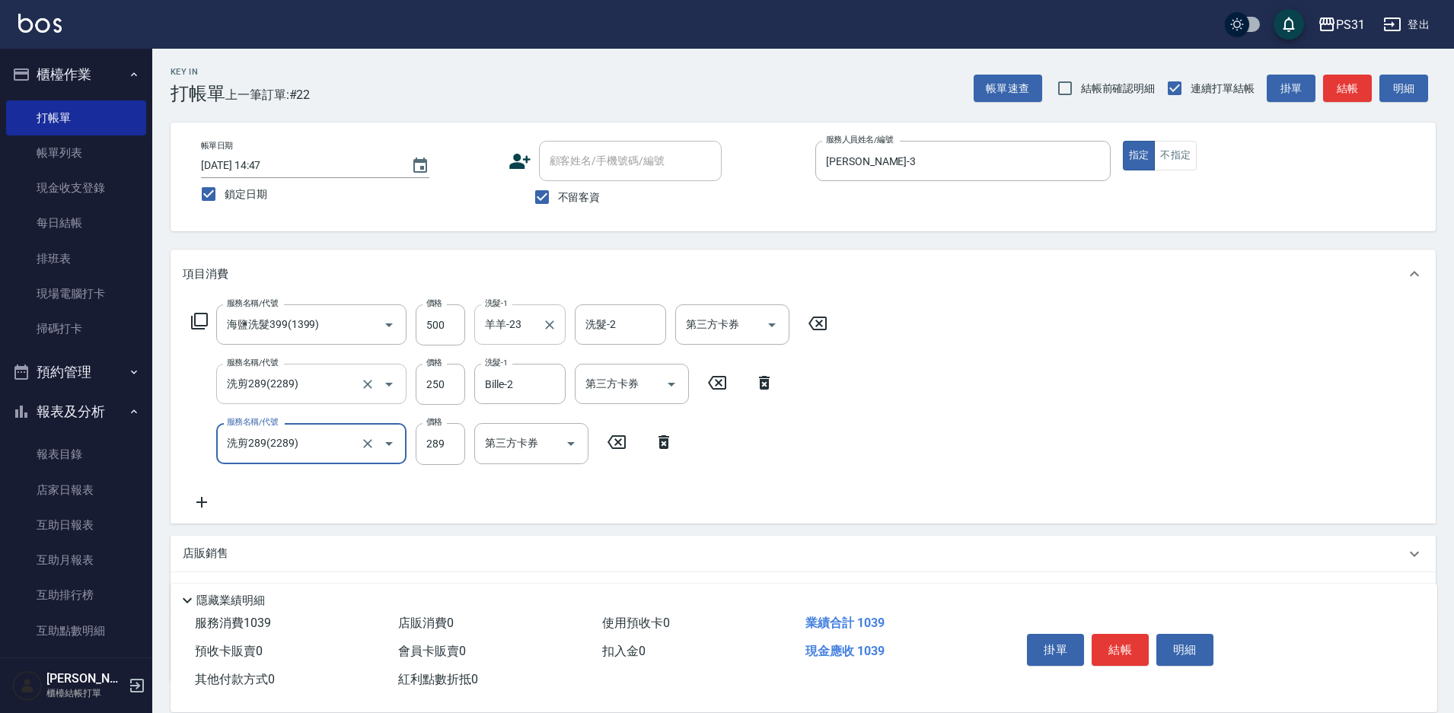
type input "洗剪289(2289)"
type input "250"
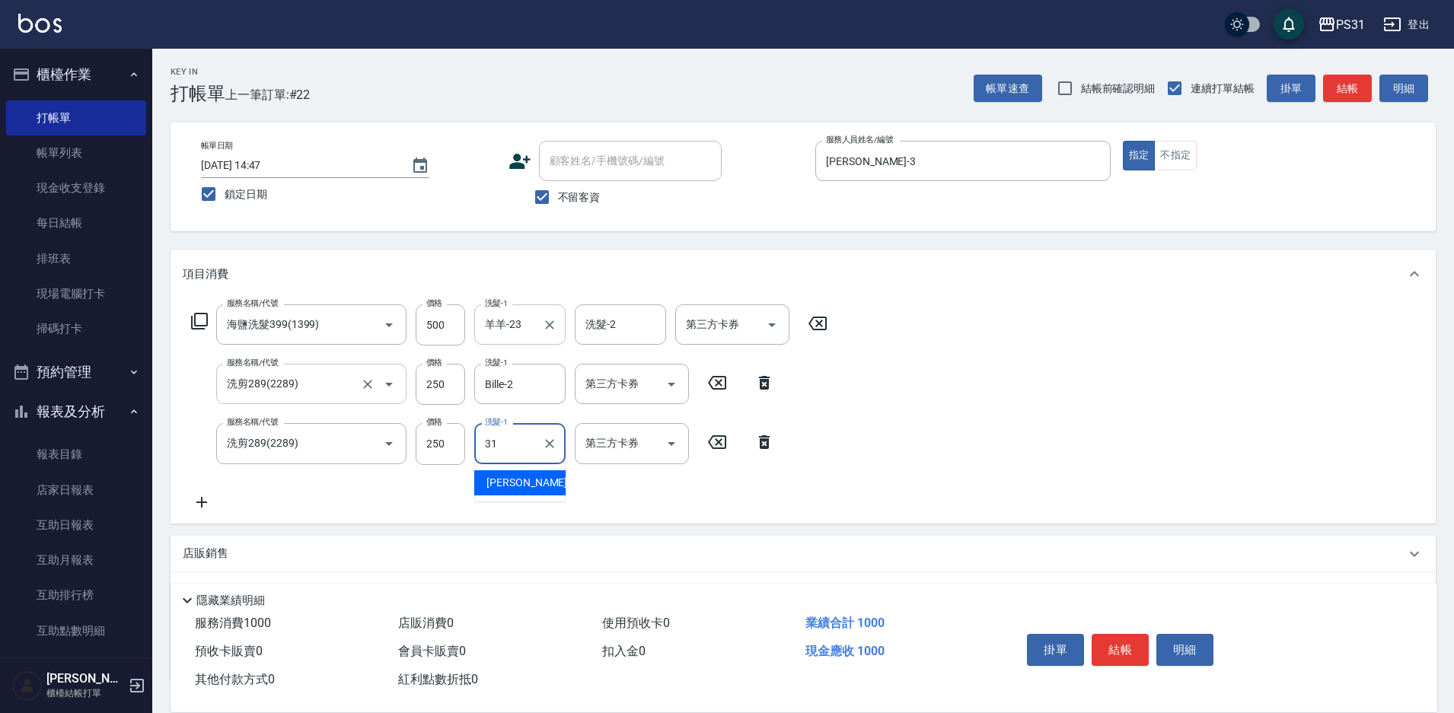
type input "[PERSON_NAME]-31"
click at [1022, 454] on div "服務名稱/代號 海鹽洗髮399(1399) 服務名稱/代號 價格 500 價格 洗髮-1 羊羊-23 洗髮-1 洗髮-2 洗髮-2 第三方卡券 第三方卡券 服…" at bounding box center [802, 410] width 1265 height 225
click at [1129, 648] on button "結帳" at bounding box center [1119, 650] width 57 height 32
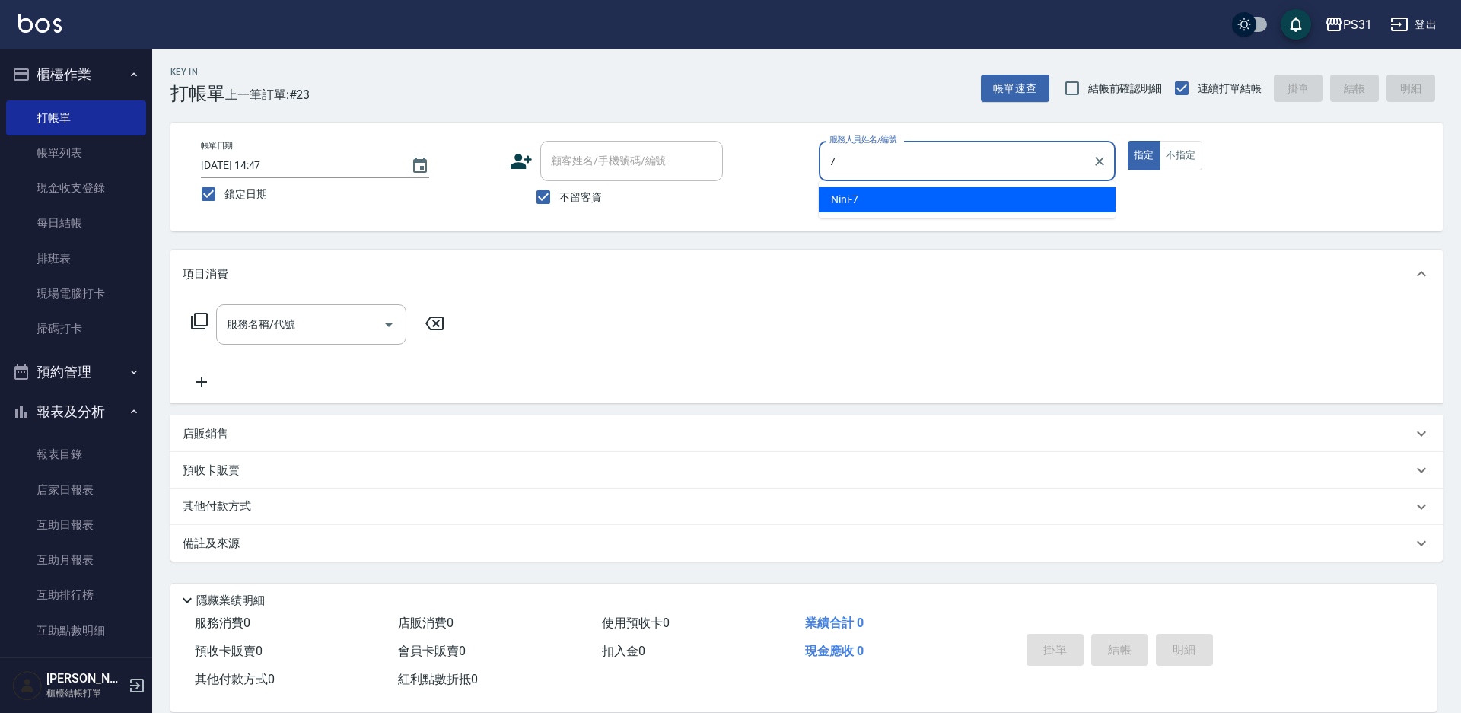
type input "Nini-7"
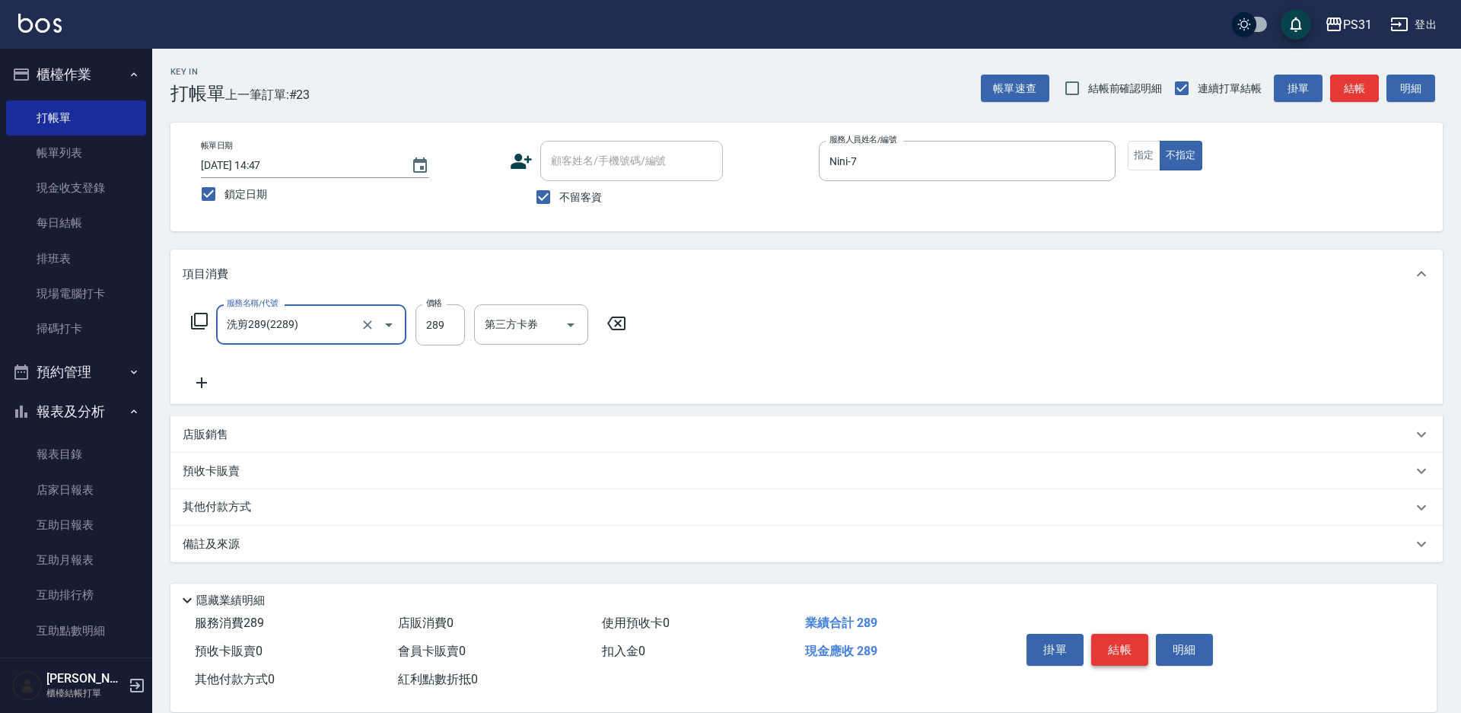
type input "洗剪289(2289)"
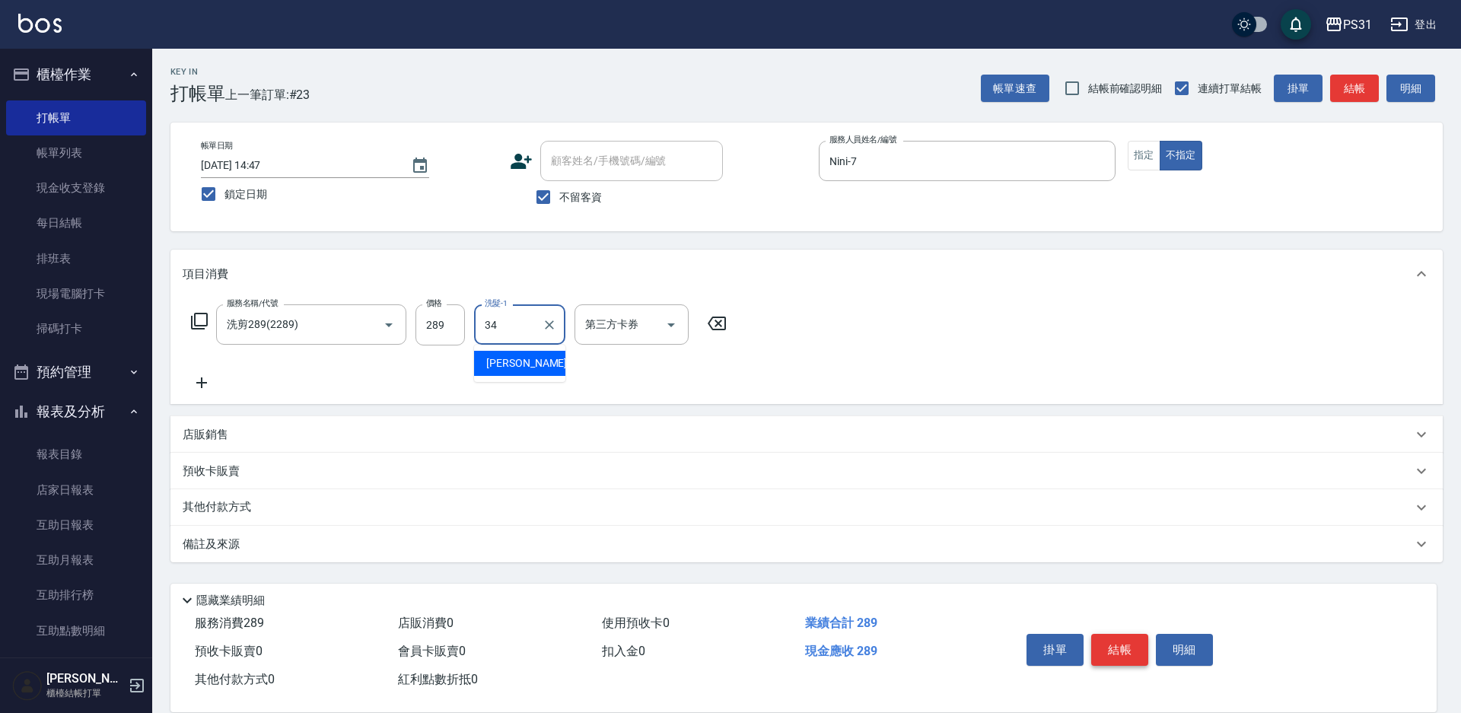
type input "鈺欣-34"
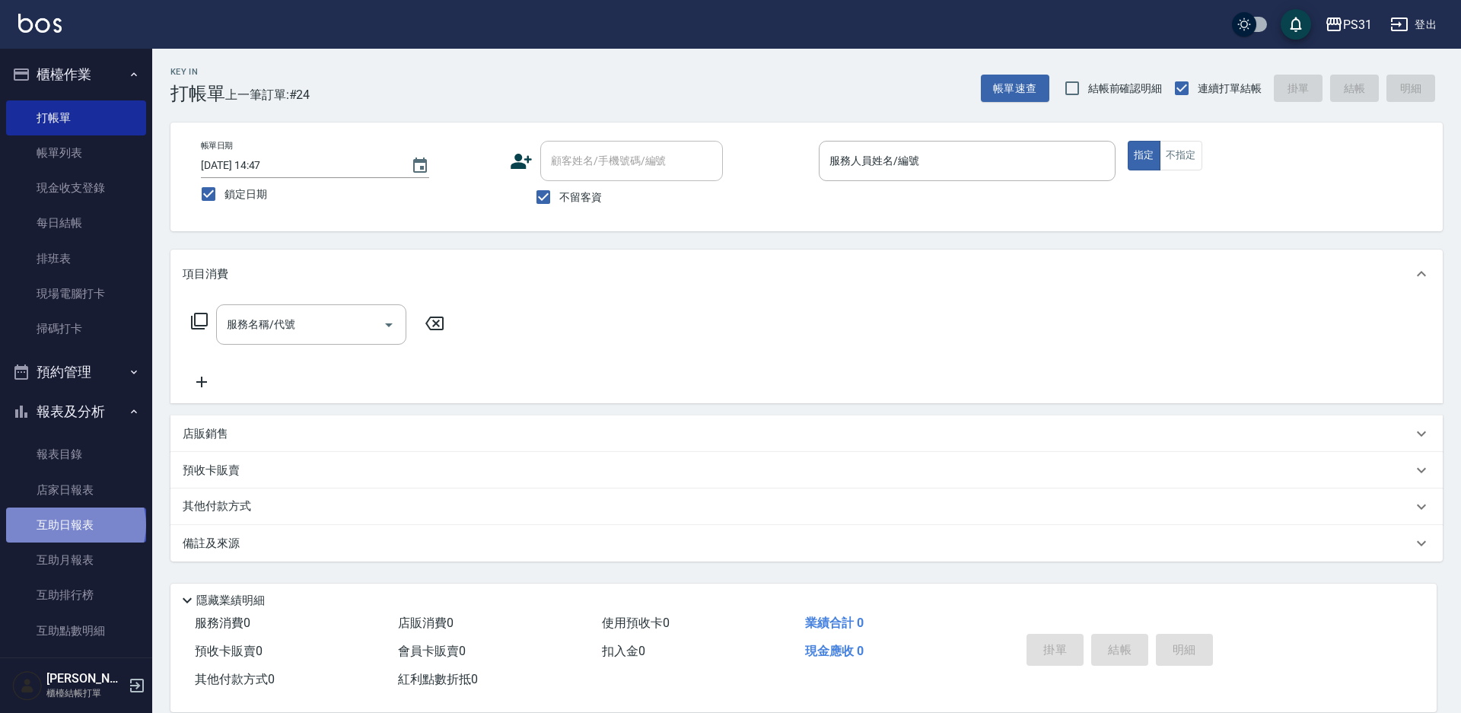
click at [75, 525] on link "互助日報表" at bounding box center [76, 525] width 140 height 35
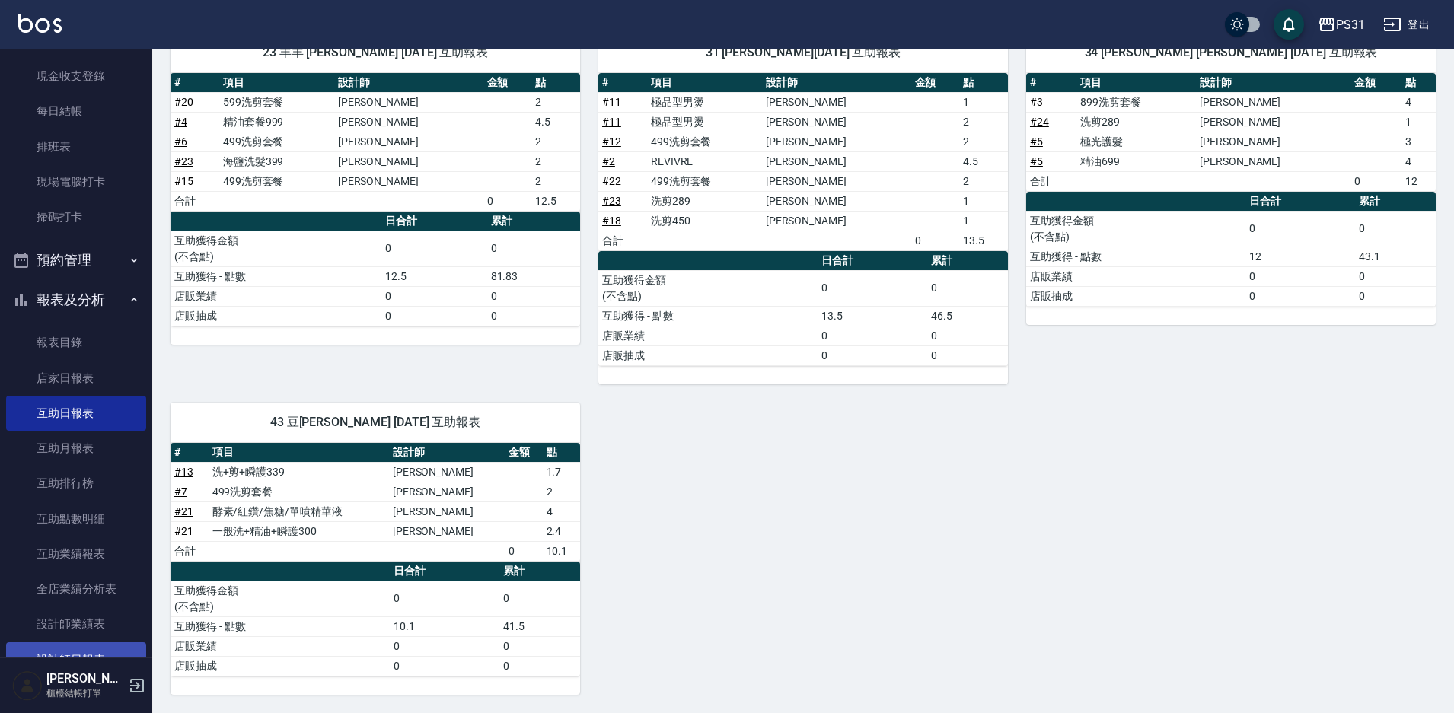
scroll to position [228, 0]
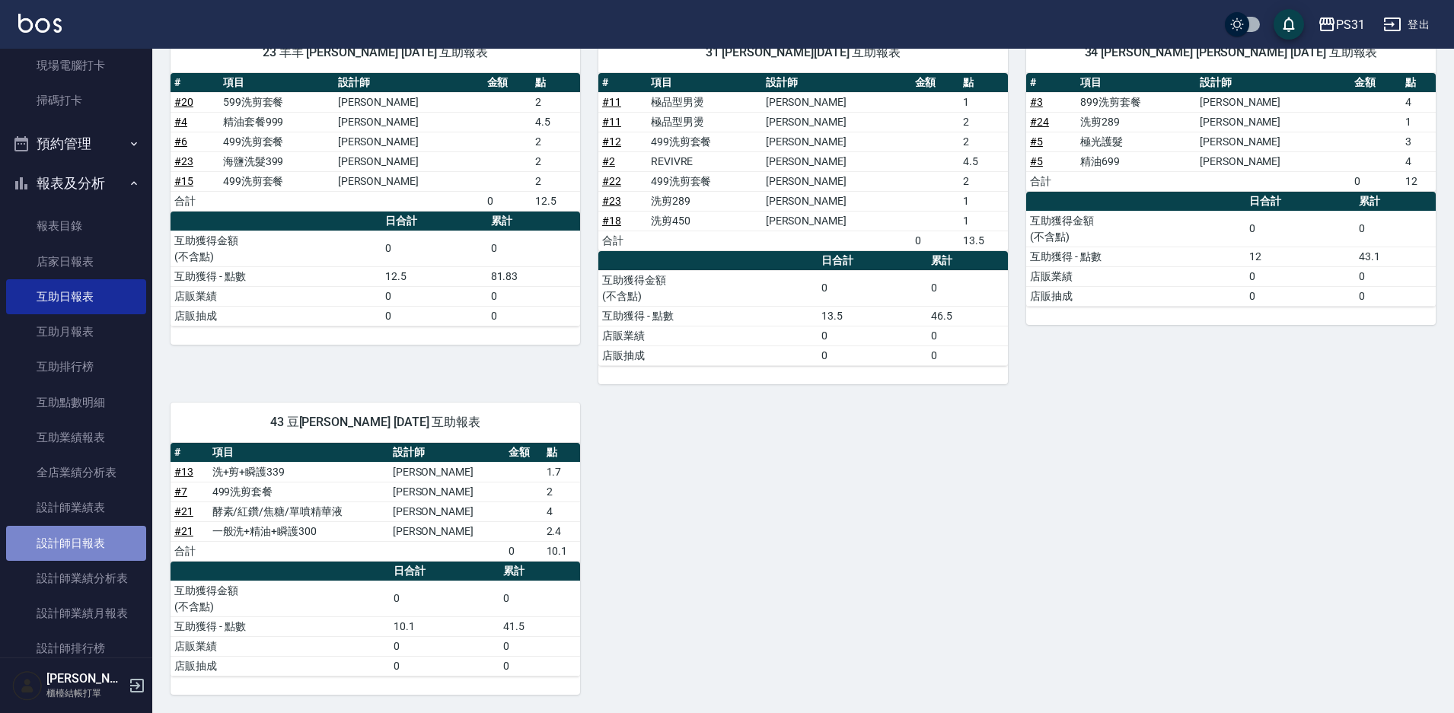
click at [96, 543] on link "設計師日報表" at bounding box center [76, 543] width 140 height 35
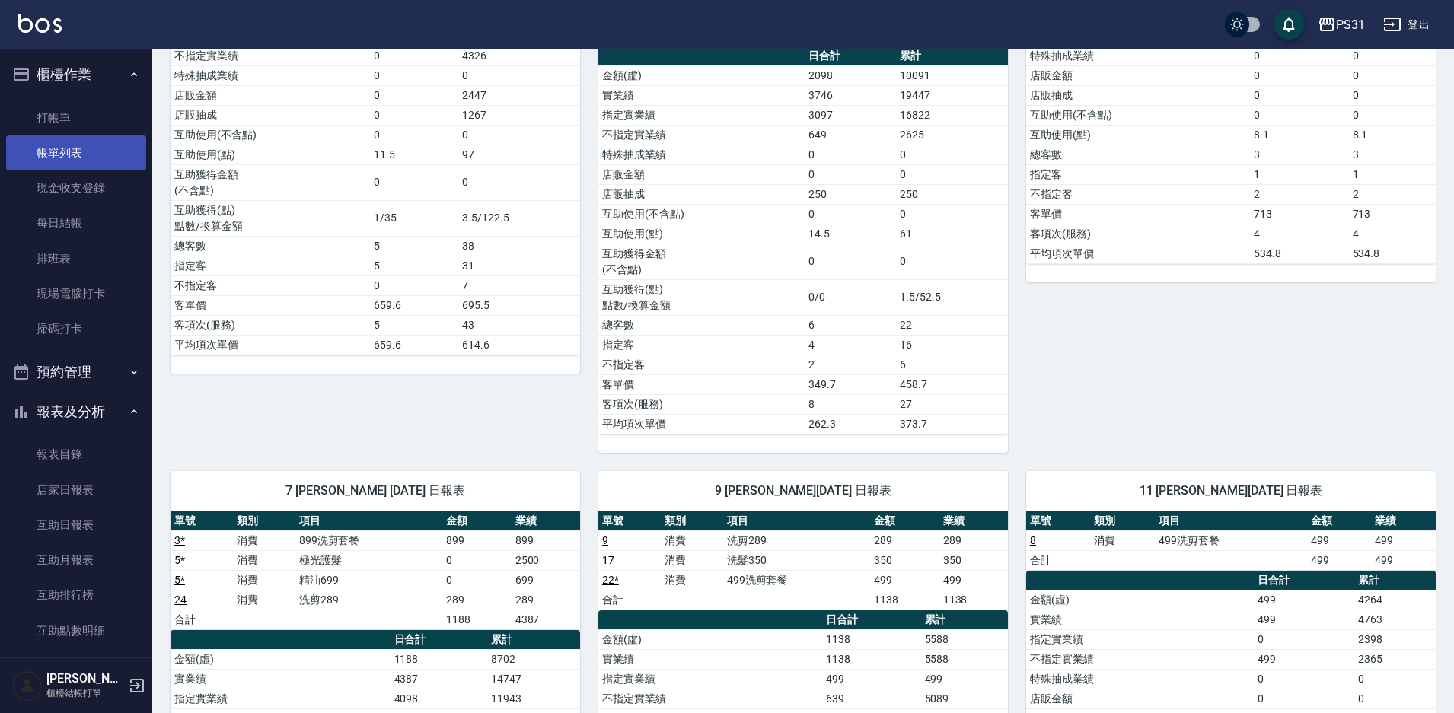
click at [66, 145] on link "帳單列表" at bounding box center [76, 152] width 140 height 35
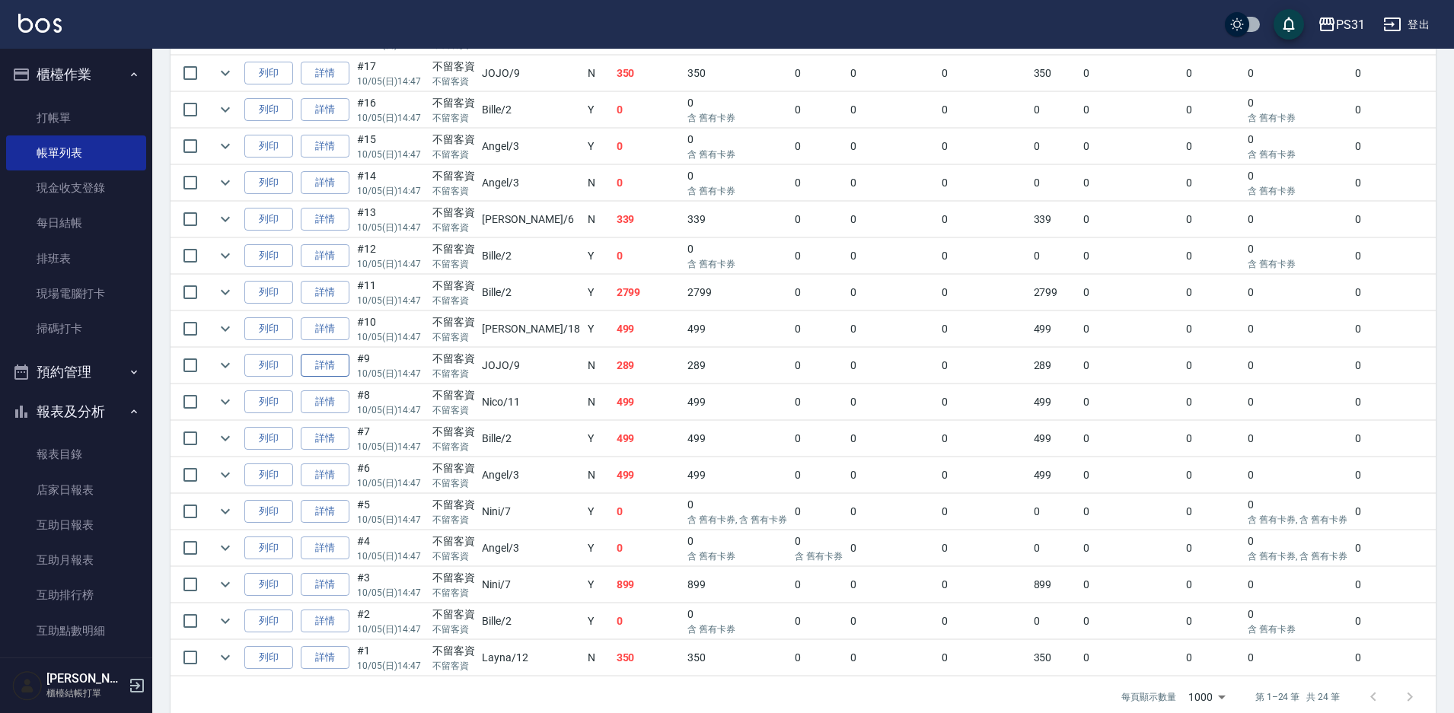
scroll to position [685, 0]
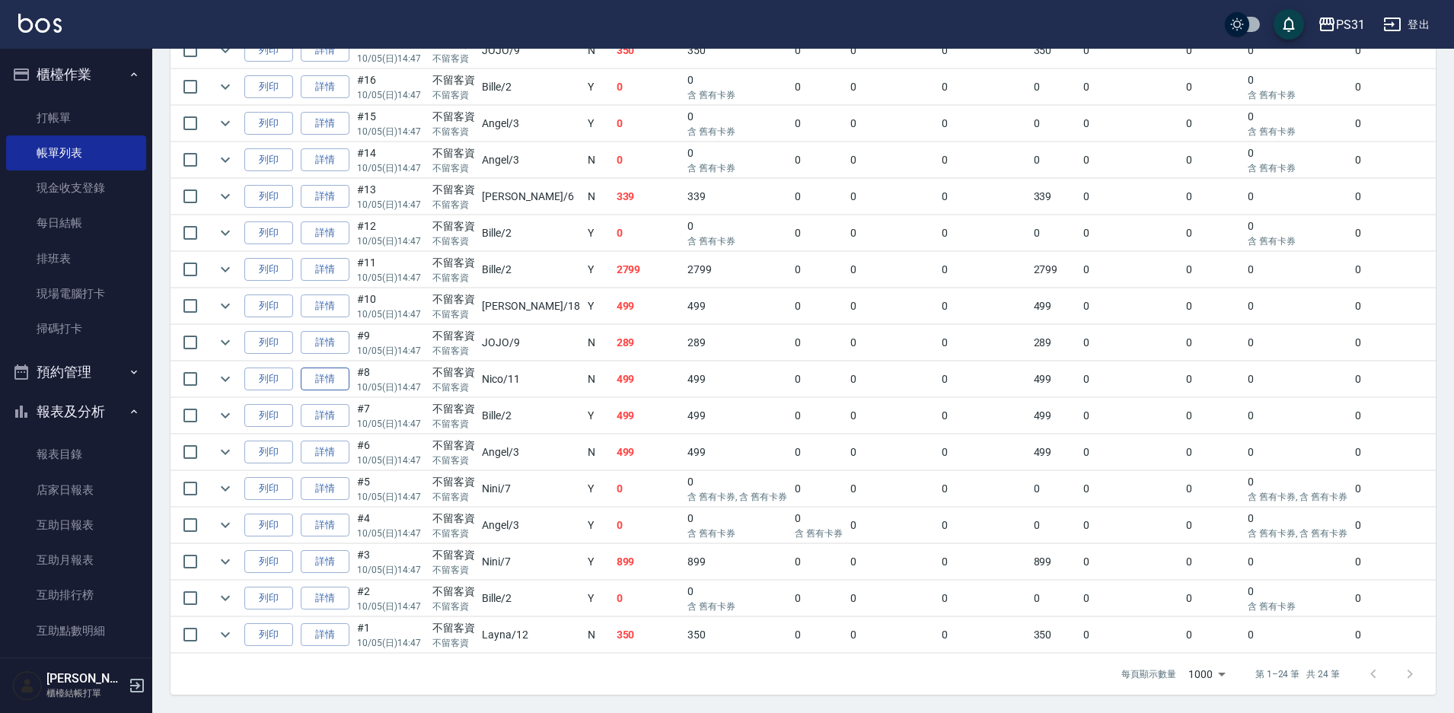
click at [320, 376] on link "詳情" at bounding box center [325, 380] width 49 height 24
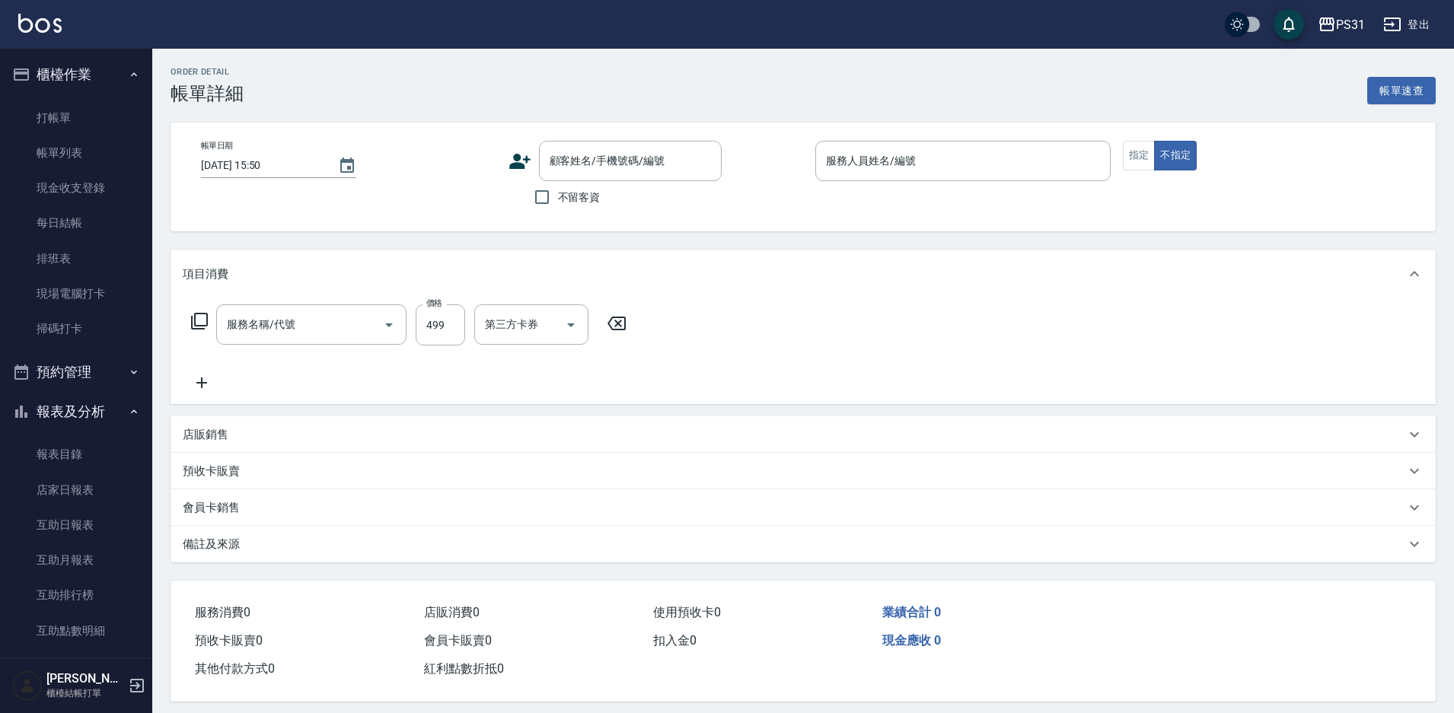
type input "[DATE] 14:47"
checkbox input "true"
type input "Nico-11"
type input "499洗剪套餐(2499)"
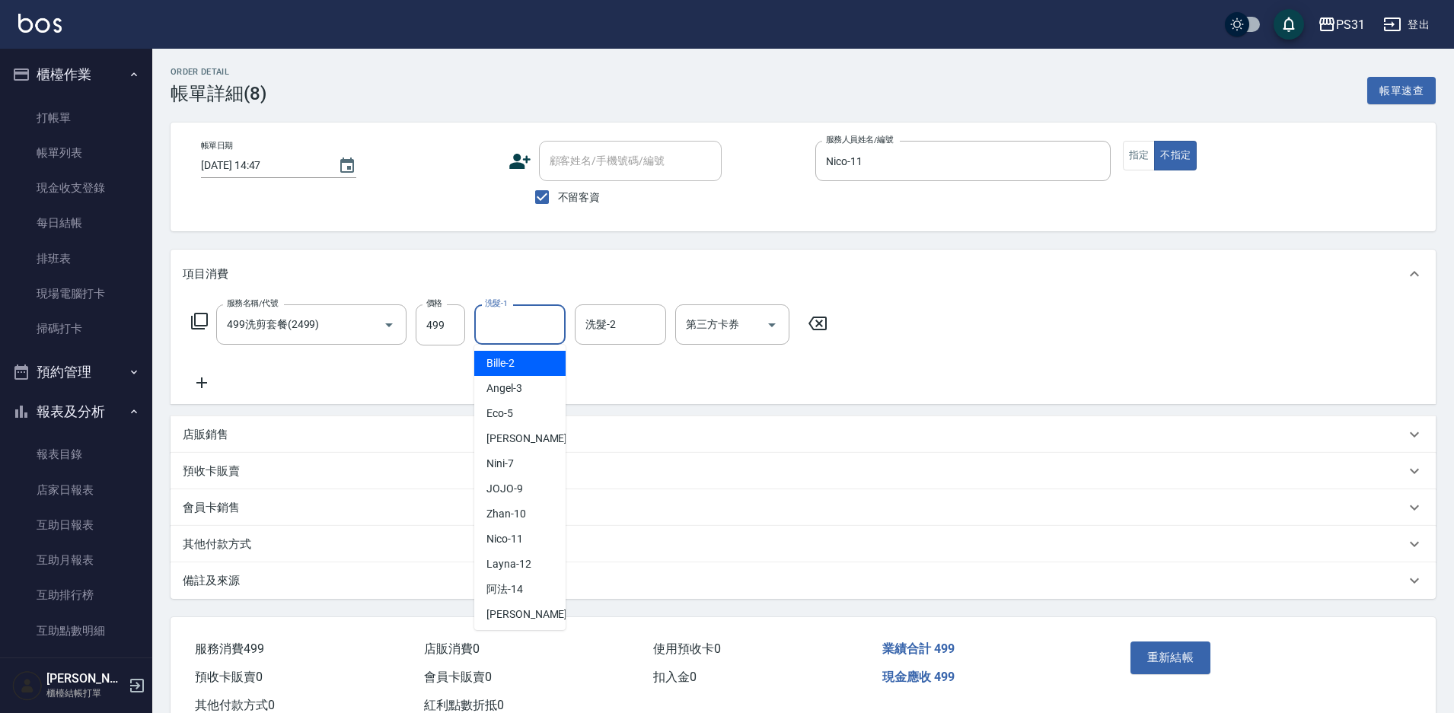
click at [507, 325] on input "洗髮-1" at bounding box center [520, 324] width 78 height 27
type input "豆豆-43"
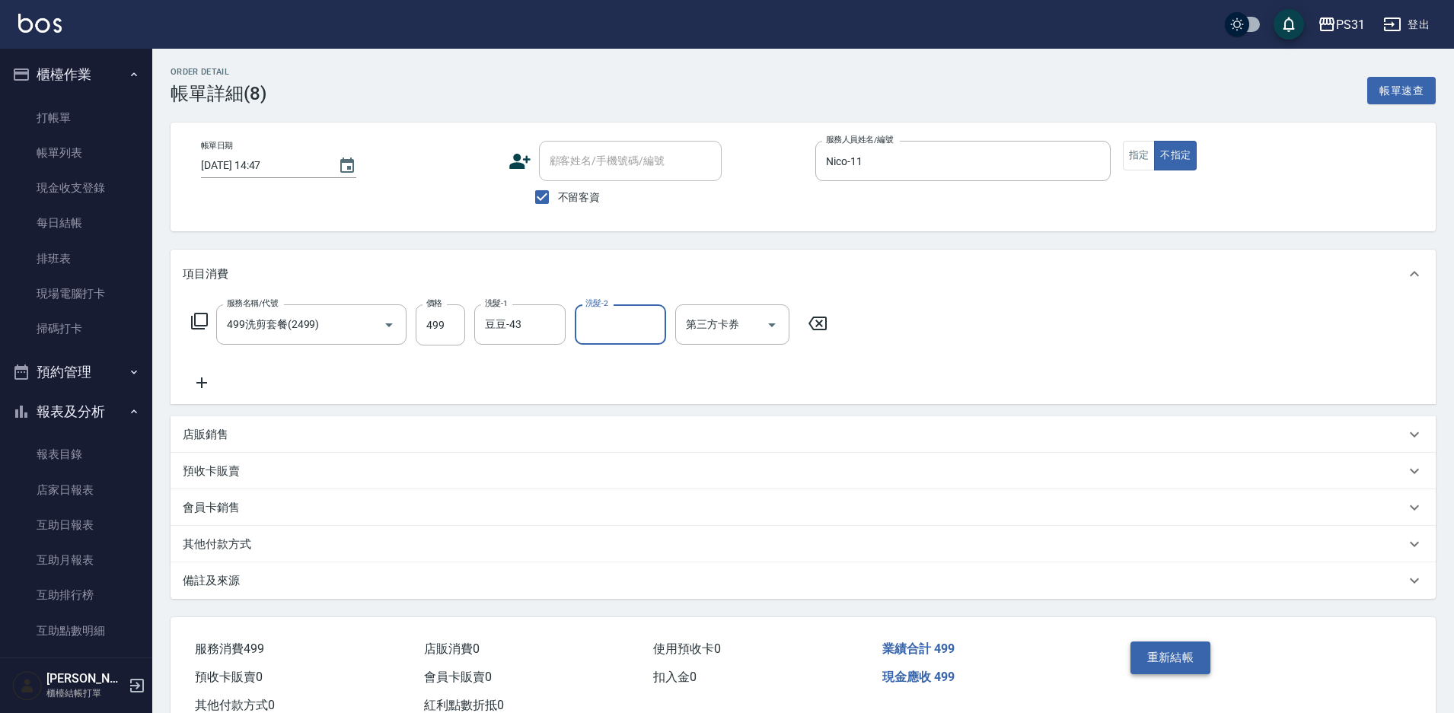
click at [1175, 646] on button "重新結帳" at bounding box center [1170, 658] width 81 height 32
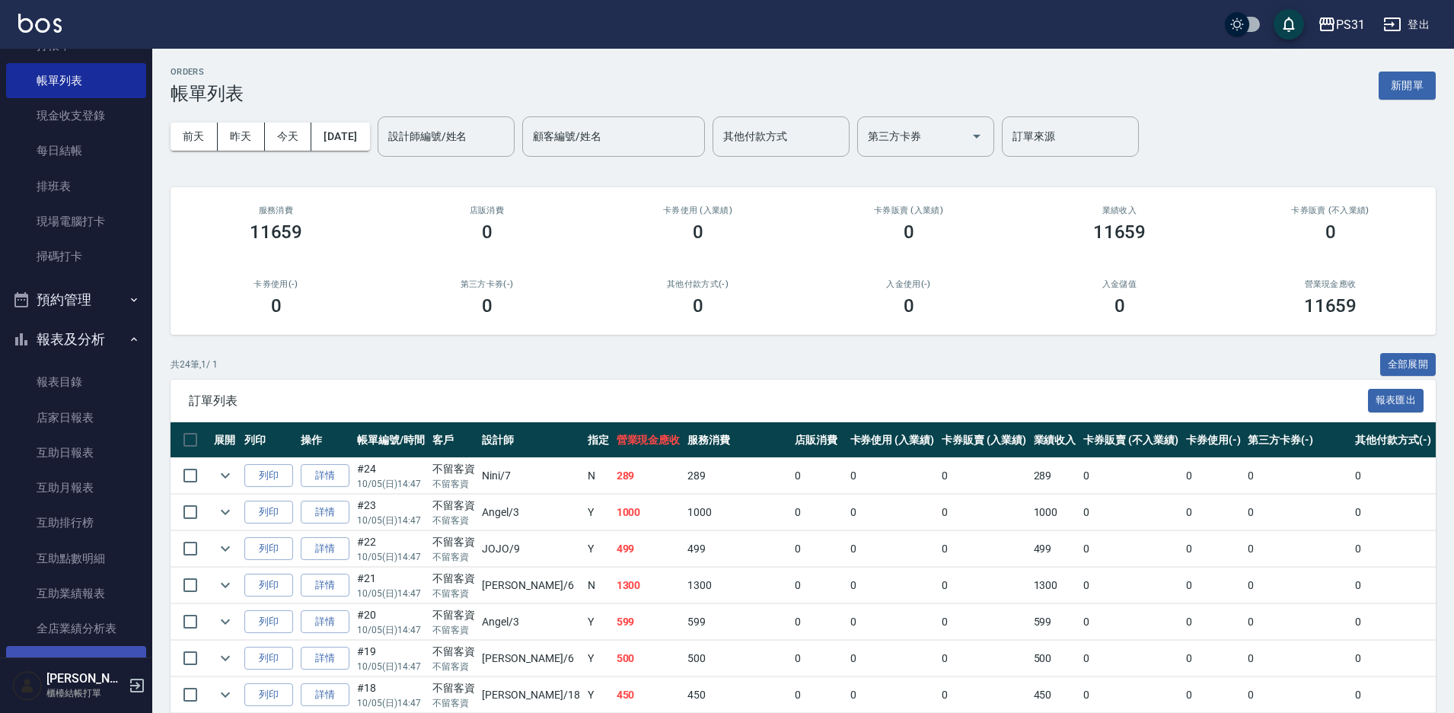
scroll to position [152, 0]
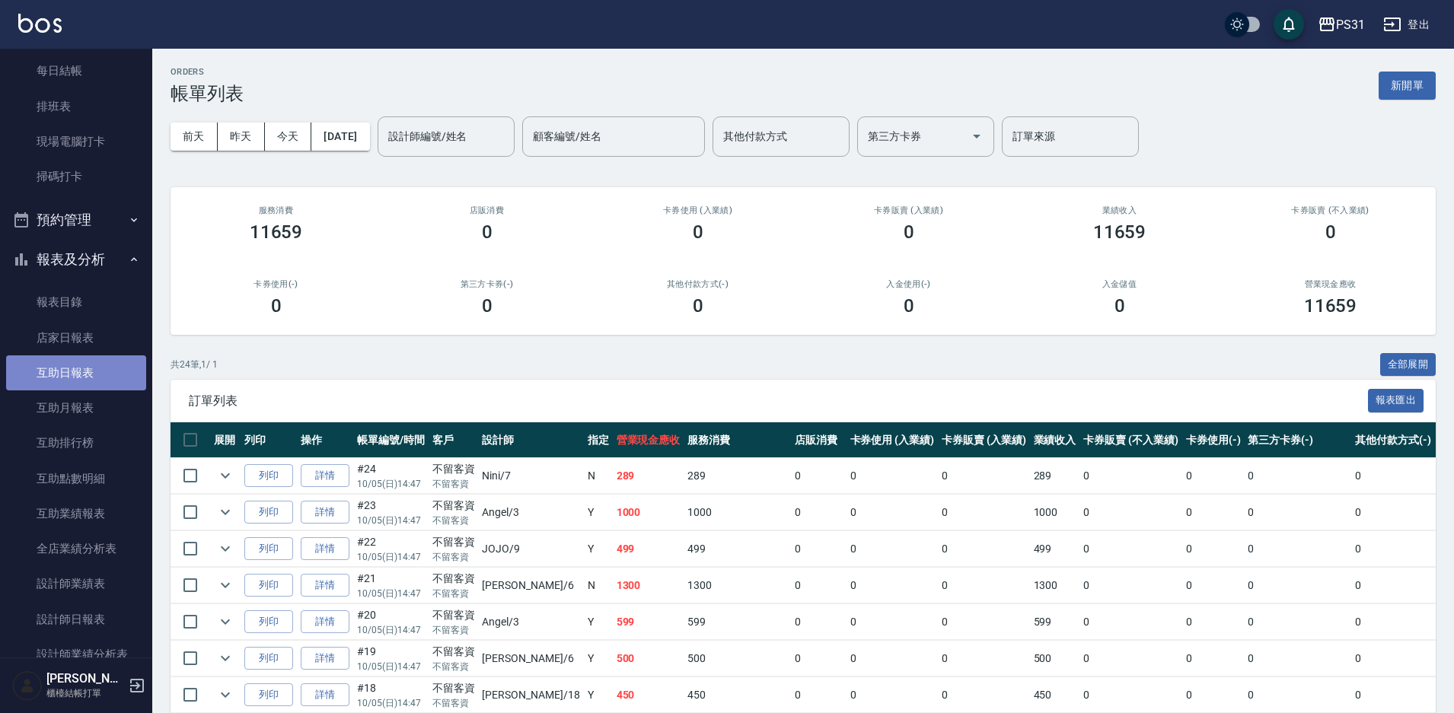
click at [106, 365] on link "互助日報表" at bounding box center [76, 372] width 140 height 35
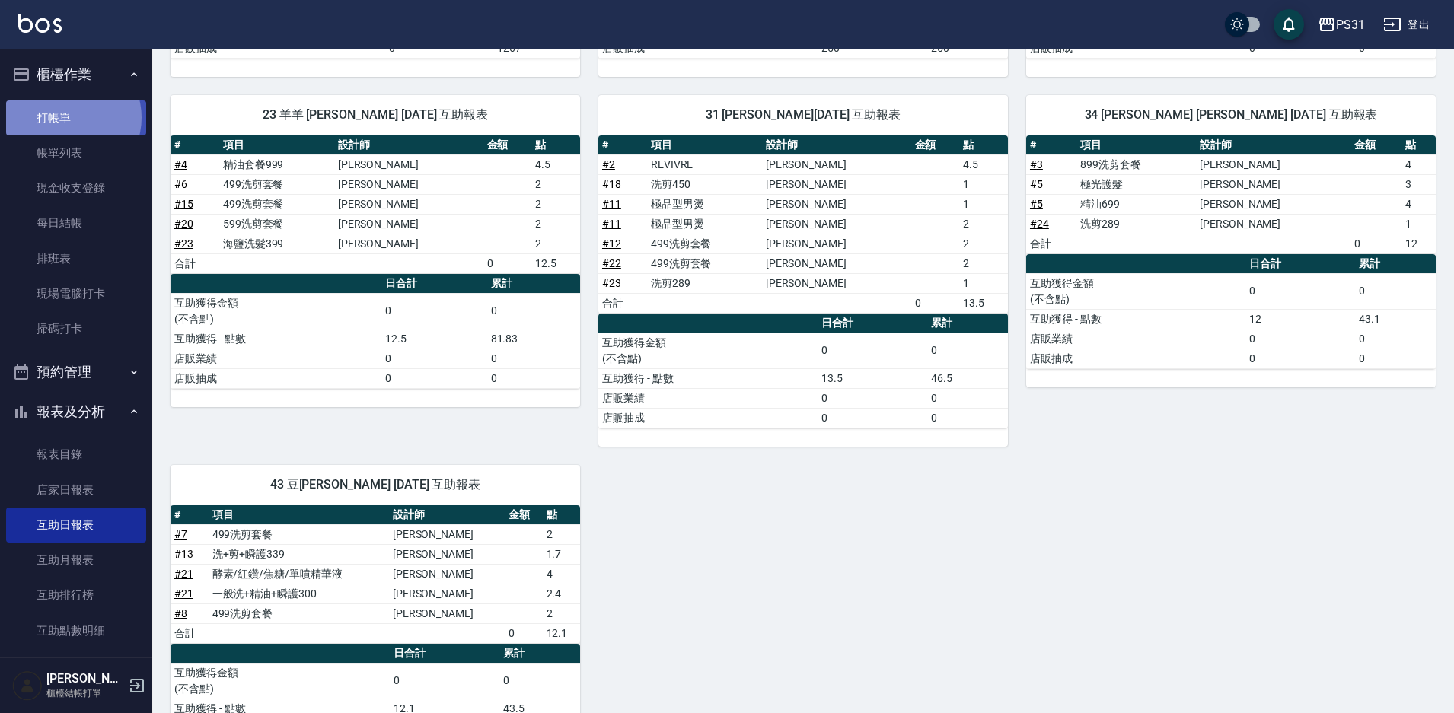
click at [71, 117] on link "打帳單" at bounding box center [76, 117] width 140 height 35
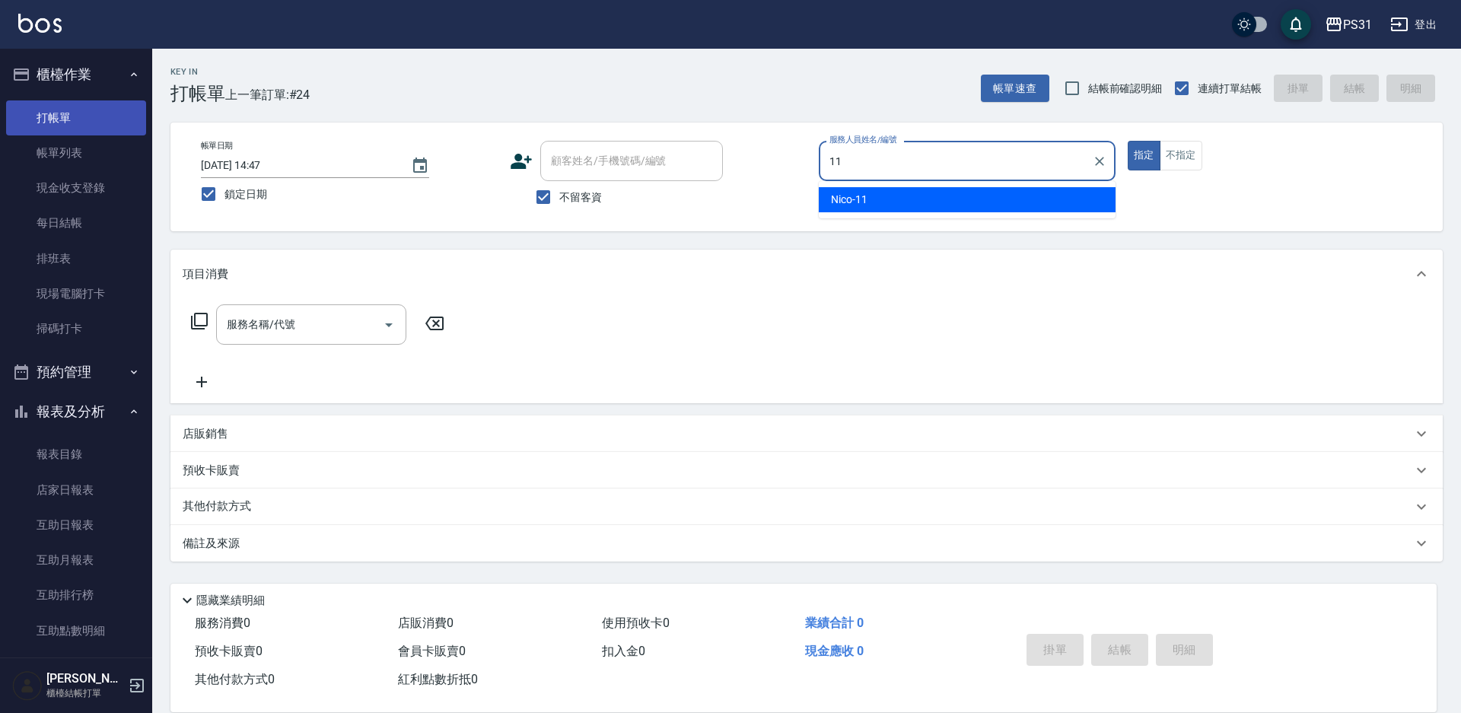
type input "Nico-11"
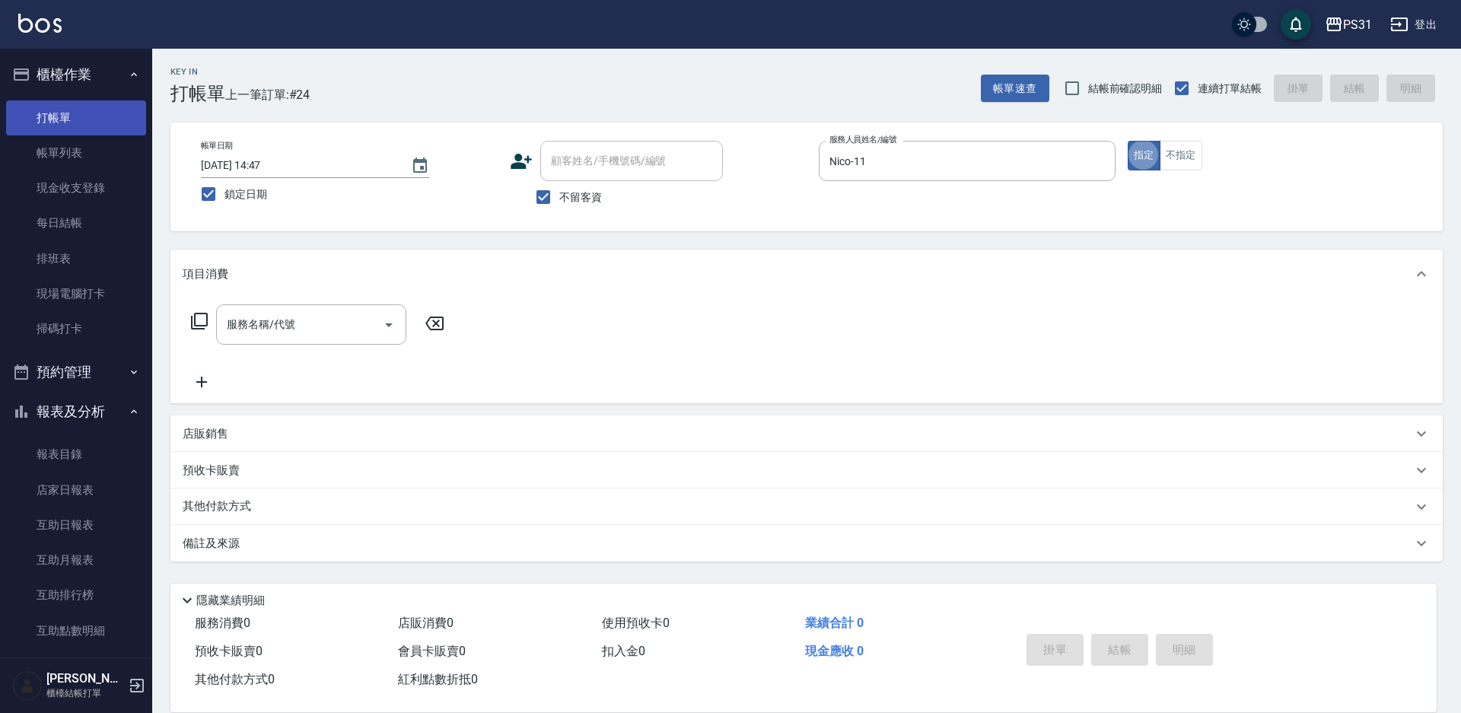
type button "true"
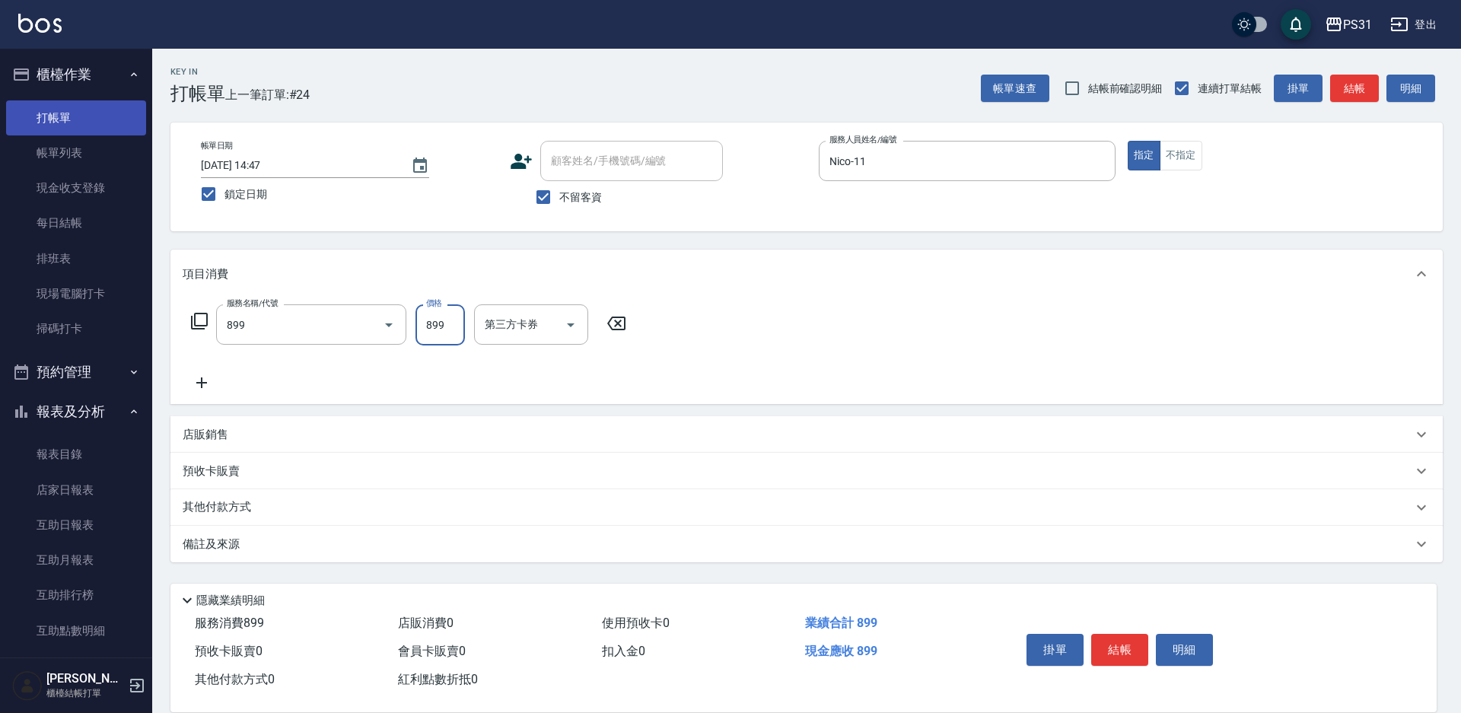
type input "899洗剪套餐(899)"
type input "豆豆-43"
click at [260, 438] on div "店販銷售" at bounding box center [798, 435] width 1230 height 16
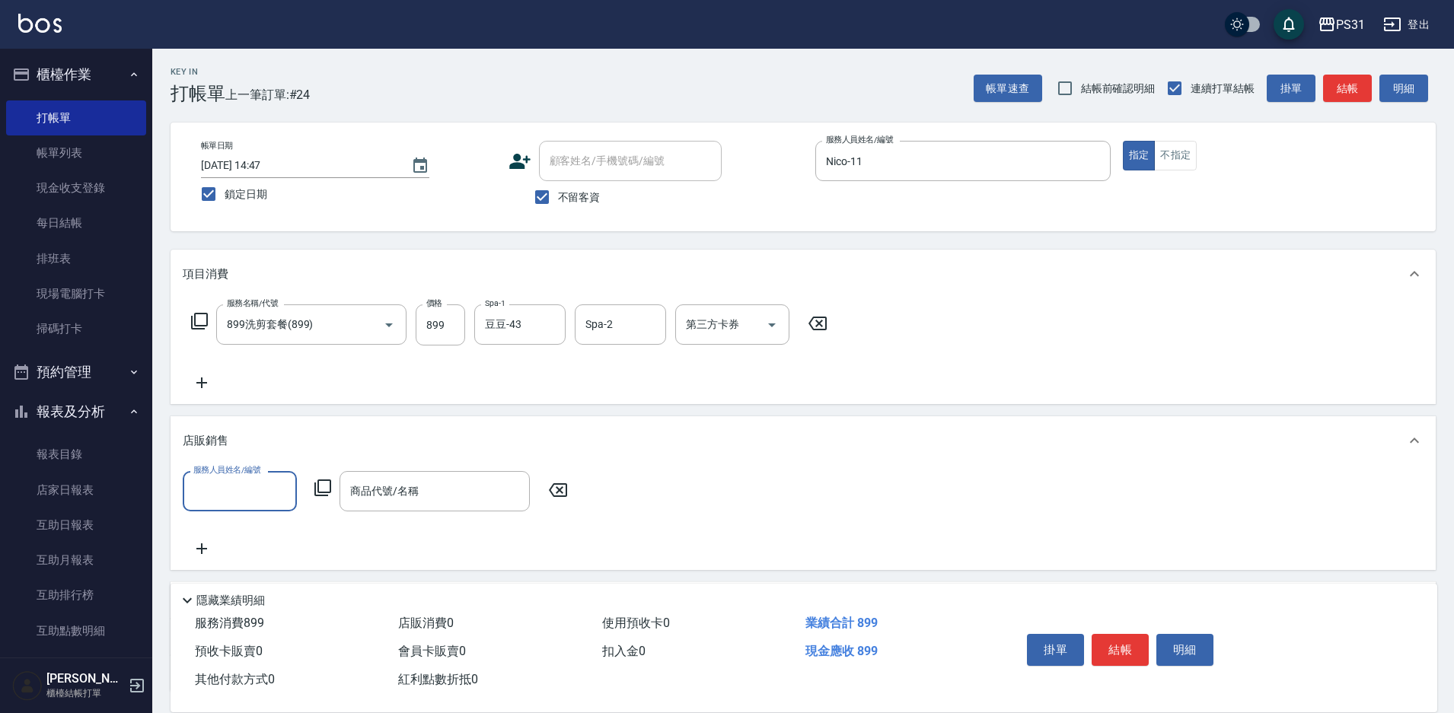
scroll to position [1, 0]
type input "Nico-11"
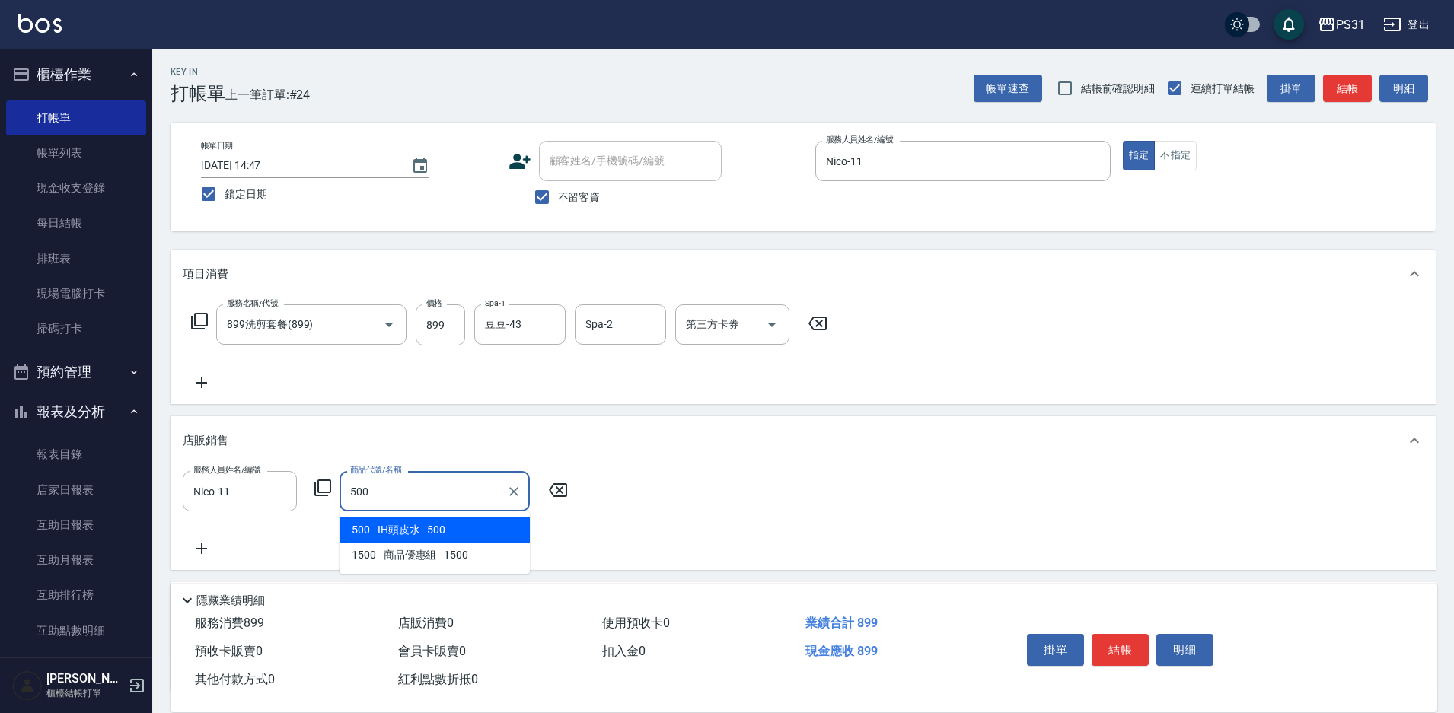
type input "IH頭皮水"
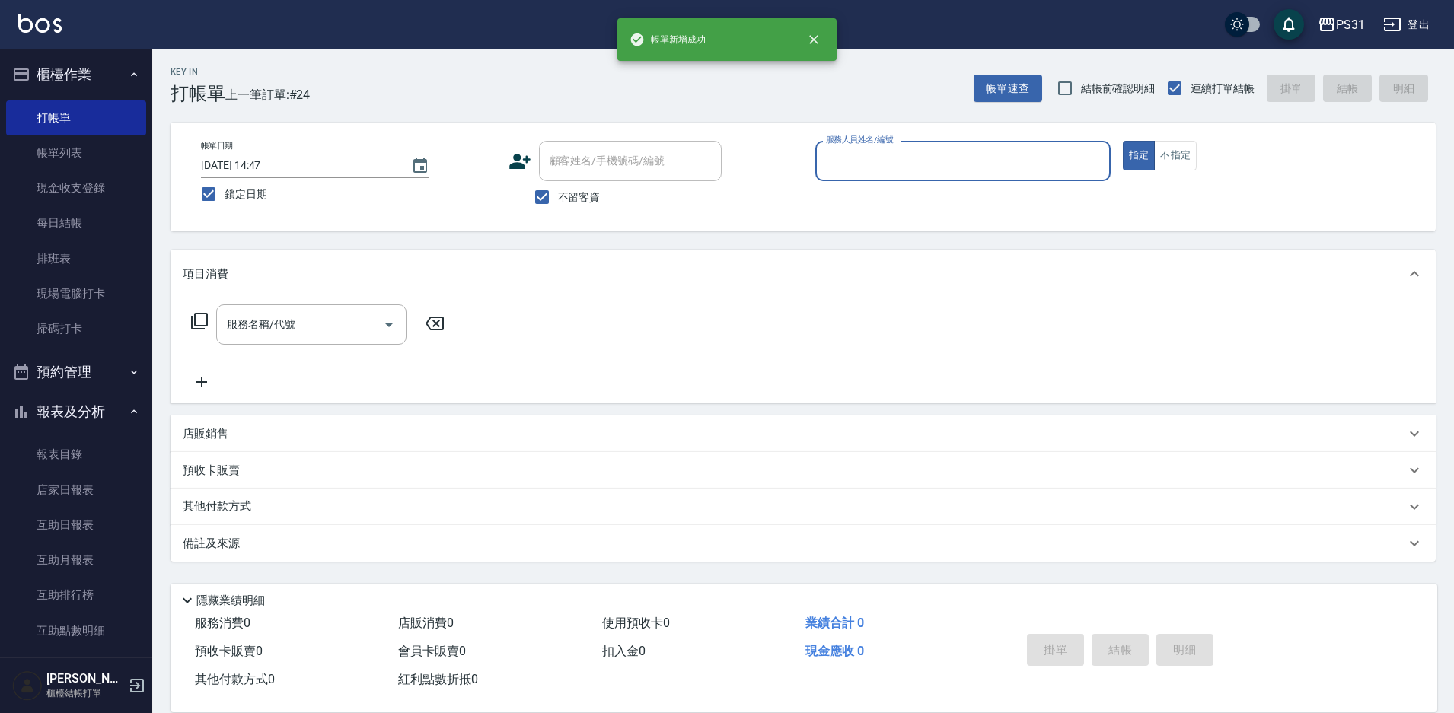
scroll to position [0, 0]
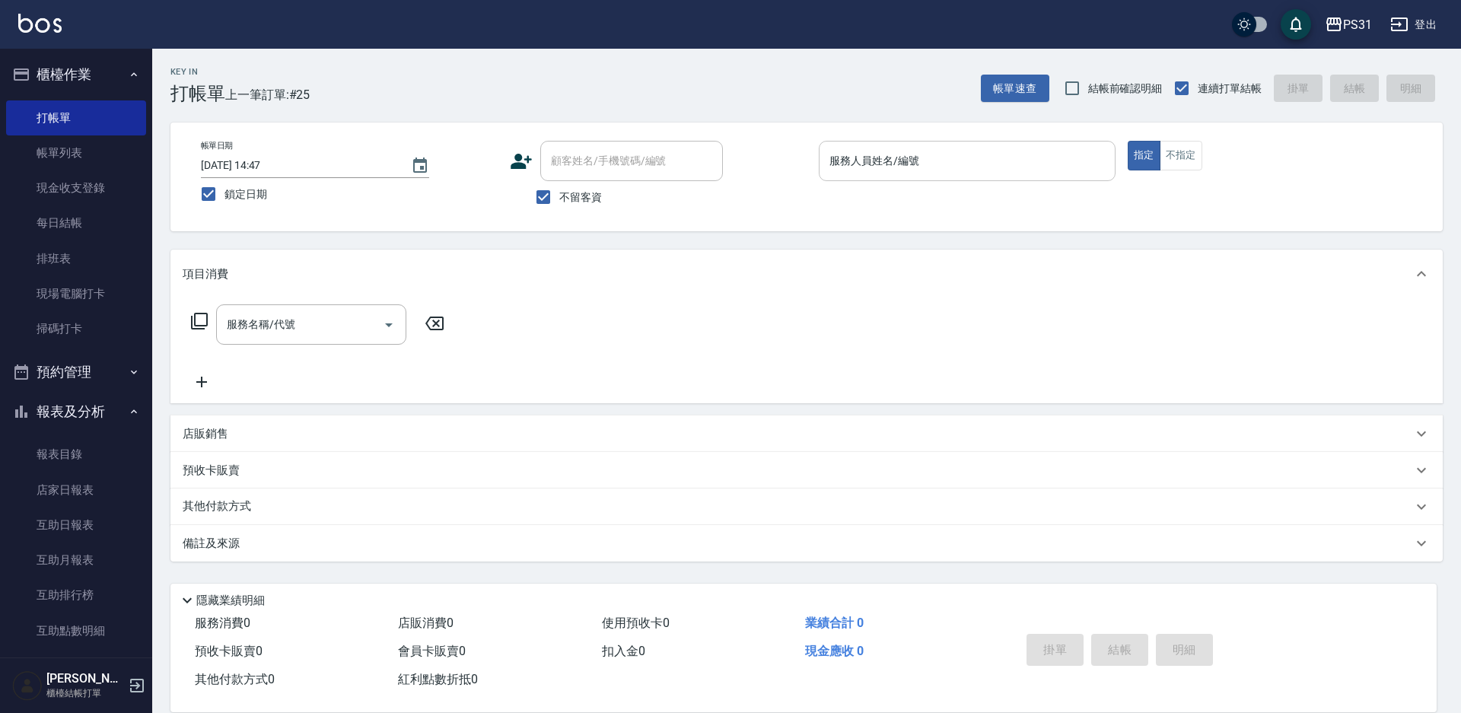
click at [1018, 155] on input "服務人員姓名/編號" at bounding box center [967, 161] width 283 height 27
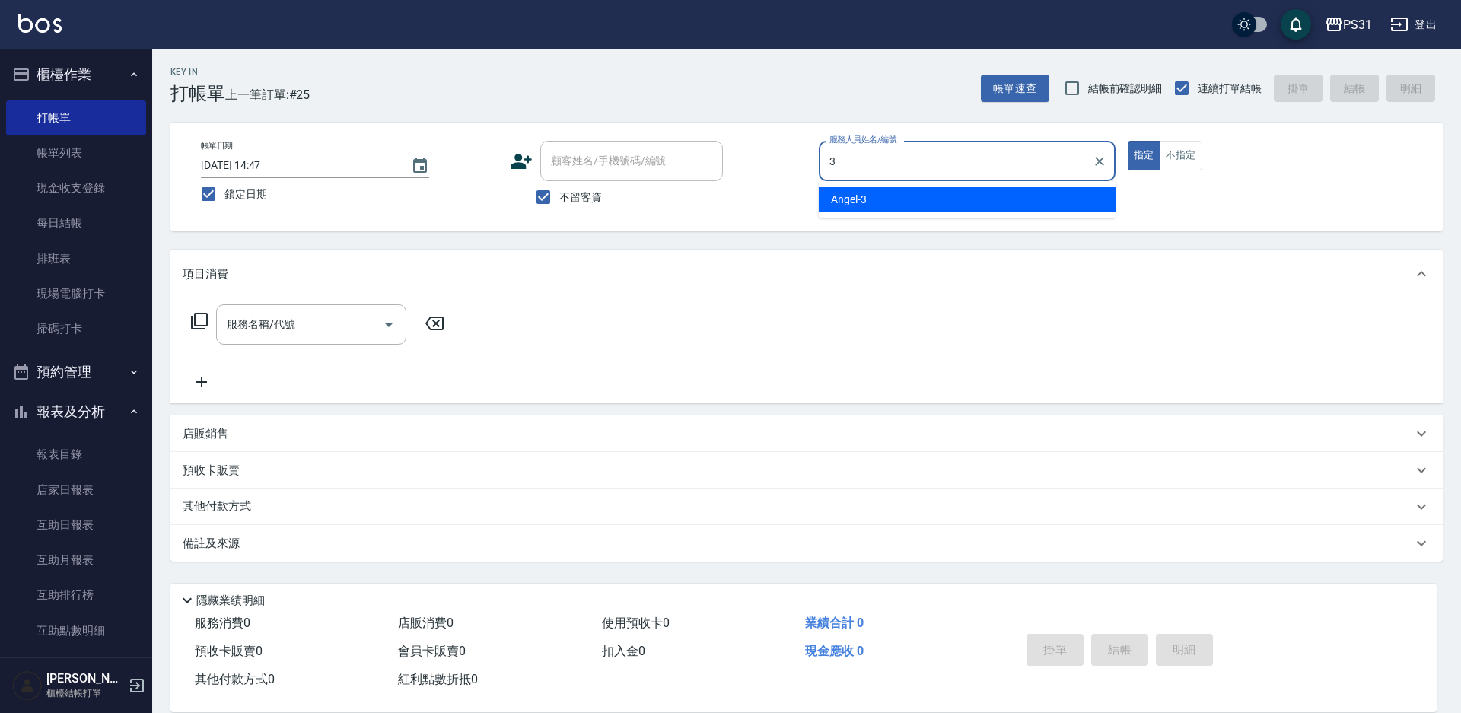
type input "Angel-3"
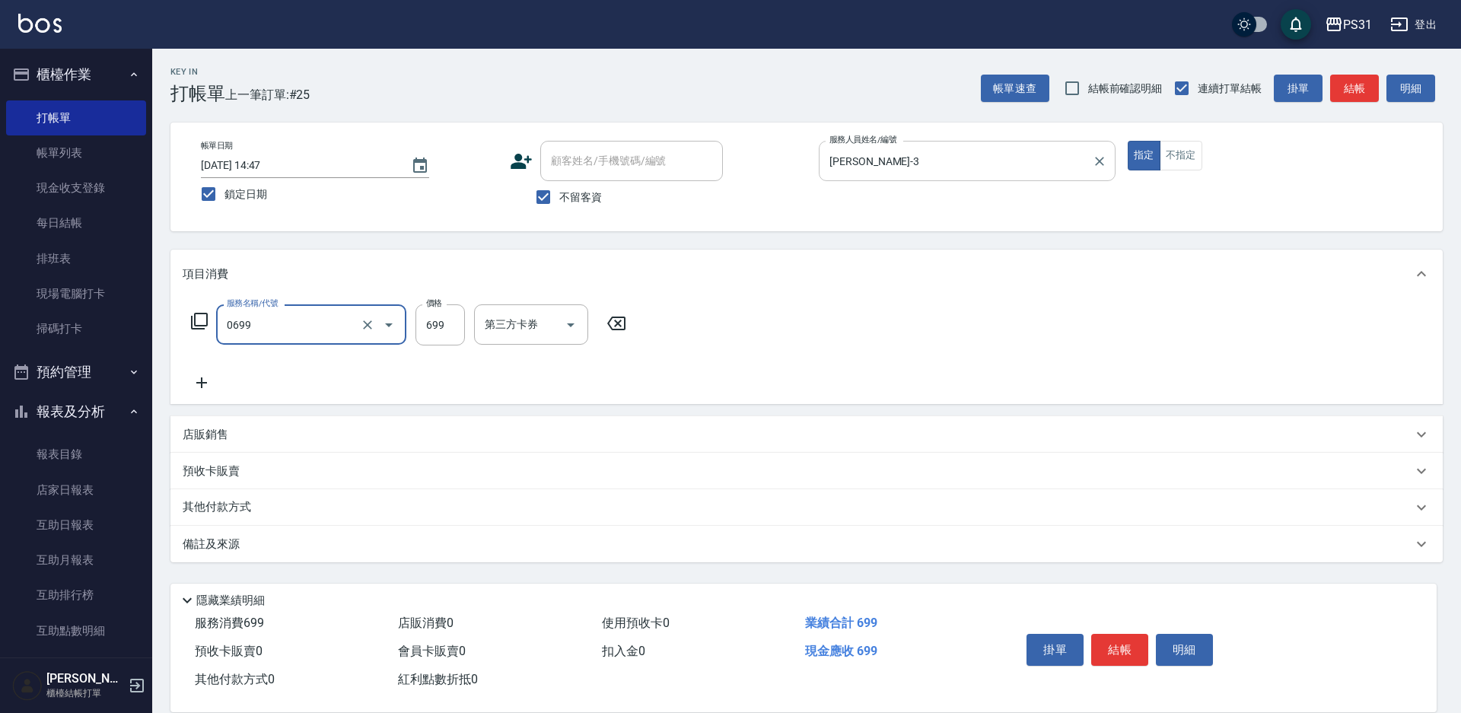
type input "精油699(0699)"
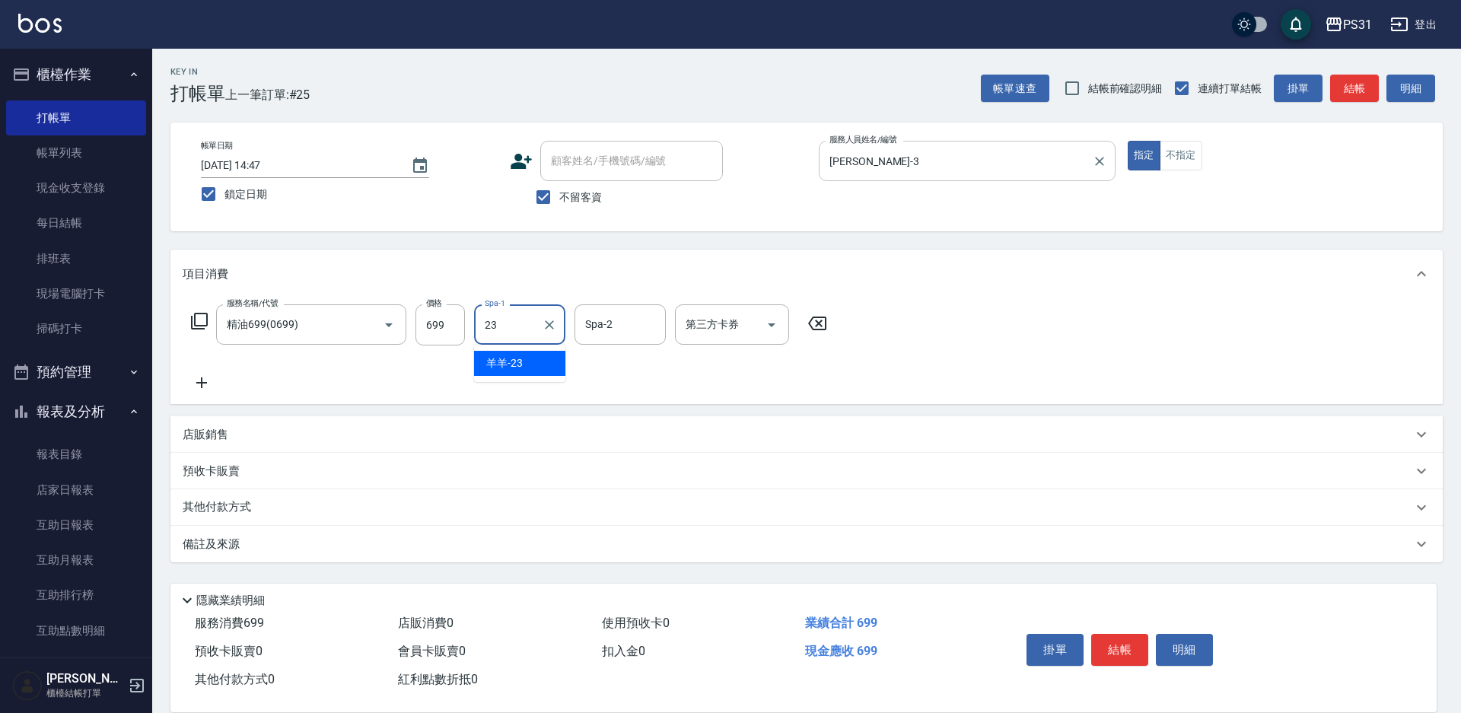
type input "羊羊-23"
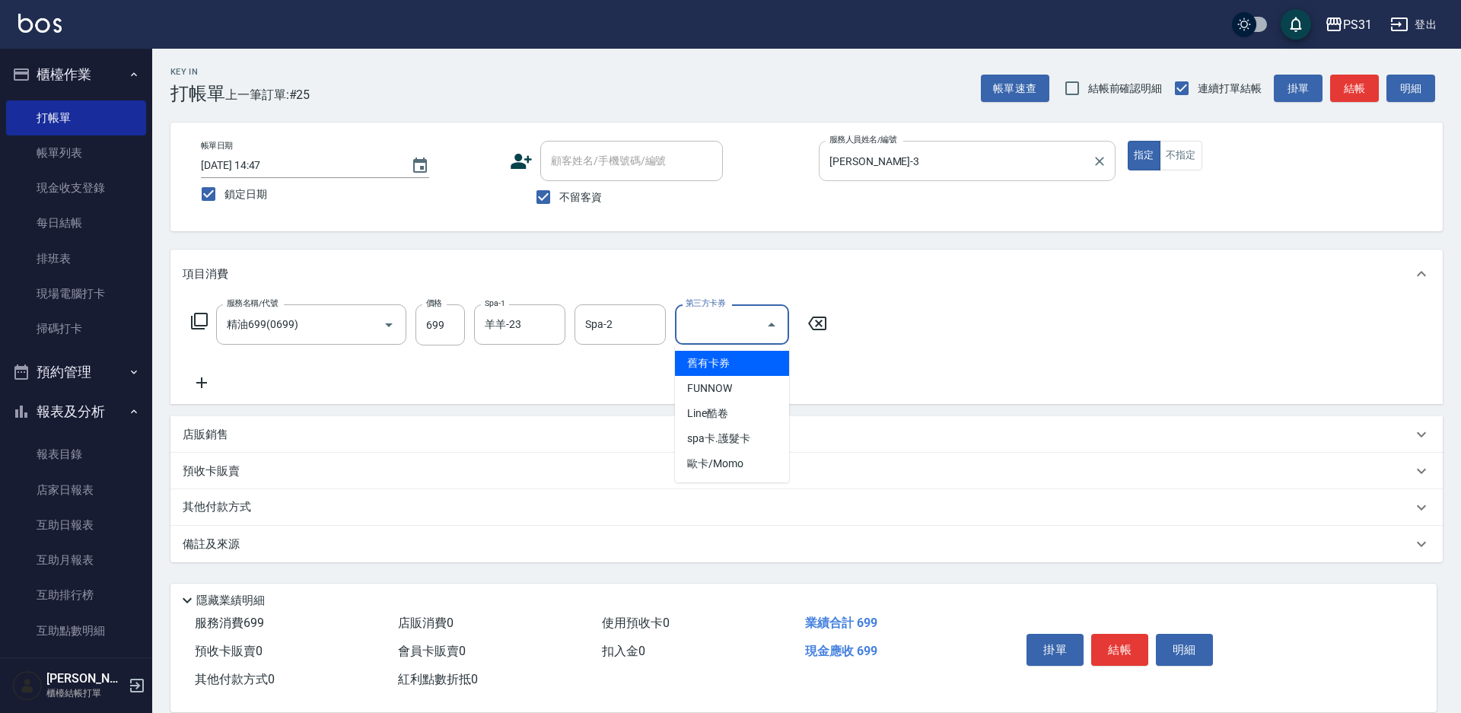
type input "舊有卡券"
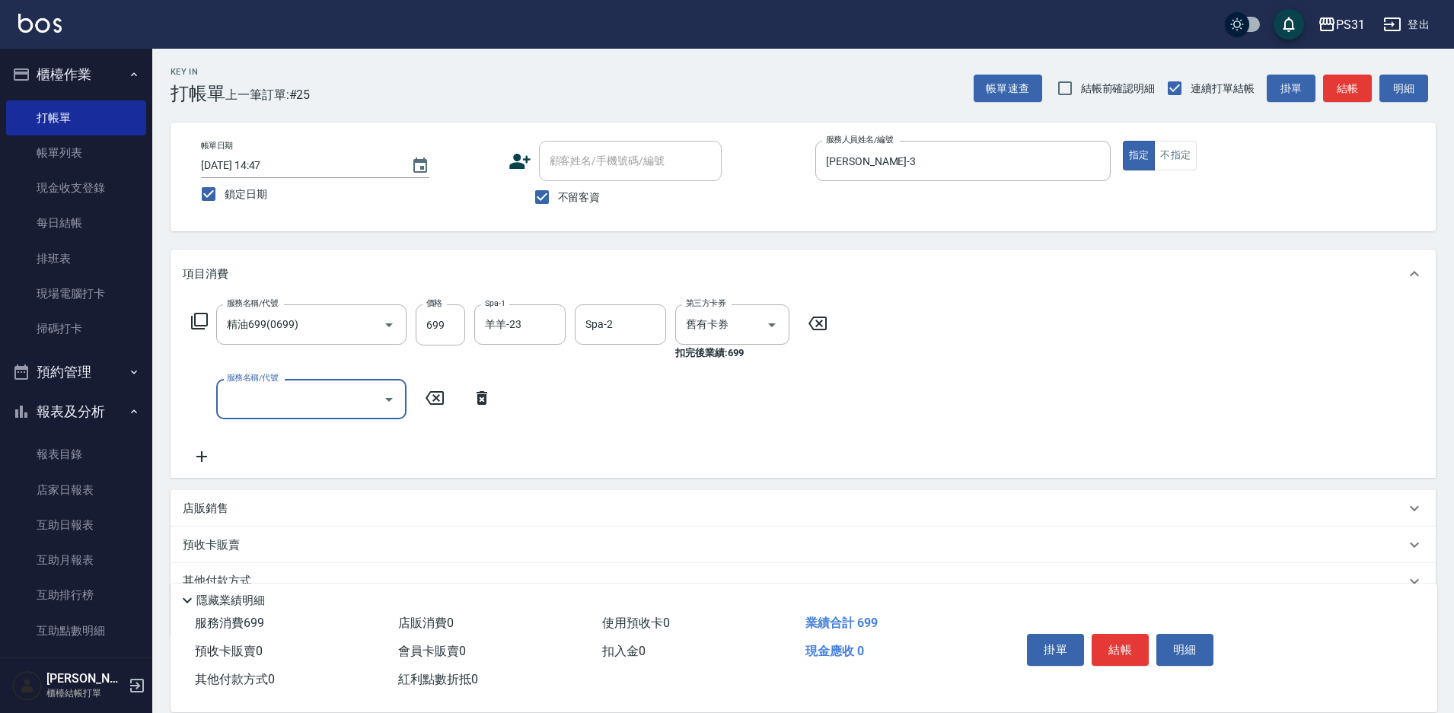
click at [204, 327] on icon at bounding box center [199, 321] width 18 height 18
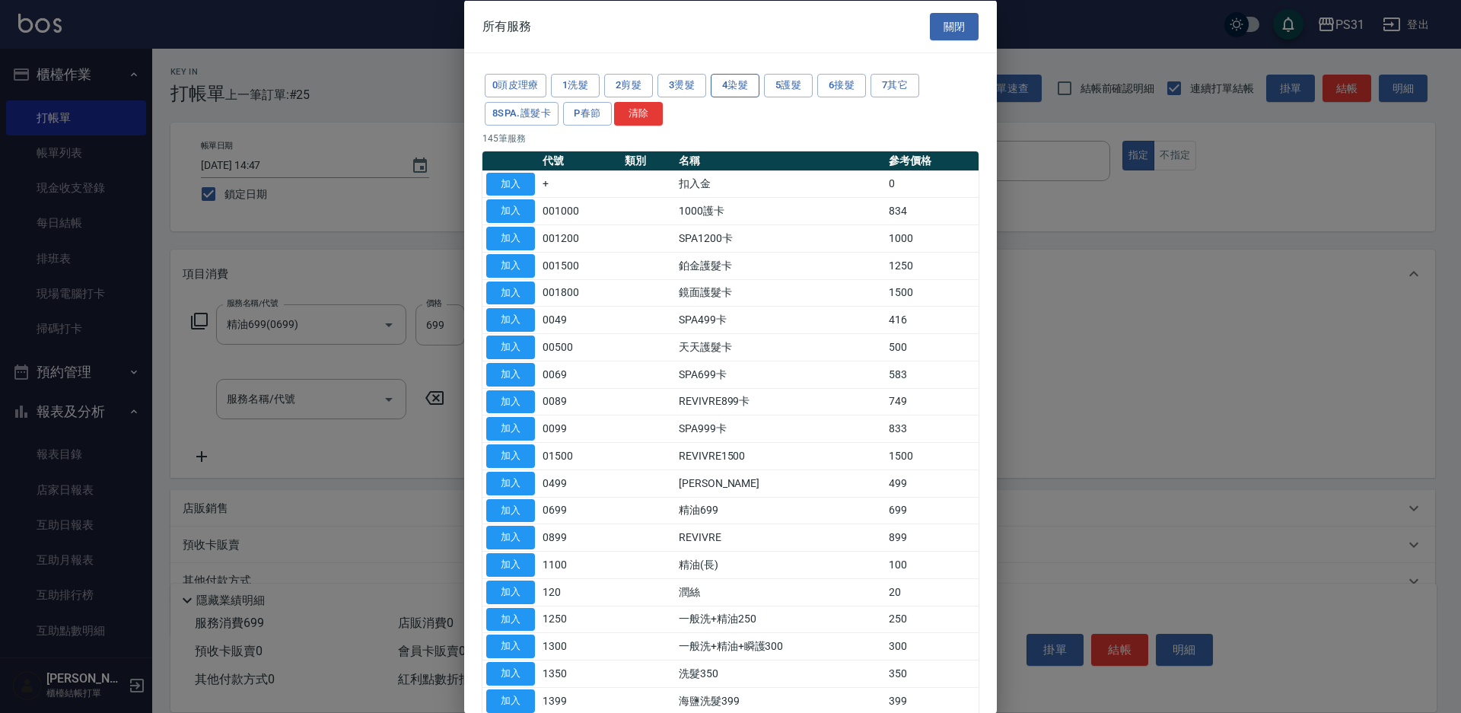
click at [722, 81] on button "4染髮" at bounding box center [735, 86] width 49 height 24
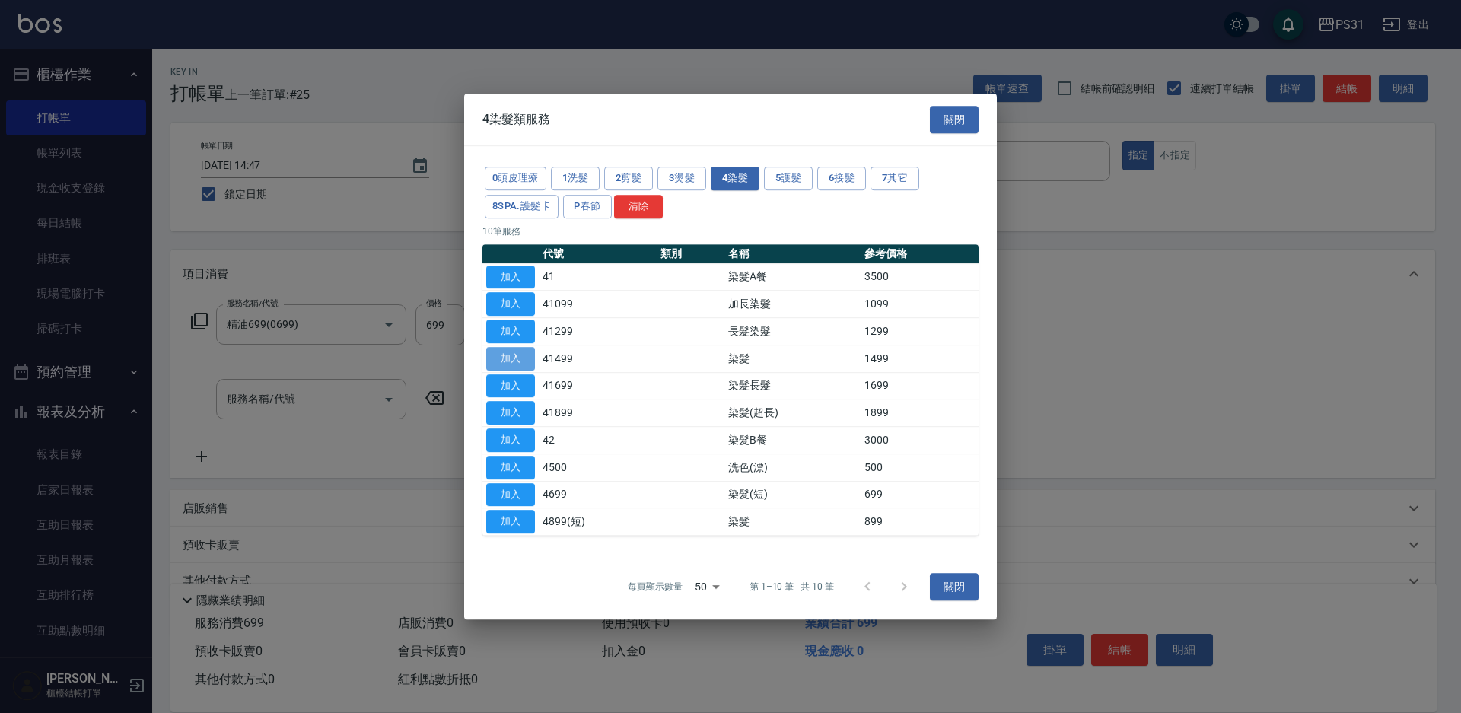
click at [495, 359] on button "加入" at bounding box center [510, 359] width 49 height 24
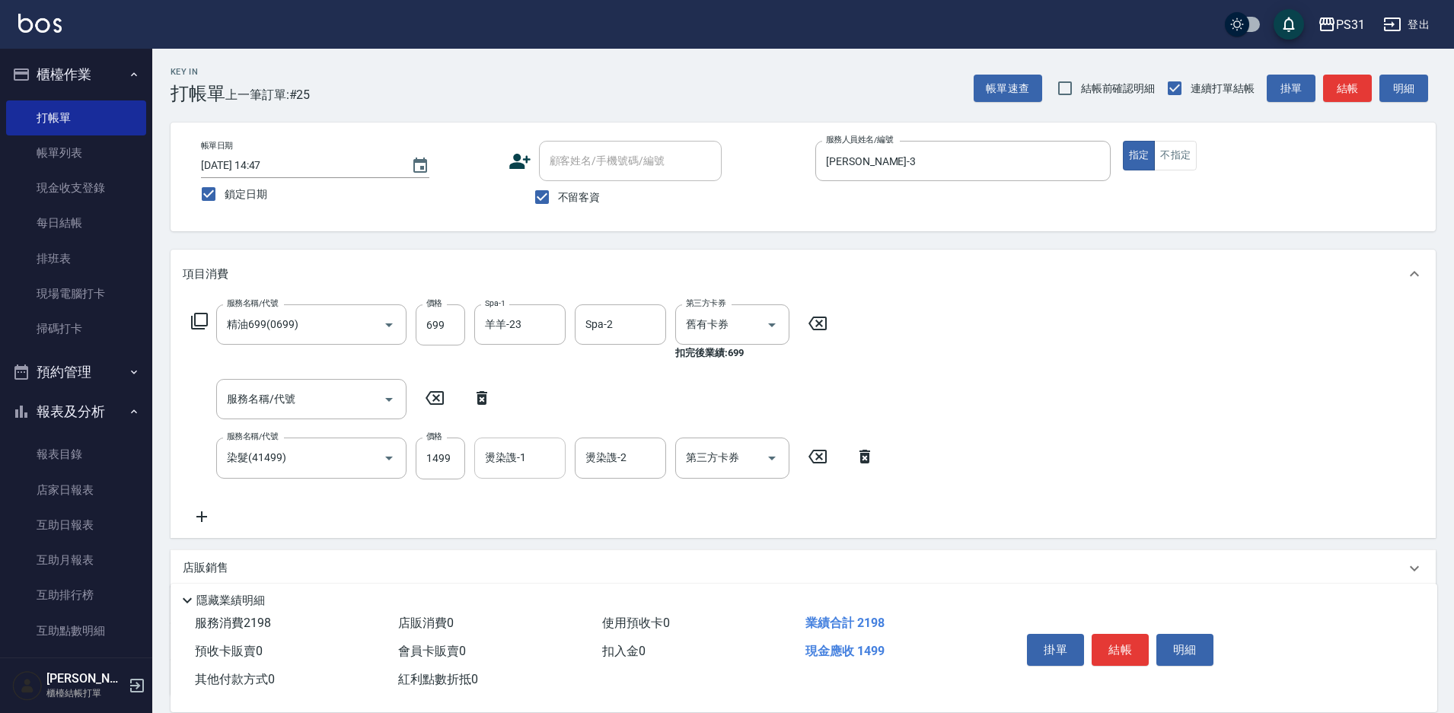
click at [521, 454] on div "燙染謢-1 燙染謢-1" at bounding box center [519, 458] width 91 height 40
type input "羊羊-23"
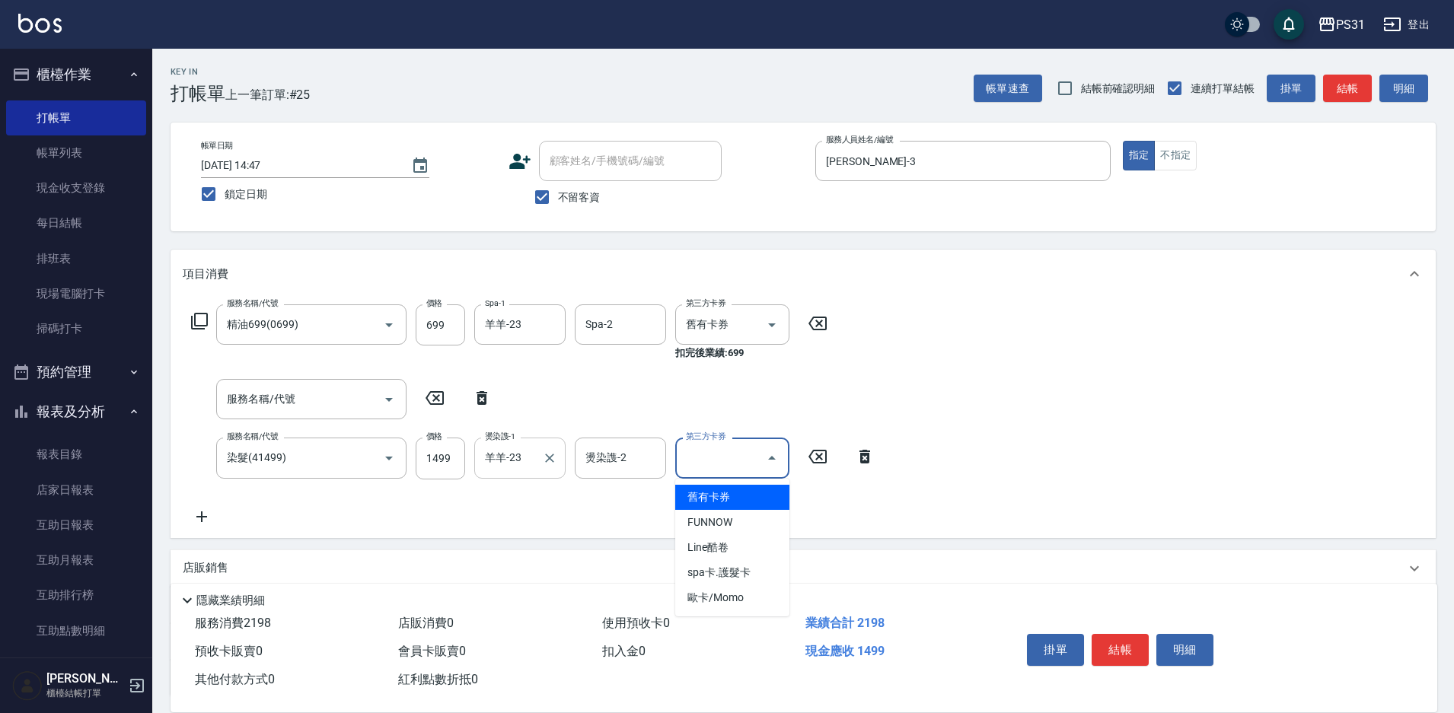
type input "舊有卡券"
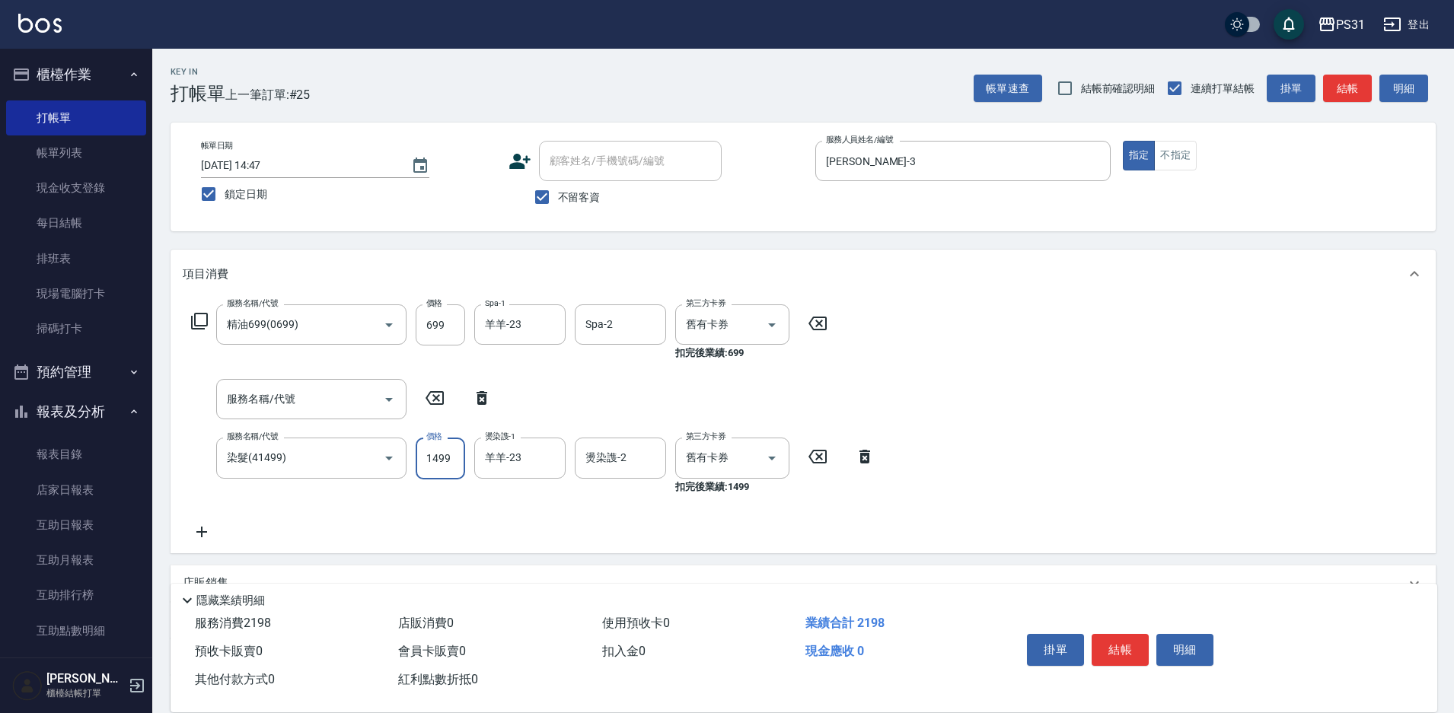
click at [440, 466] on input "1499" at bounding box center [440, 458] width 49 height 41
type input "1400"
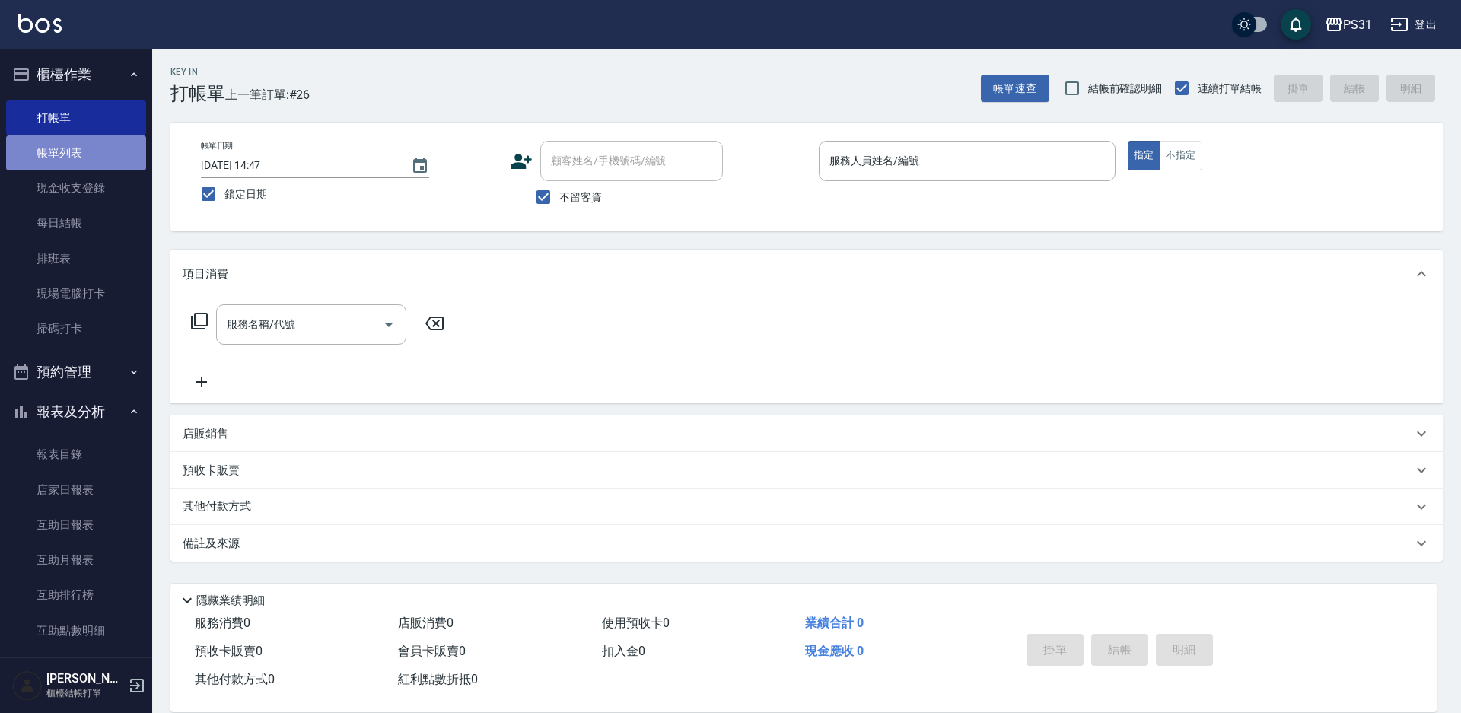
click at [77, 155] on link "帳單列表" at bounding box center [76, 152] width 140 height 35
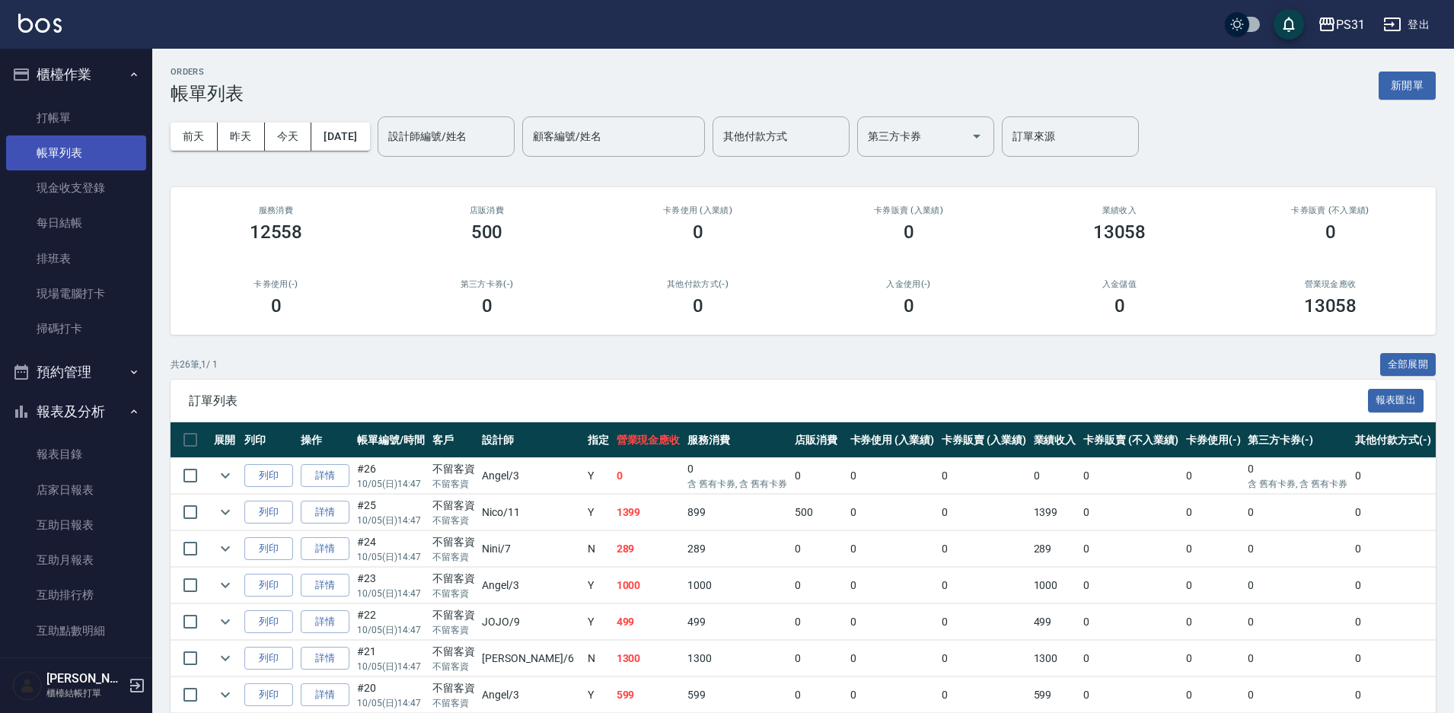
click at [84, 150] on link "帳單列表" at bounding box center [76, 152] width 140 height 35
click at [339, 475] on link "詳情" at bounding box center [325, 476] width 49 height 24
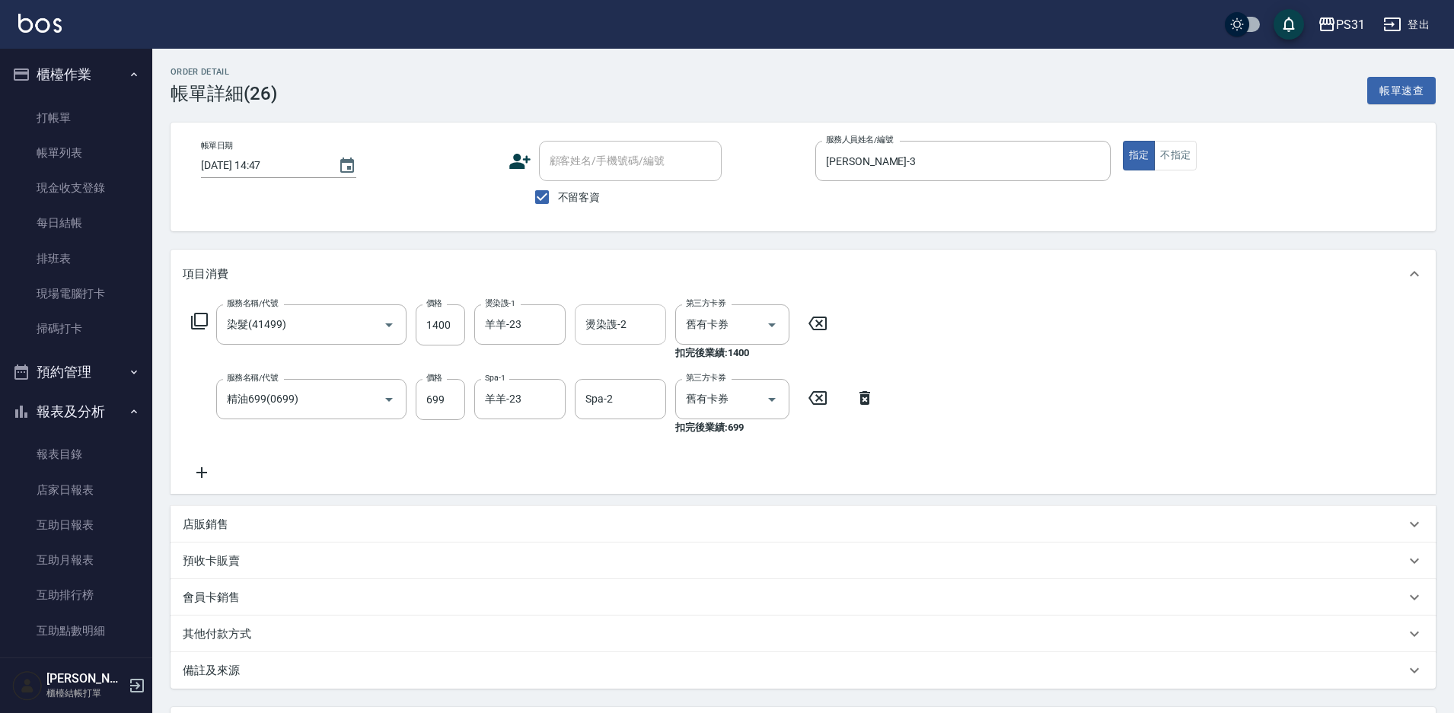
click at [623, 321] on div "燙染謢-2 燙染謢-2" at bounding box center [620, 324] width 91 height 40
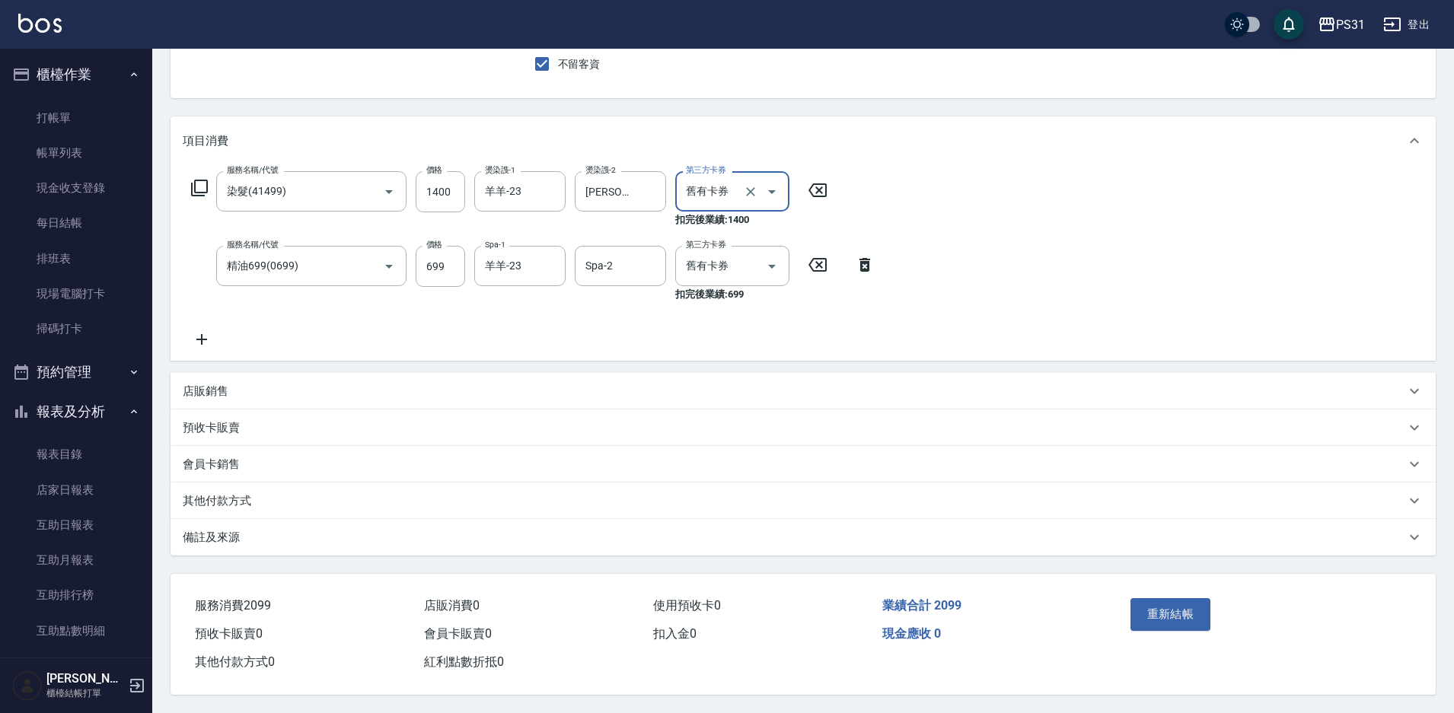
scroll to position [140, 0]
click at [1171, 606] on button "重新結帳" at bounding box center [1170, 614] width 81 height 32
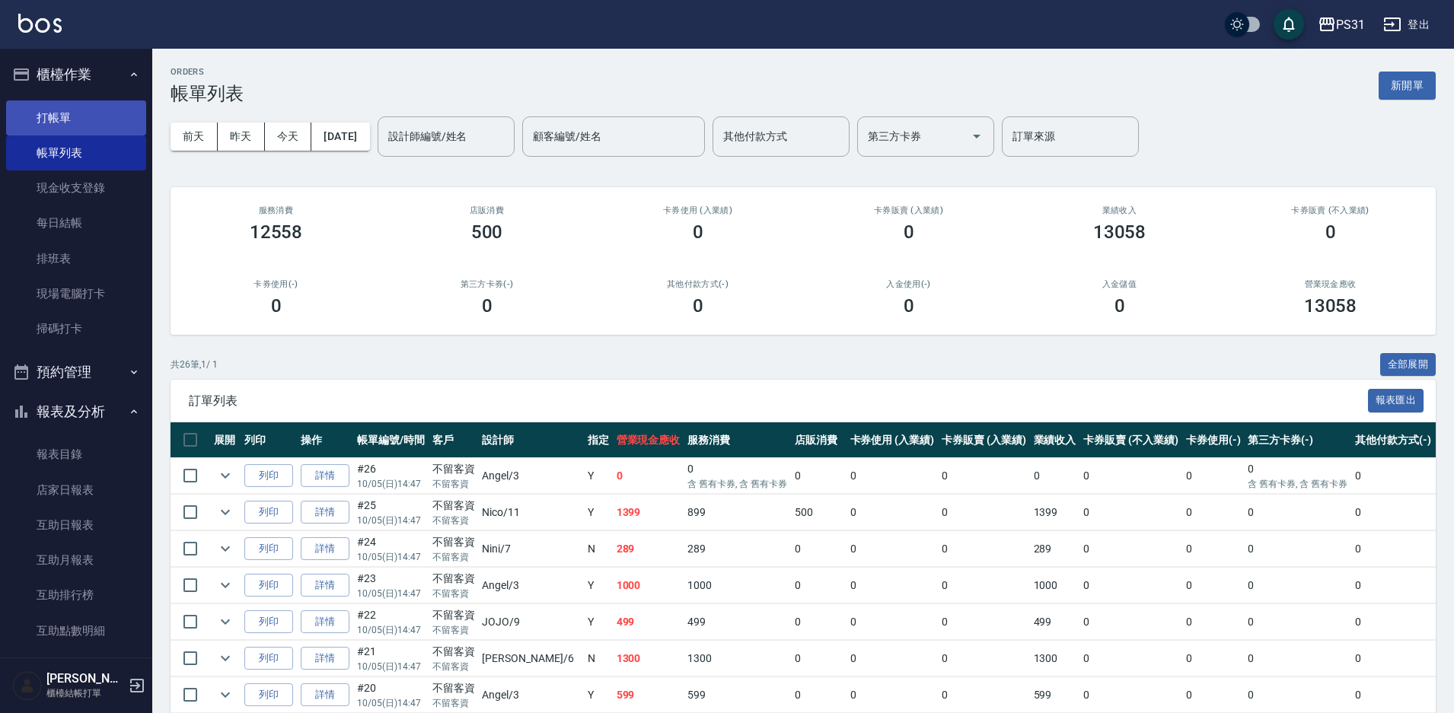
click at [71, 113] on link "打帳單" at bounding box center [76, 117] width 140 height 35
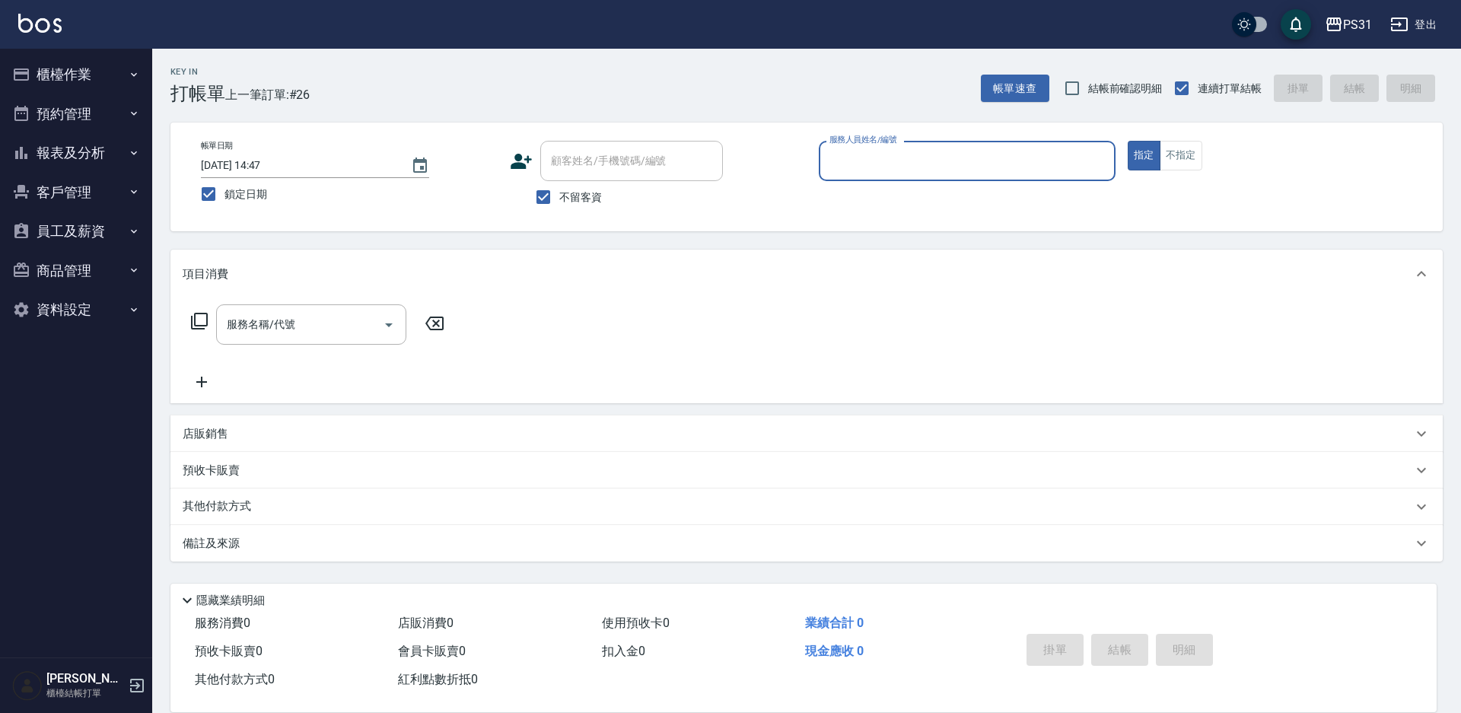
drag, startPoint x: 905, startPoint y: 167, endPoint x: 907, endPoint y: 158, distance: 9.4
click at [905, 167] on input "服務人員姓名/編號" at bounding box center [967, 161] width 283 height 27
type input "[PERSON_NAME]-18"
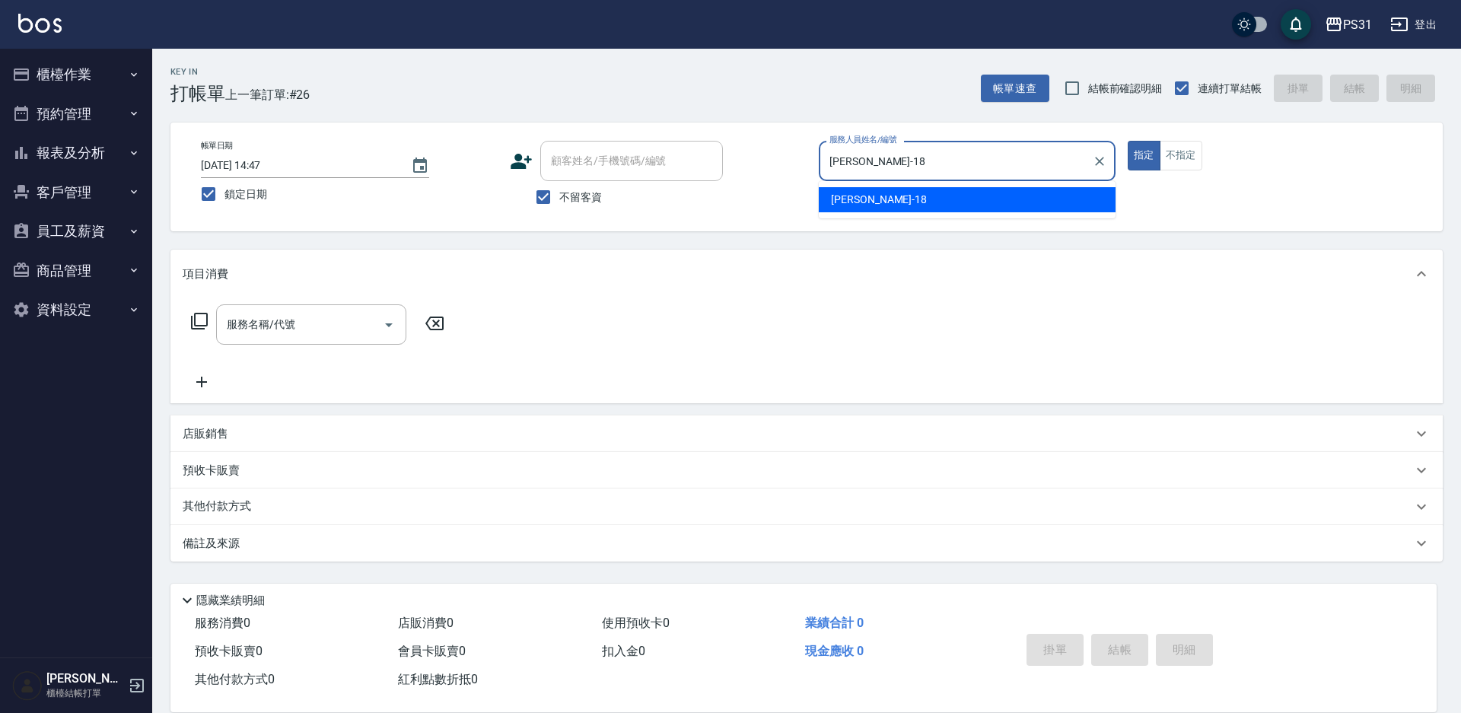
type button "true"
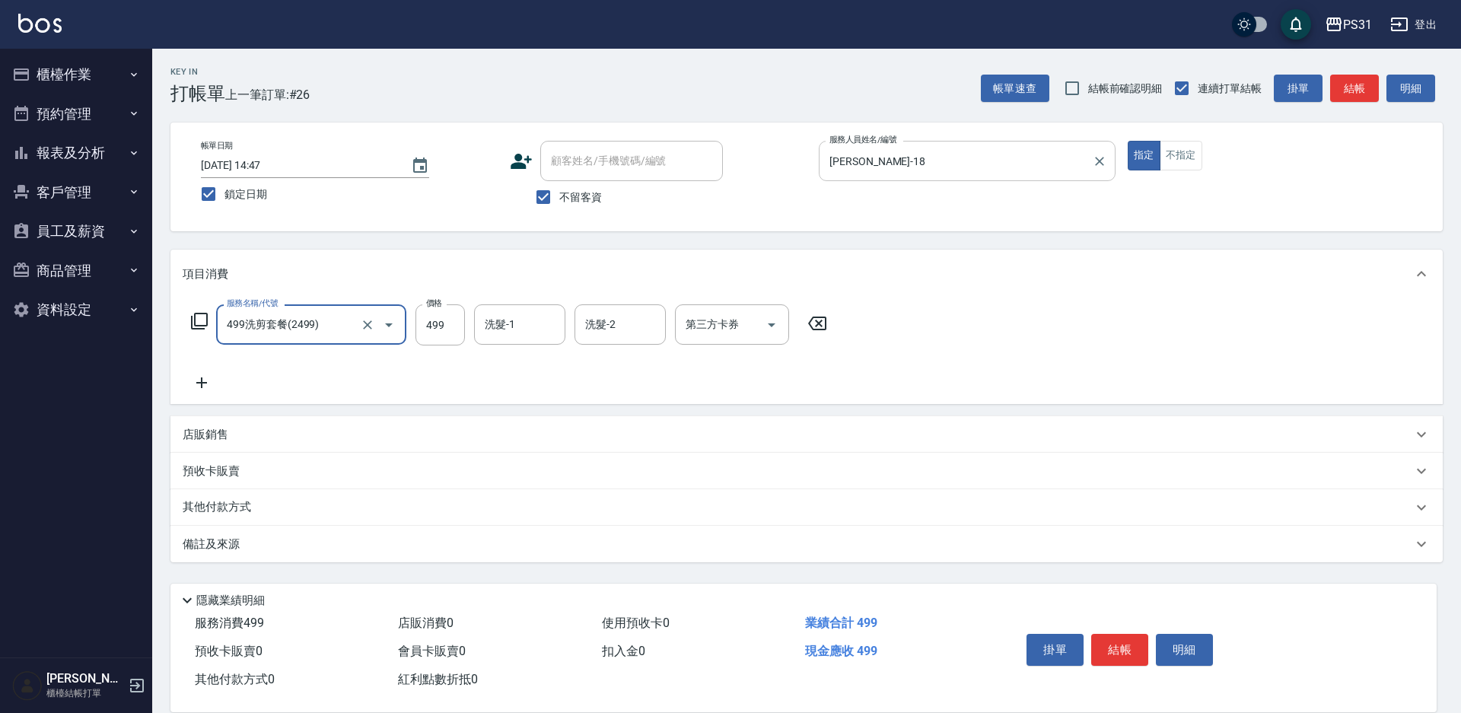
type input "499洗剪套餐(2499)"
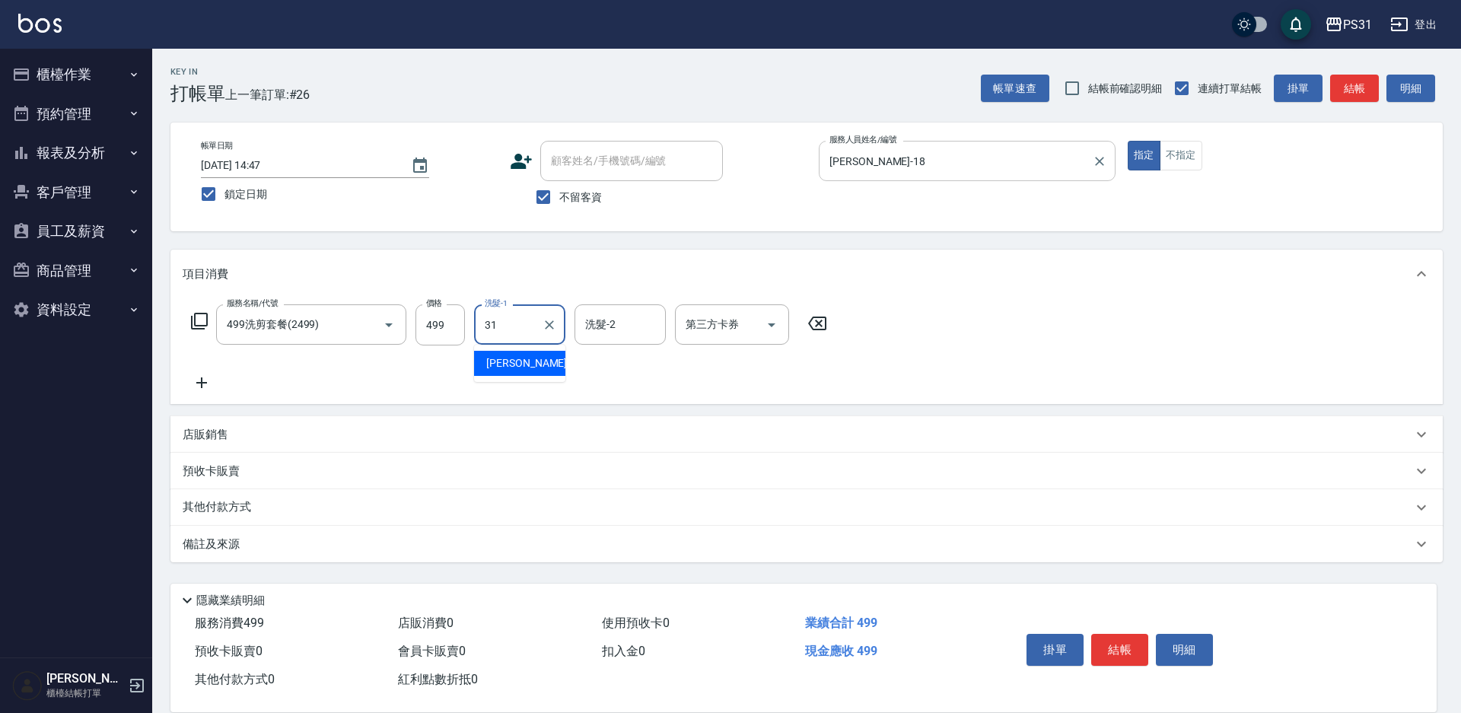
type input "[PERSON_NAME]-31"
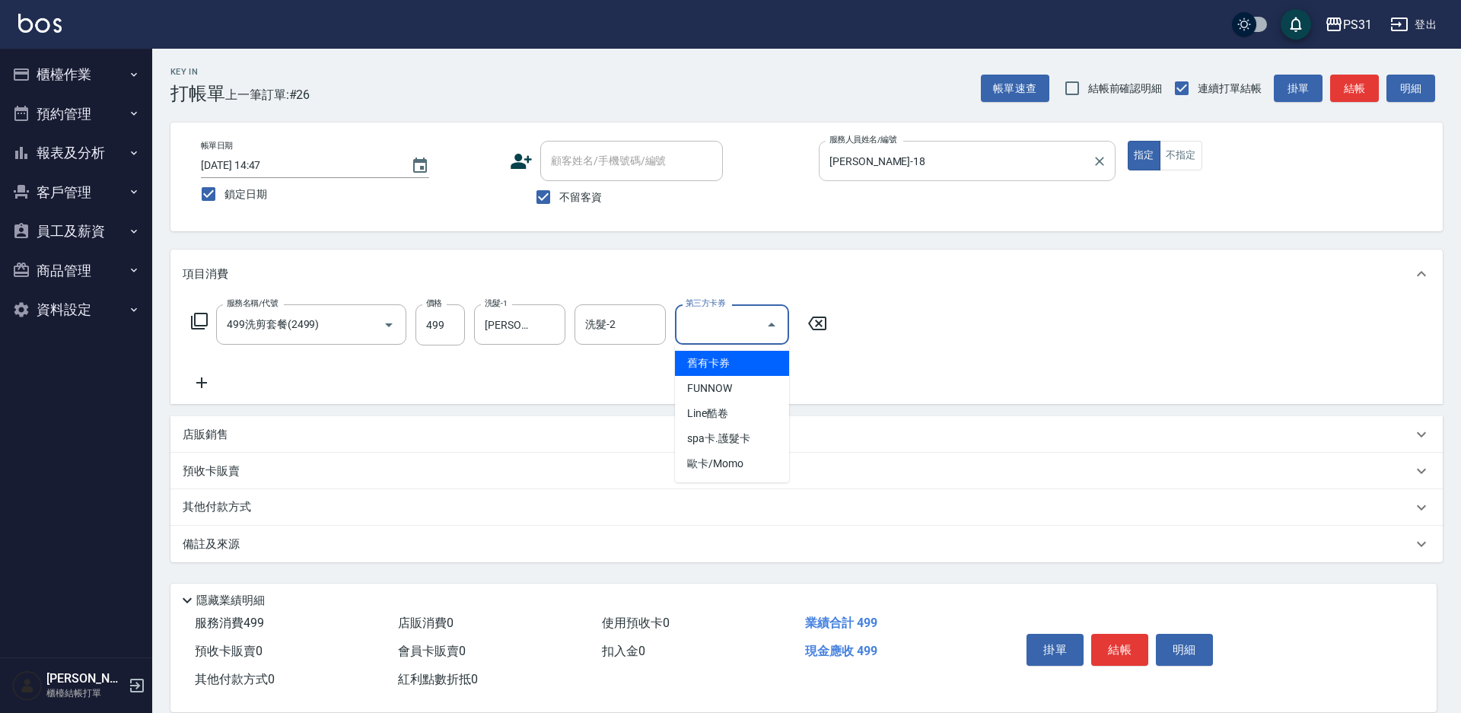
type input "舊有卡券"
